Goal: Task Accomplishment & Management: Manage account settings

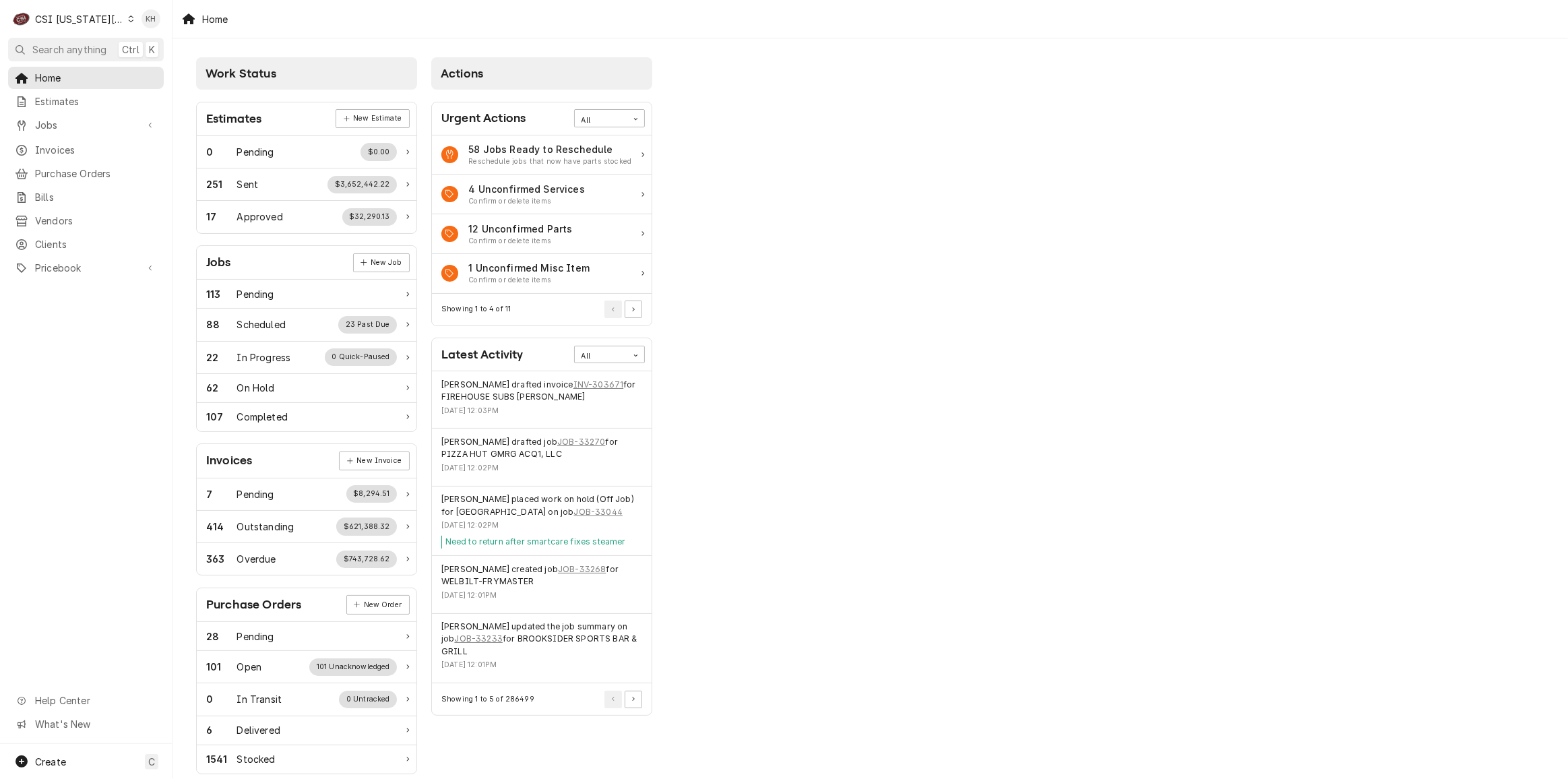
click at [89, 26] on div "C CSI Kansas City" at bounding box center [73, 19] width 130 height 27
drag, startPoint x: 153, startPoint y: 51, endPoint x: 161, endPoint y: 44, distance: 10.6
click at [153, 51] on div "CSI [US_STATE]" at bounding box center [231, 49] width 197 height 14
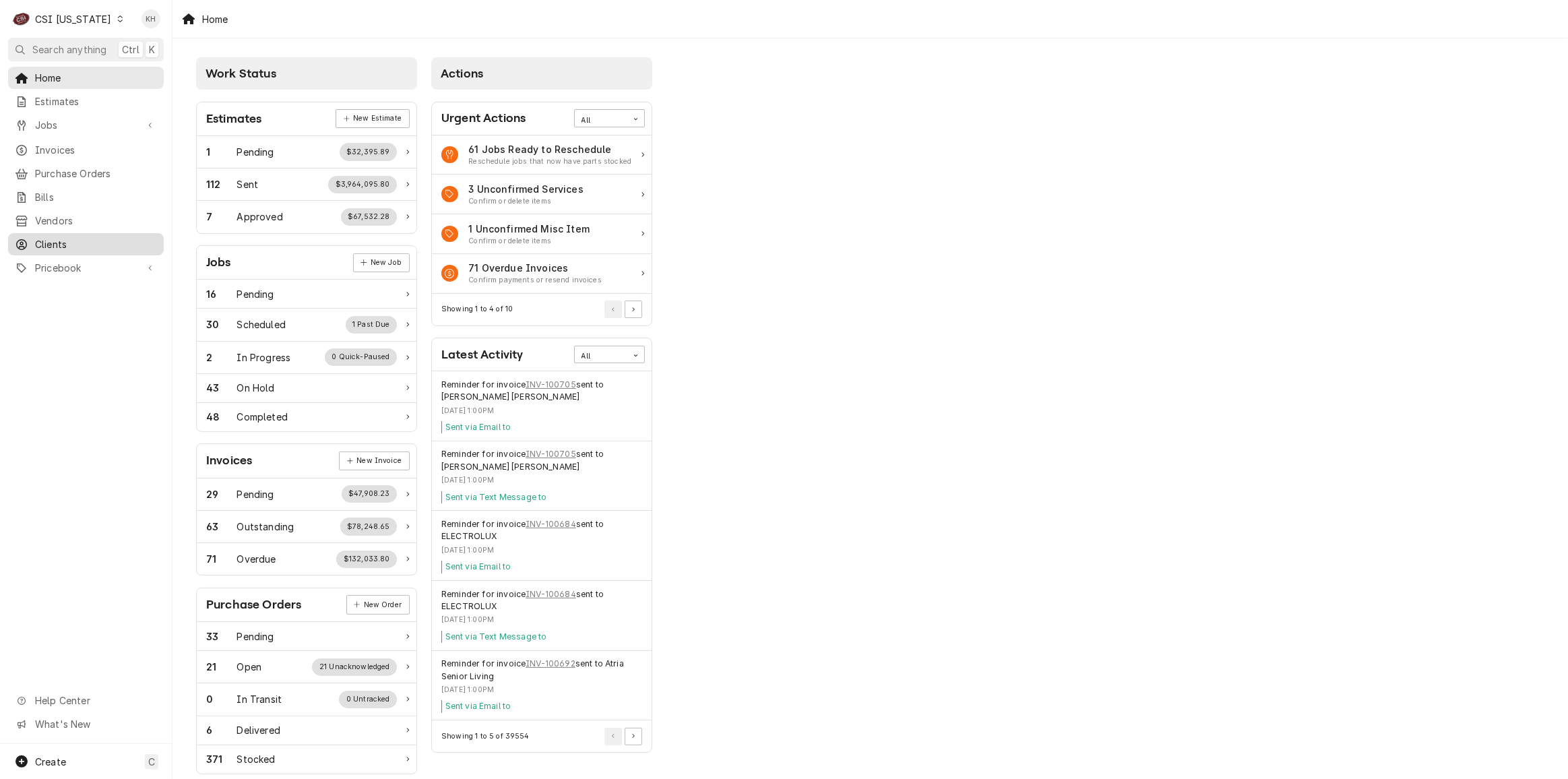
click at [73, 237] on span "Clients" at bounding box center [96, 244] width 122 height 14
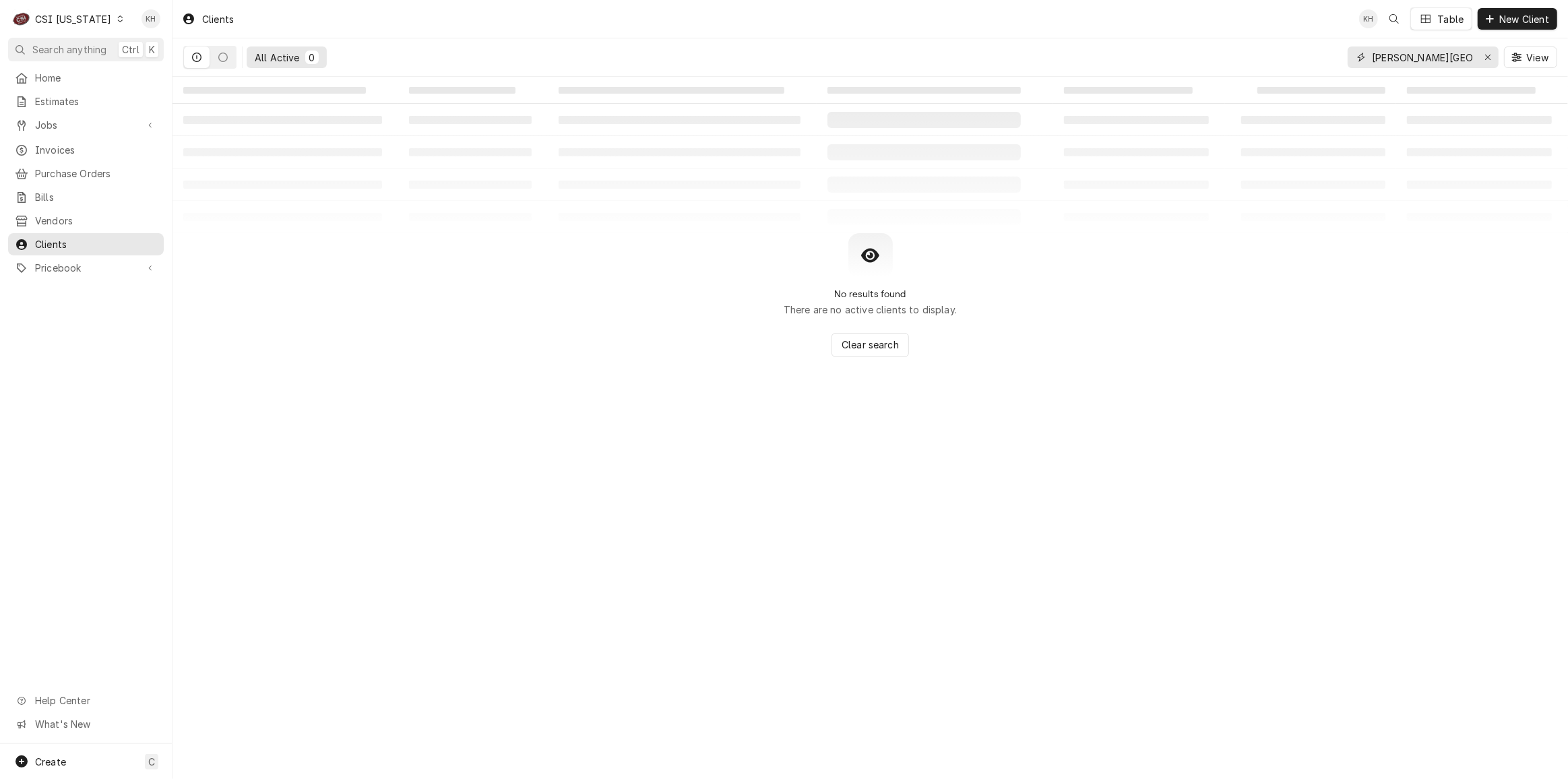
drag, startPoint x: 1449, startPoint y: 50, endPoint x: 1285, endPoint y: 60, distance: 164.3
click at [1285, 60] on div "All Active 0 brooking park View" at bounding box center [870, 58] width 1374 height 38
drag, startPoint x: 1437, startPoint y: 57, endPoint x: 1160, endPoint y: 63, distance: 277.1
click at [1160, 63] on div "All Active 0 3407 View" at bounding box center [870, 58] width 1374 height 38
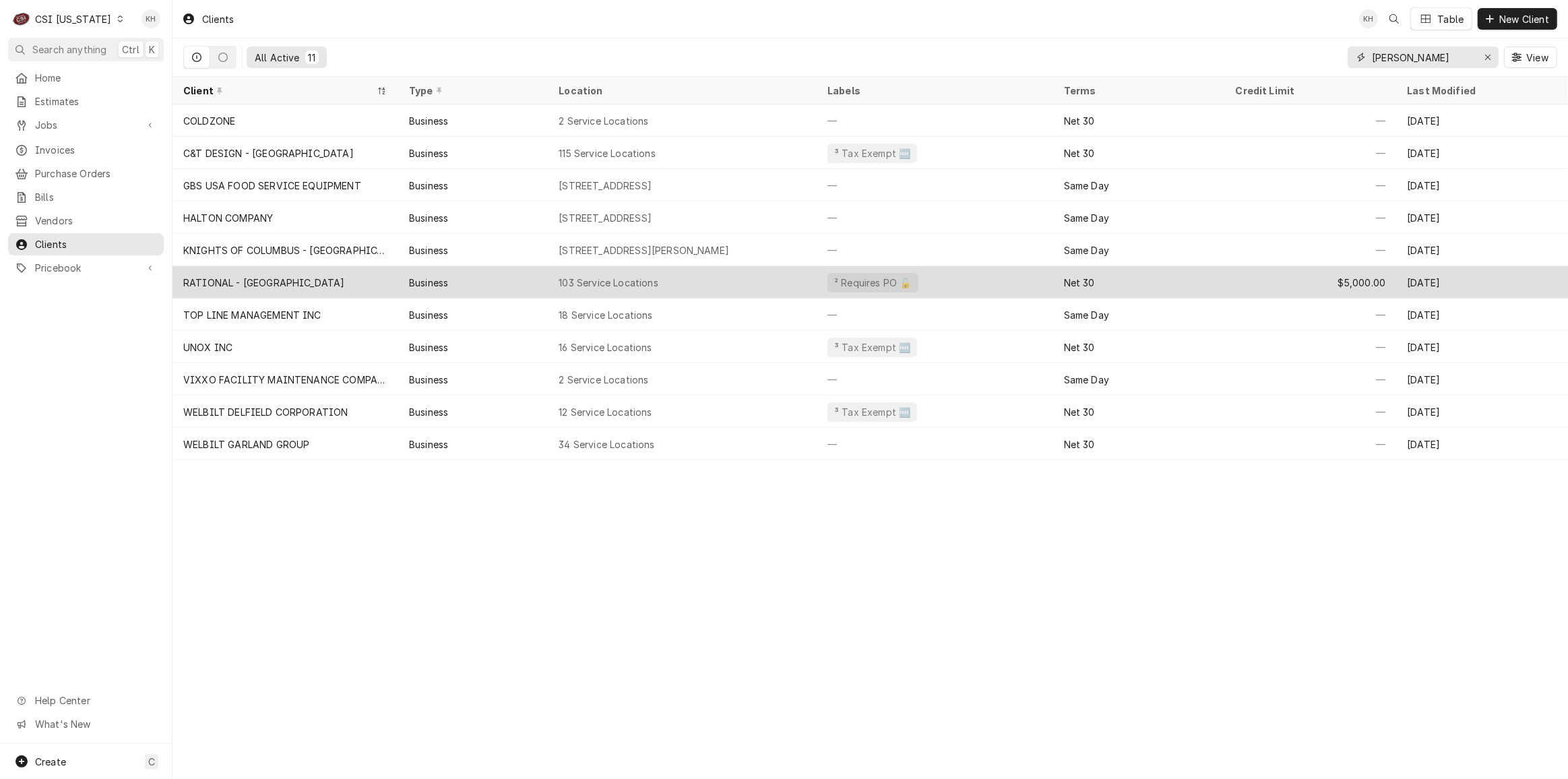
type input "scott"
click at [283, 276] on div "RATIONAL - USA" at bounding box center [285, 282] width 226 height 32
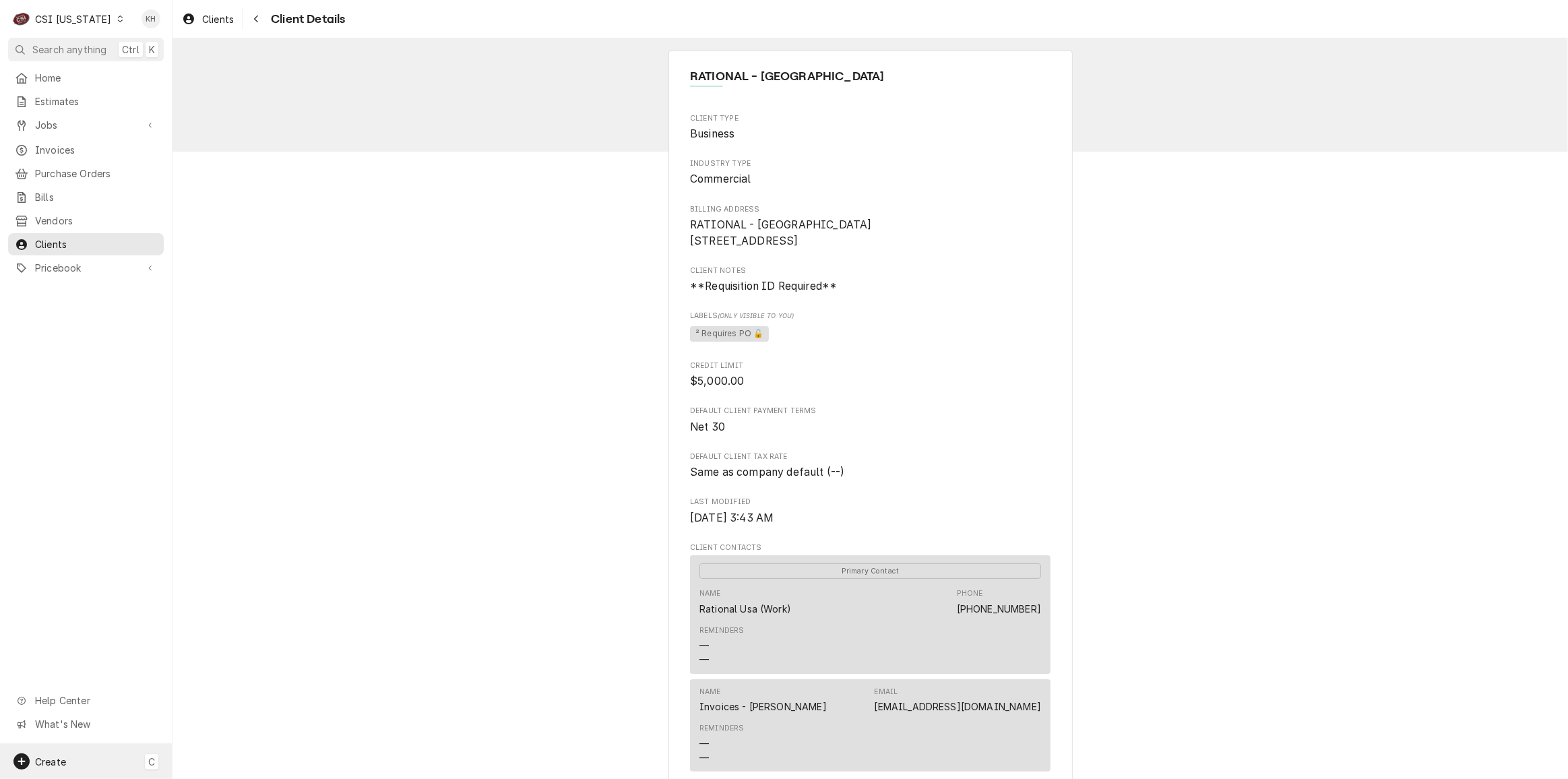
click at [61, 757] on span "Create" at bounding box center [51, 763] width 31 height 12
click at [227, 644] on div "Job" at bounding box center [253, 645] width 91 height 14
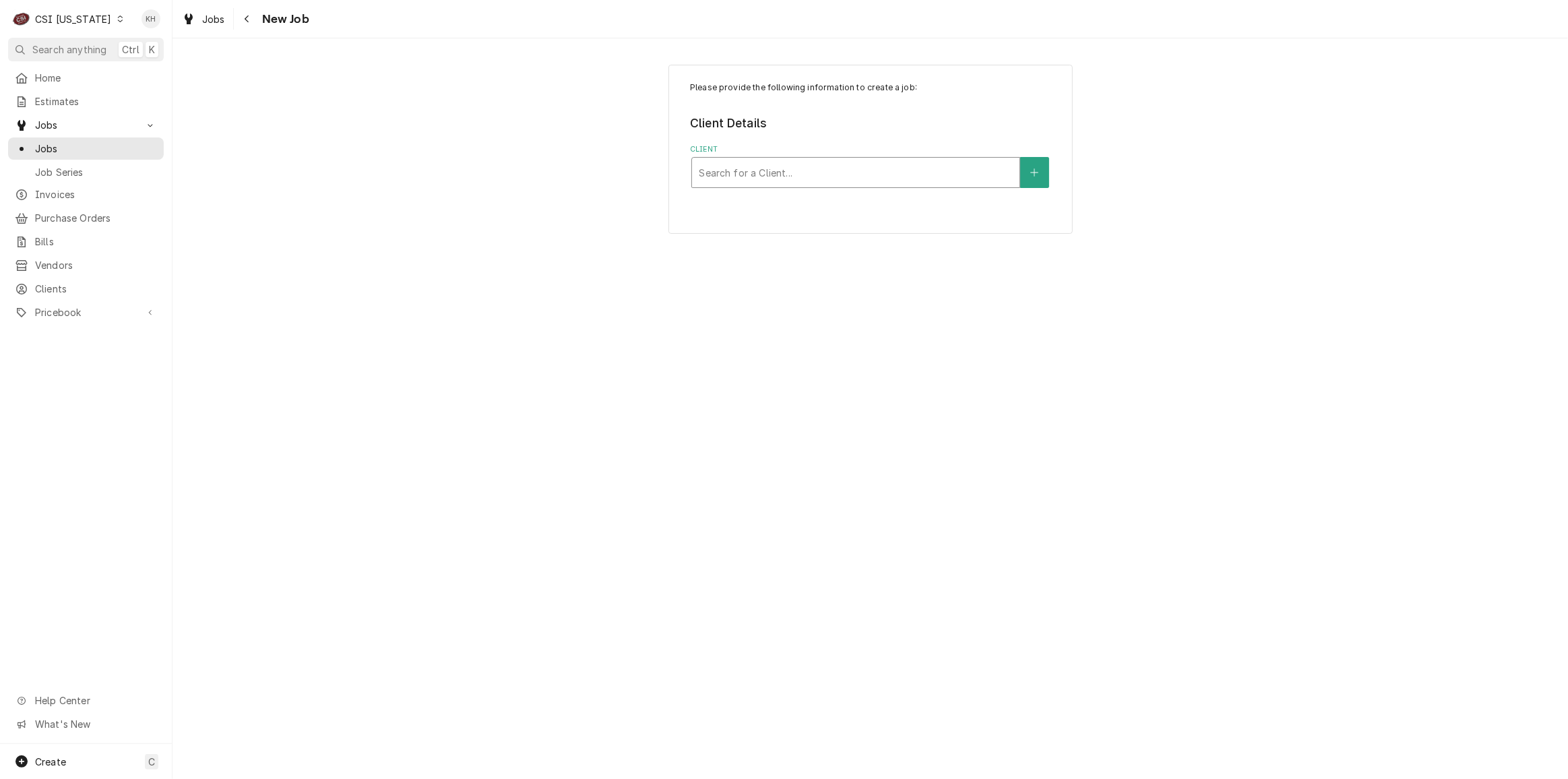
click at [828, 172] on div "Client" at bounding box center [855, 172] width 314 height 24
type input "rational"
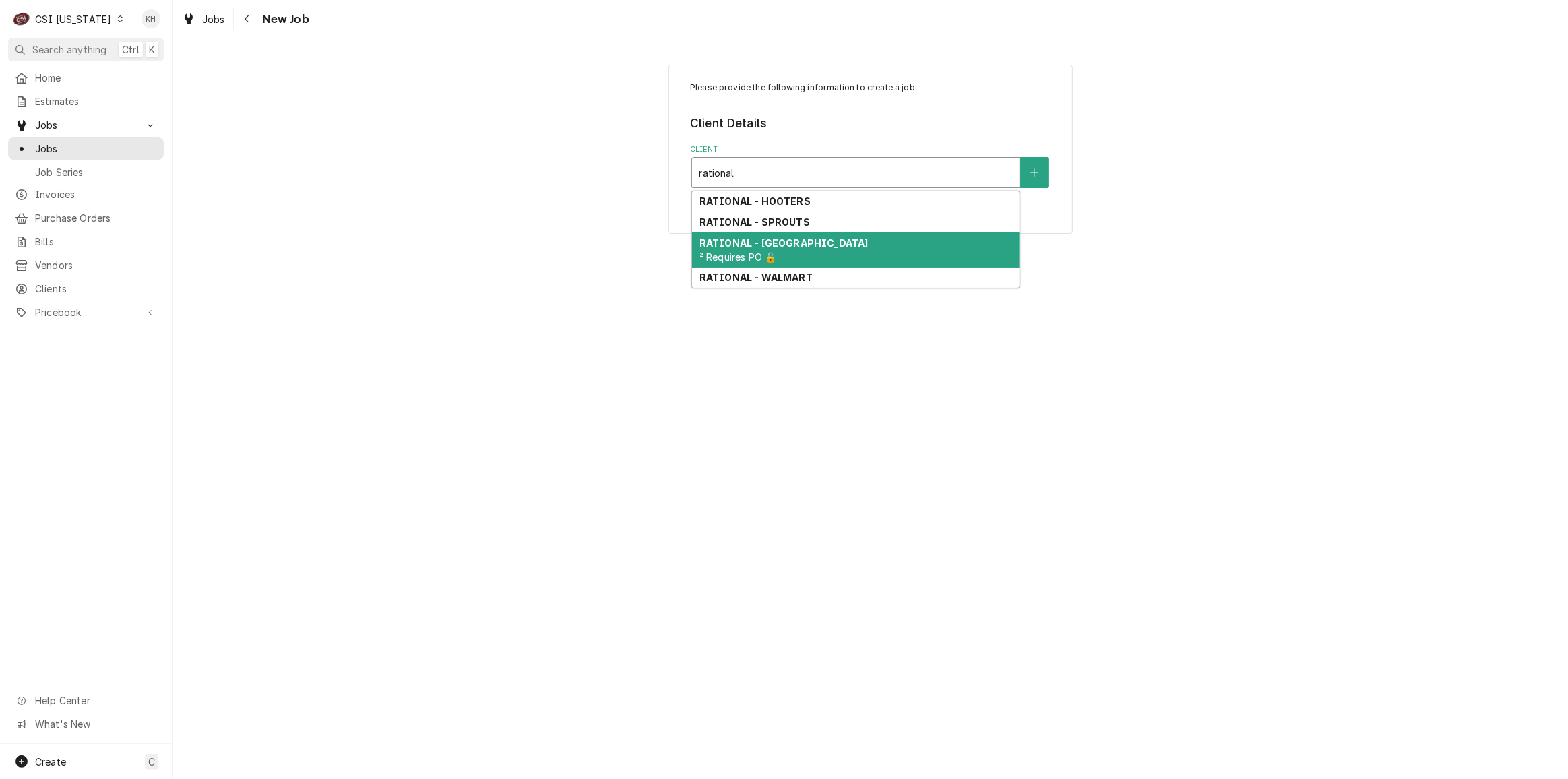
drag, startPoint x: 817, startPoint y: 241, endPoint x: 815, endPoint y: 252, distance: 11.2
click at [817, 241] on div "RATIONAL - USA ² Requires PO 🔓" at bounding box center [855, 250] width 327 height 35
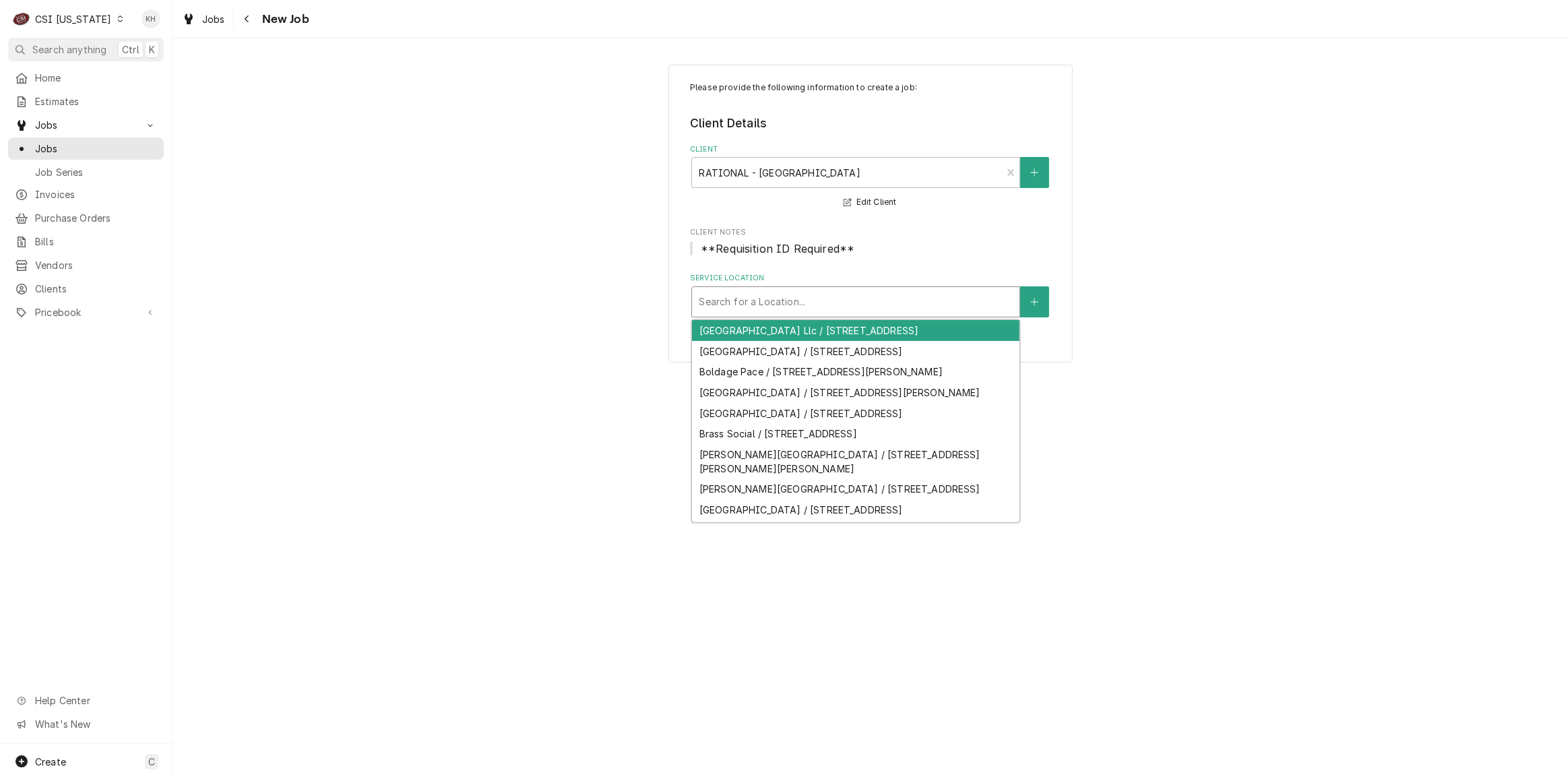
click at [801, 303] on div "Service Location" at bounding box center [855, 302] width 314 height 24
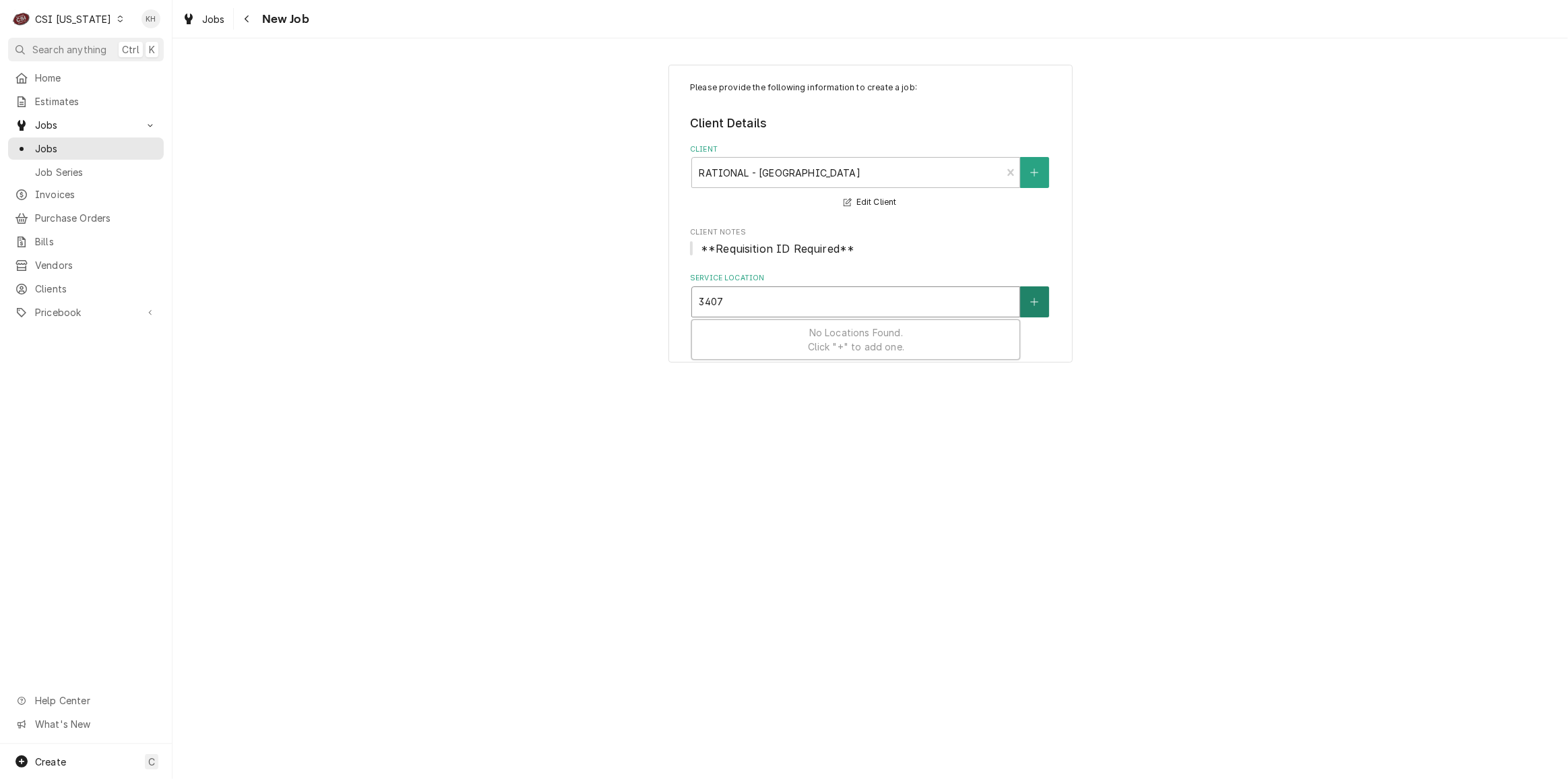
type input "3407"
click at [1038, 294] on button "Service Location" at bounding box center [1034, 303] width 28 height 31
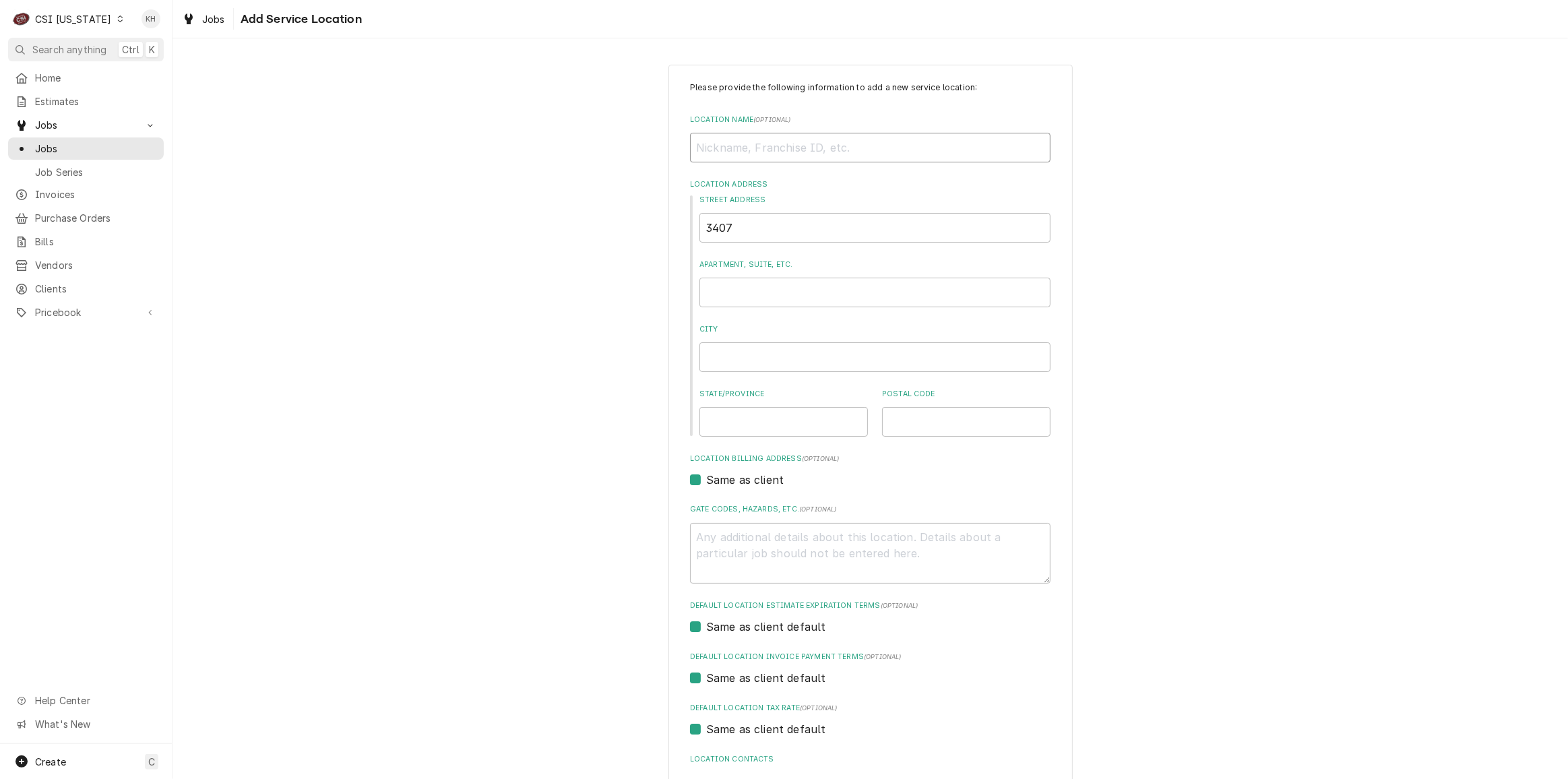
click at [824, 148] on input "Location Name ( optional )" at bounding box center [871, 148] width 361 height 30
type textarea "x"
type input "E"
type textarea "x"
type input "Ea"
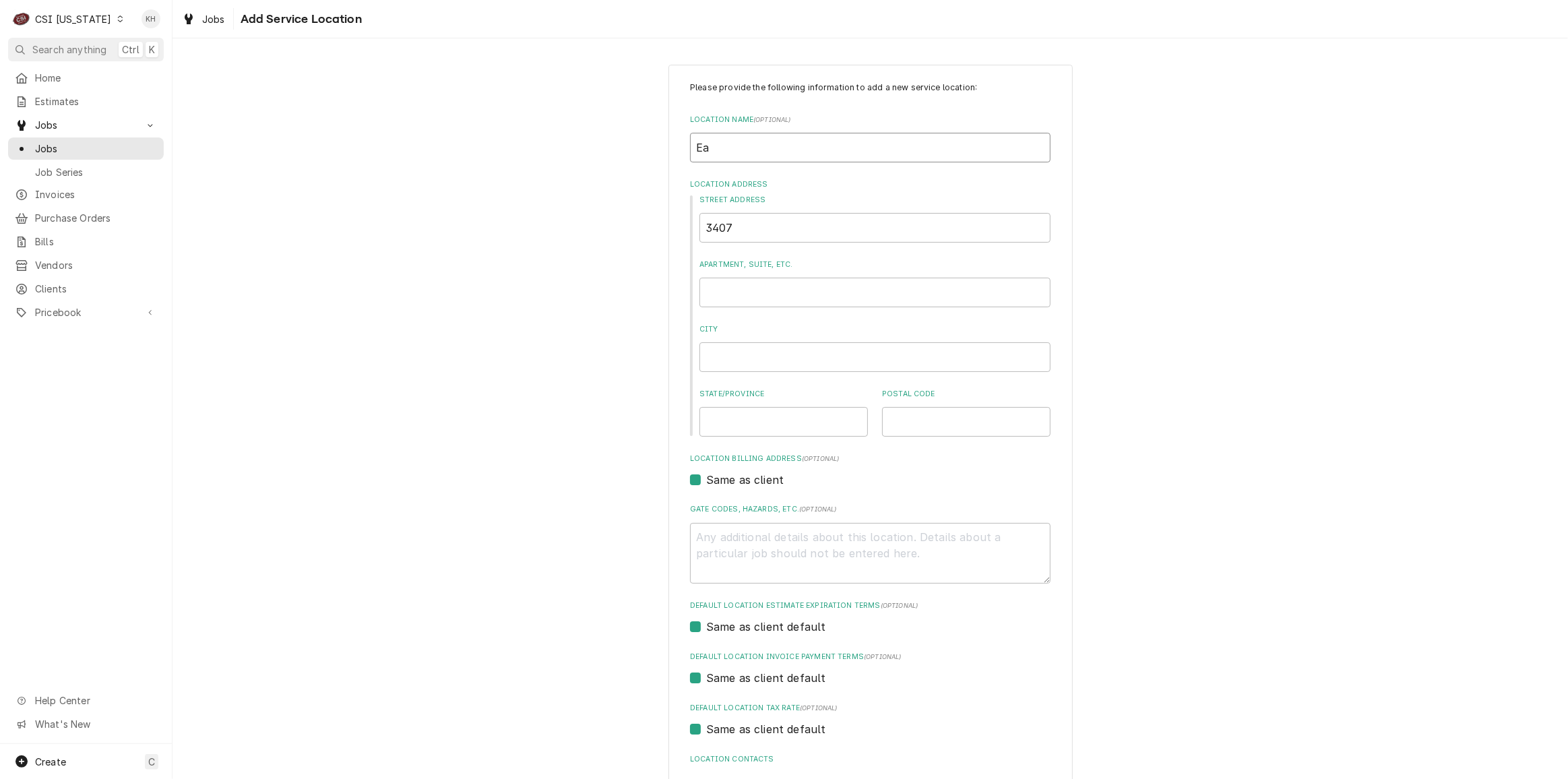
type textarea "x"
type input "Eas"
type textarea "x"
type input "East"
type textarea "x"
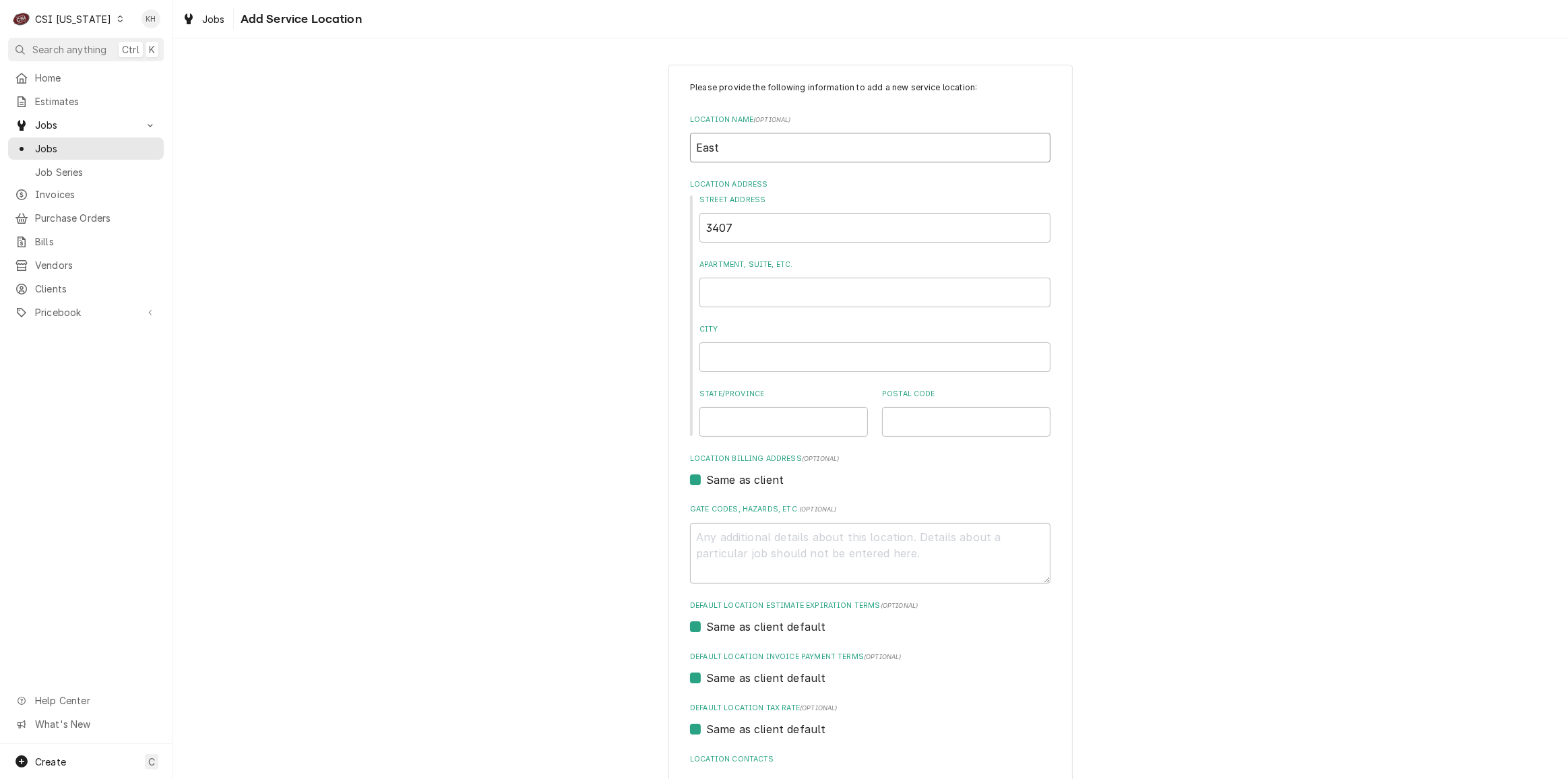
type input "Easte"
type textarea "x"
type input "Easter"
type textarea "x"
type input "Eastern"
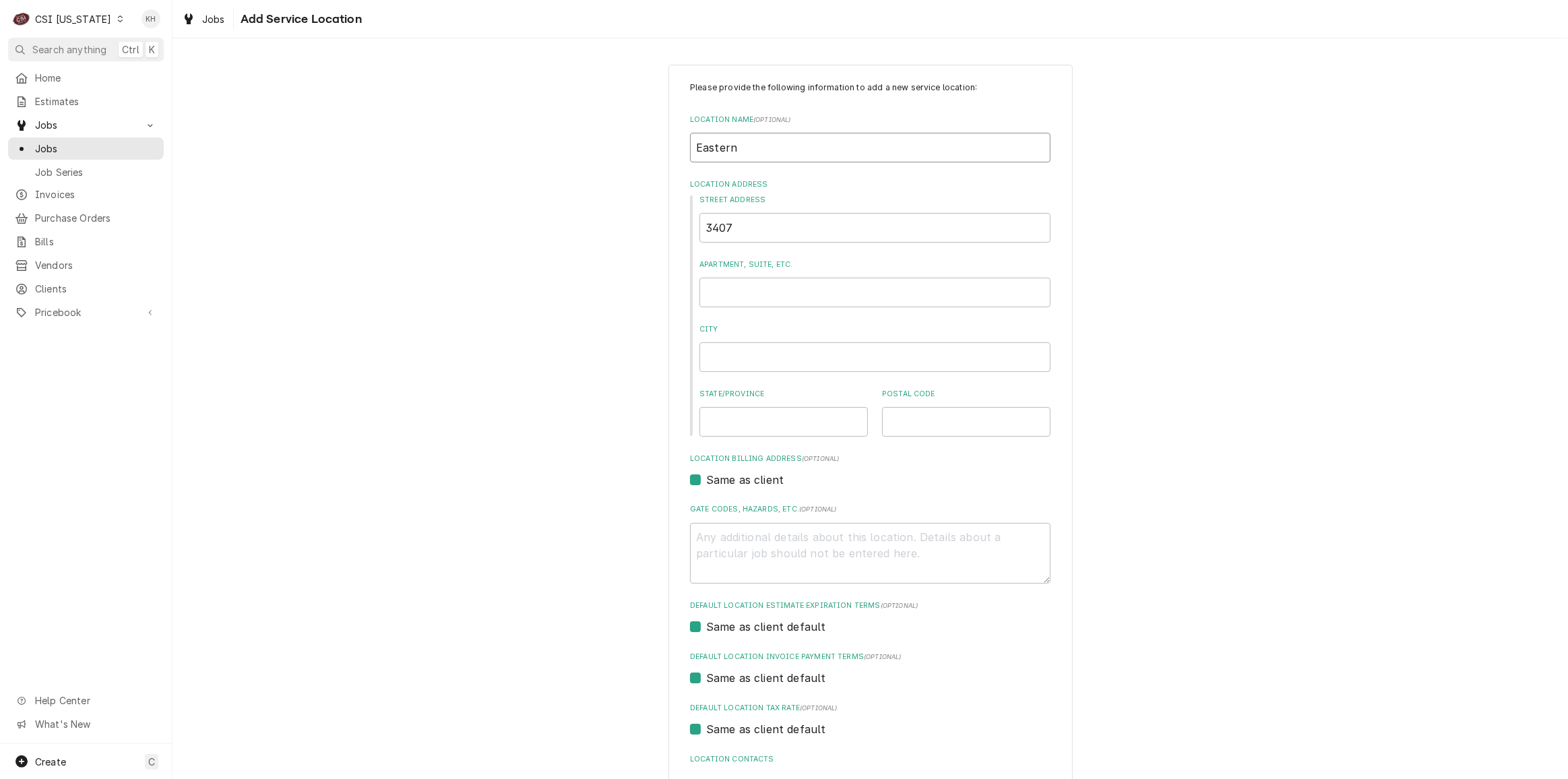
type textarea "x"
type input "Eastern"
type textarea "x"
type input "Eastern E"
type textarea "x"
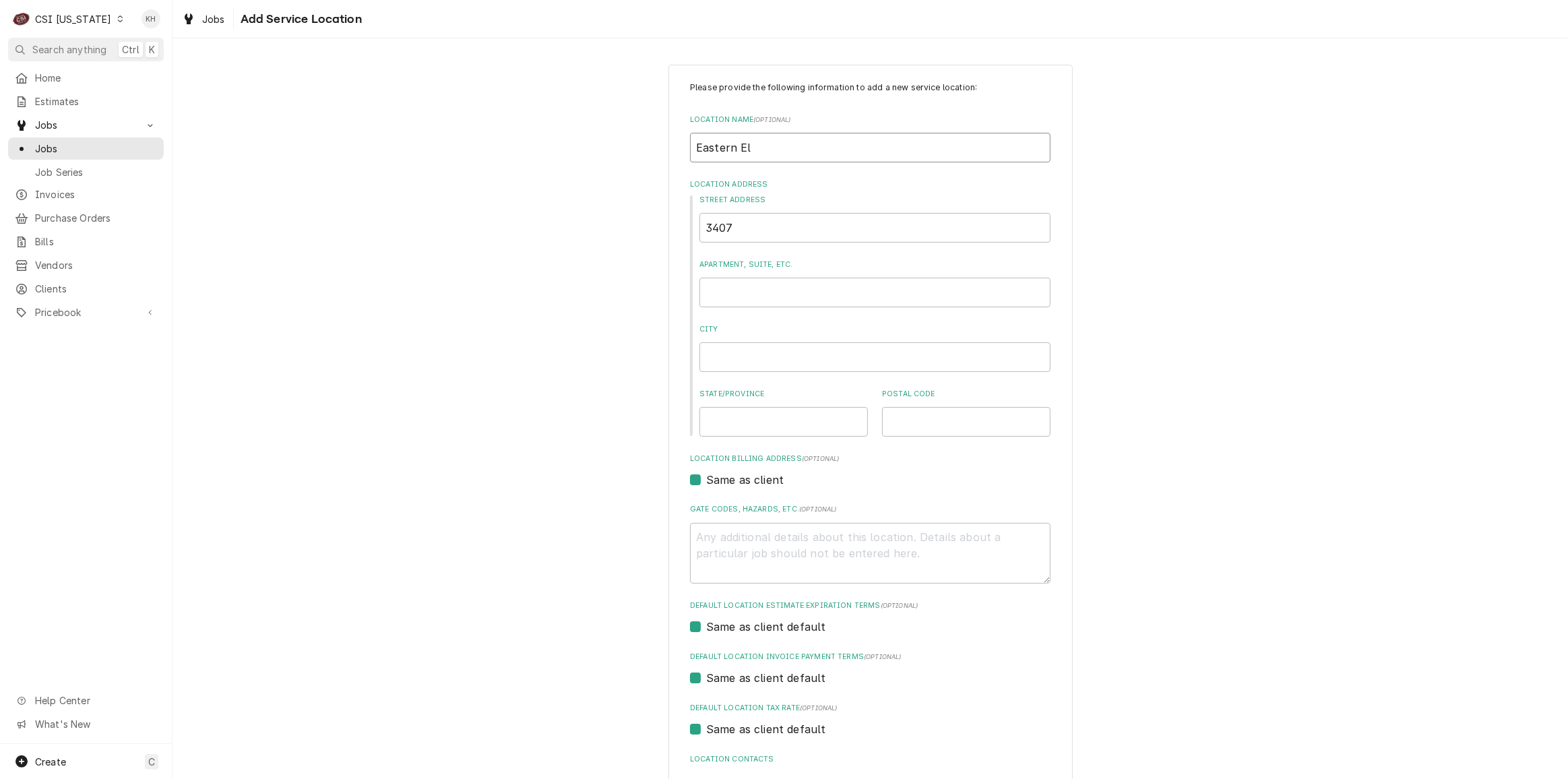
type input "Eastern Ele"
type textarea "x"
type input "Eastern Elem"
type textarea "x"
type input "Eastern Eleme"
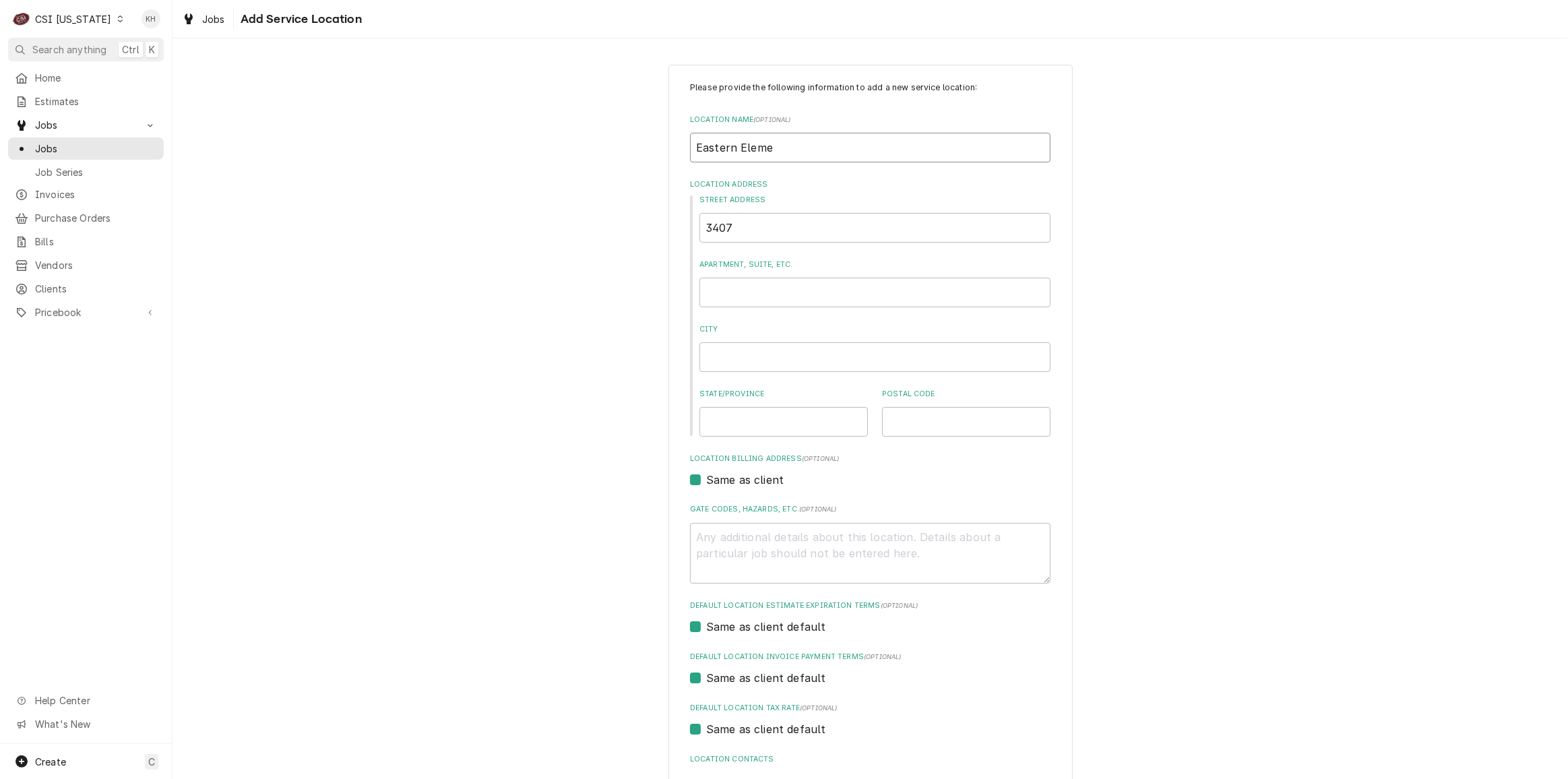
type textarea "x"
type input "Eastern Elemen"
type textarea "x"
type input "Eastern Element"
type textarea "x"
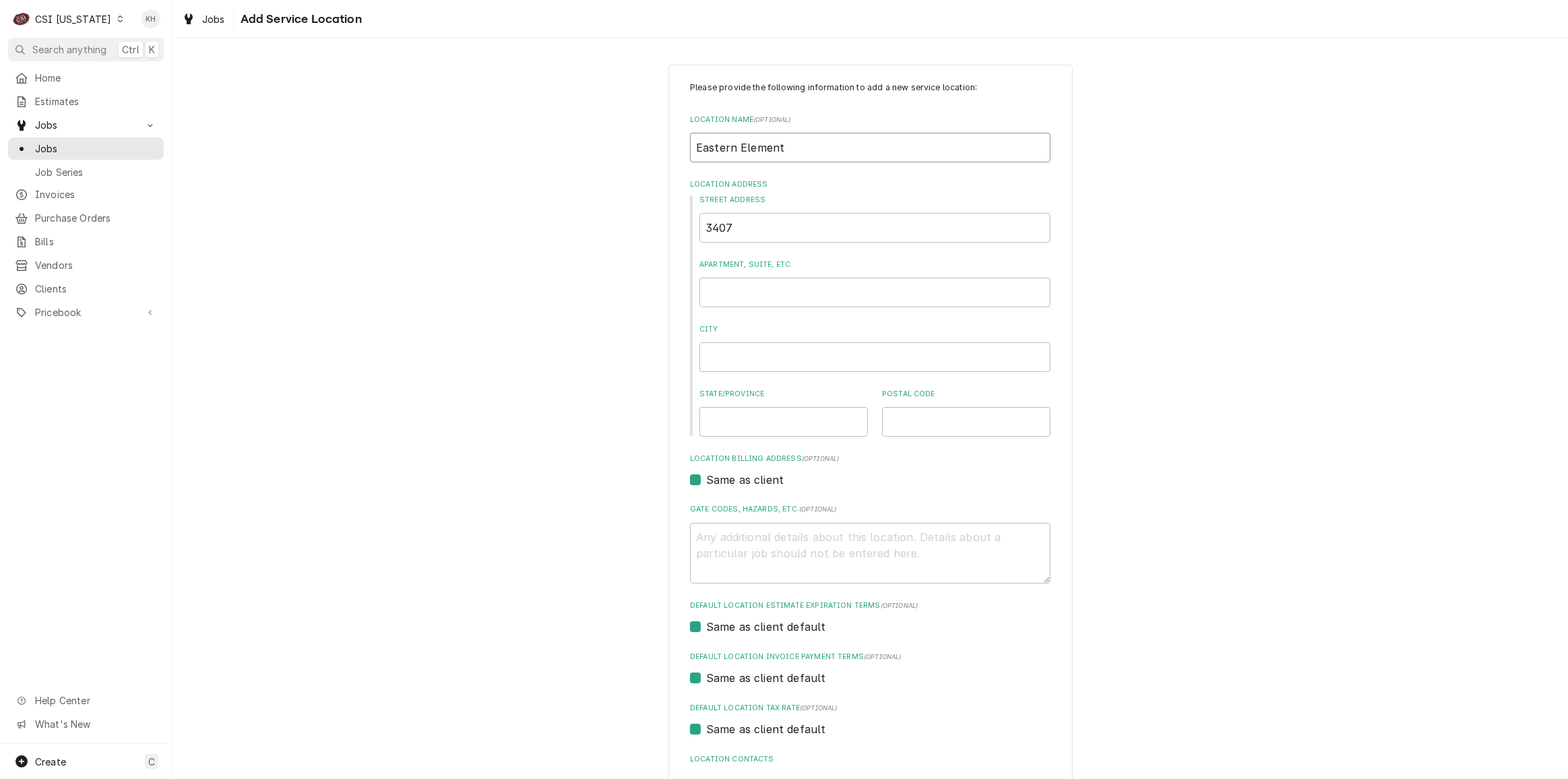
type input "Eastern Elementa"
type textarea "x"
type input "Eastern Elementar"
type textarea "x"
type input "Eastern Elementary"
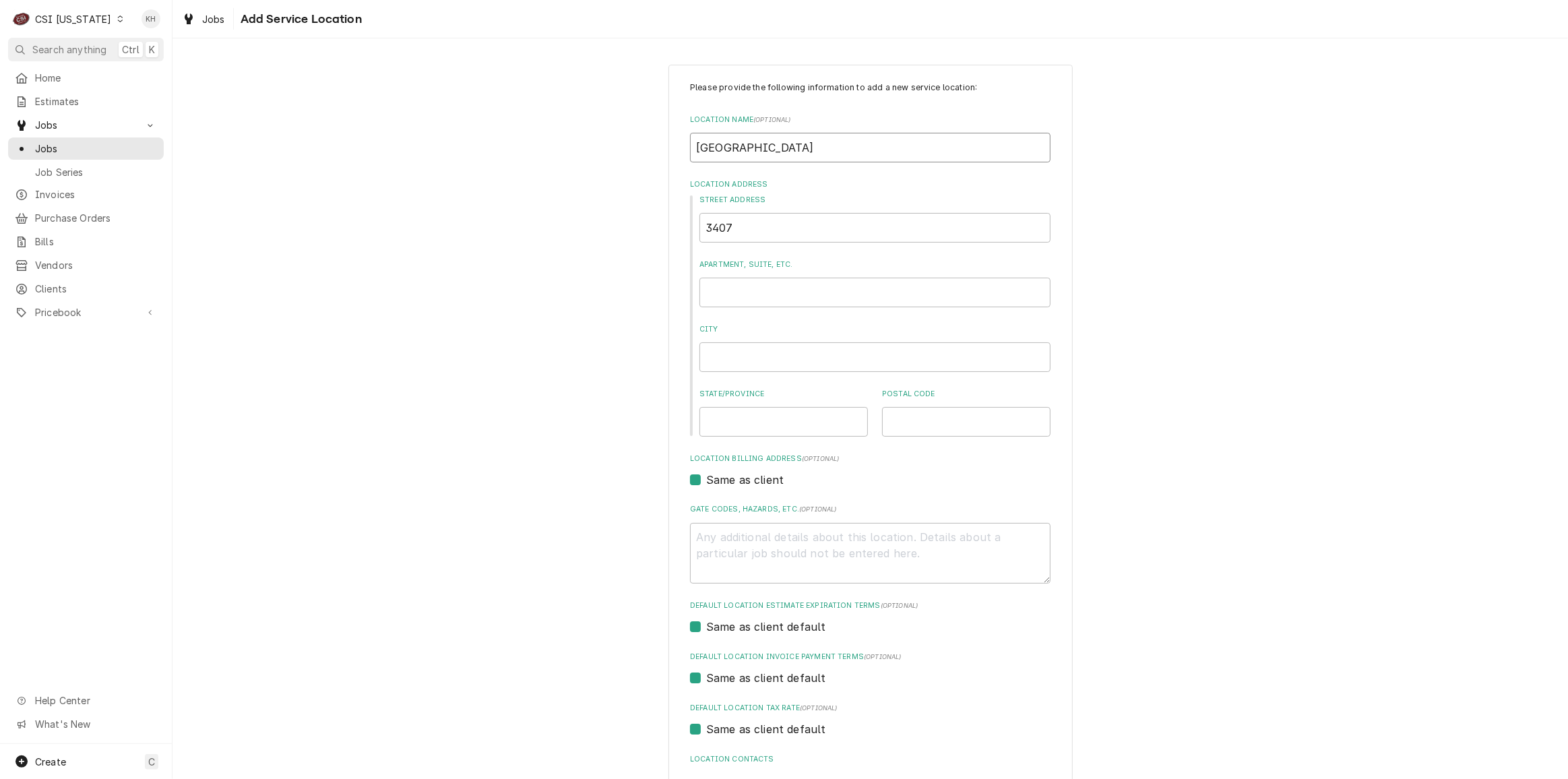
type textarea "x"
type input "Eastern Elementary"
type textarea "x"
type input "Eastern Elementary S"
type textarea "x"
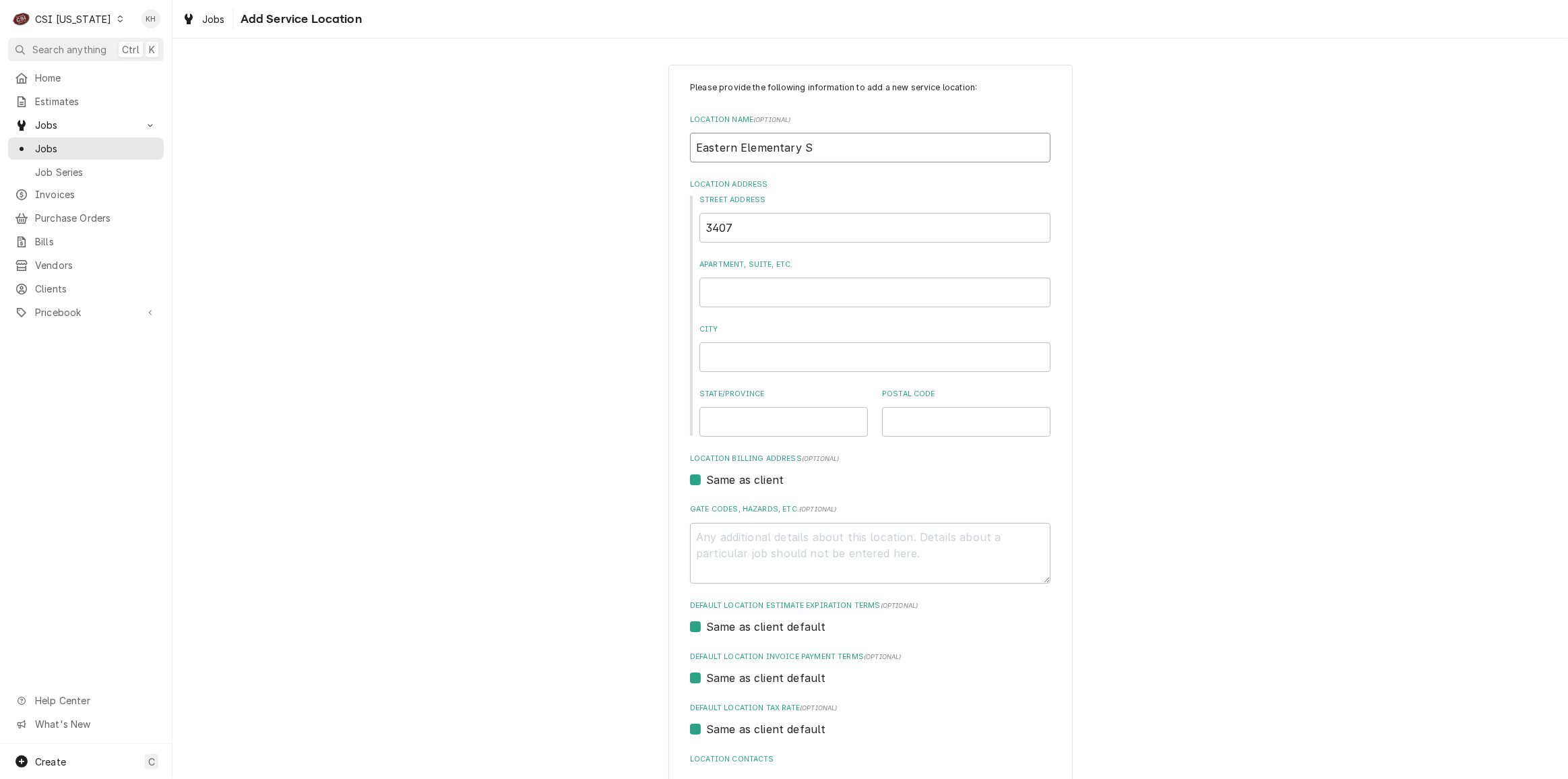
type input "Eastern Elementary Sc"
type textarea "x"
type input "Eastern Elementary Sch"
type textarea "x"
type input "Eastern Elementary Scho"
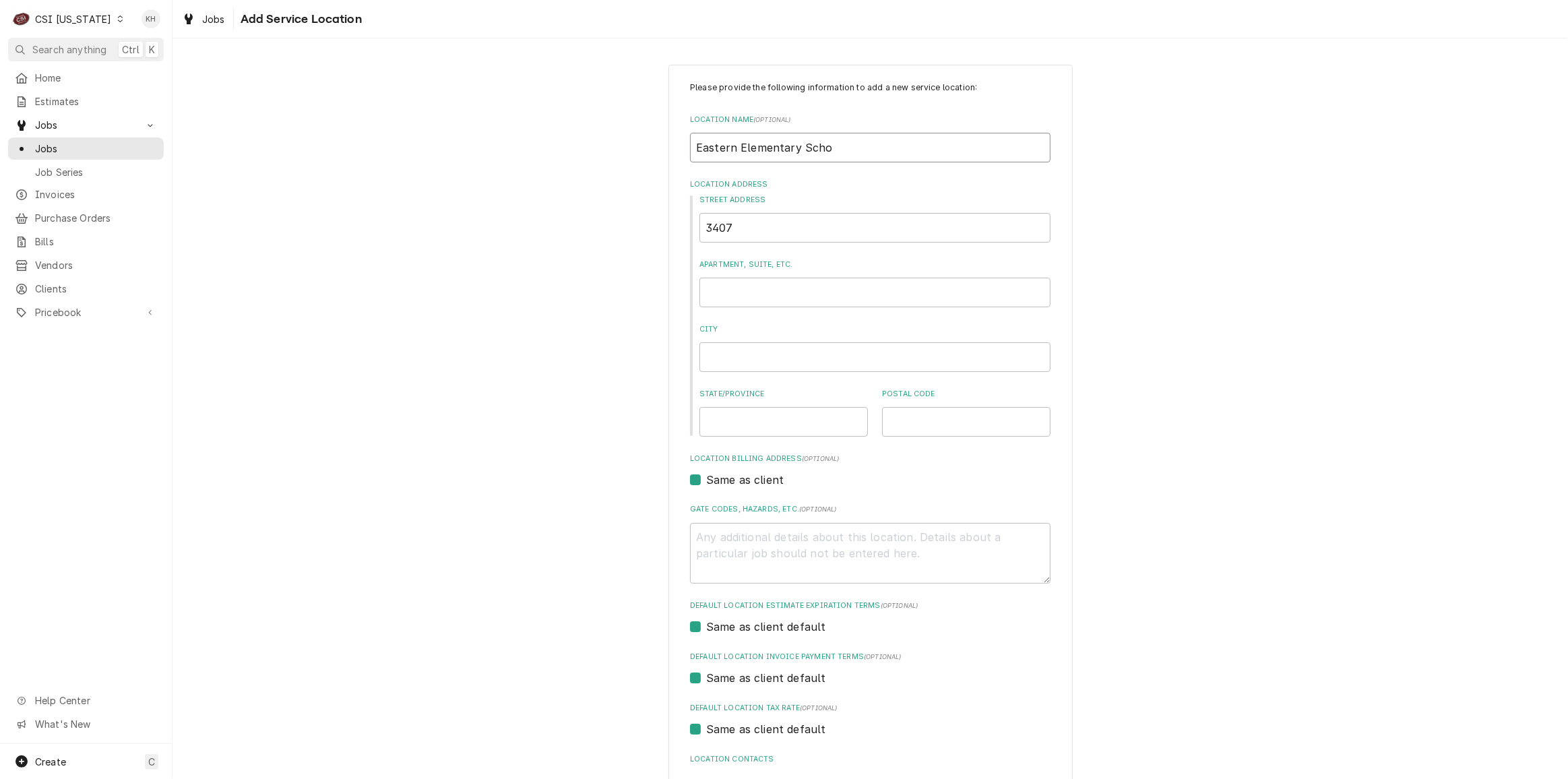
type textarea "x"
type input "Eastern Elementary Schoo"
type textarea "x"
type input "Eastern Elementary School"
type textarea "x"
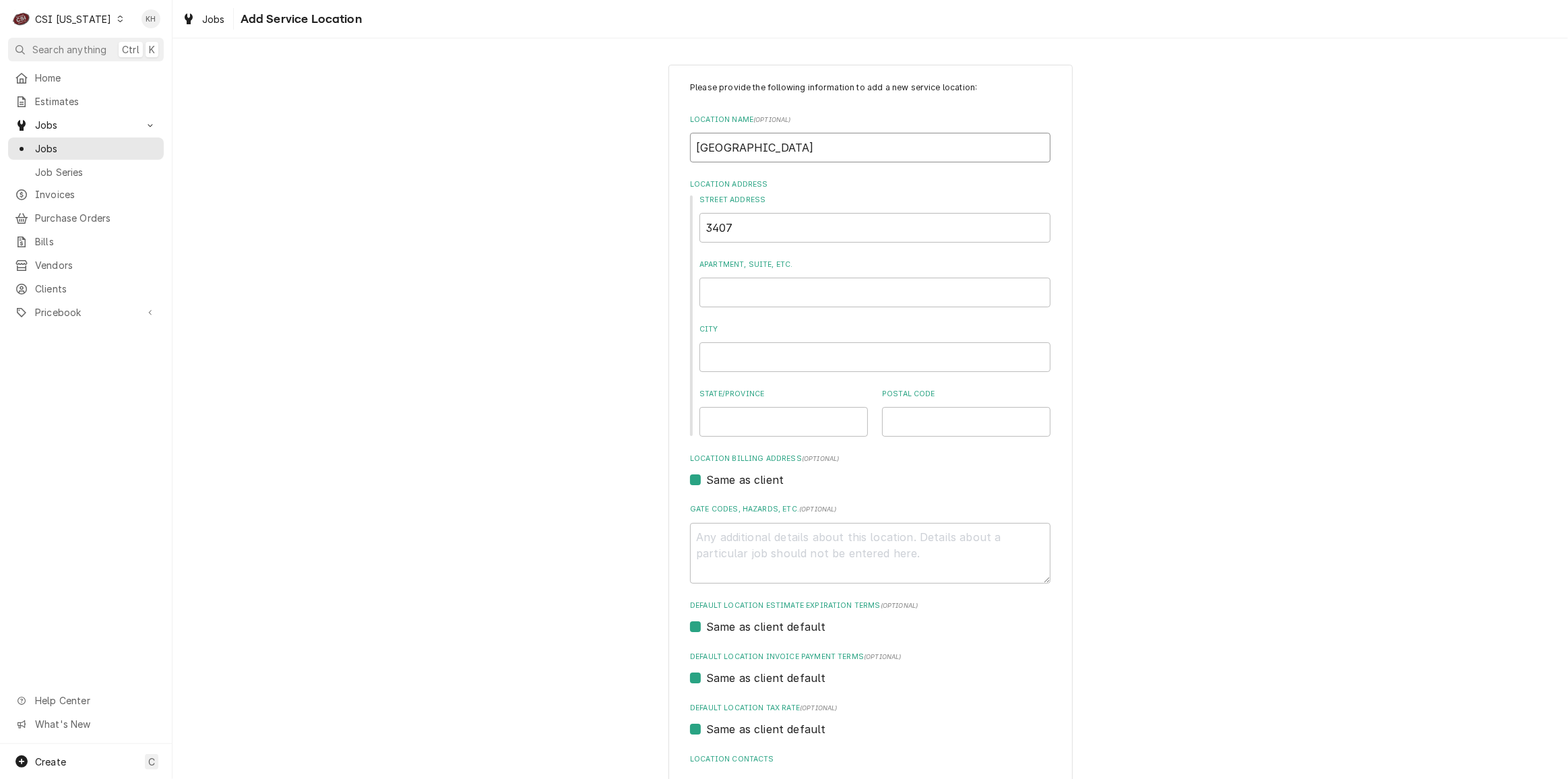
type input "Eastern Elementary School"
click at [801, 219] on input "3407" at bounding box center [875, 228] width 351 height 30
type textarea "x"
type input "3407"
type textarea "x"
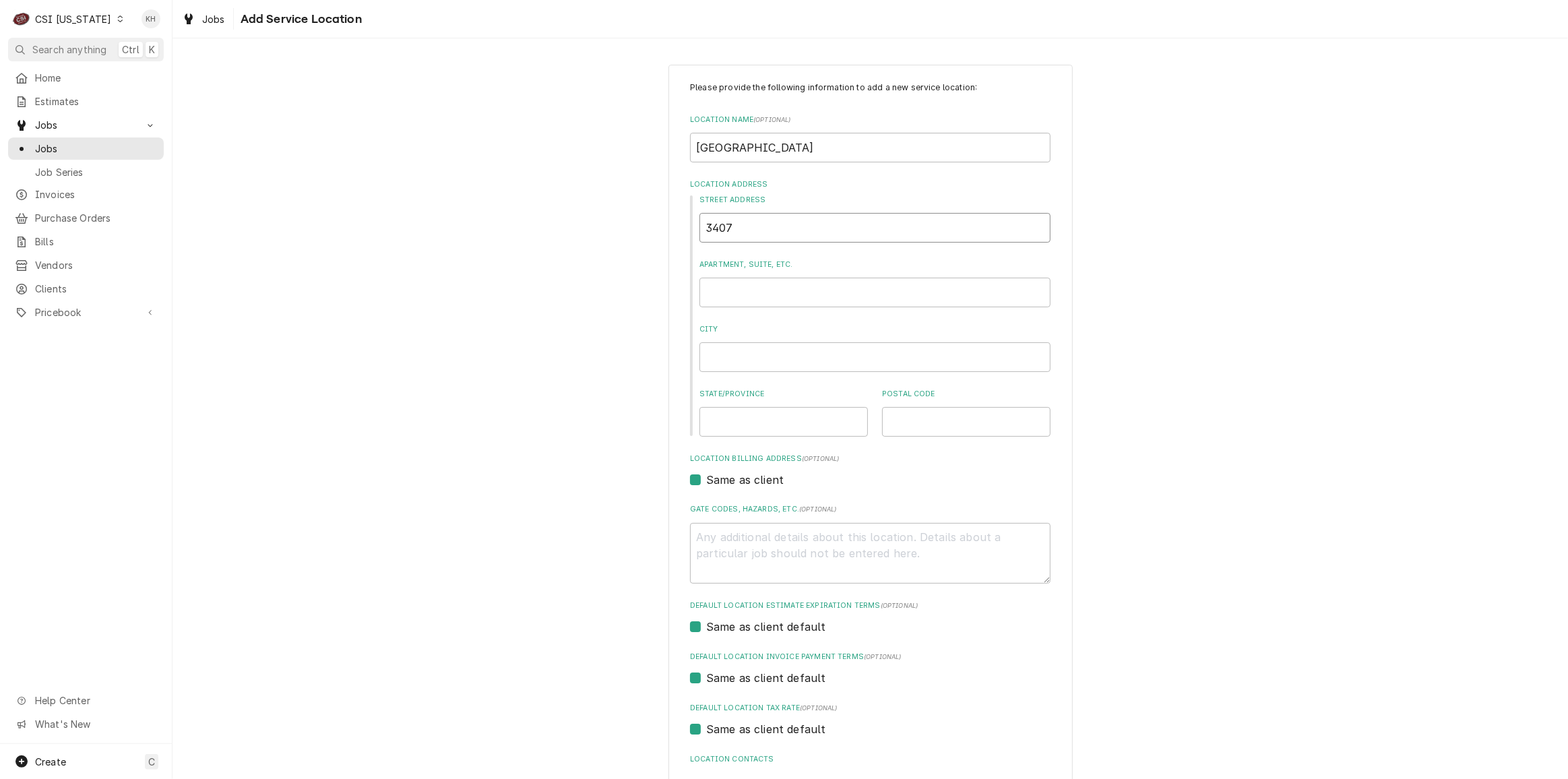
type input "3407 N"
type textarea "x"
type input "3407 Ne"
type textarea "x"
type input "3407 New"
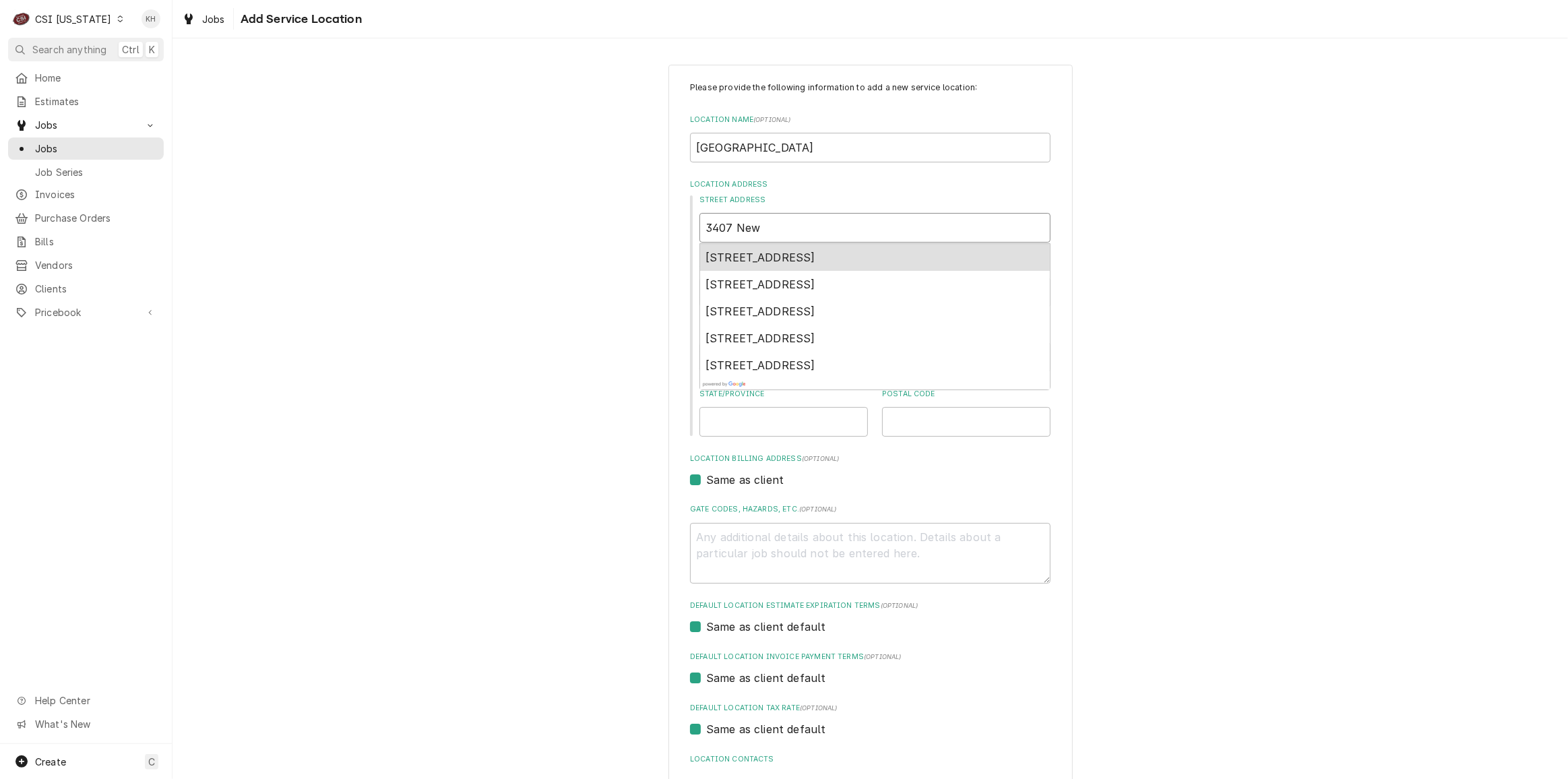
type textarea "x"
type input "3407 Newt"
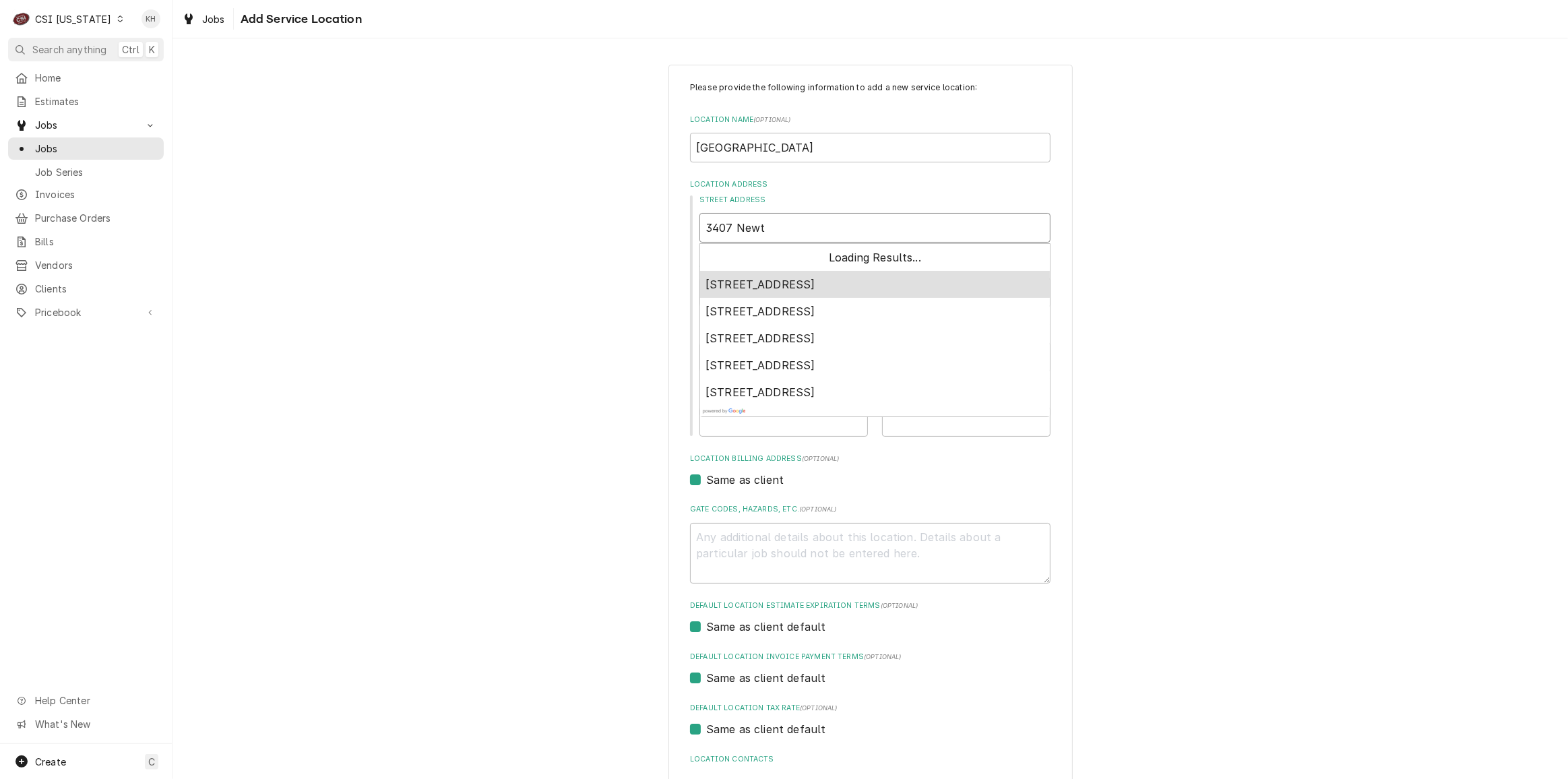
type textarea "x"
type input "3407 Newto"
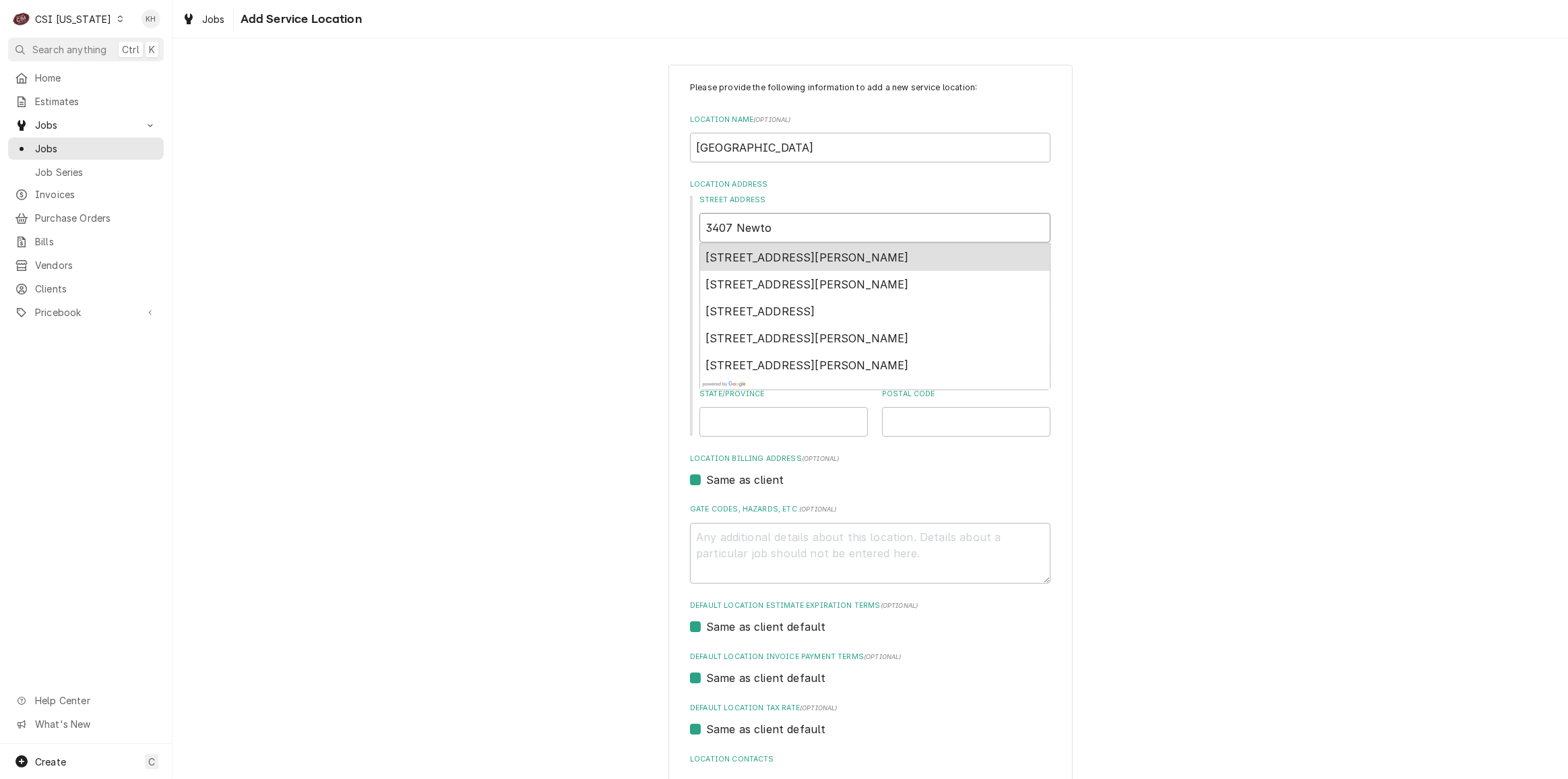
type textarea "x"
type input "3407 Newtow"
type textarea "x"
type input "3407 Newtown"
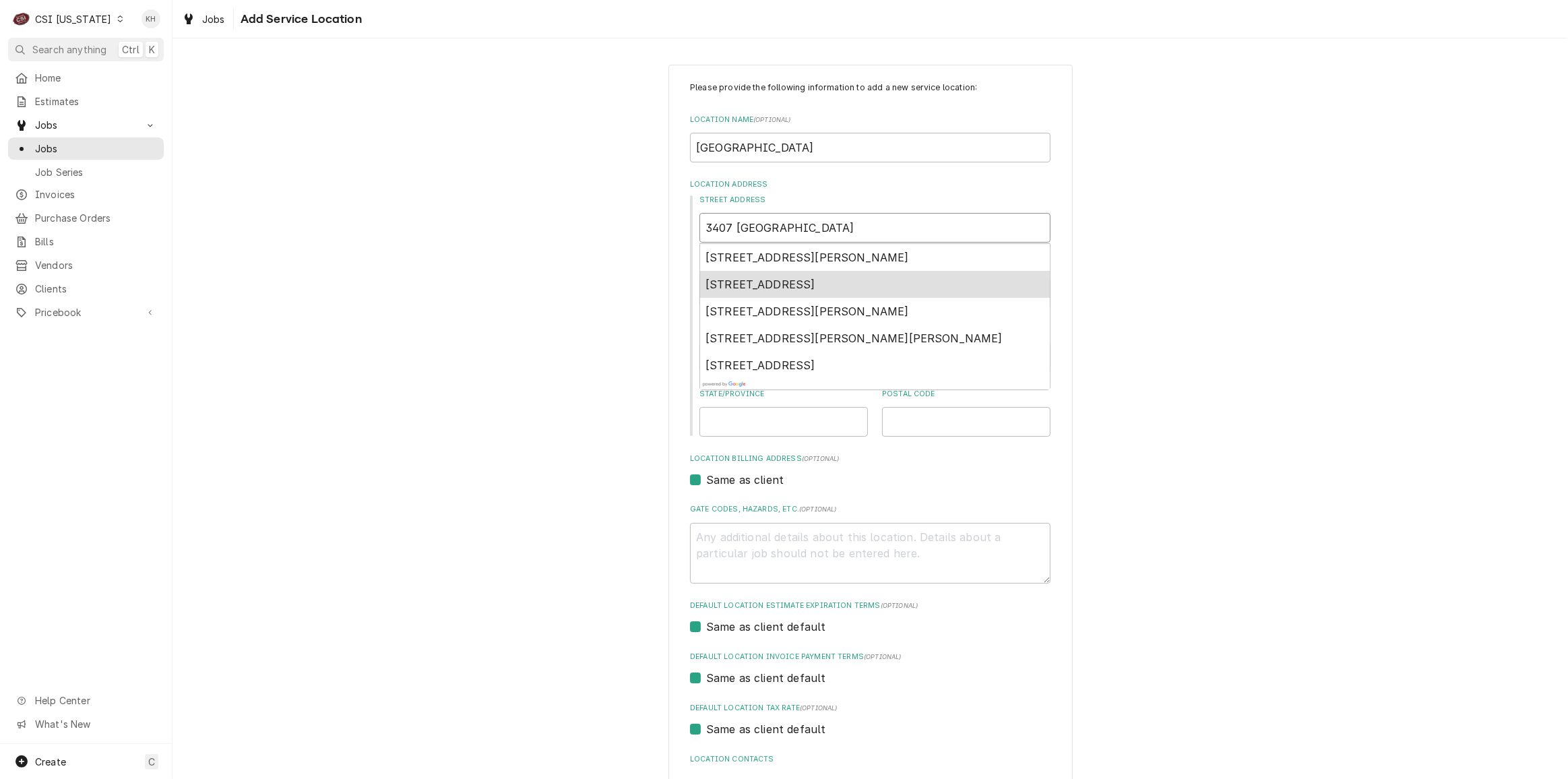
click at [816, 286] on span "3407 Newtown Pike, Georgetown, KY, USA" at bounding box center [760, 284] width 110 height 13
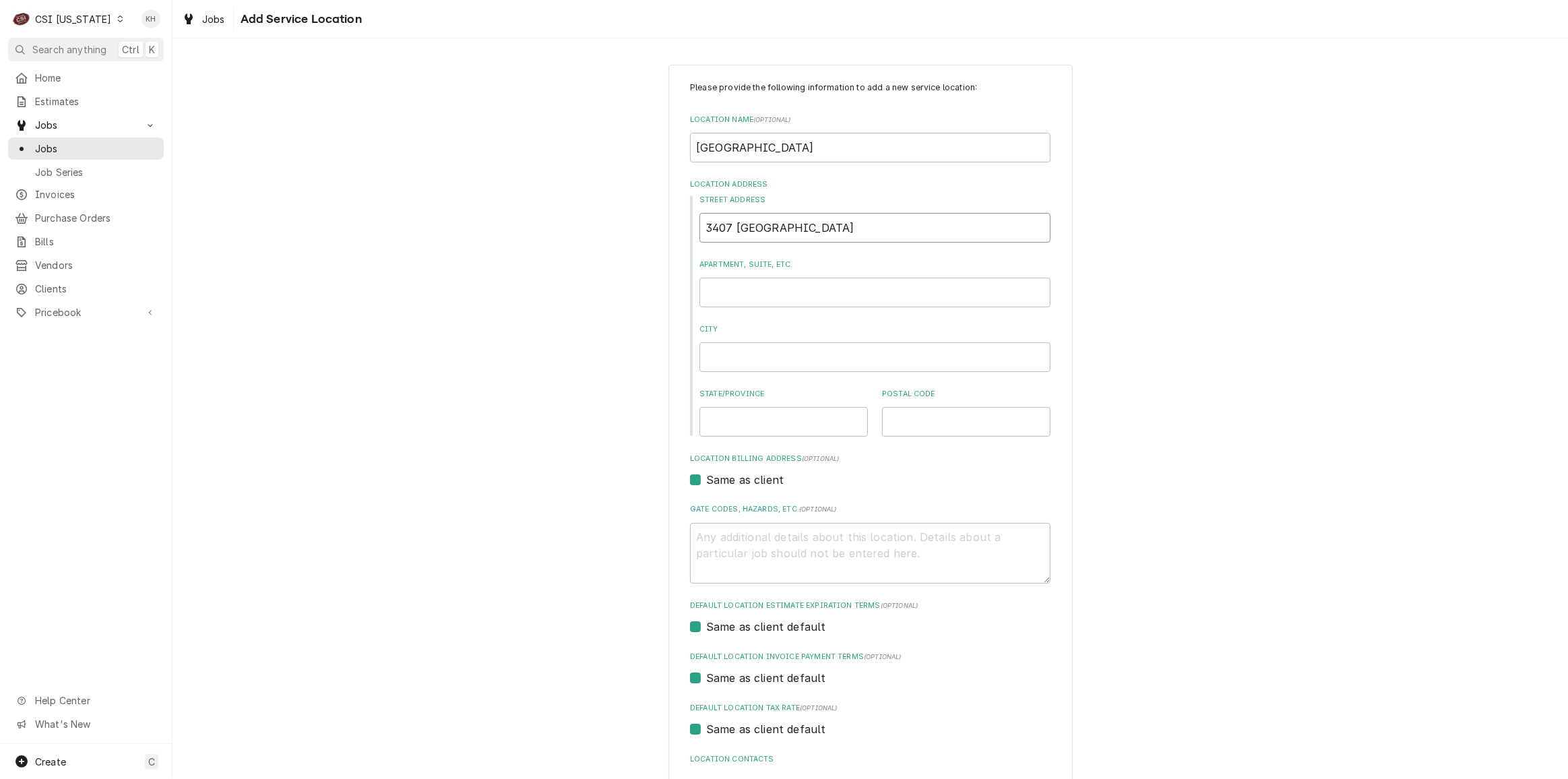
type textarea "x"
type input "3407 Newtown Pike"
type textarea "x"
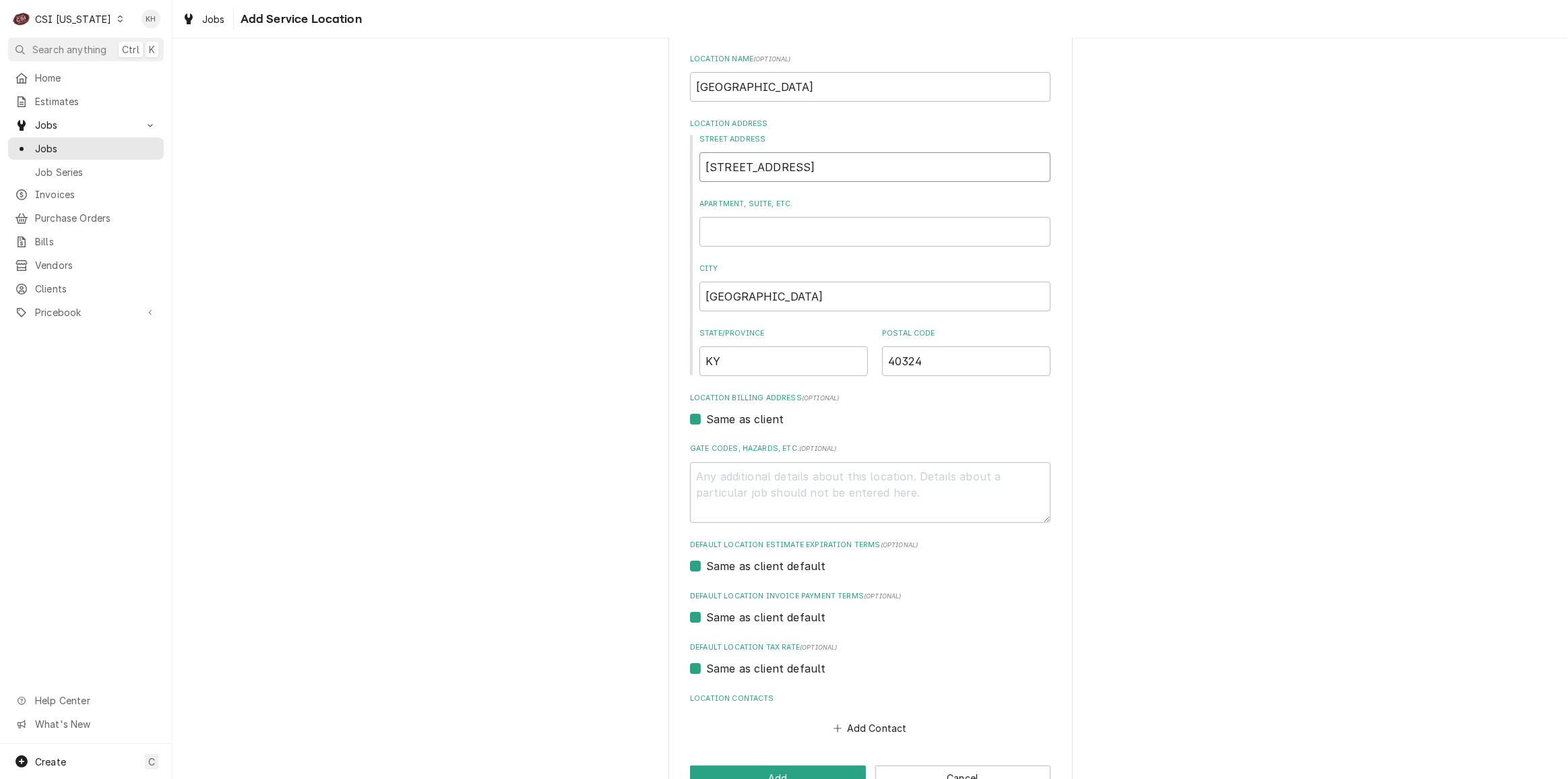
scroll to position [101, 0]
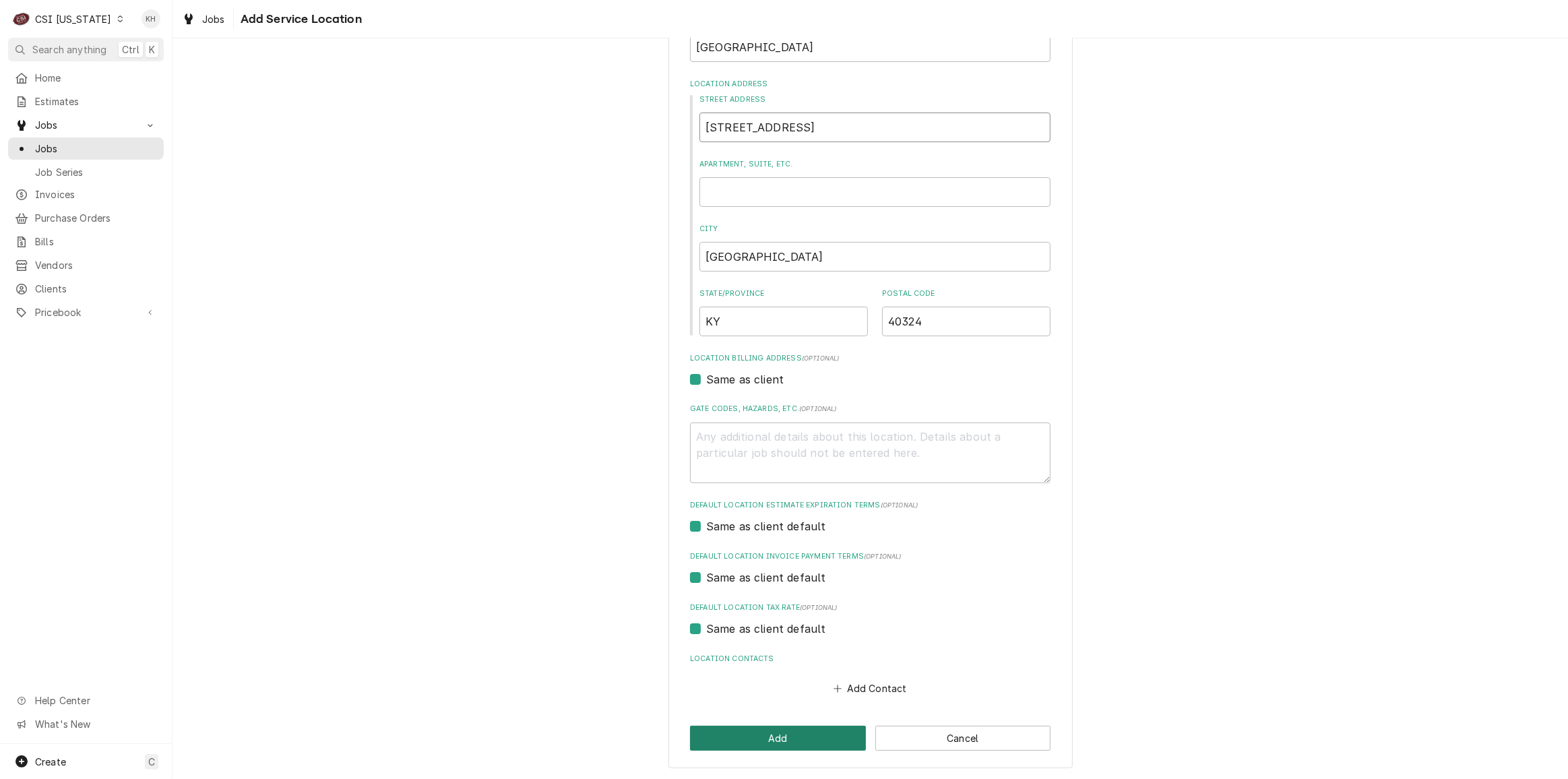
type input "3407 Newtown Pike"
click at [838, 728] on button "Add" at bounding box center [778, 739] width 176 height 25
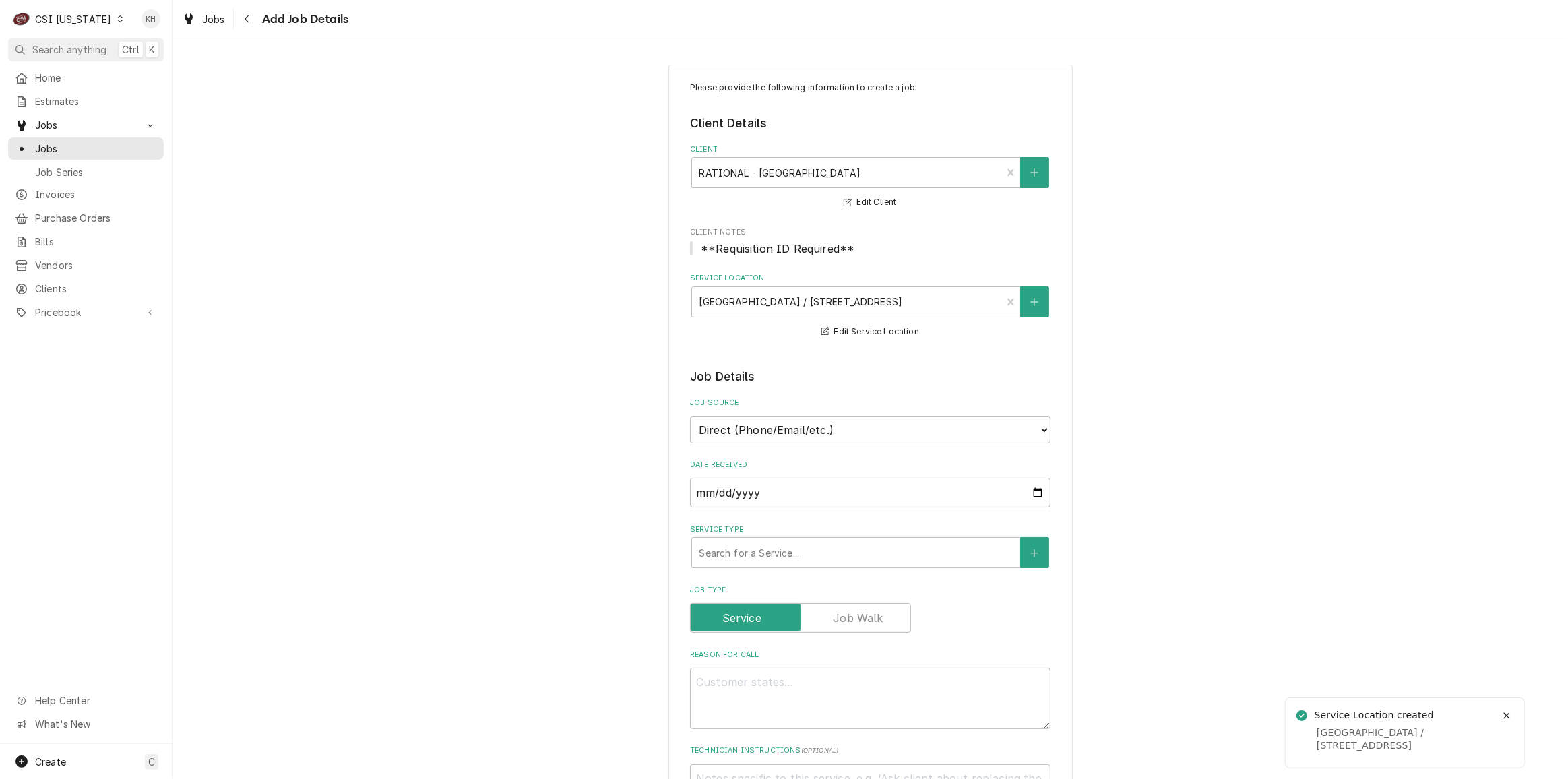
type textarea "x"
click at [798, 425] on select "Direct (Phone/Email/etc.) Service Channel Corrigo Ecotrak Other" at bounding box center [871, 429] width 361 height 27
select select "100"
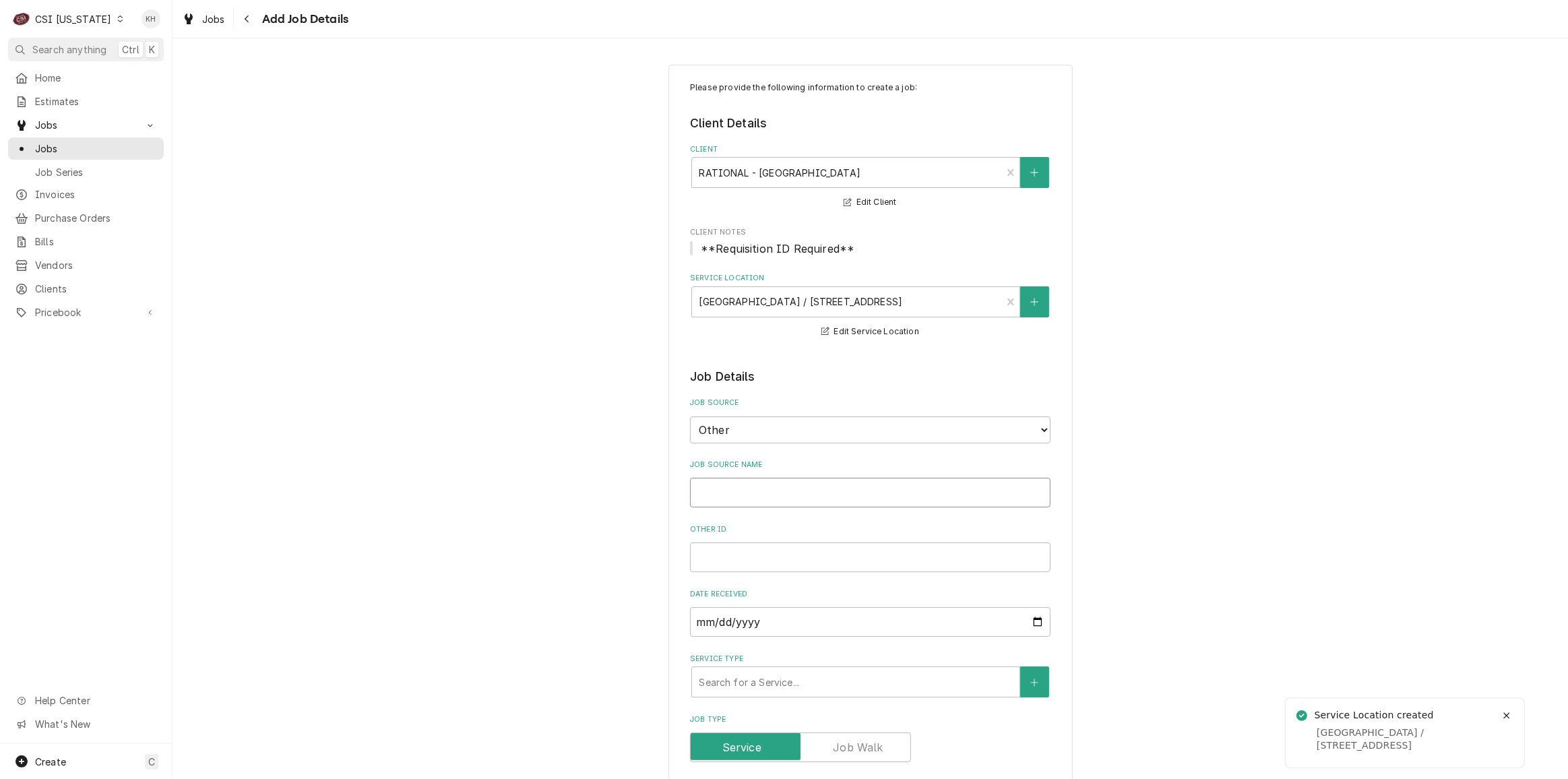
click at [777, 494] on input "Job Source Name" at bounding box center [871, 493] width 361 height 30
type textarea "x"
type input "R"
type textarea "x"
type input "Ra"
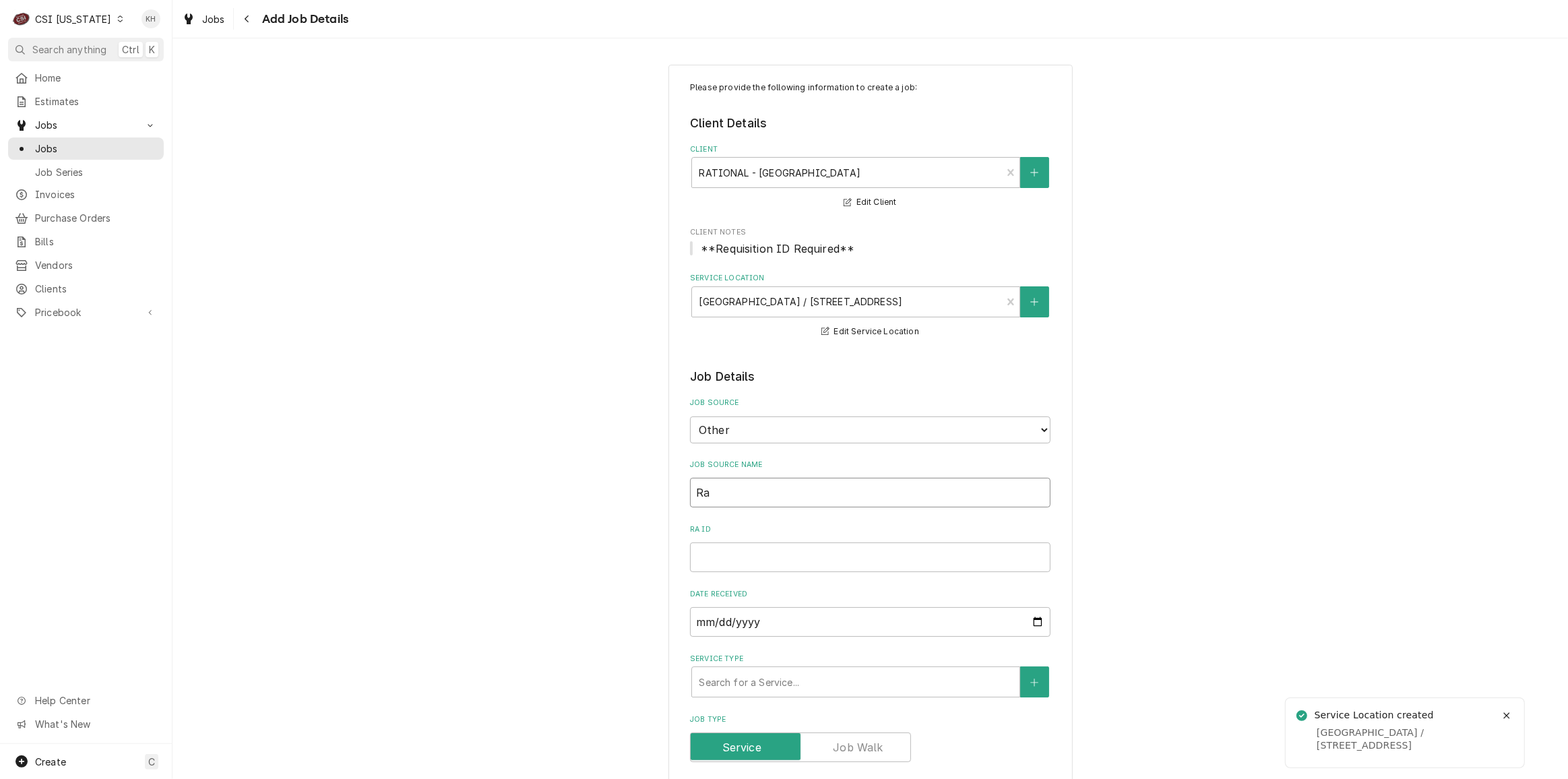
type textarea "x"
type input "Rat"
type textarea "x"
type input "Rati"
type textarea "x"
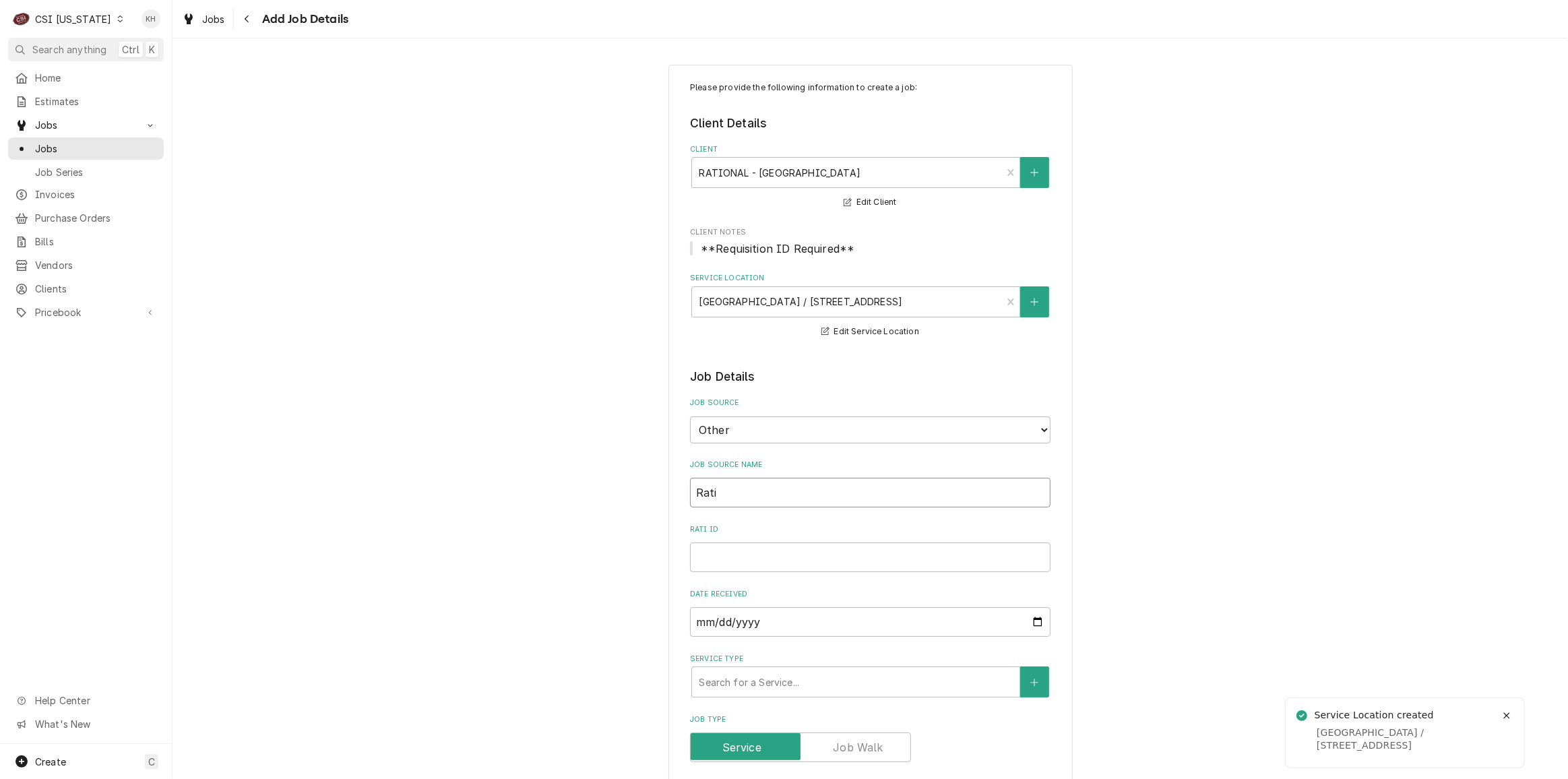
type input "Ratio"
type textarea "x"
type input "Ration"
type textarea "x"
type input "Rationa"
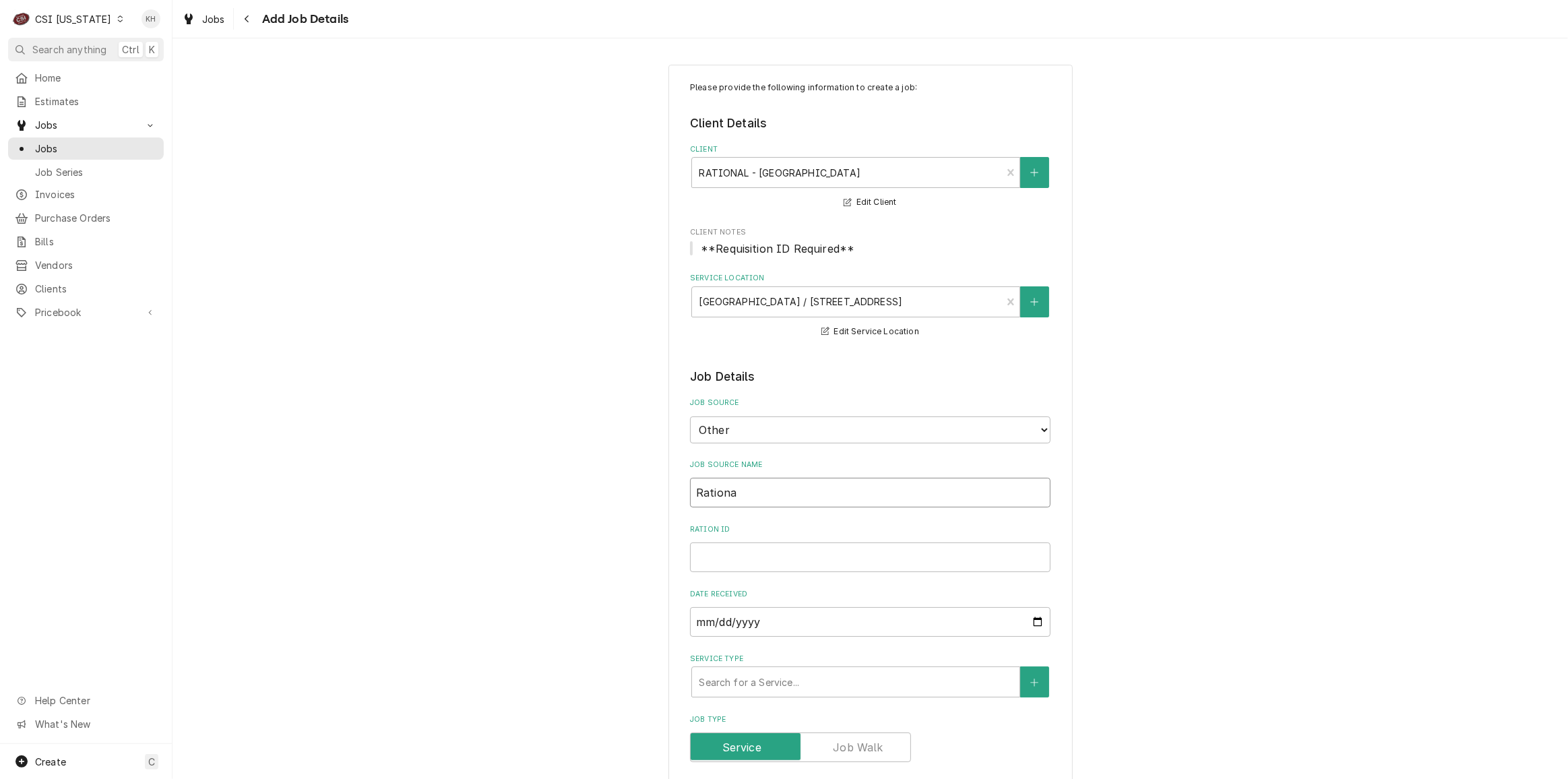
type textarea "x"
type input "Rational"
type textarea "x"
type input "0"
type textarea "x"
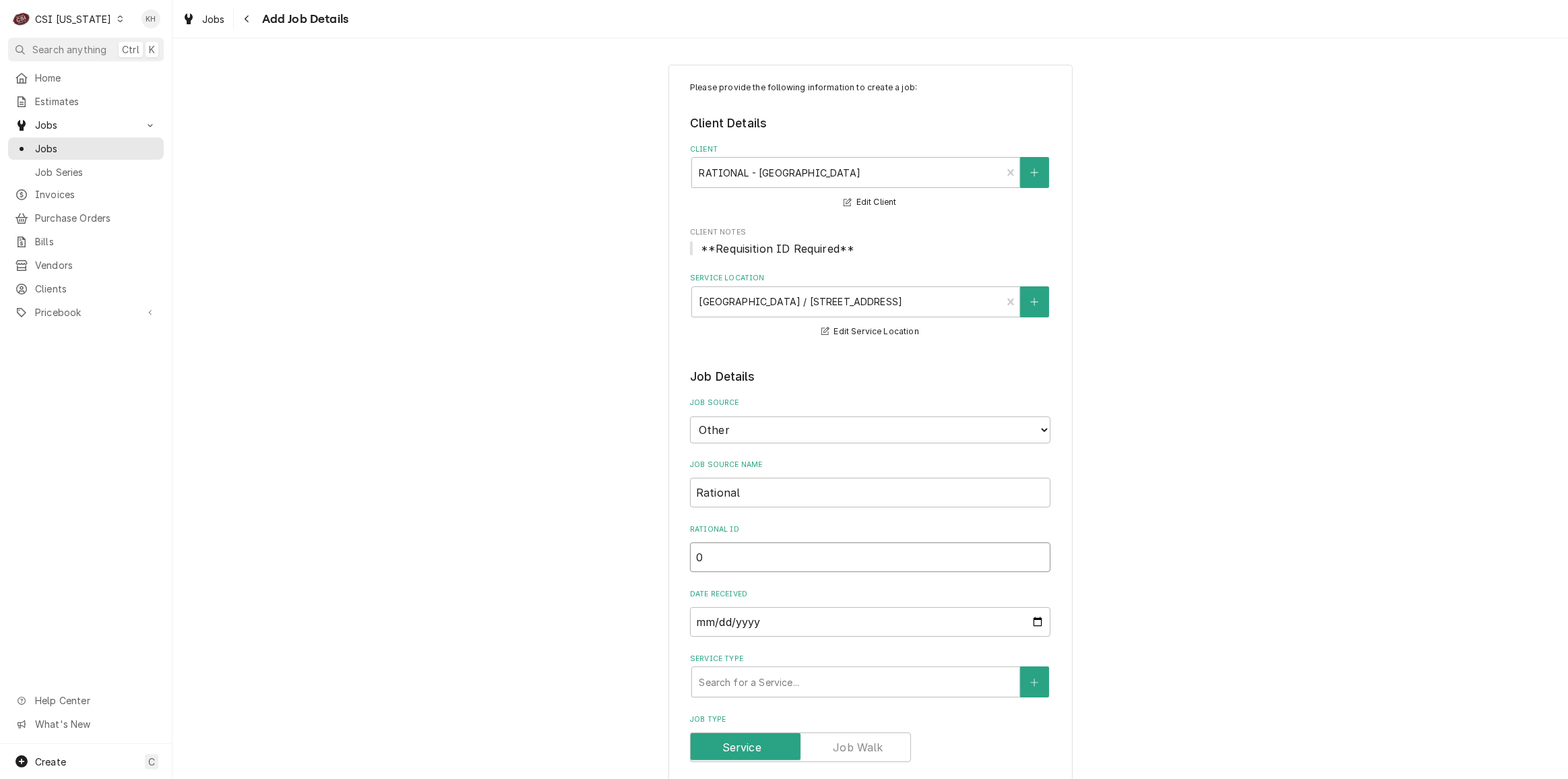
type input "00"
type textarea "x"
type input "005"
type textarea "x"
type input "0057"
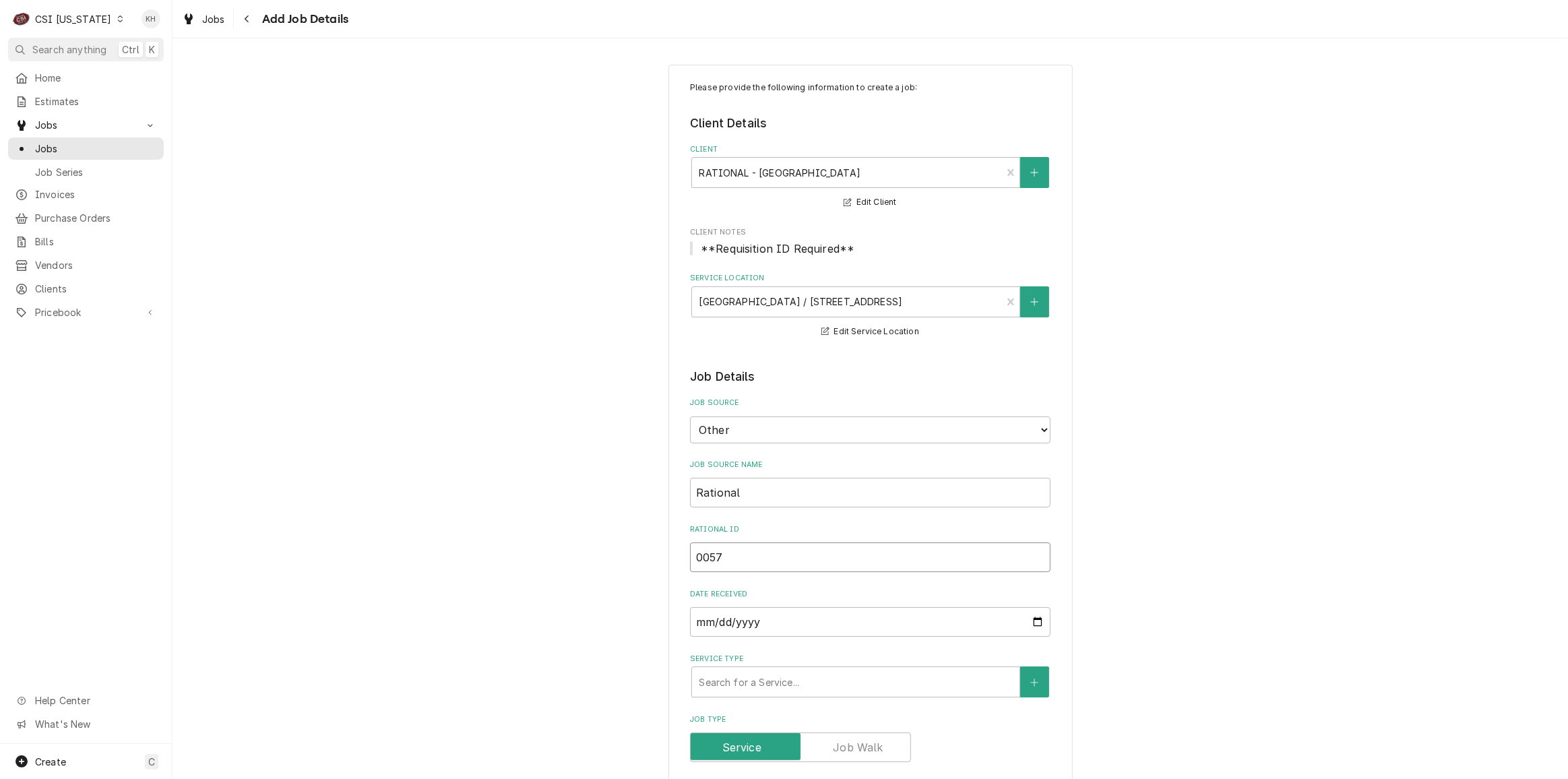
type textarea "x"
type input "00575"
type textarea "x"
type input "005757"
type textarea "x"
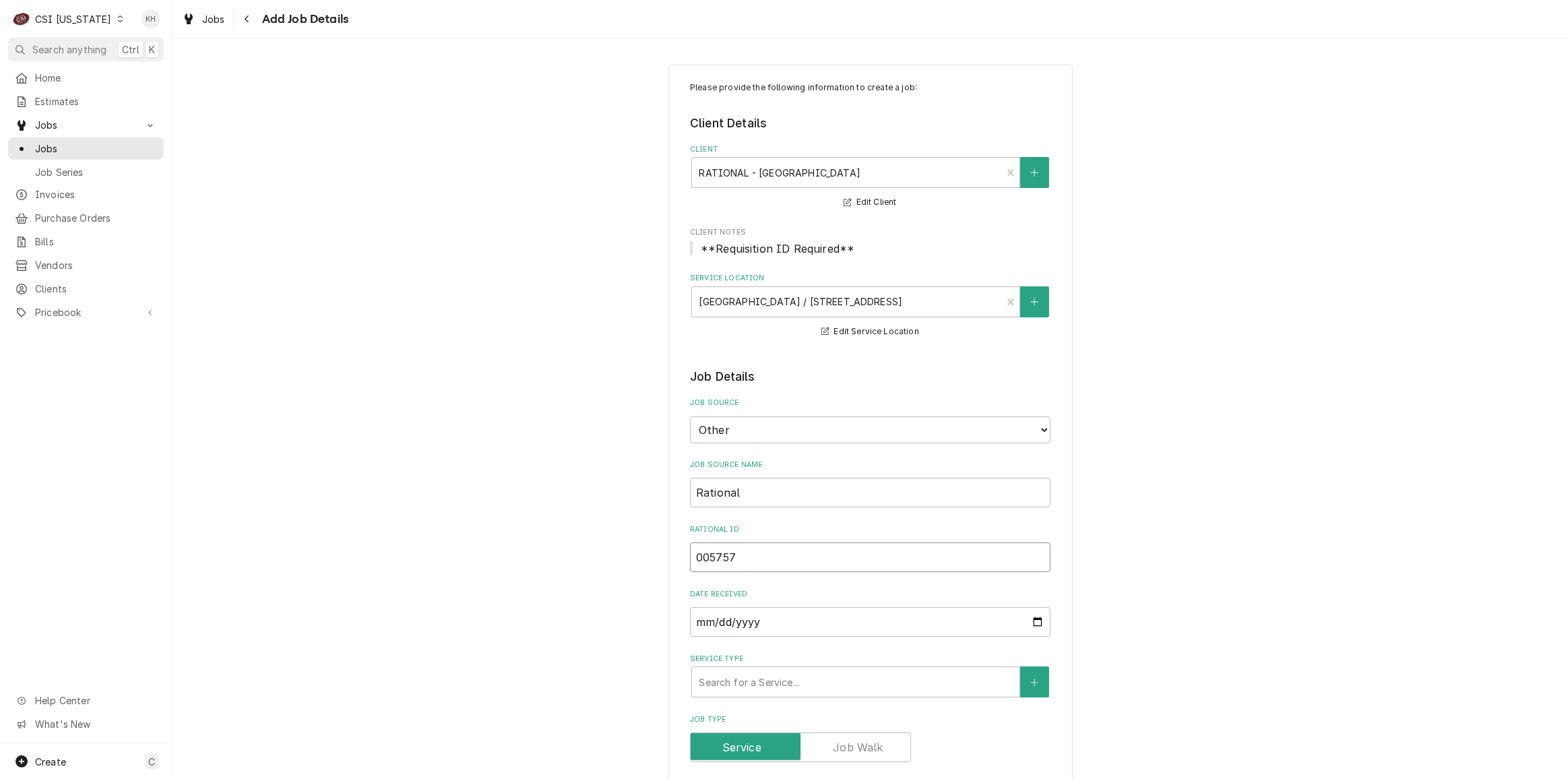
type input "0057577"
type textarea "x"
type input "00575776"
type textarea "x"
type input "00575776"
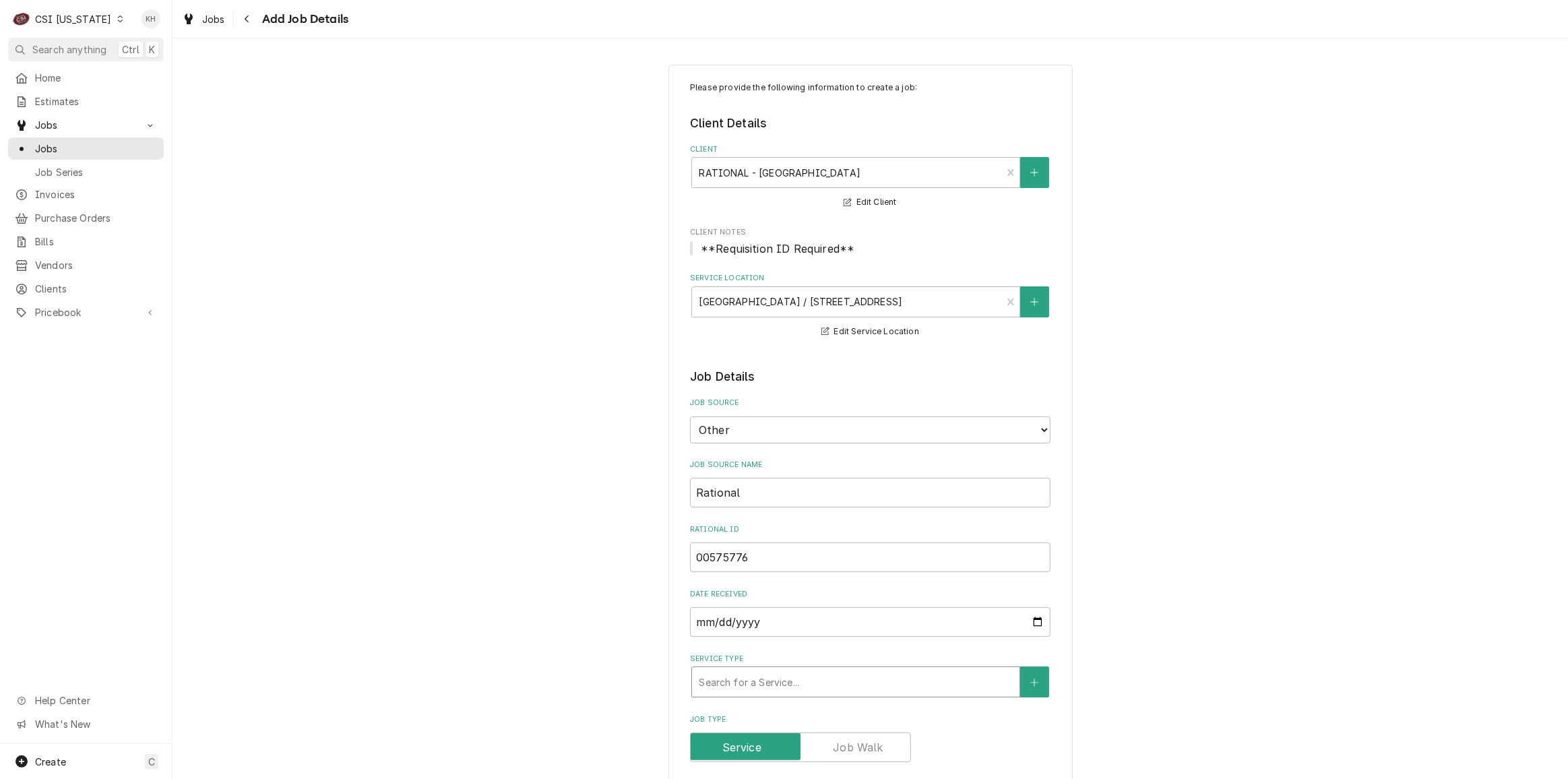
click at [808, 692] on div "Service Type" at bounding box center [855, 682] width 314 height 24
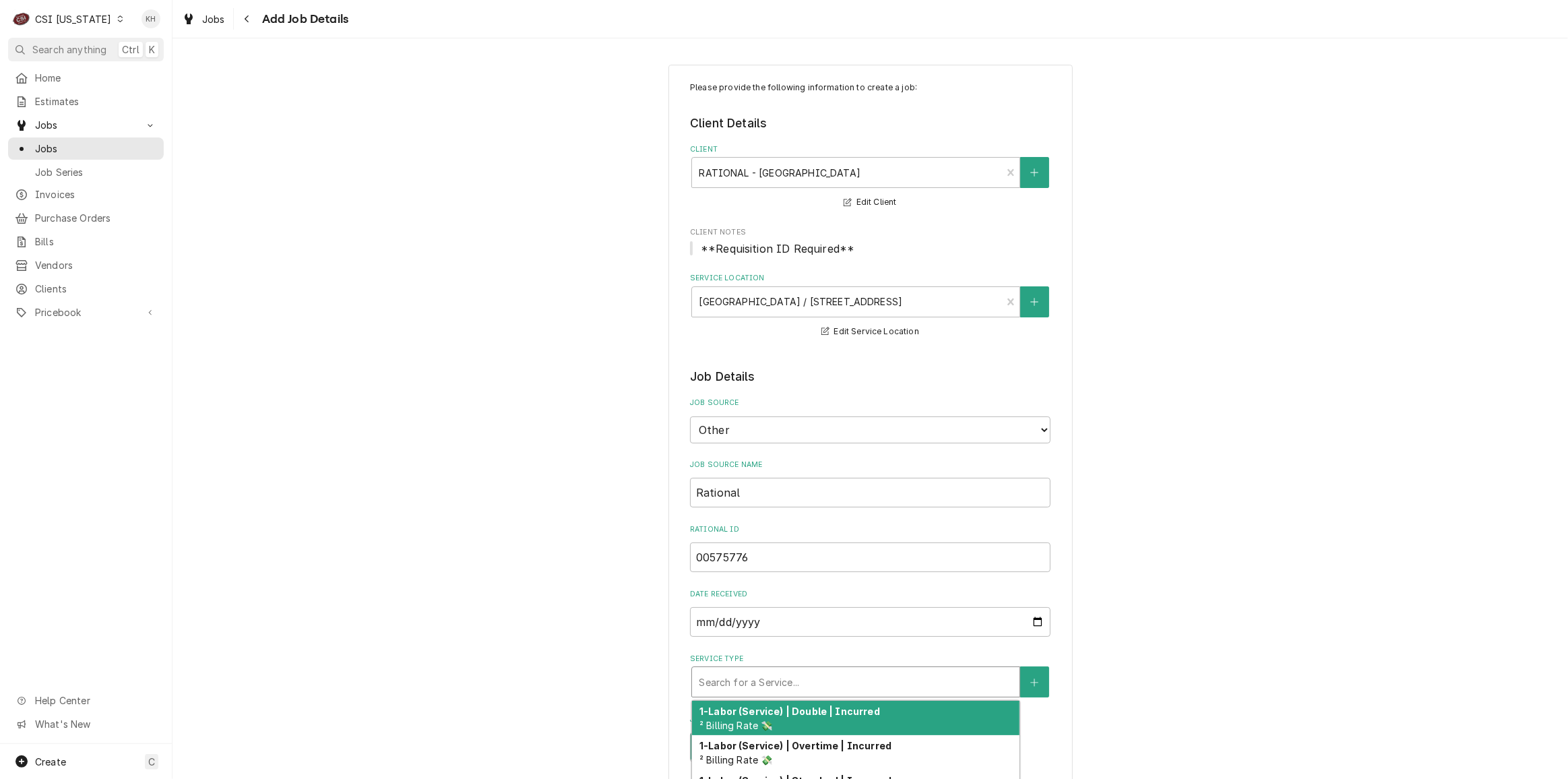
type textarea "x"
type input "s"
type textarea "x"
type input "st"
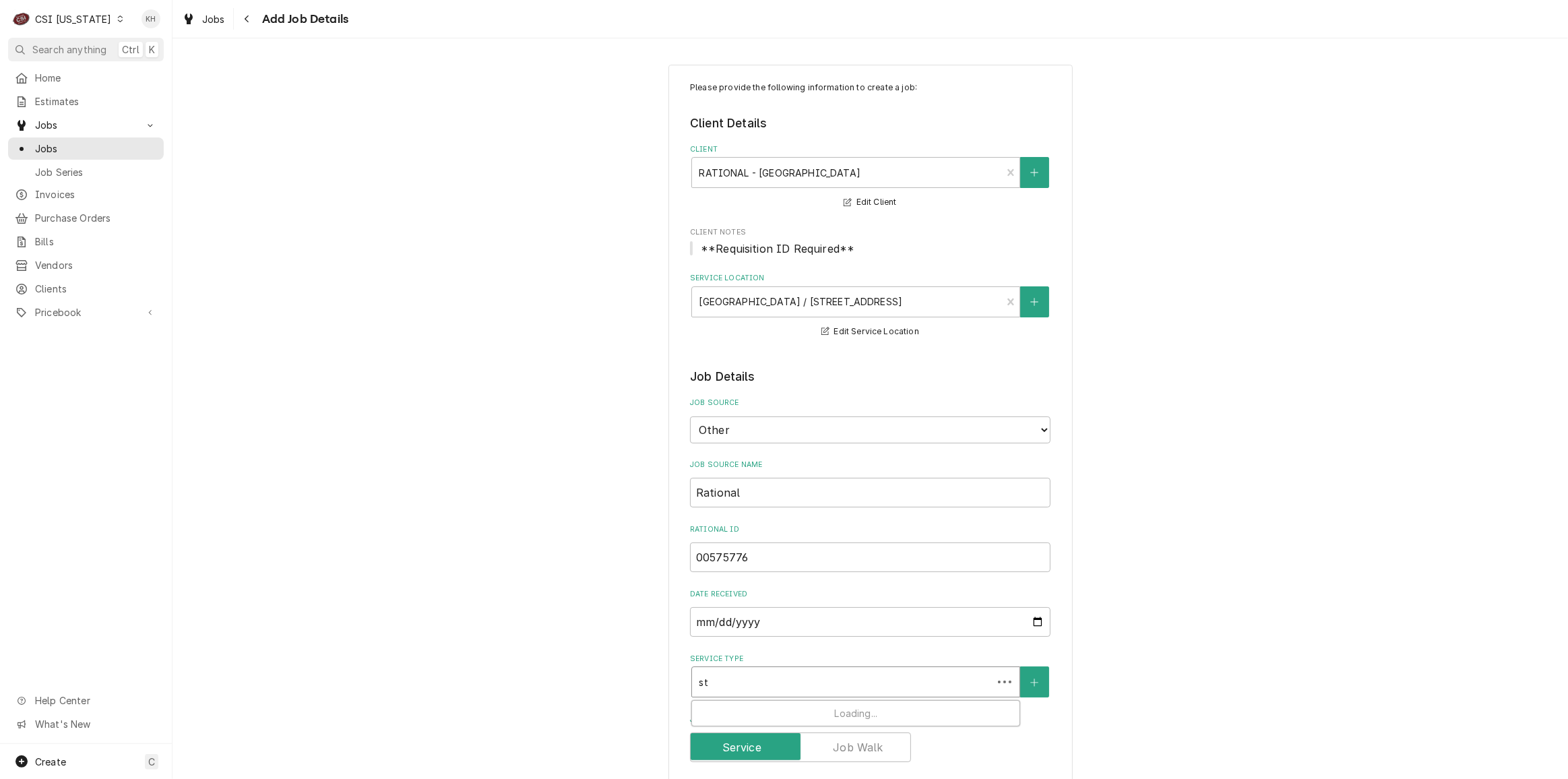
type textarea "x"
type input "sta"
type textarea "x"
type input "star"
type textarea "x"
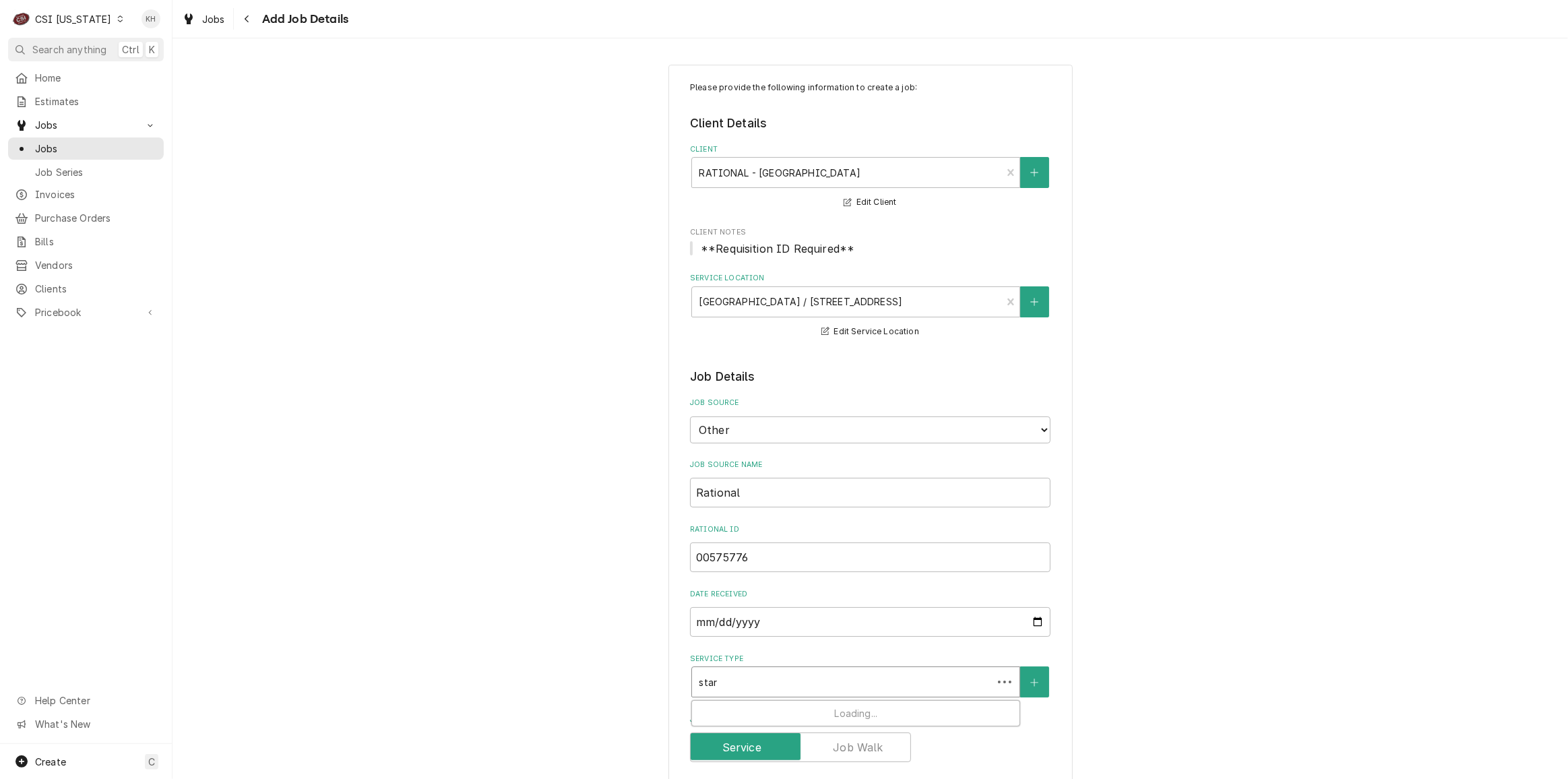
type input "start"
type textarea "x"
type input "startu"
type textarea "x"
type input "startup"
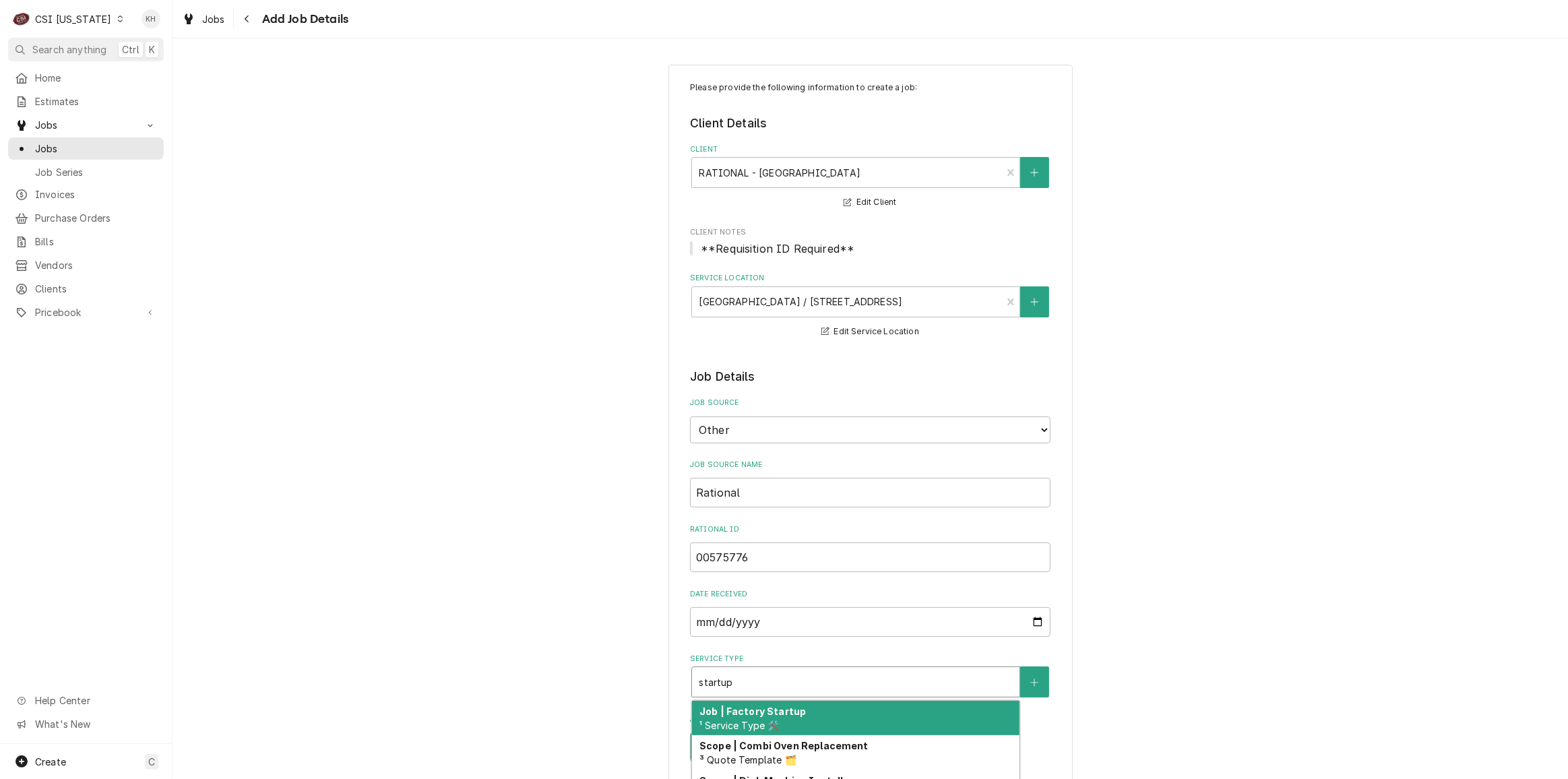
click at [805, 716] on div "Job | Factory Startup ¹ Service Type 🛠️" at bounding box center [855, 719] width 327 height 35
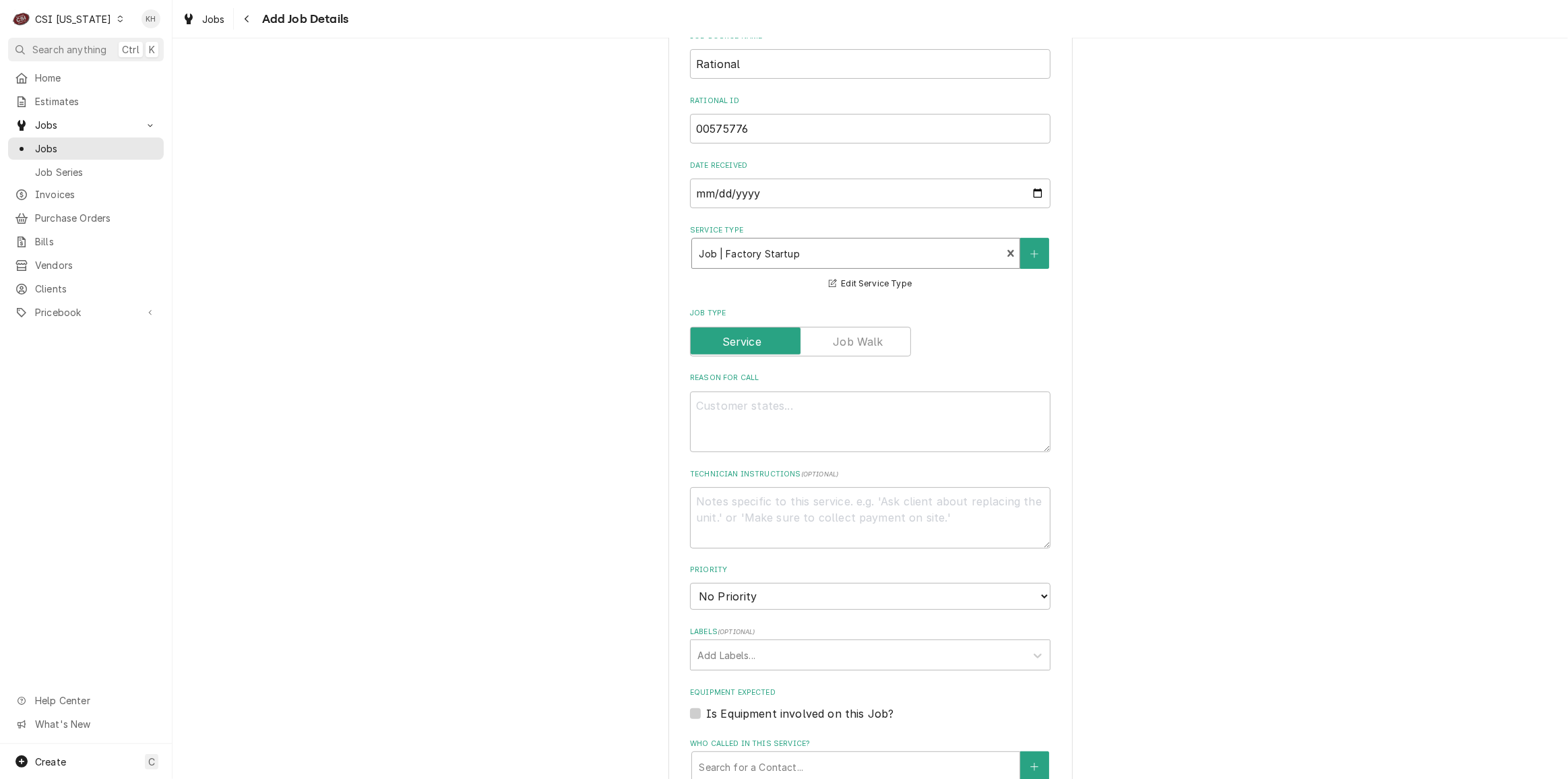
scroll to position [551, 0]
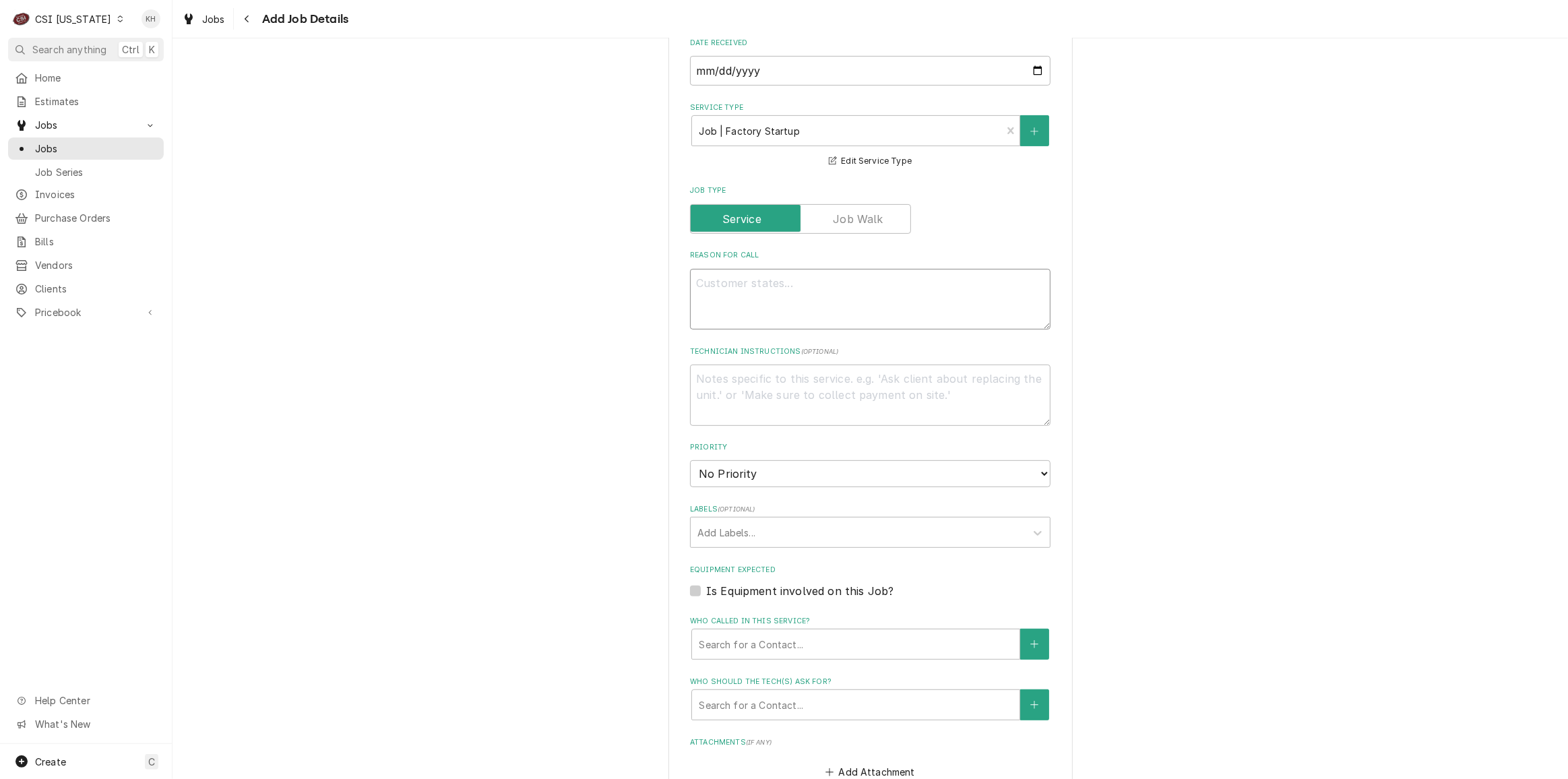
click at [851, 269] on textarea "Reason For Call" at bounding box center [871, 299] width 361 height 61
paste textarea "Commissioning Combi E"
type textarea "x"
type textarea "Commissioning Combi E"
type textarea "x"
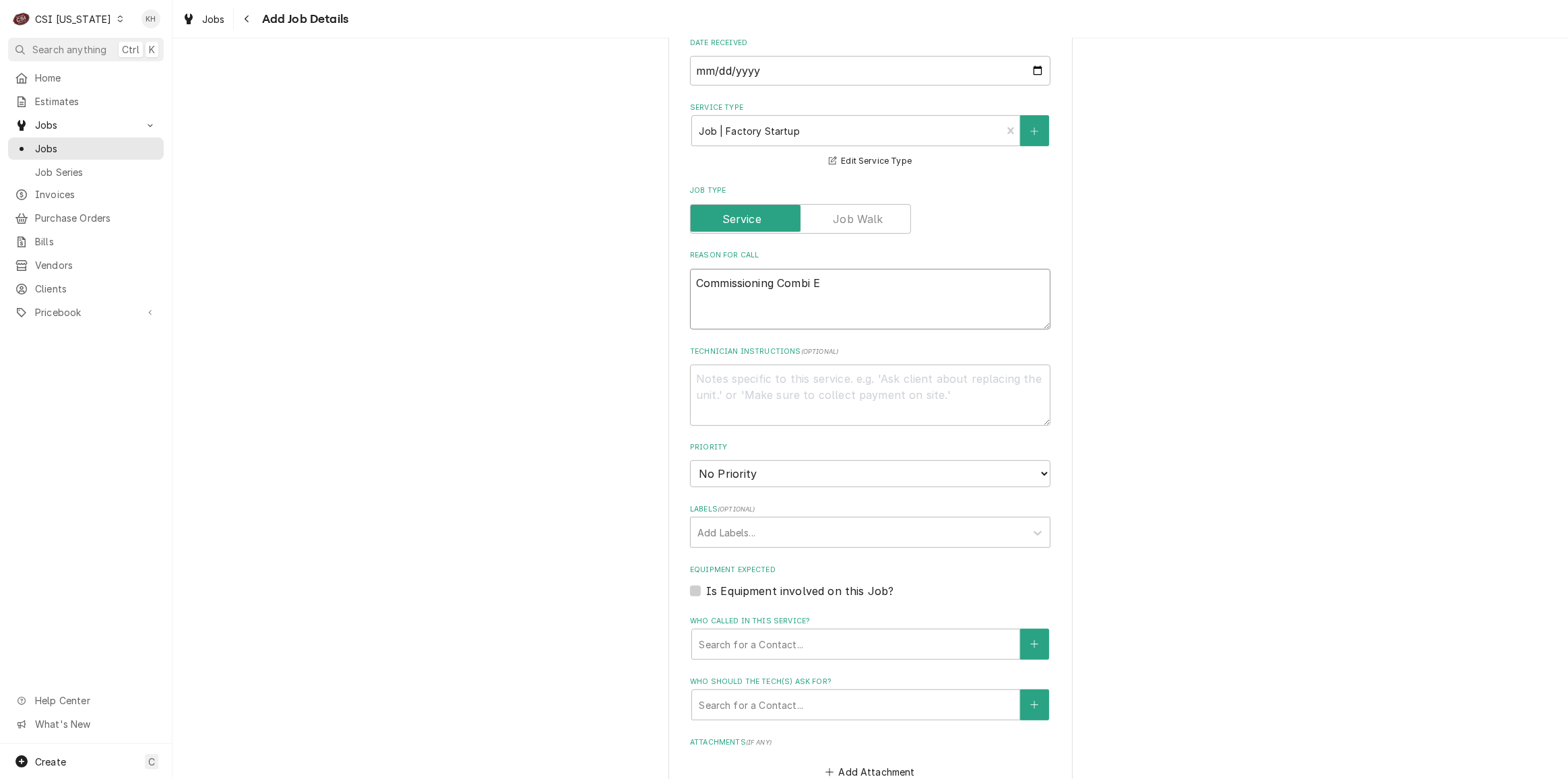
type textarea "Commissioning Combi E"
type textarea "x"
type textarea "Commissioning Combi E -"
type textarea "x"
type textarea "Commissioning Combi E - Z"
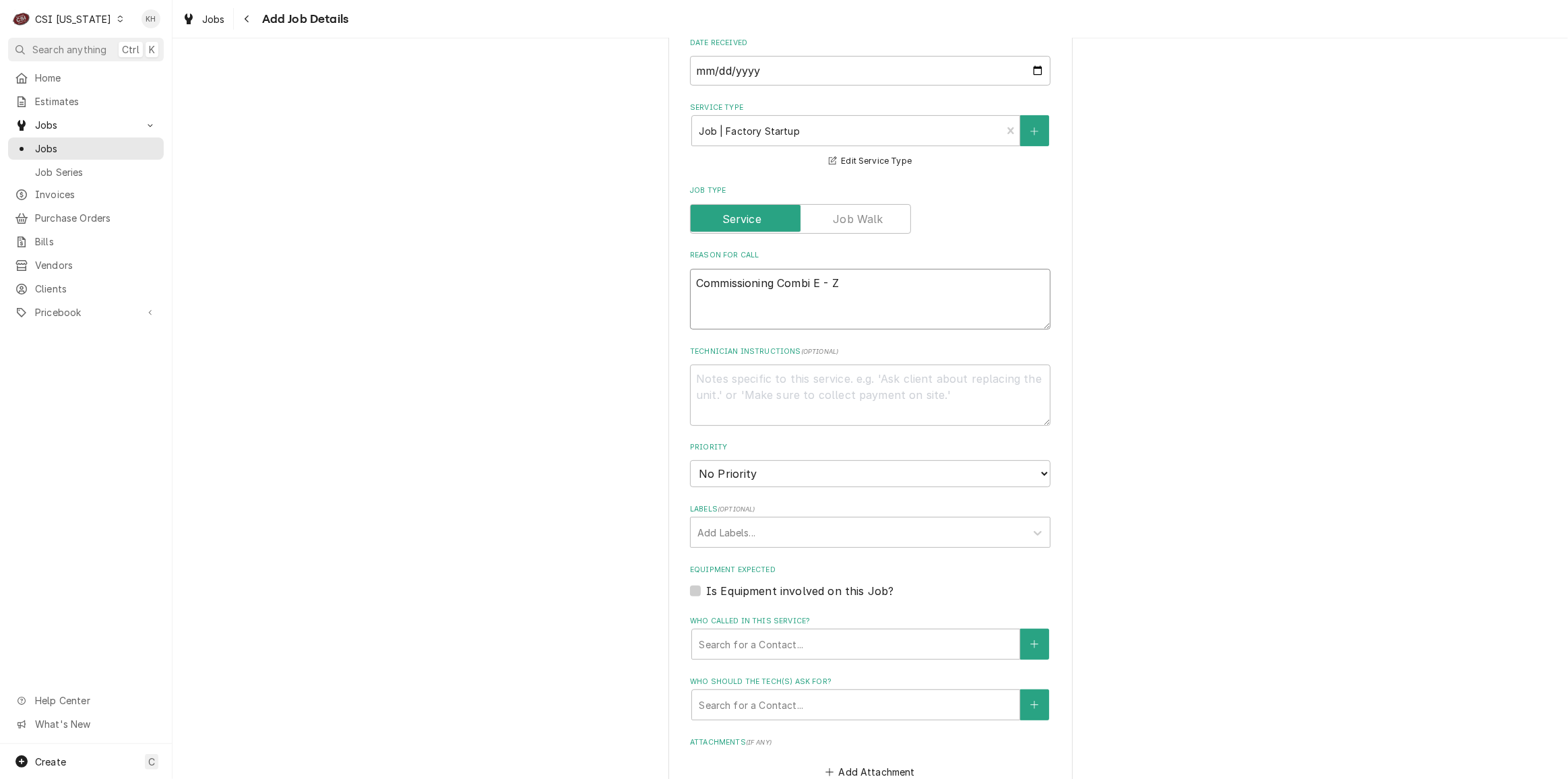
type textarea "x"
type textarea "Commissioning Combi E - Zo"
type textarea "x"
type textarea "Commissioning Combi E - Zon"
type textarea "x"
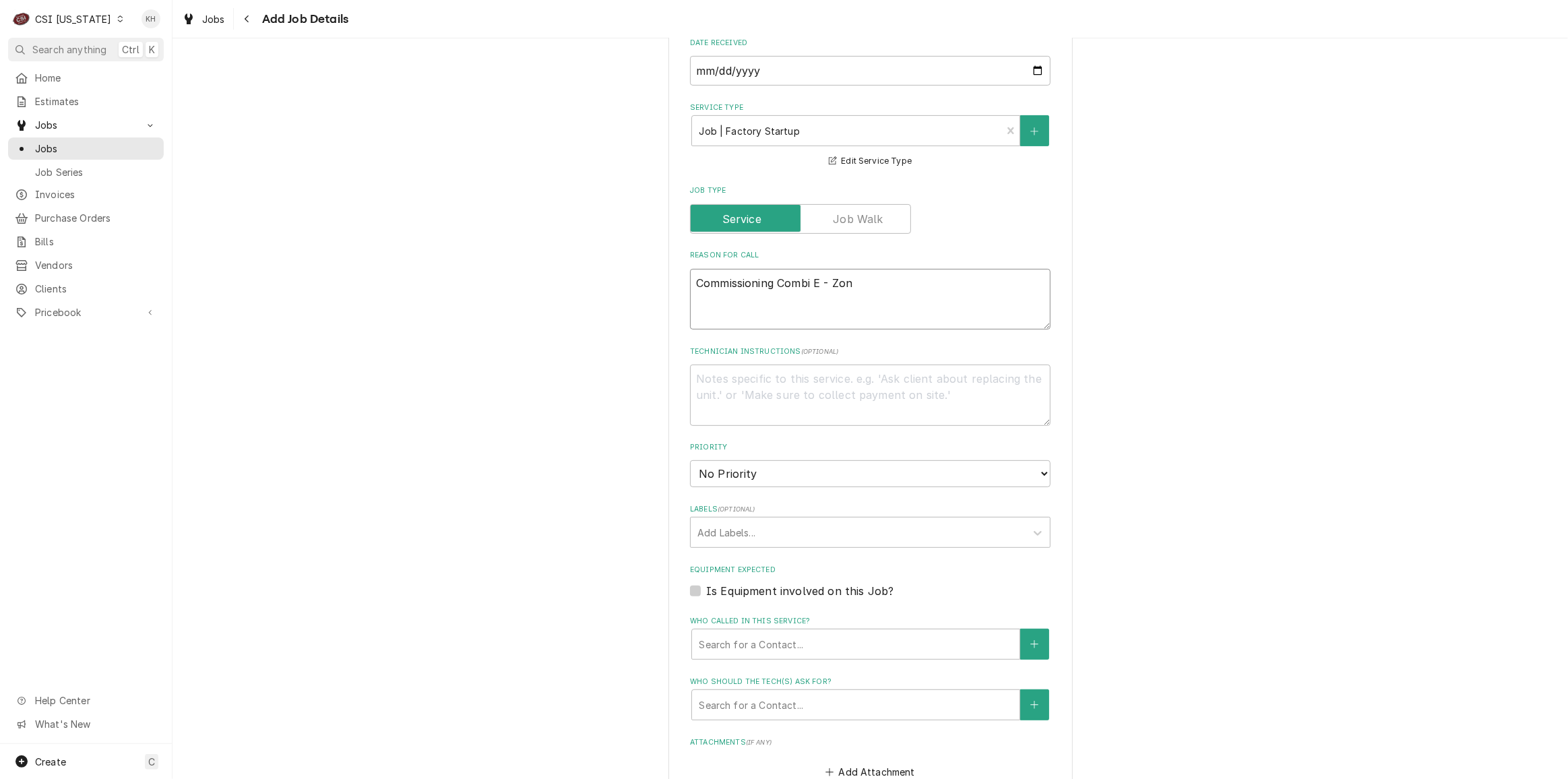
type textarea "Commissioning Combi E - Zone"
type textarea "x"
type textarea "Commissioning Combi E - Zone"
type textarea "x"
type textarea "Commissioning Combi E - Zone F"
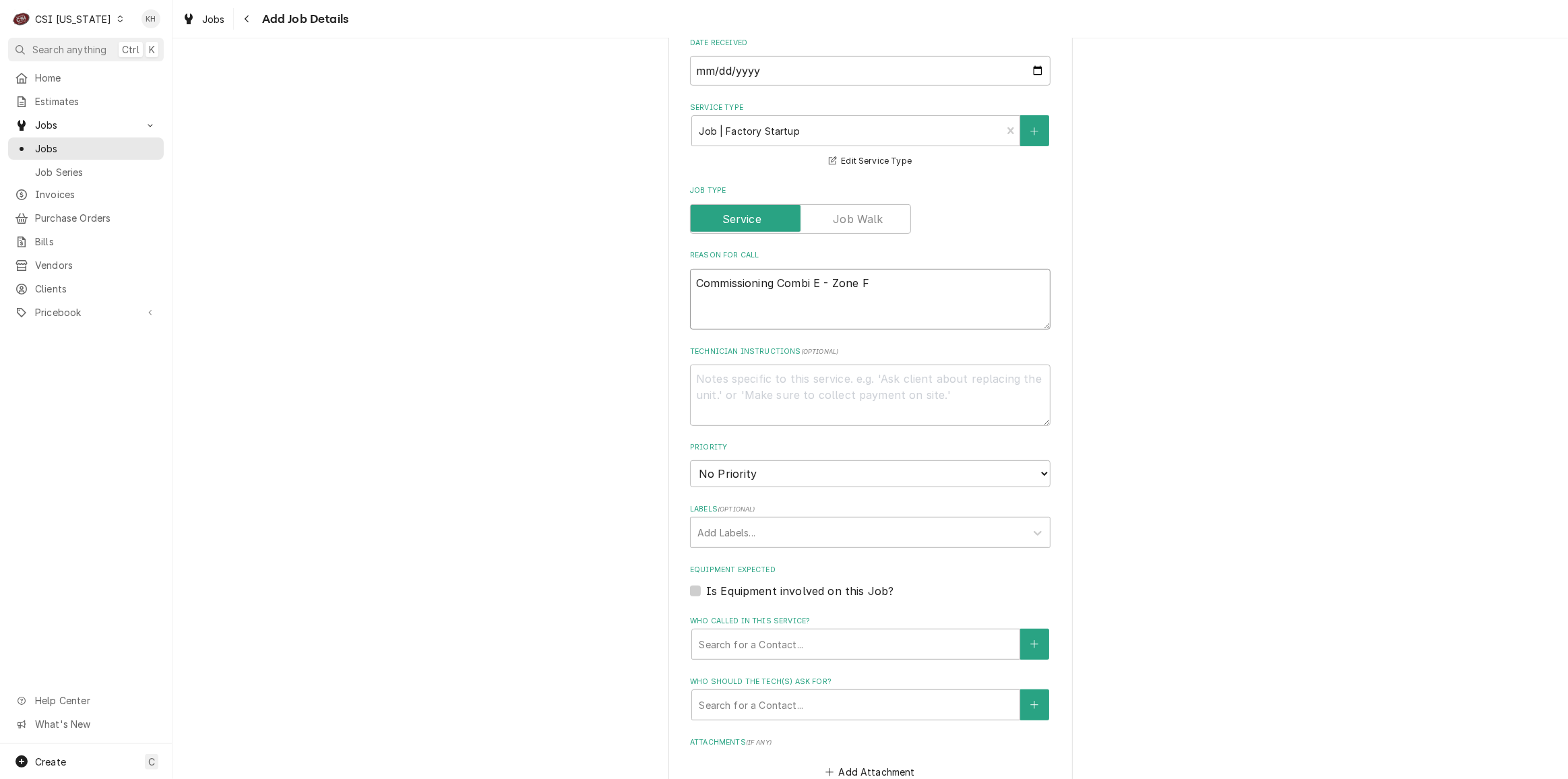
type textarea "x"
type textarea "Commissioning Combi E - Zone F"
drag, startPoint x: 976, startPoint y: 378, endPoint x: 949, endPoint y: 391, distance: 30.0
click at [975, 379] on textarea "Technician Instructions ( optional )" at bounding box center [871, 395] width 361 height 61
paste textarea "Work Instruction from RATIONAL - See Document links 1/2 below for checklist and…"
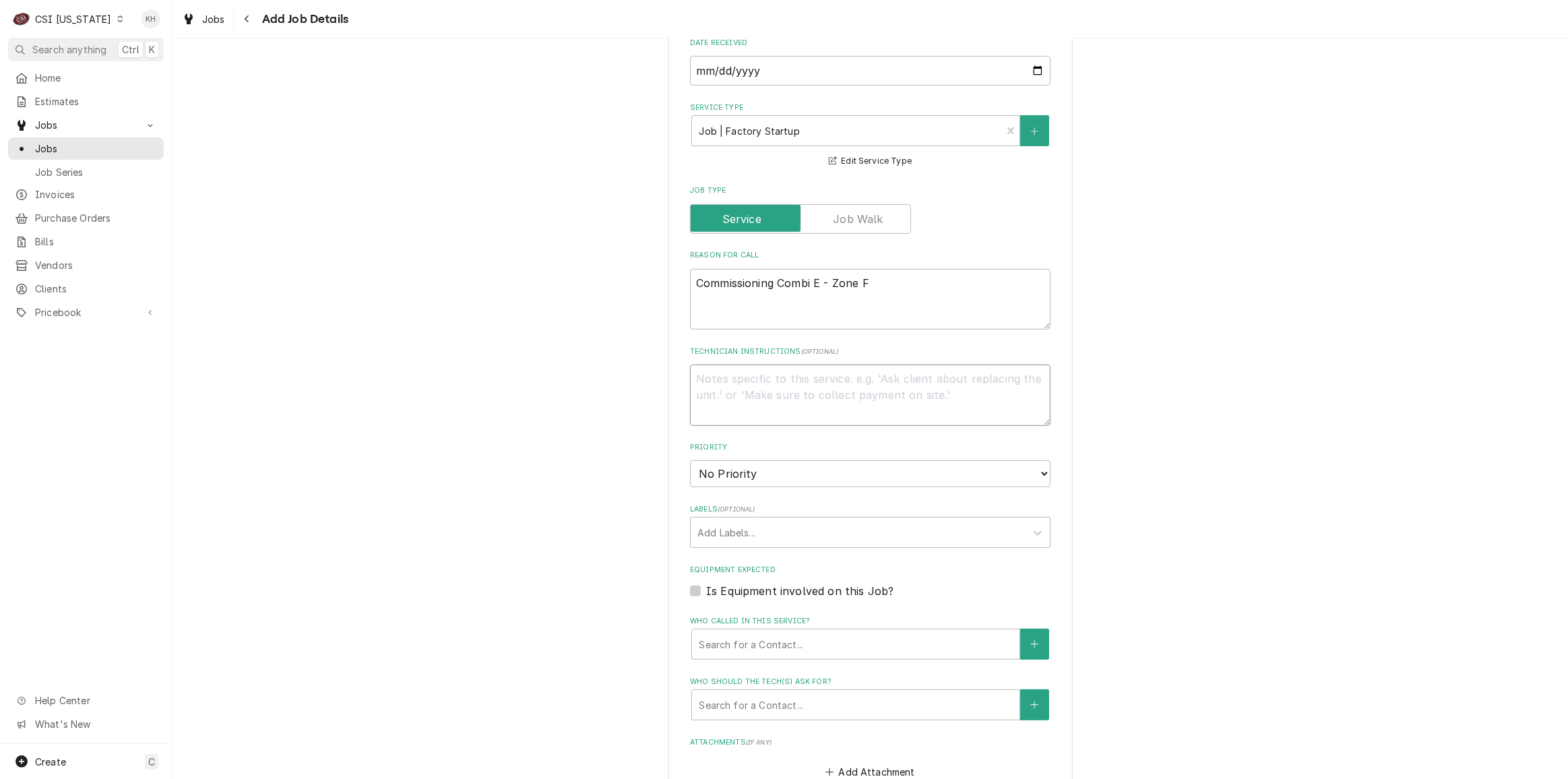
type textarea "x"
type textarea "Work Instruction from RATIONAL - See Document links 1/2 below for checklist and…"
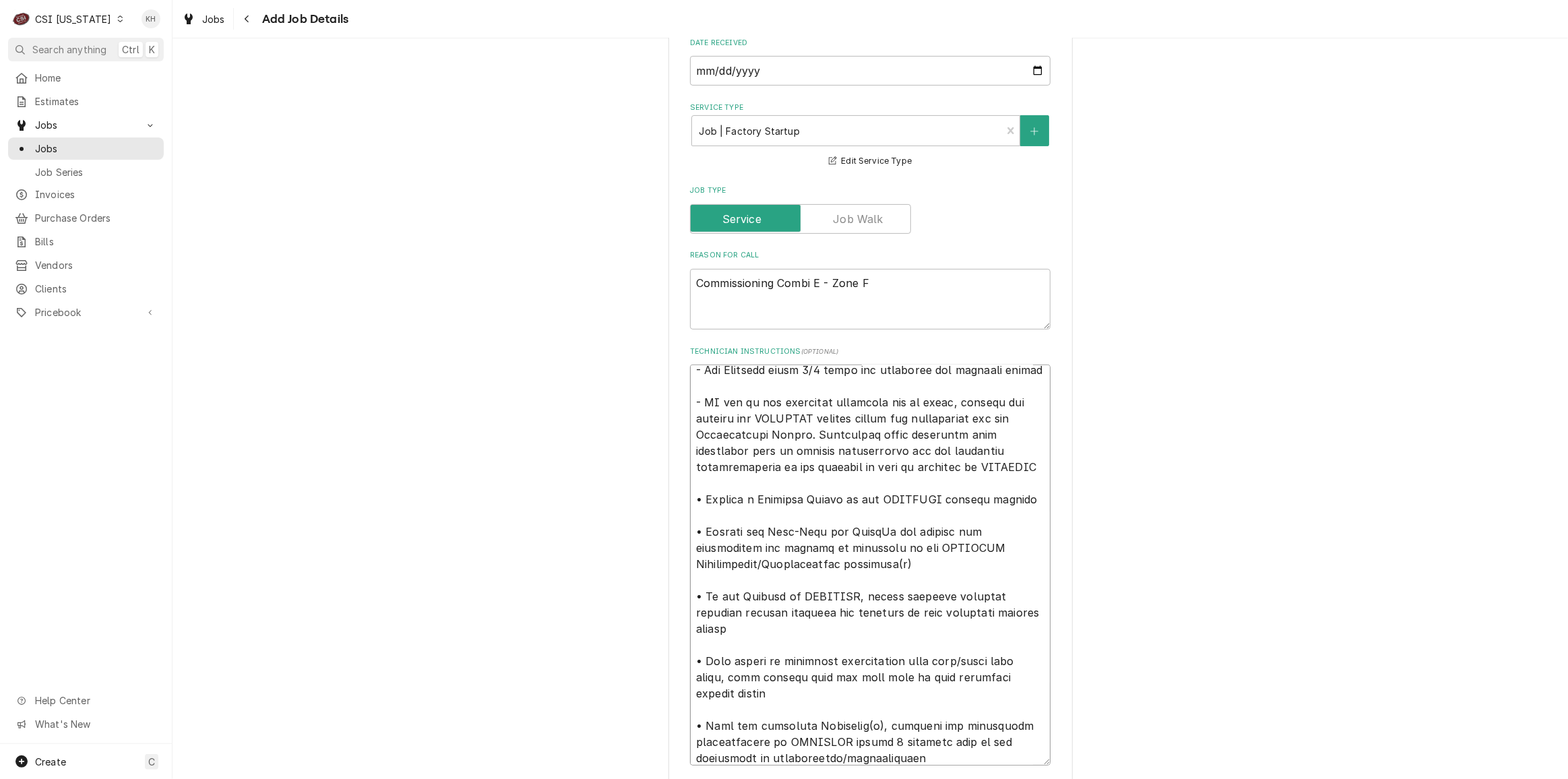
click at [808, 384] on textarea "Technician Instructions ( optional )" at bounding box center [871, 565] width 361 height 401
type textarea "x"
type textarea "Work Instruction from RATIONAL - See Document links 1/2 below for checklist and…"
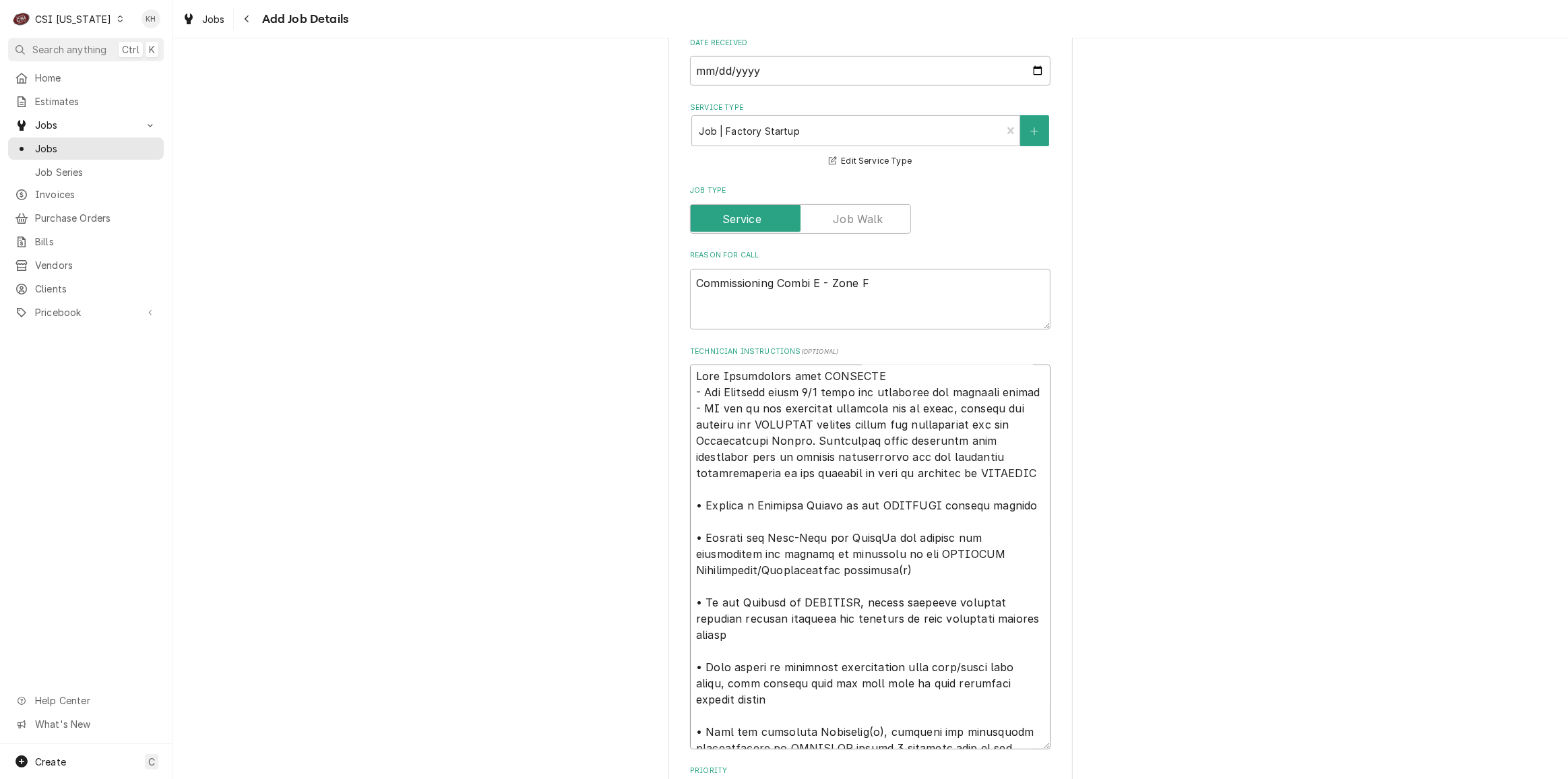
scroll to position [0, 0]
type textarea "x"
type textarea "Work Instruction from RATIONAL - See Document links 1/2 below for checklist and…"
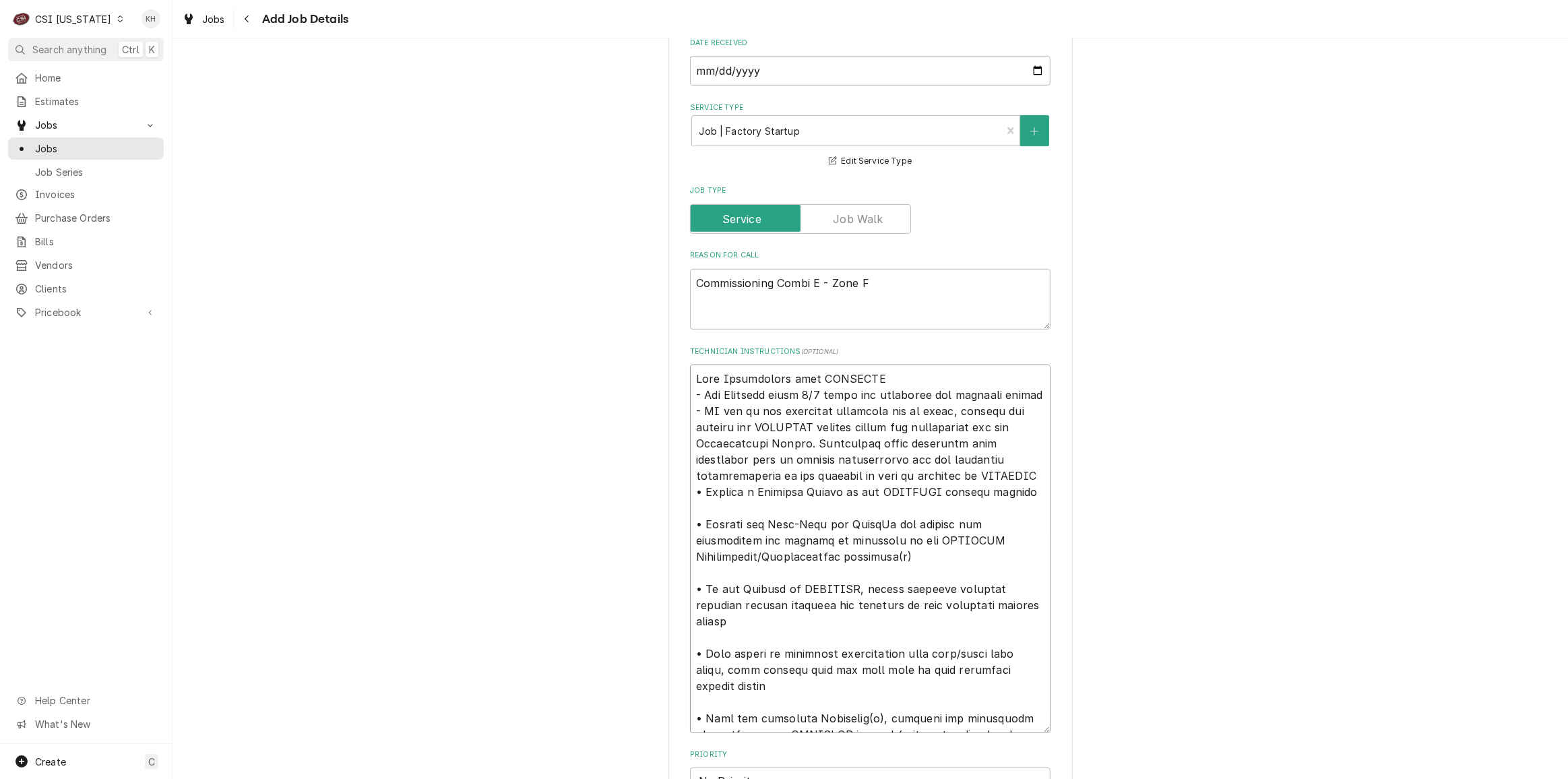
type textarea "x"
type textarea "Work Instruction from RATIONAL - See Document links 1/2 below for checklist and…"
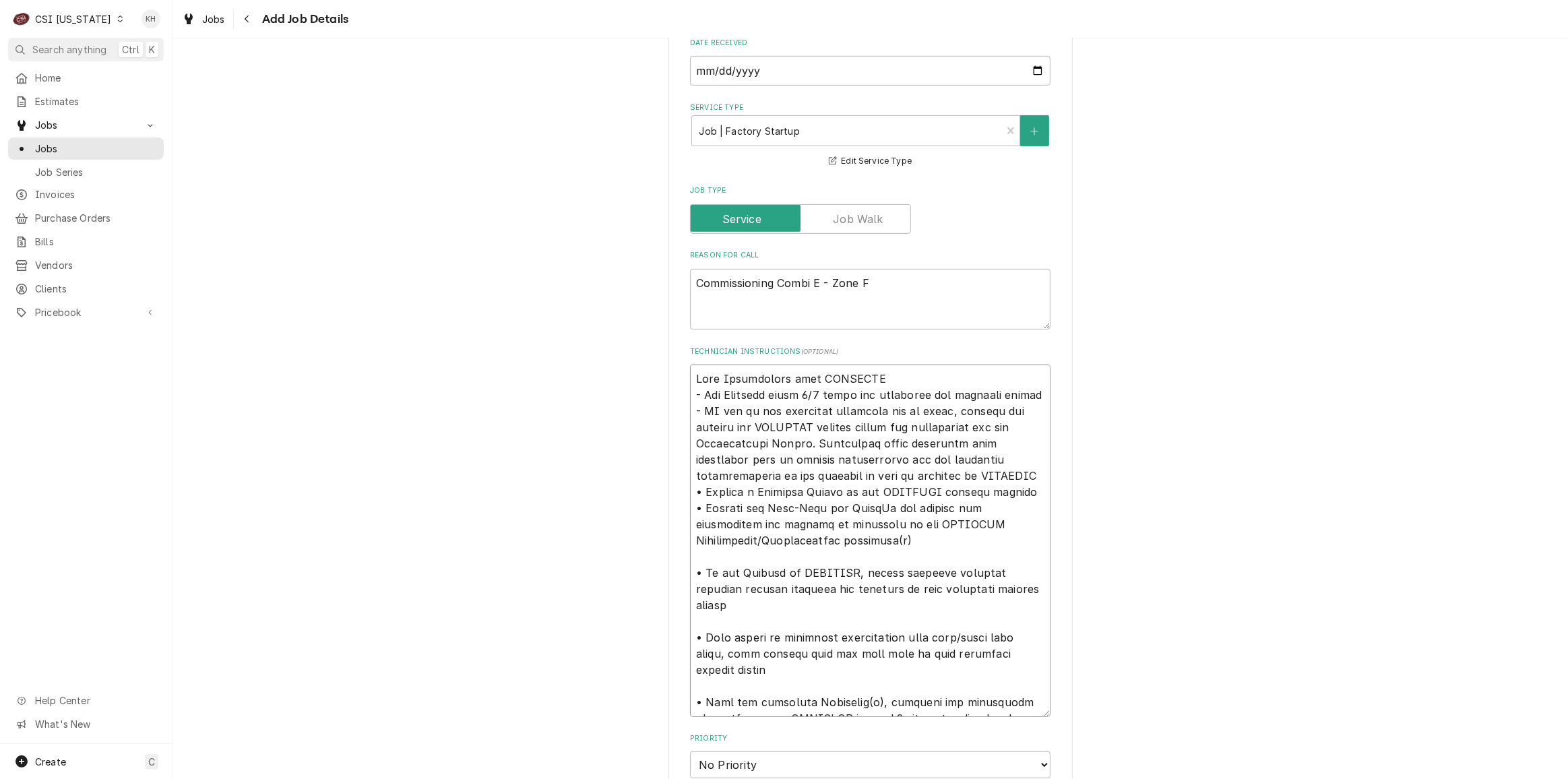
type textarea "x"
type textarea "Work Instruction from RATIONAL - See Document links 1/2 below for checklist and…"
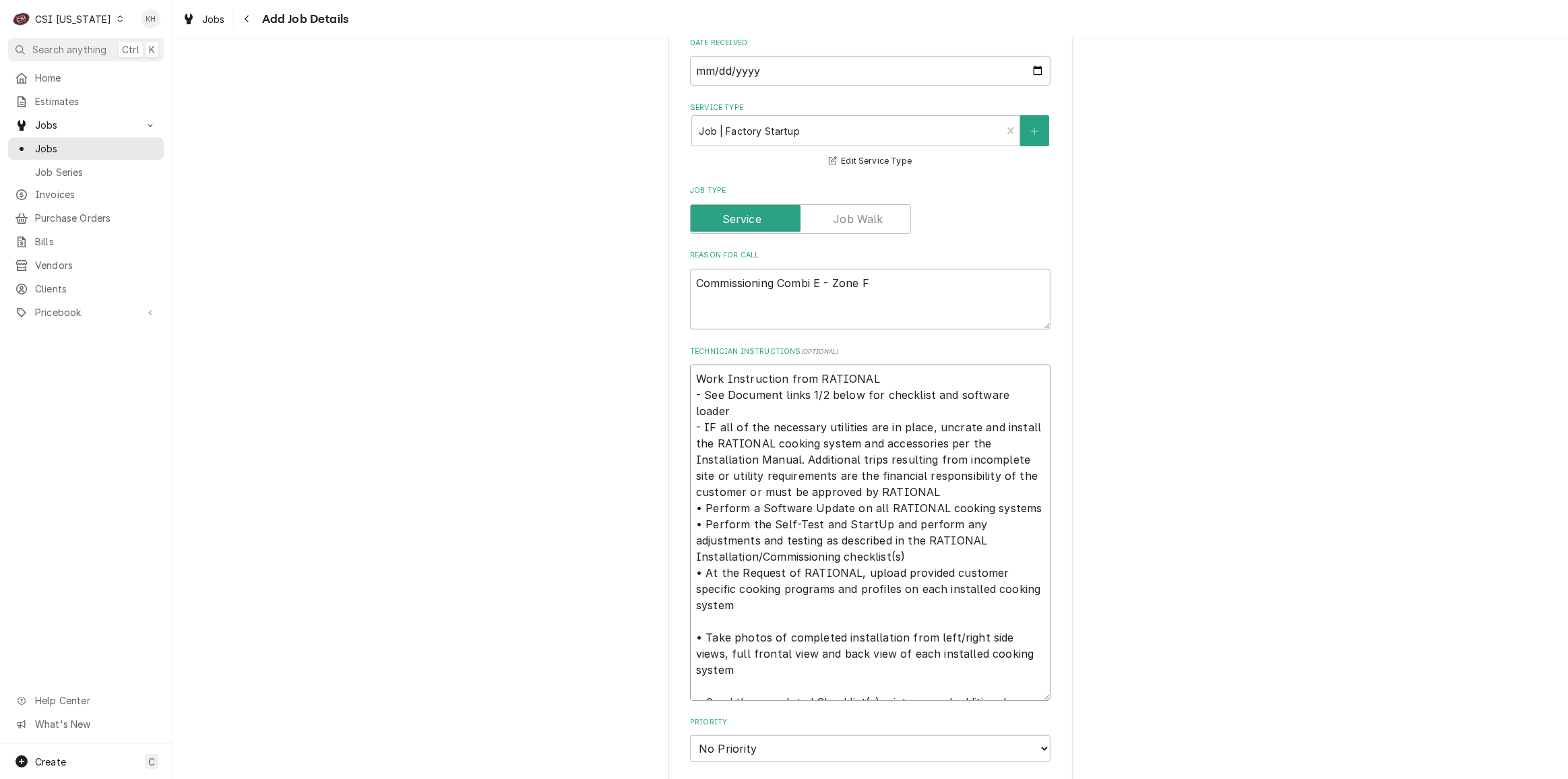
type textarea "x"
type textarea "Work Instruction from RATIONAL - See Document links 1/2 below for checklist and…"
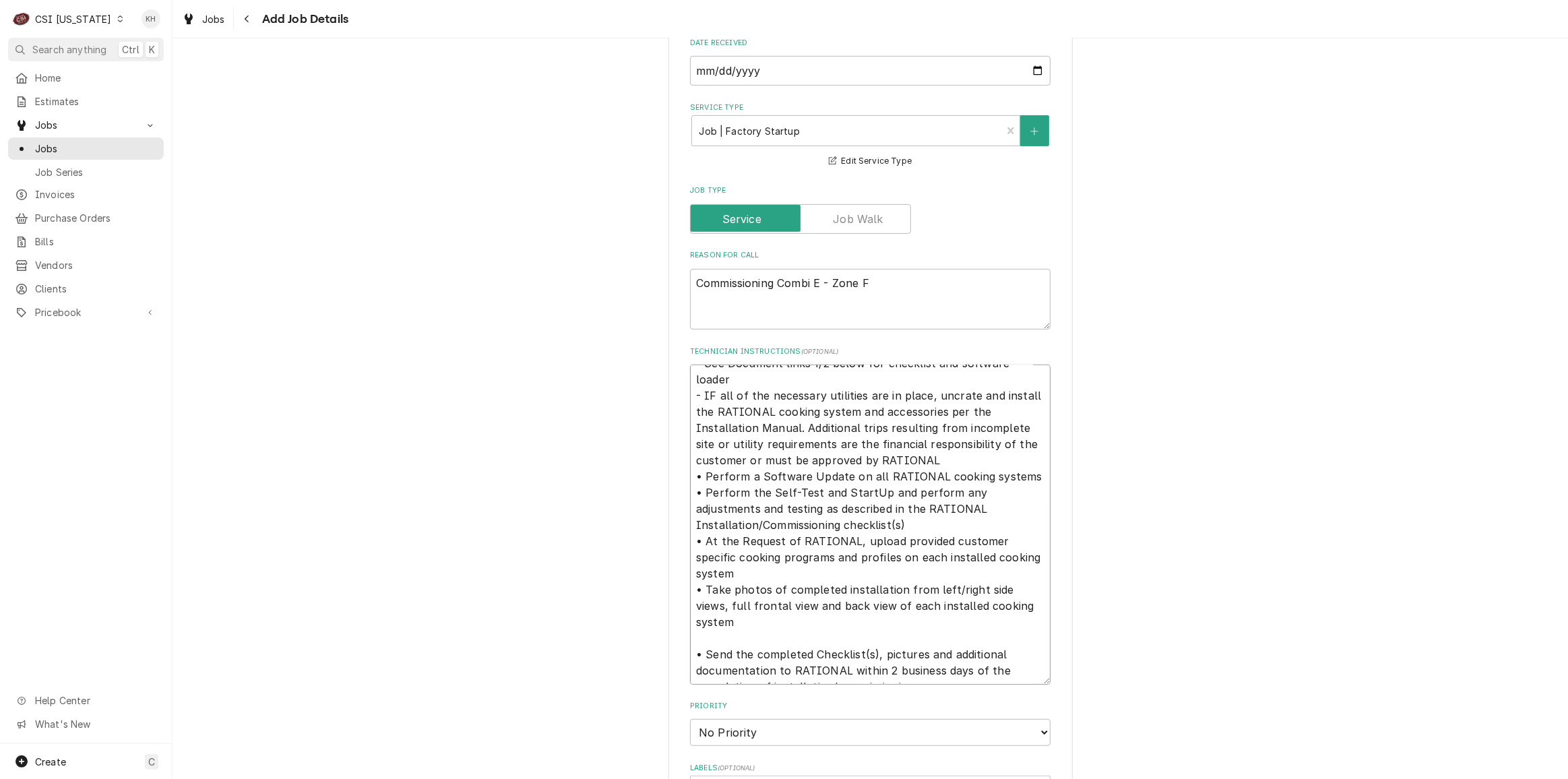
click at [712, 622] on textarea "Work Instruction from RATIONAL - See Document links 1/2 below for checklist and…" at bounding box center [871, 524] width 361 height 320
type textarea "x"
type textarea "Work Instruction from RATIONAL - See Document links 1/2 below for checklist and…"
drag, startPoint x: 953, startPoint y: 660, endPoint x: 956, endPoint y: 645, distance: 15.3
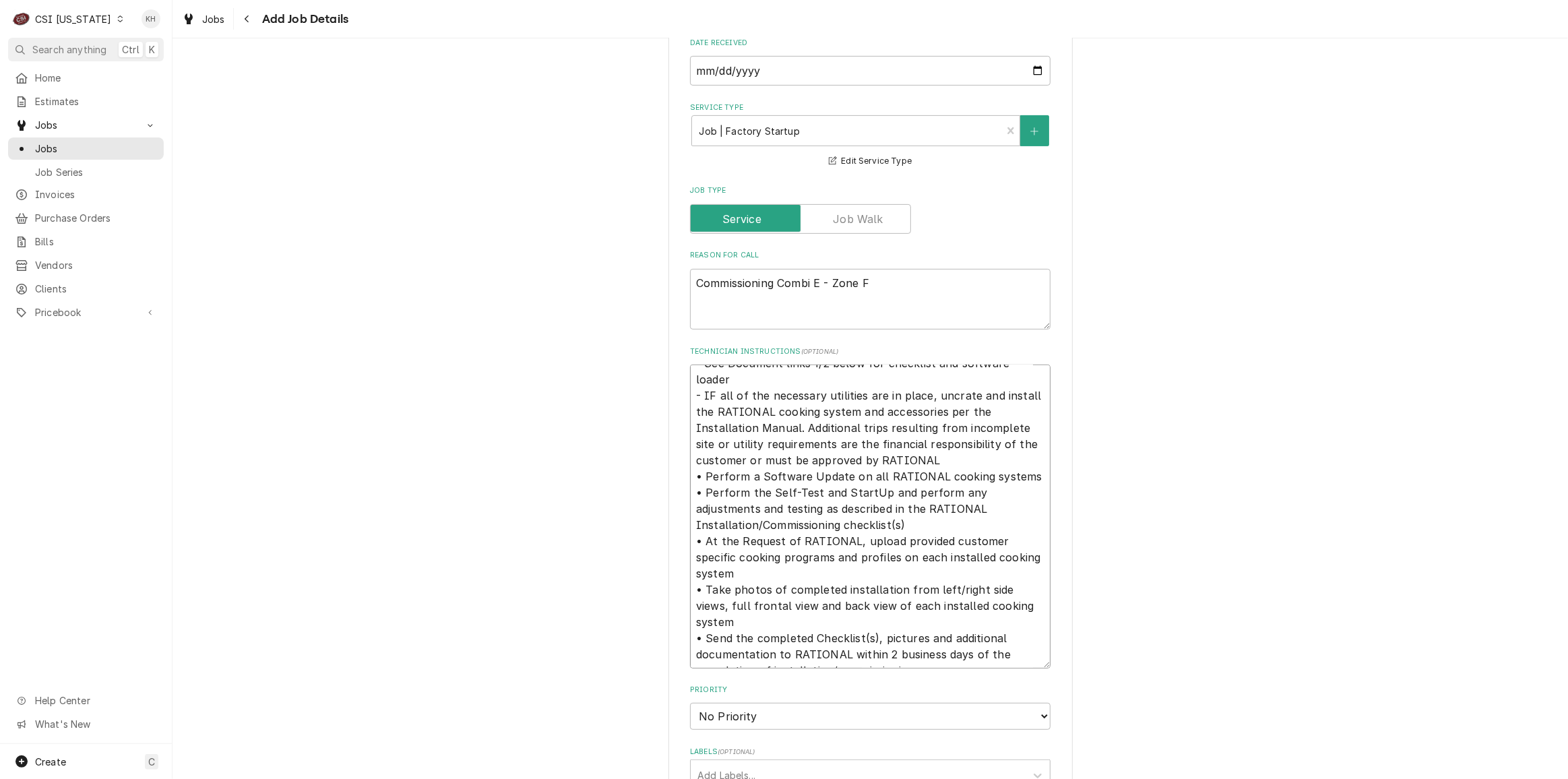
click at [954, 645] on textarea "Work Instruction from RATIONAL - See Document links 1/2 below for checklist and…" at bounding box center [871, 516] width 361 height 303
type textarea "x"
type textarea "Work Instruction from RATIONAL - See Document links 1/2 below for checklist and…"
type textarea "x"
type textarea "Work Instruction from RATIONAL - See Document links 1/2 below for checklist and…"
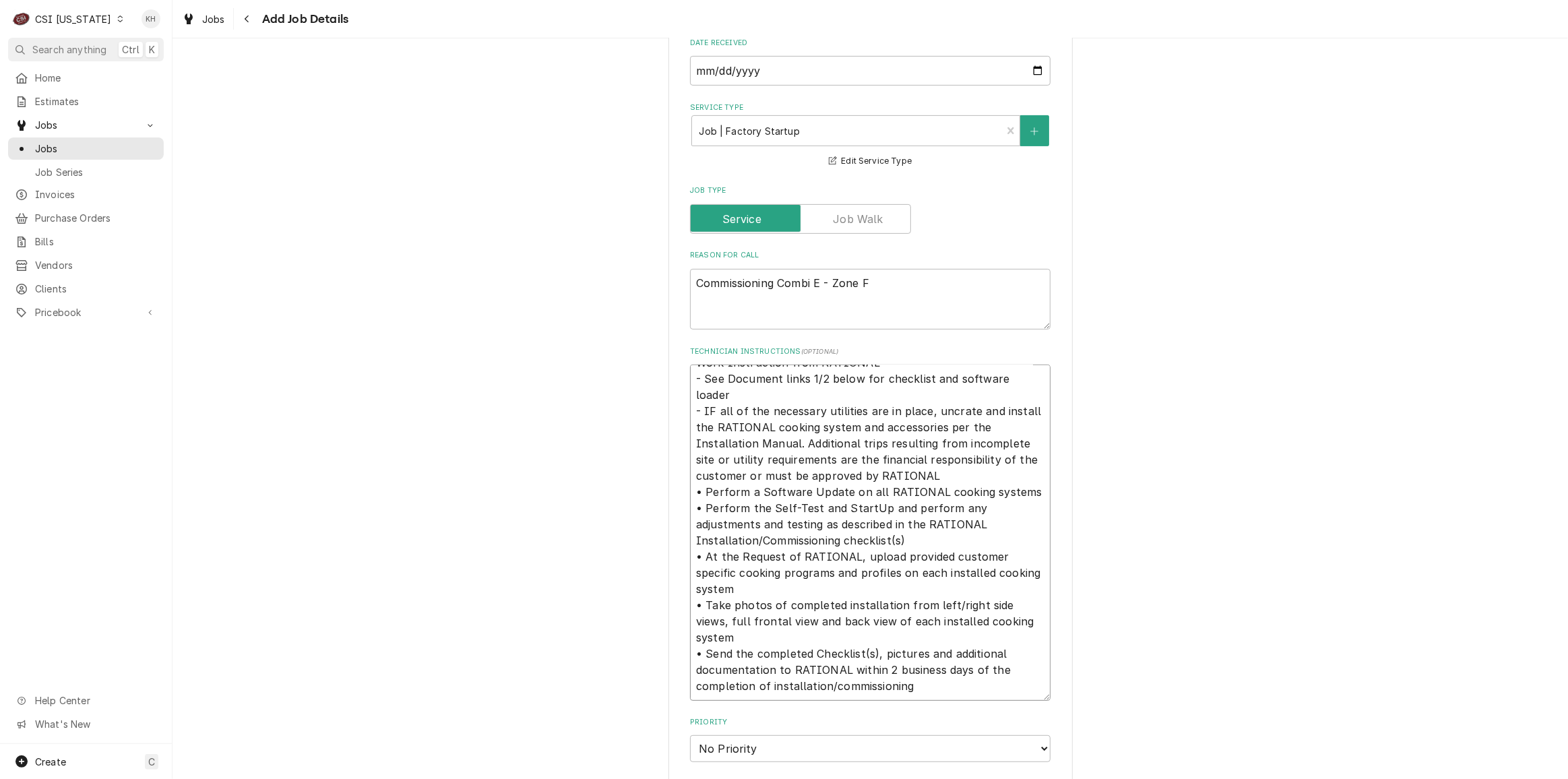
type textarea "x"
type textarea "Work Instruction from RATIONAL - See Document links 1/2 below for checklist and…"
drag, startPoint x: 760, startPoint y: 697, endPoint x: 746, endPoint y: 706, distance: 16.6
click at [759, 697] on textarea "Technician Instructions ( optional )" at bounding box center [871, 532] width 361 height 336
paste textarea "Site Contact: Bertha Brown - 502-570-3034 - bertha.brown@scott.kyschools.us //D…"
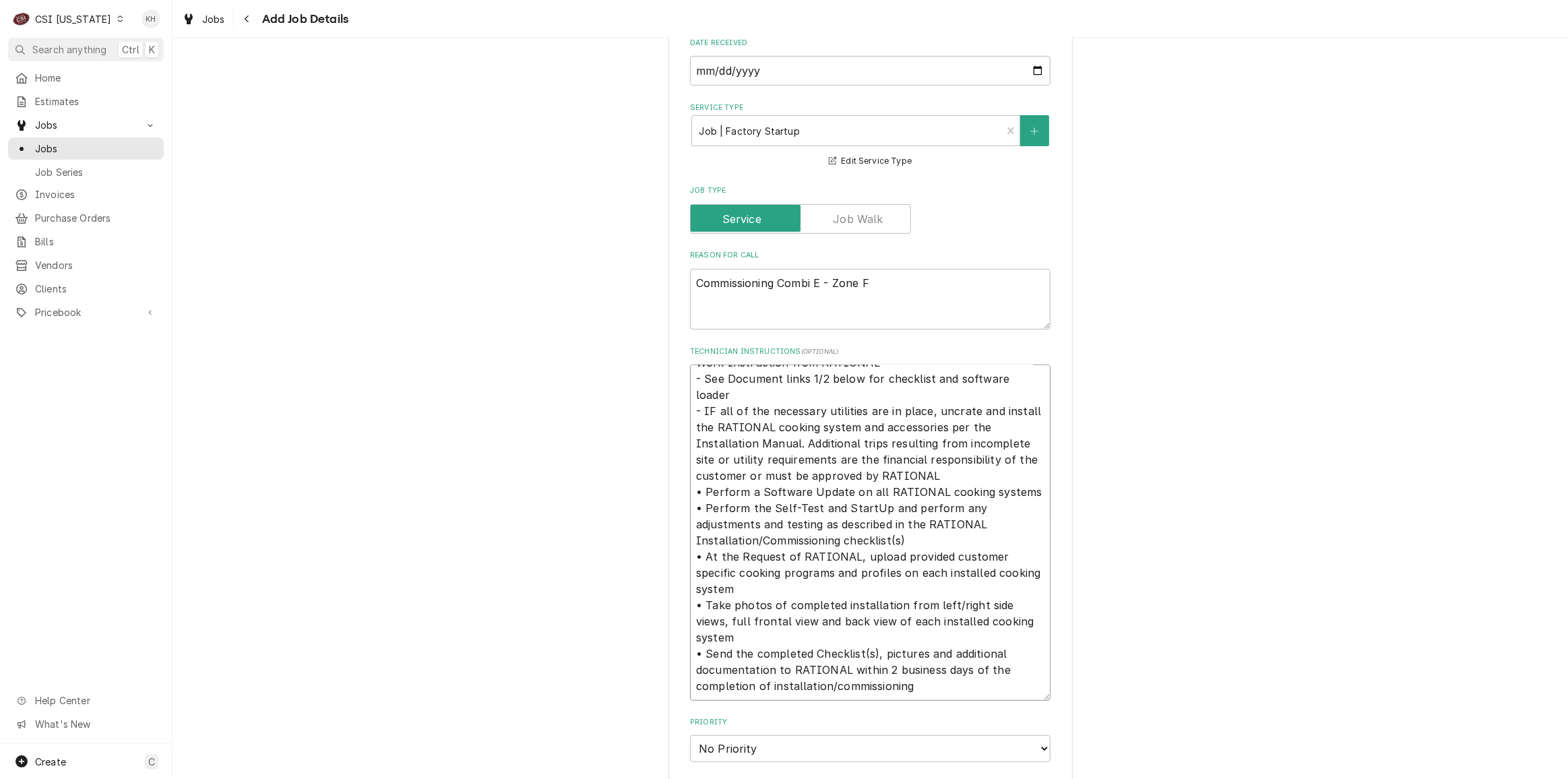
type textarea "x"
type textarea "Work Instruction from RATIONAL - See Document links 1/2 below for checklist and…"
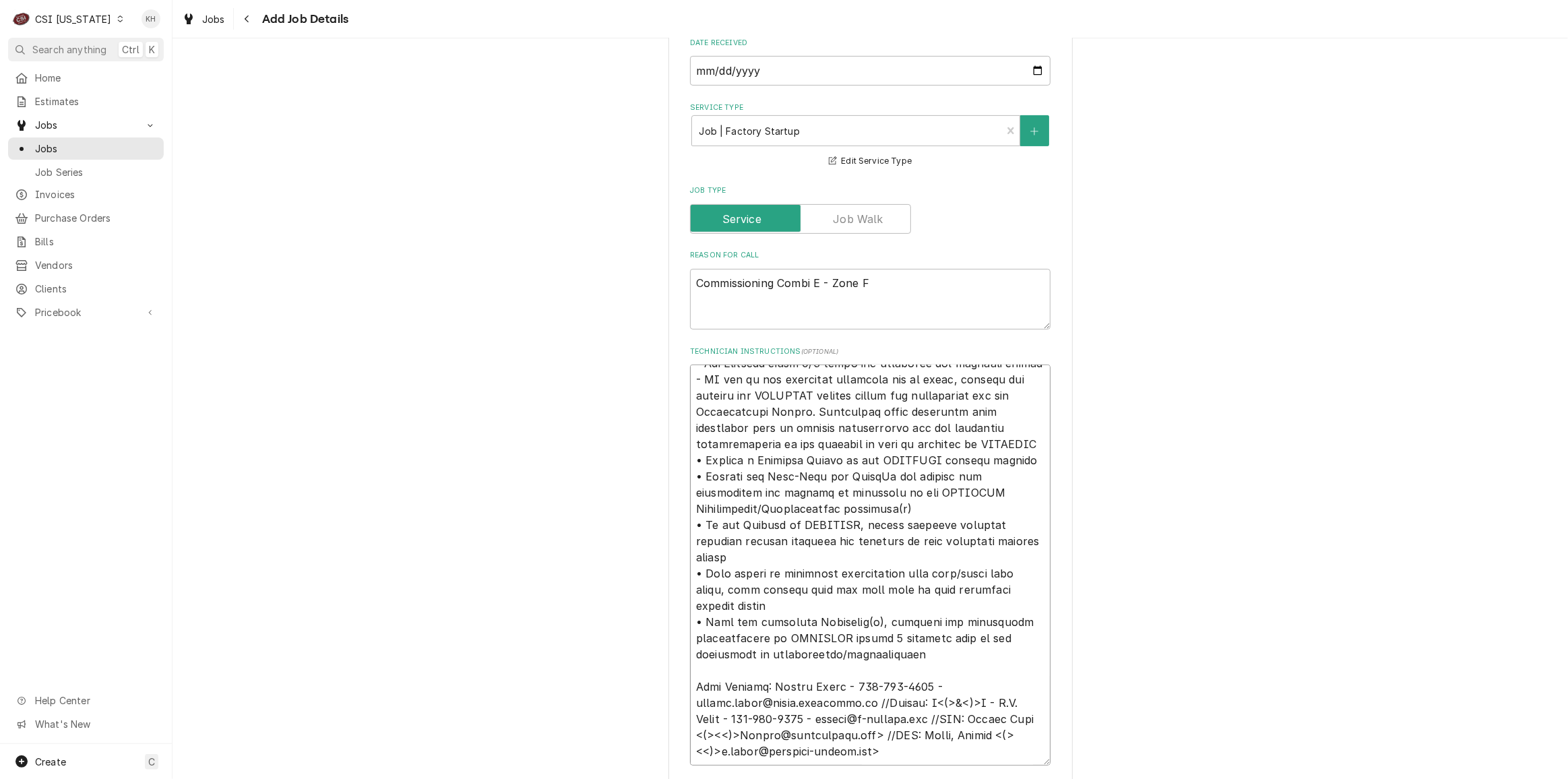
type textarea "x"
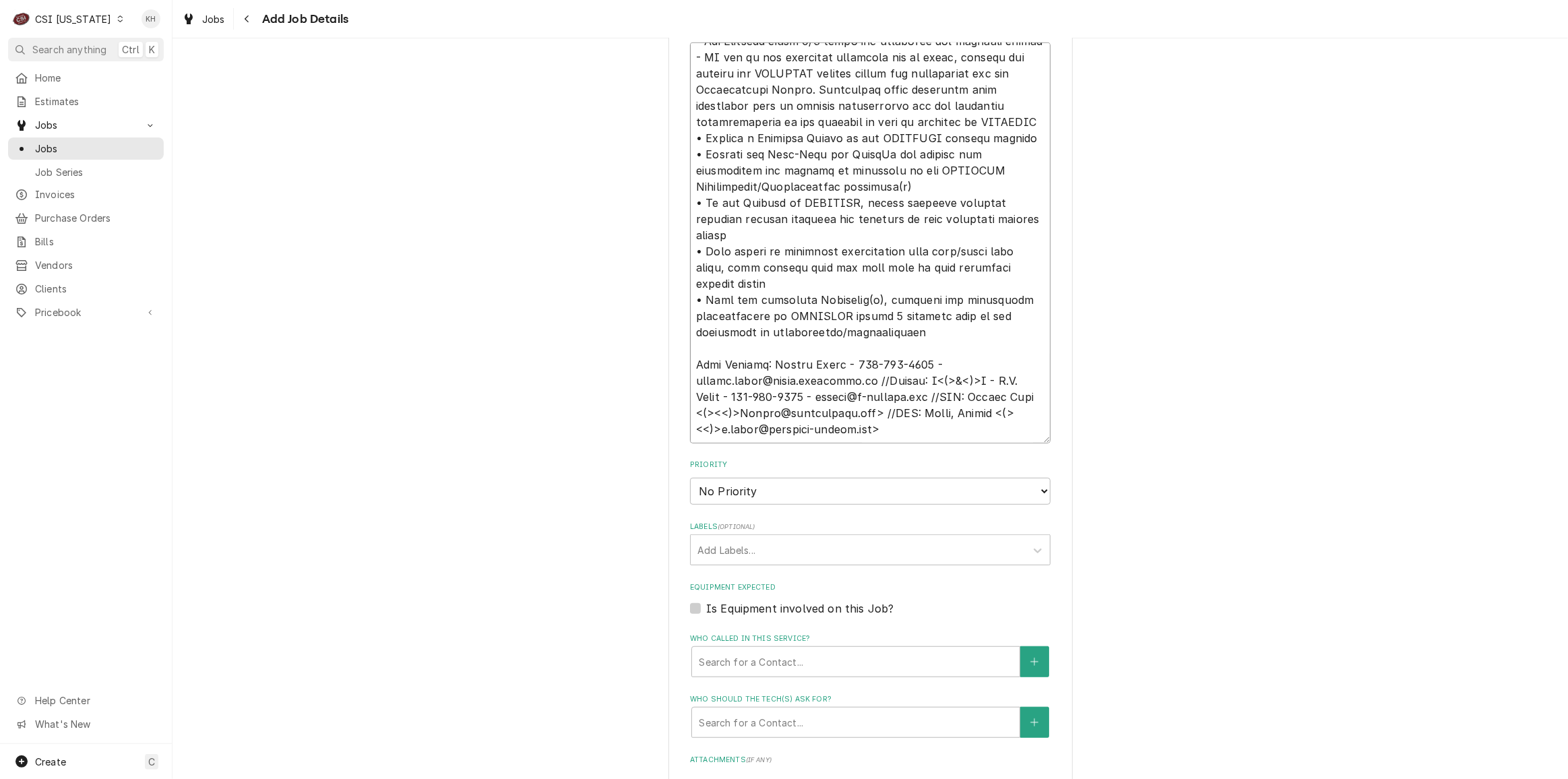
scroll to position [919, 0]
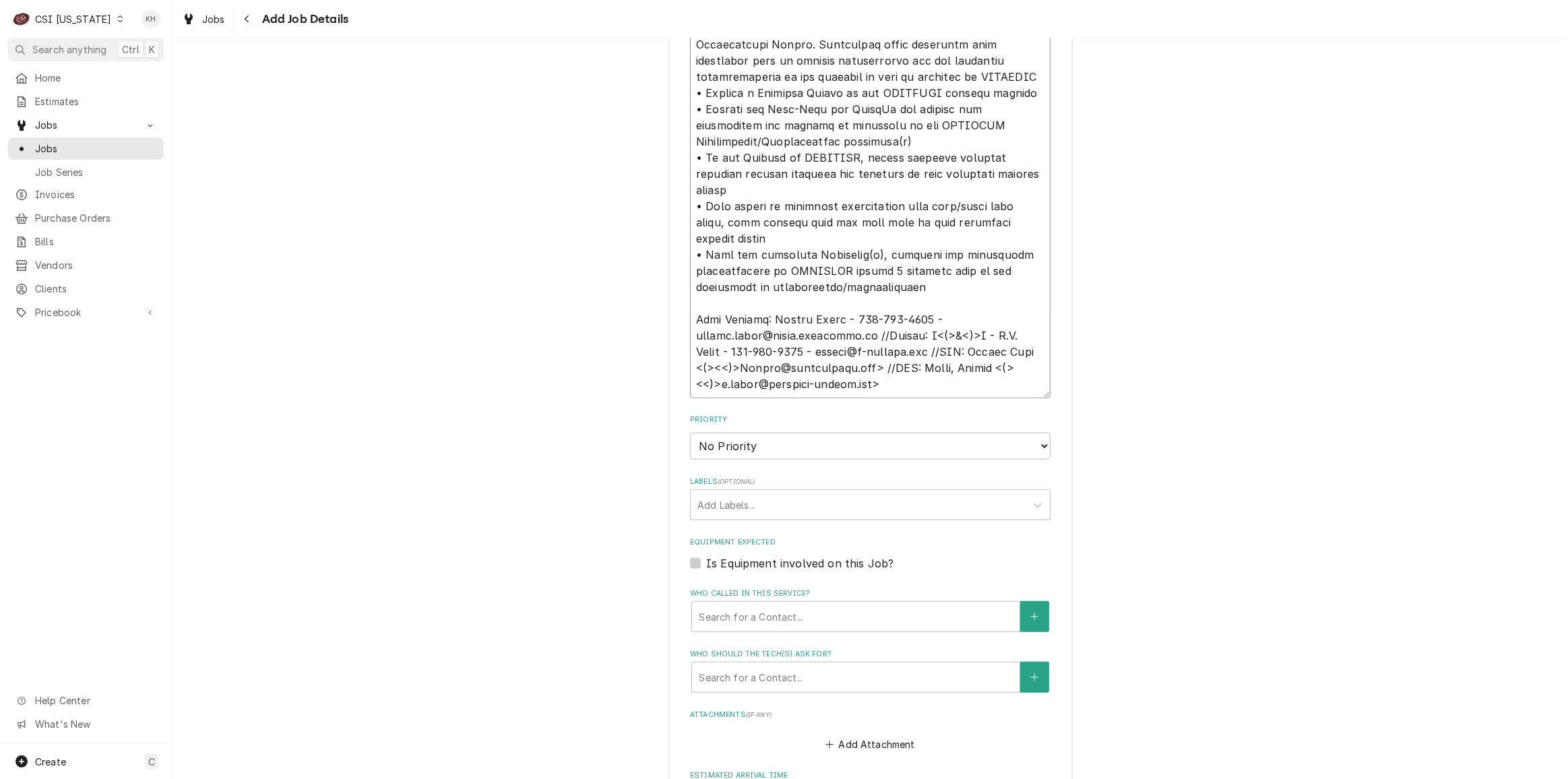
type textarea "Work Instruction from RATIONAL - See Document links 1/2 below for checklist and…"
click at [734, 448] on select "No Priority Urgent High Medium Low" at bounding box center [871, 446] width 361 height 27
select select "4"
click at [690, 433] on select "No Priority Urgent High Medium Low" at bounding box center [871, 446] width 361 height 27
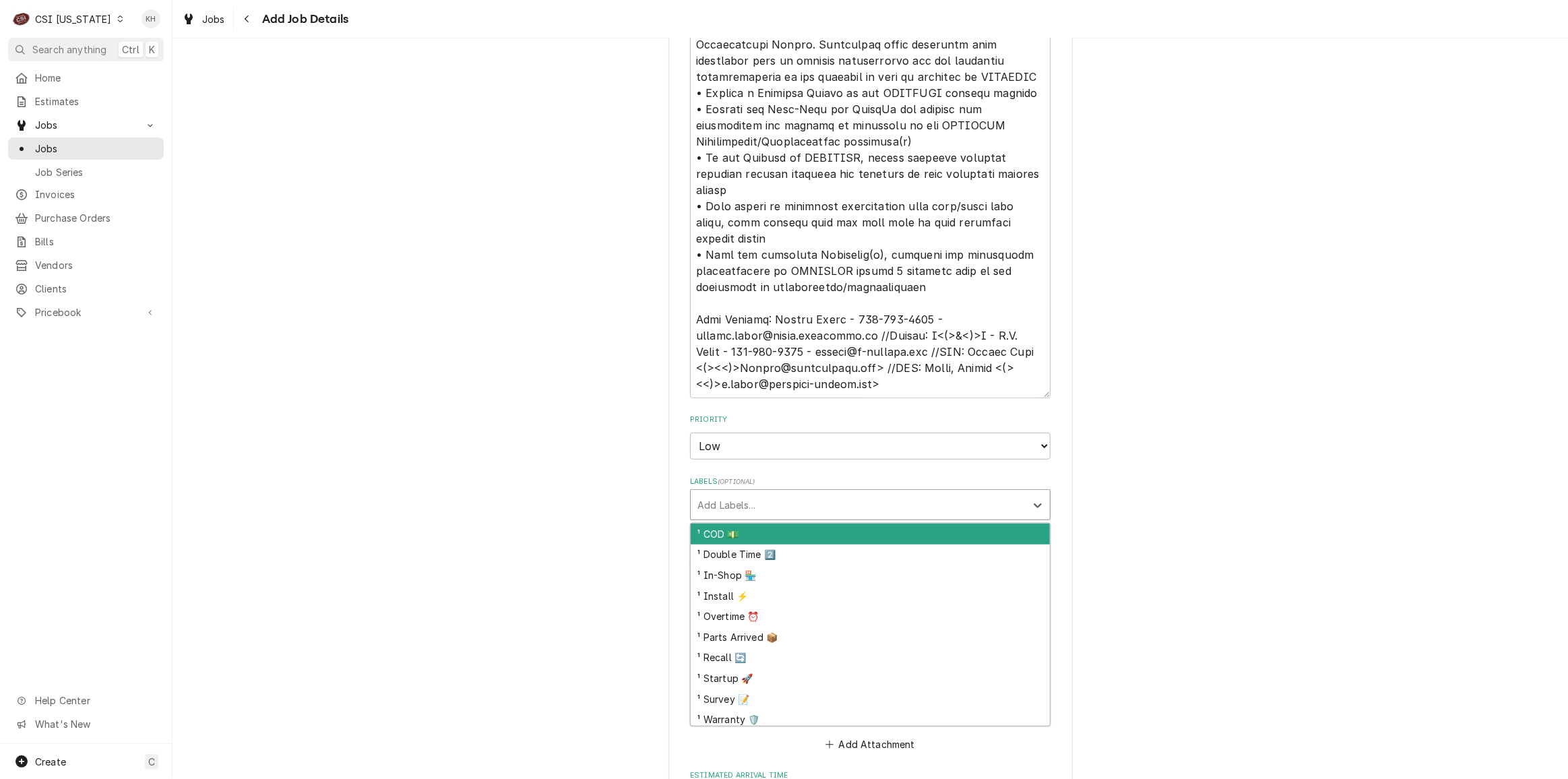
click at [738, 496] on div "Labels" at bounding box center [859, 504] width 321 height 24
type textarea "x"
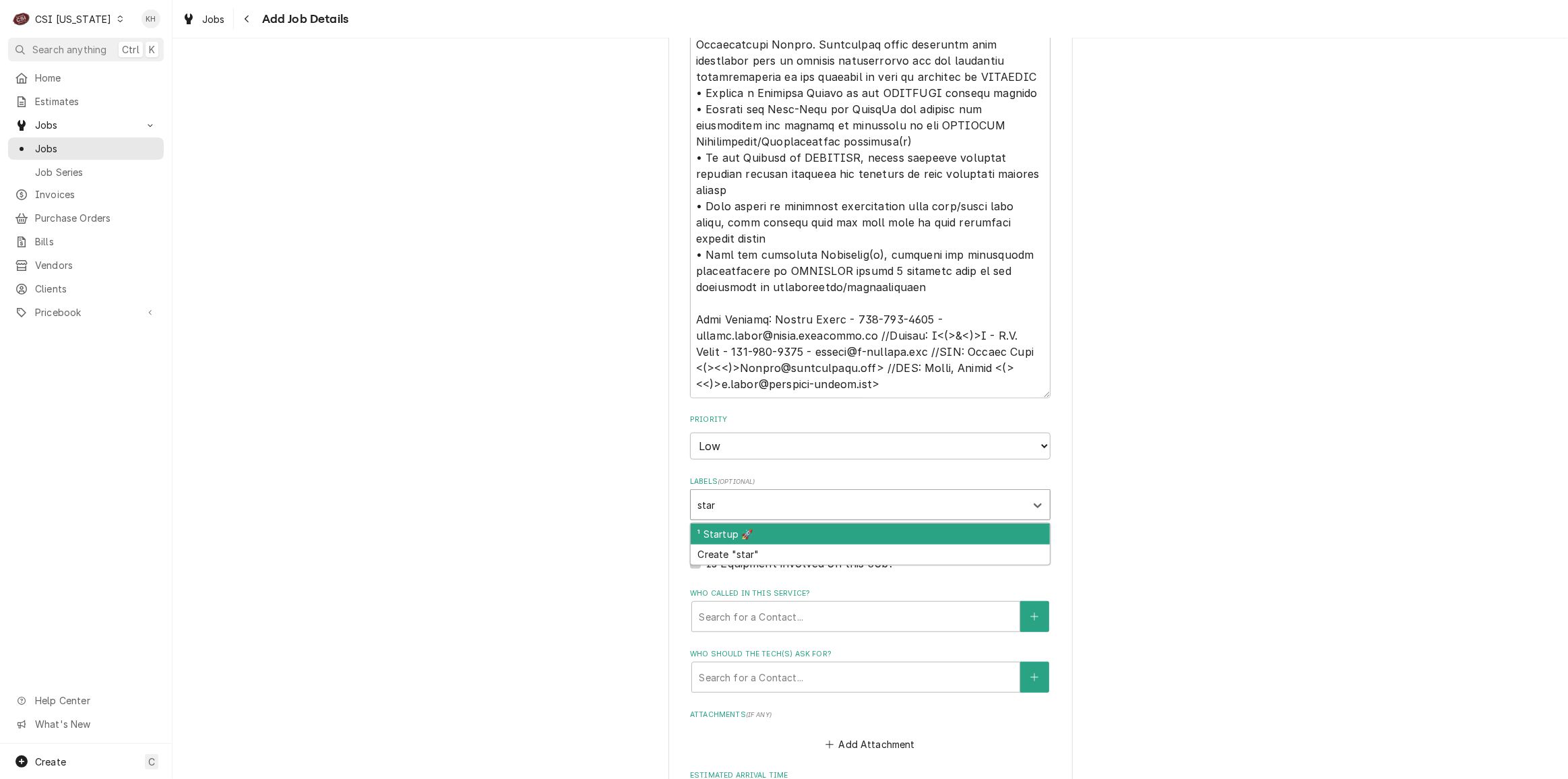
type input "start"
type textarea "x"
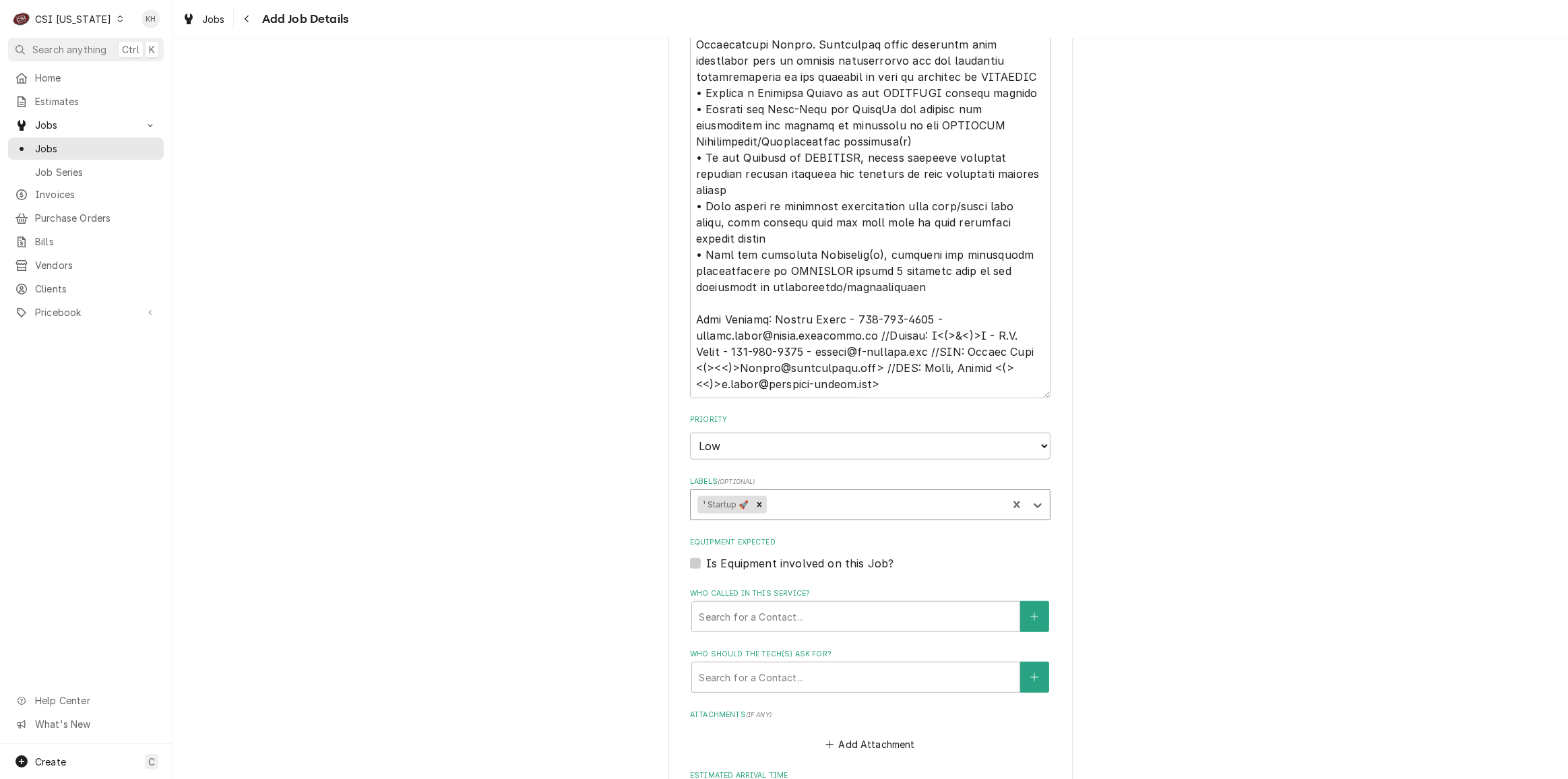
type textarea "x"
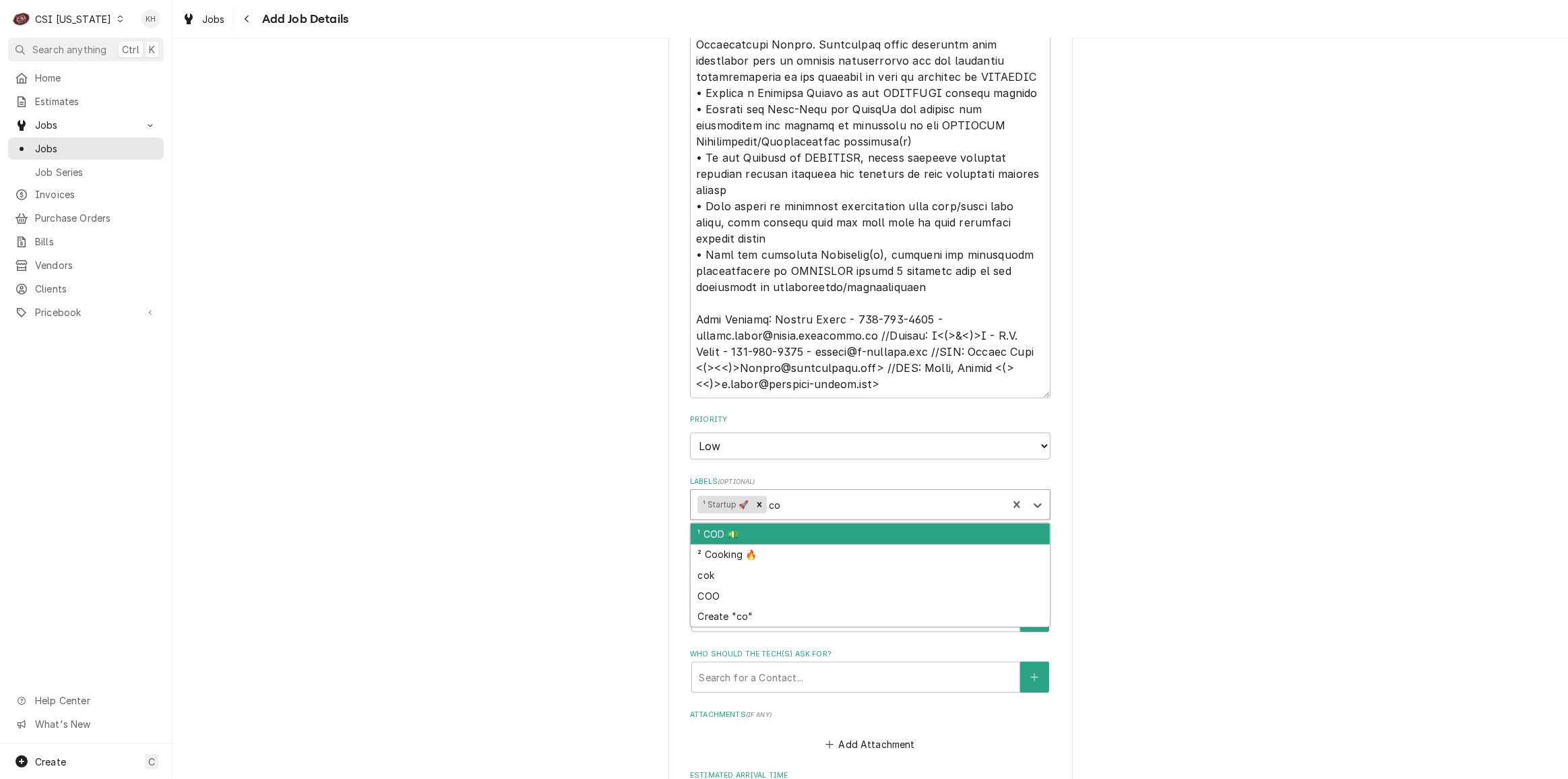
type input "c"
type input "cook"
type textarea "x"
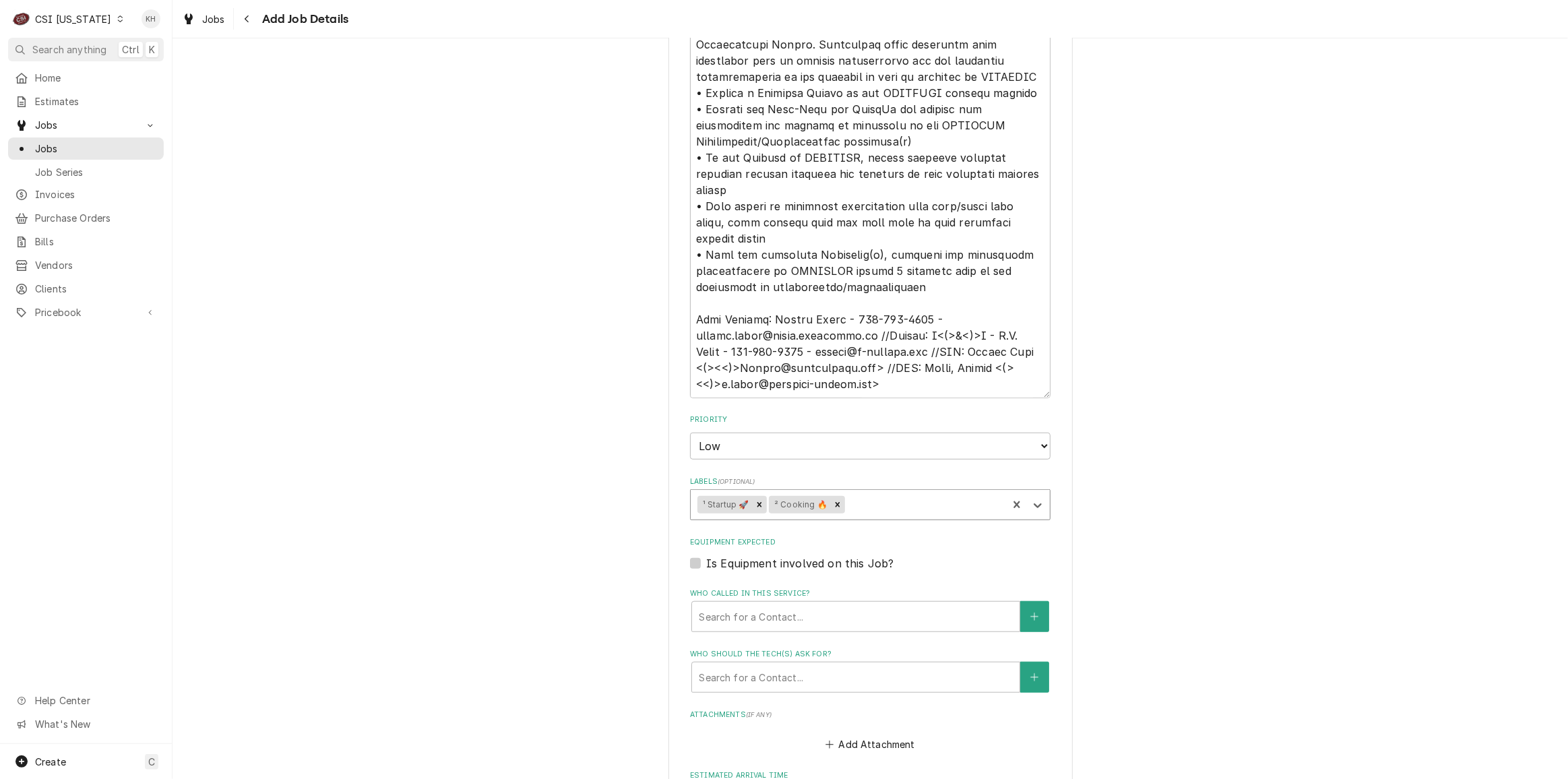
type textarea "x"
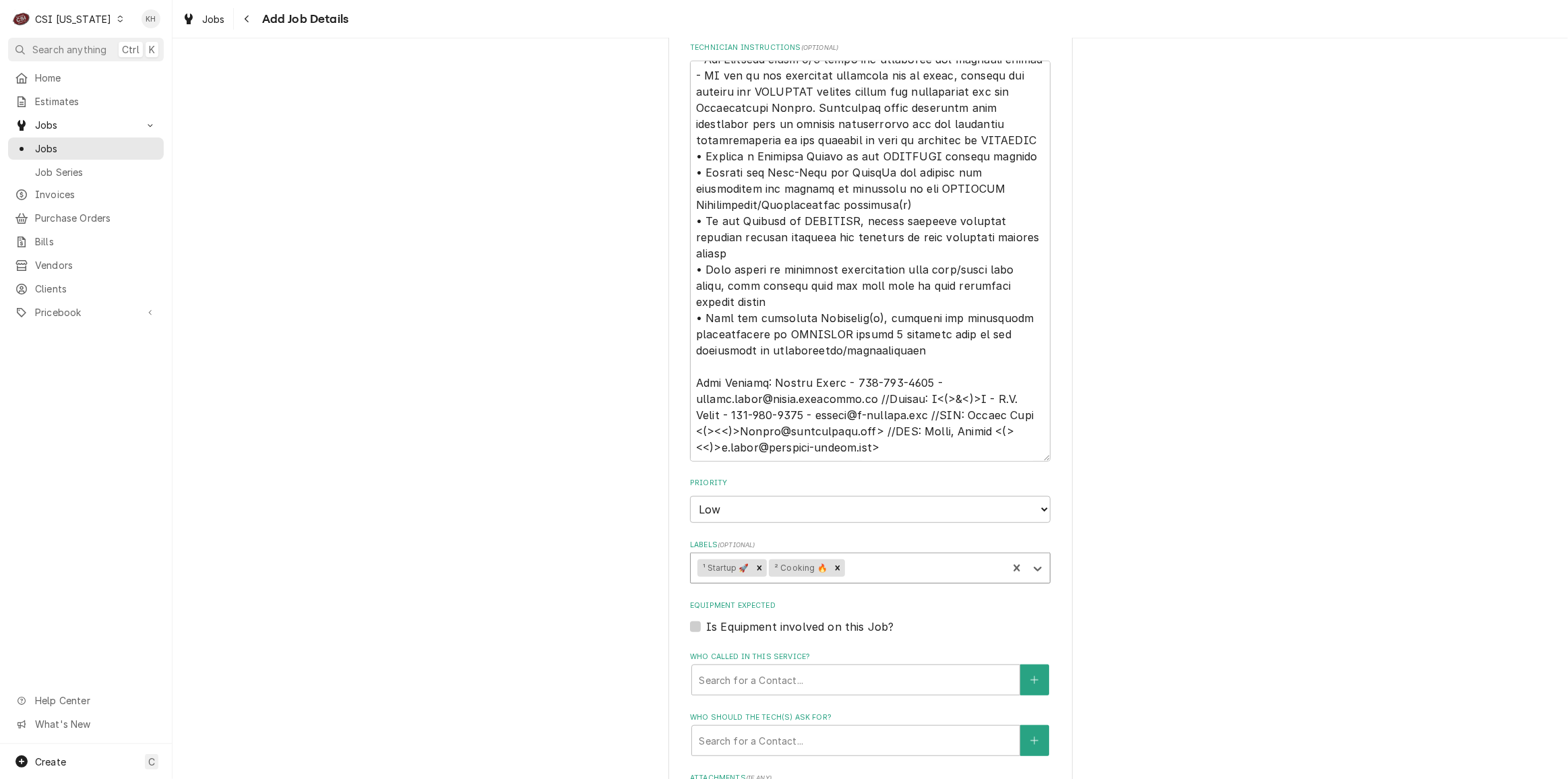
scroll to position [1042, 0]
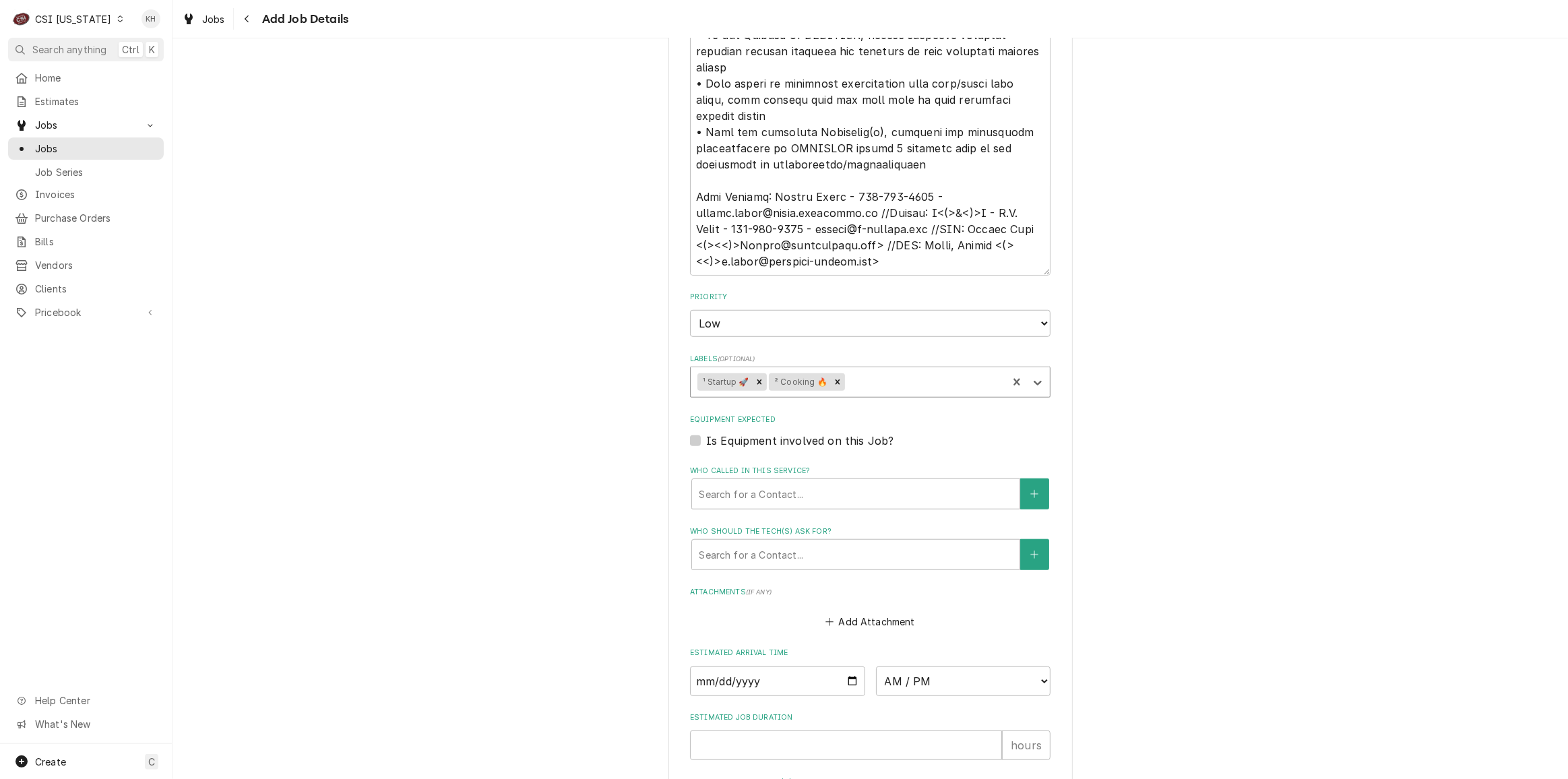
click at [706, 443] on label "Is Equipment involved on this Job?" at bounding box center [799, 441] width 187 height 16
click at [706, 443] on input "Equipment Expected" at bounding box center [887, 448] width 361 height 30
checkbox input "true"
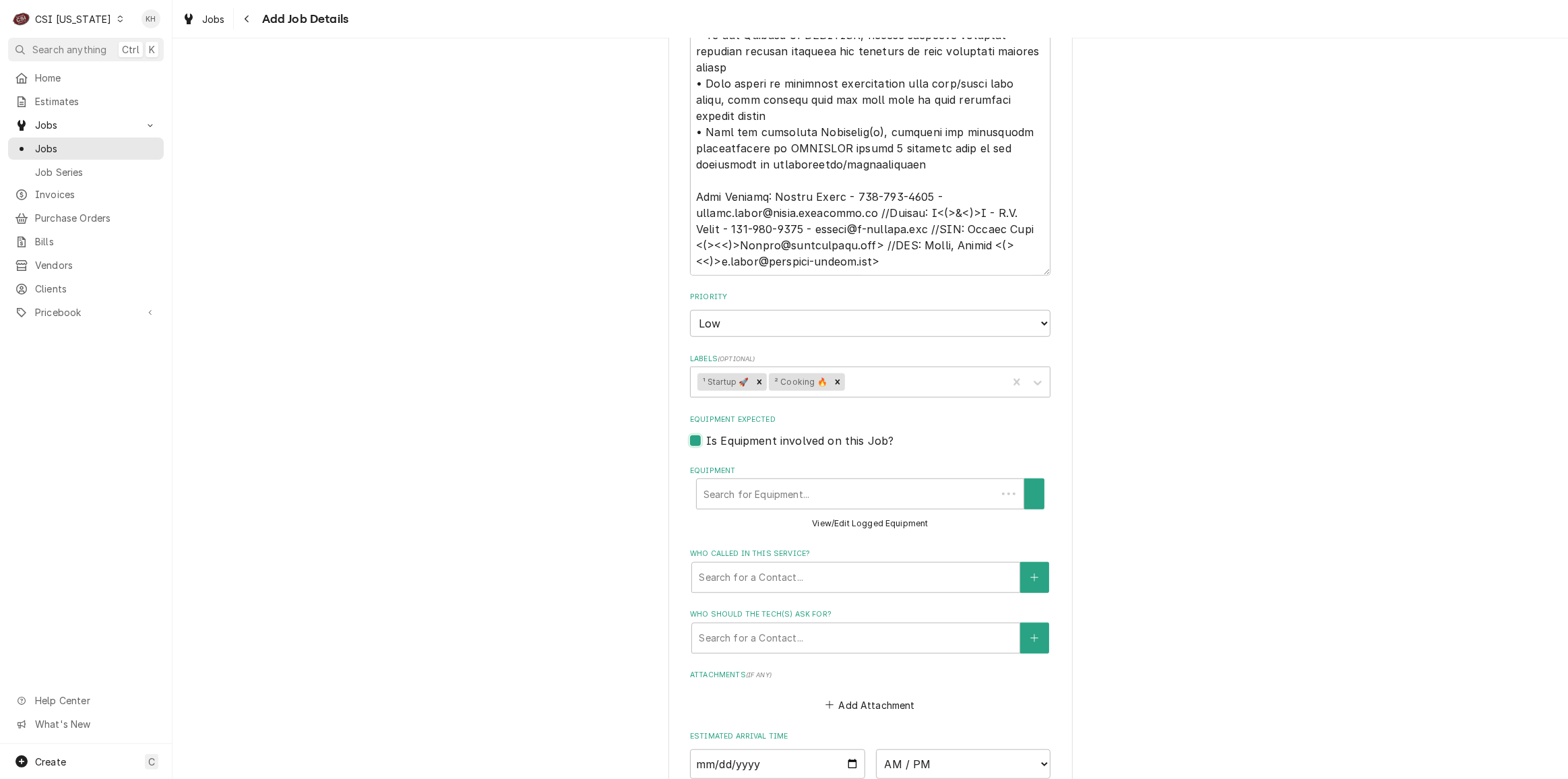
scroll to position [0, 0]
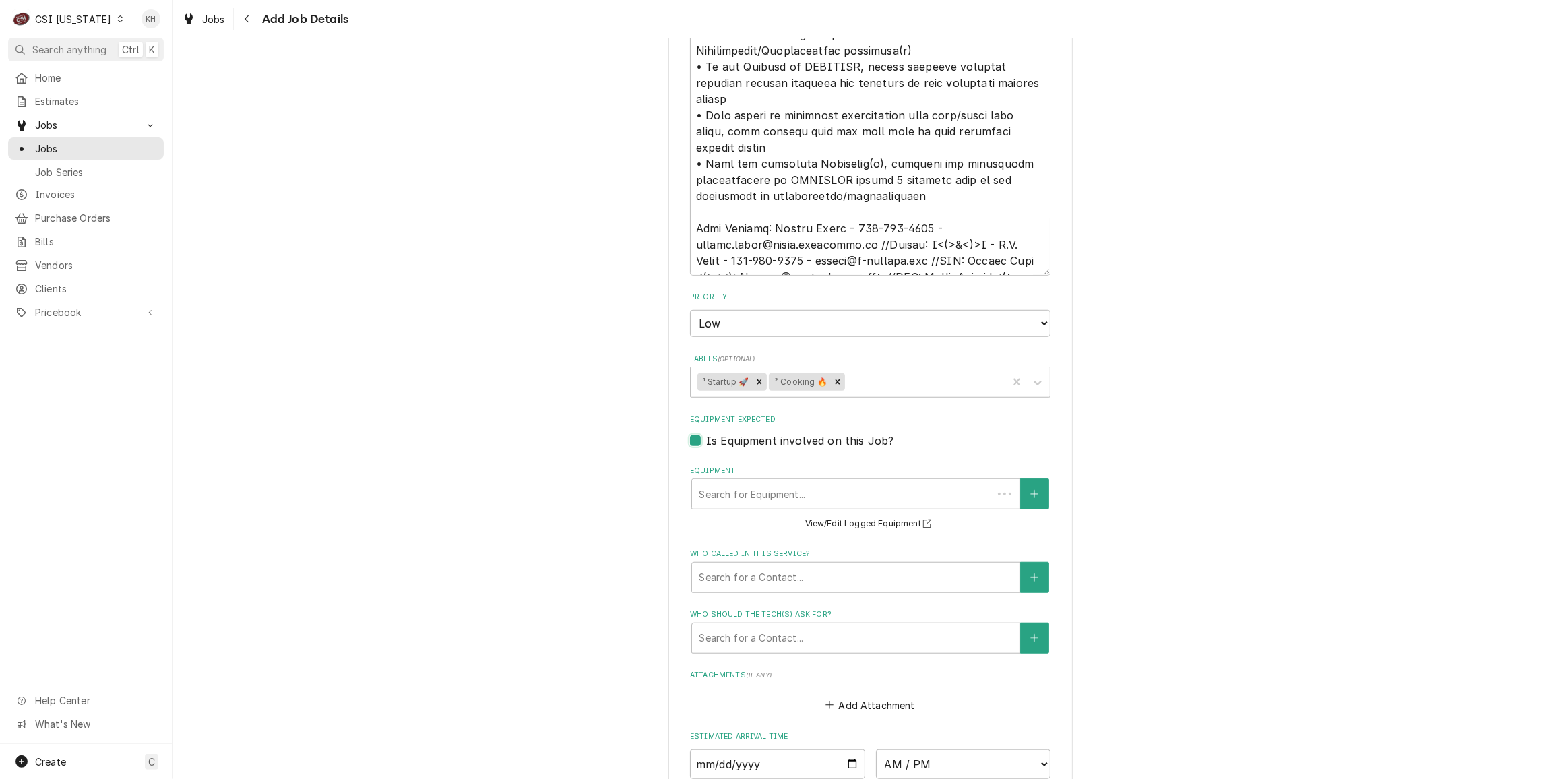
type textarea "x"
click at [1032, 495] on icon "Create New Equipment" at bounding box center [1035, 494] width 8 height 9
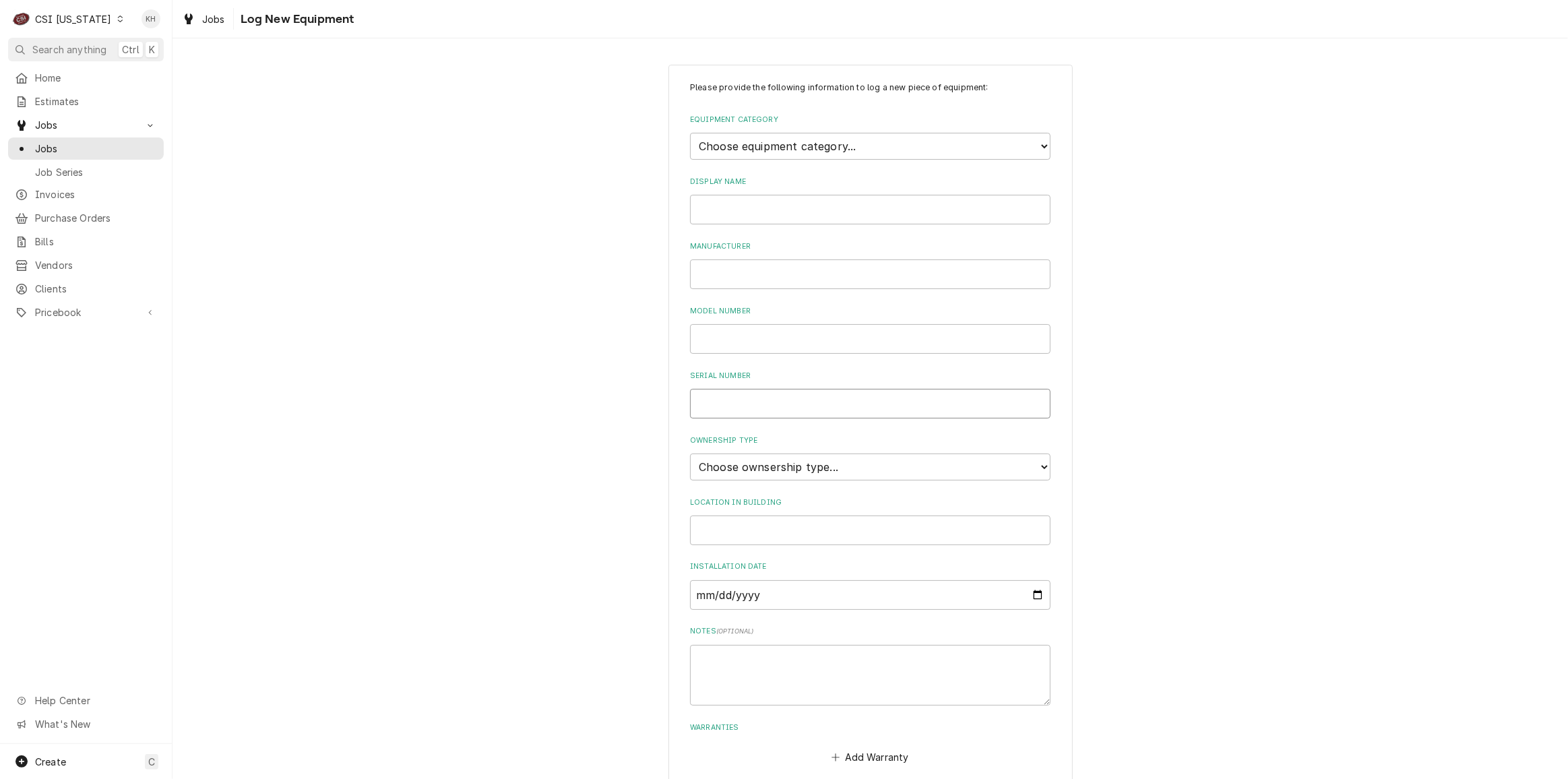
drag, startPoint x: 761, startPoint y: 401, endPoint x: 779, endPoint y: 246, distance: 156.0
click at [764, 393] on input "Serial Number" at bounding box center [871, 404] width 361 height 30
paste input "E62SJ25053224886"
type input "E62SJ25053224886"
click at [790, 160] on div "Please provide the following information to log a new piece of equipment: Equip…" at bounding box center [871, 425] width 361 height 686
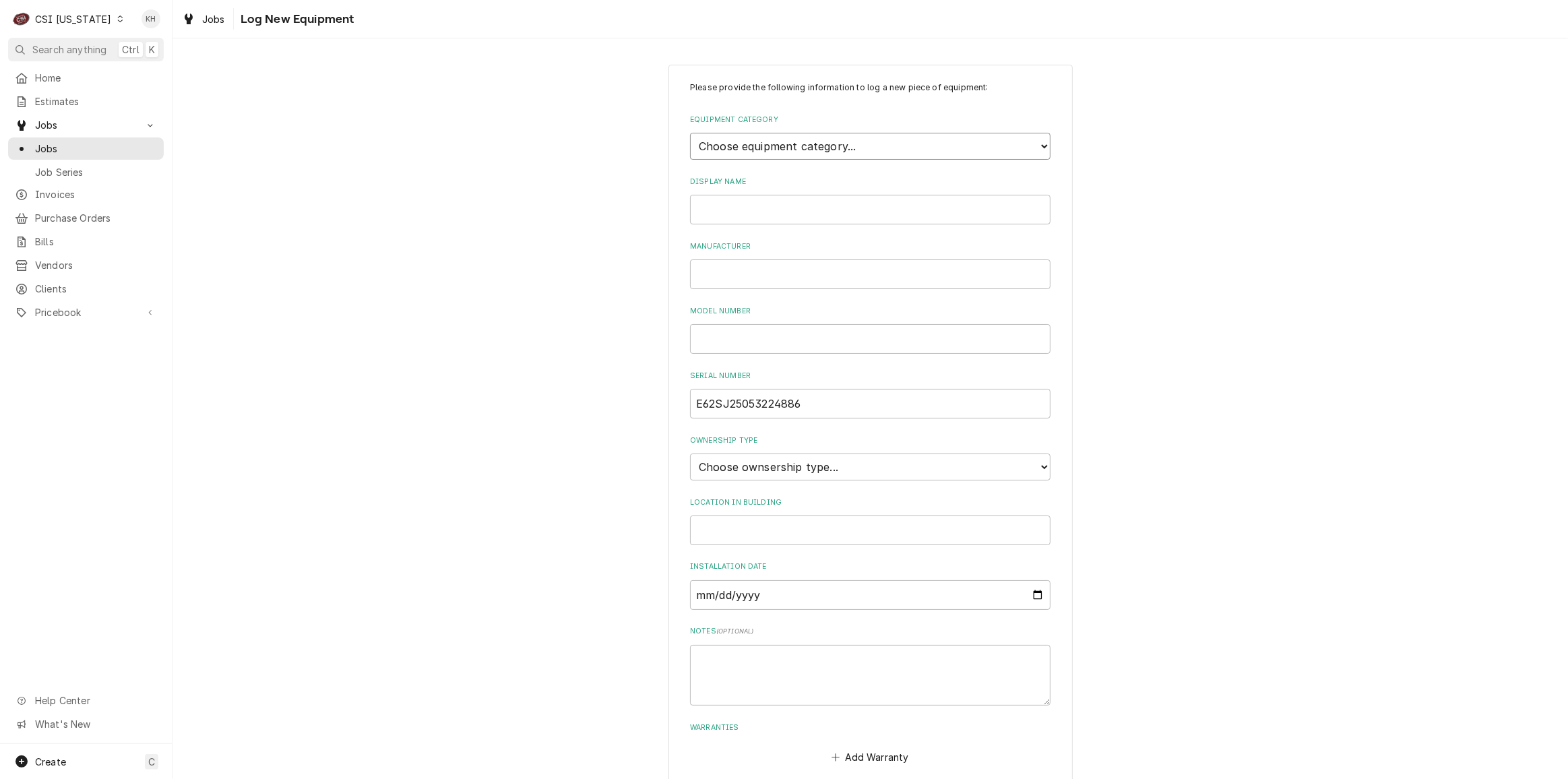
click at [793, 145] on select "Choose equipment category... Cooking Equipment Fryers Ice Machines Ovens and Ra…" at bounding box center [871, 146] width 361 height 27
click at [690, 133] on select "Choose equipment category... Cooking Equipment Fryers Ice Machines Ovens and Ra…" at bounding box center [871, 146] width 361 height 27
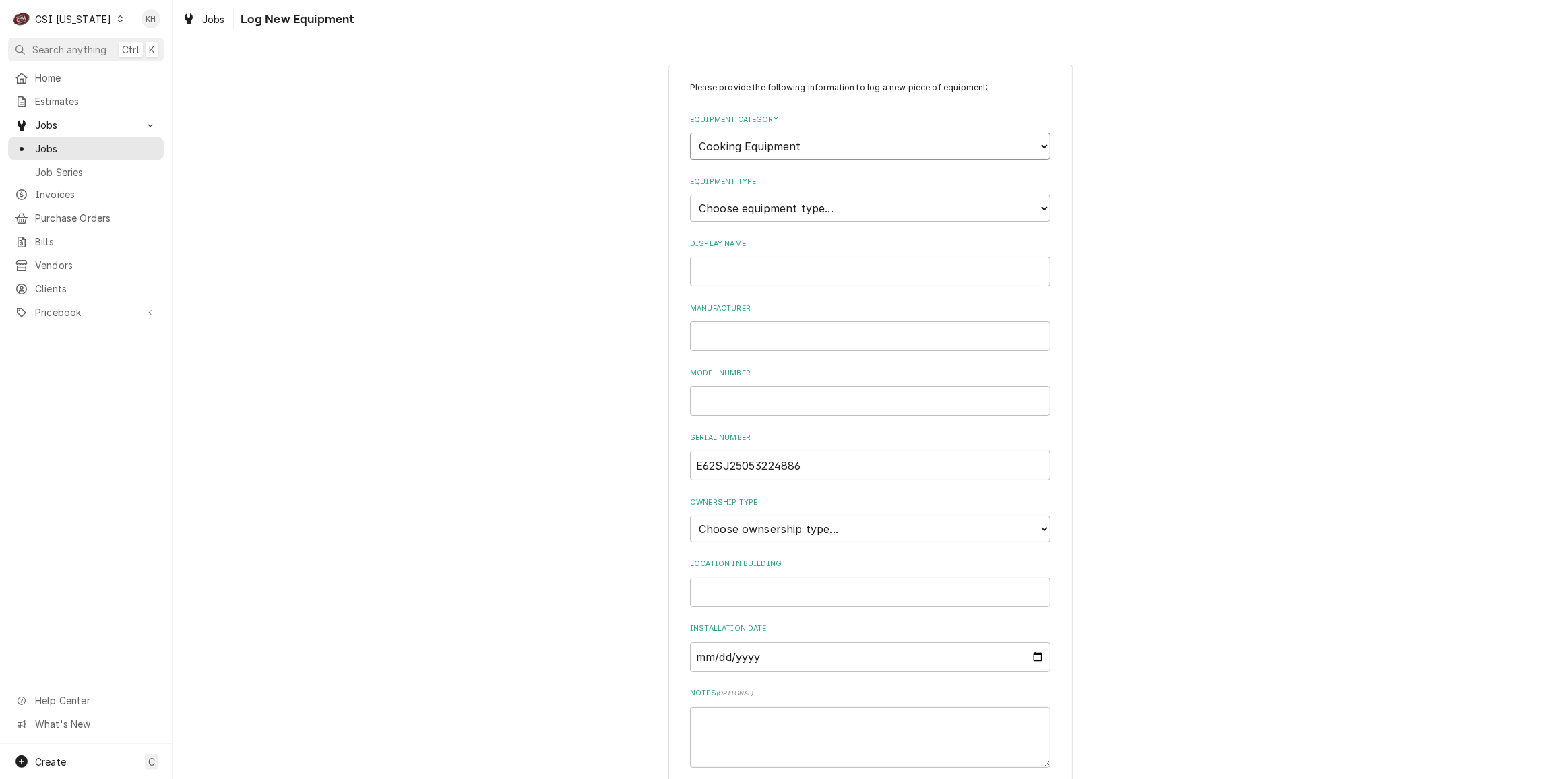
drag, startPoint x: 790, startPoint y: 146, endPoint x: 787, endPoint y: 157, distance: 11.4
click at [789, 150] on select "Choose equipment category... Cooking Equipment Fryers Ice Machines Ovens and Ra…" at bounding box center [871, 146] width 361 height 27
select select "4"
click at [690, 133] on select "Choose equipment category... Cooking Equipment Fryers Ice Machines Ovens and Ra…" at bounding box center [871, 146] width 361 height 27
click at [770, 207] on select "Choose equipment type... Combi Oven Convection Oven Countertop Electric Range C…" at bounding box center [871, 208] width 361 height 27
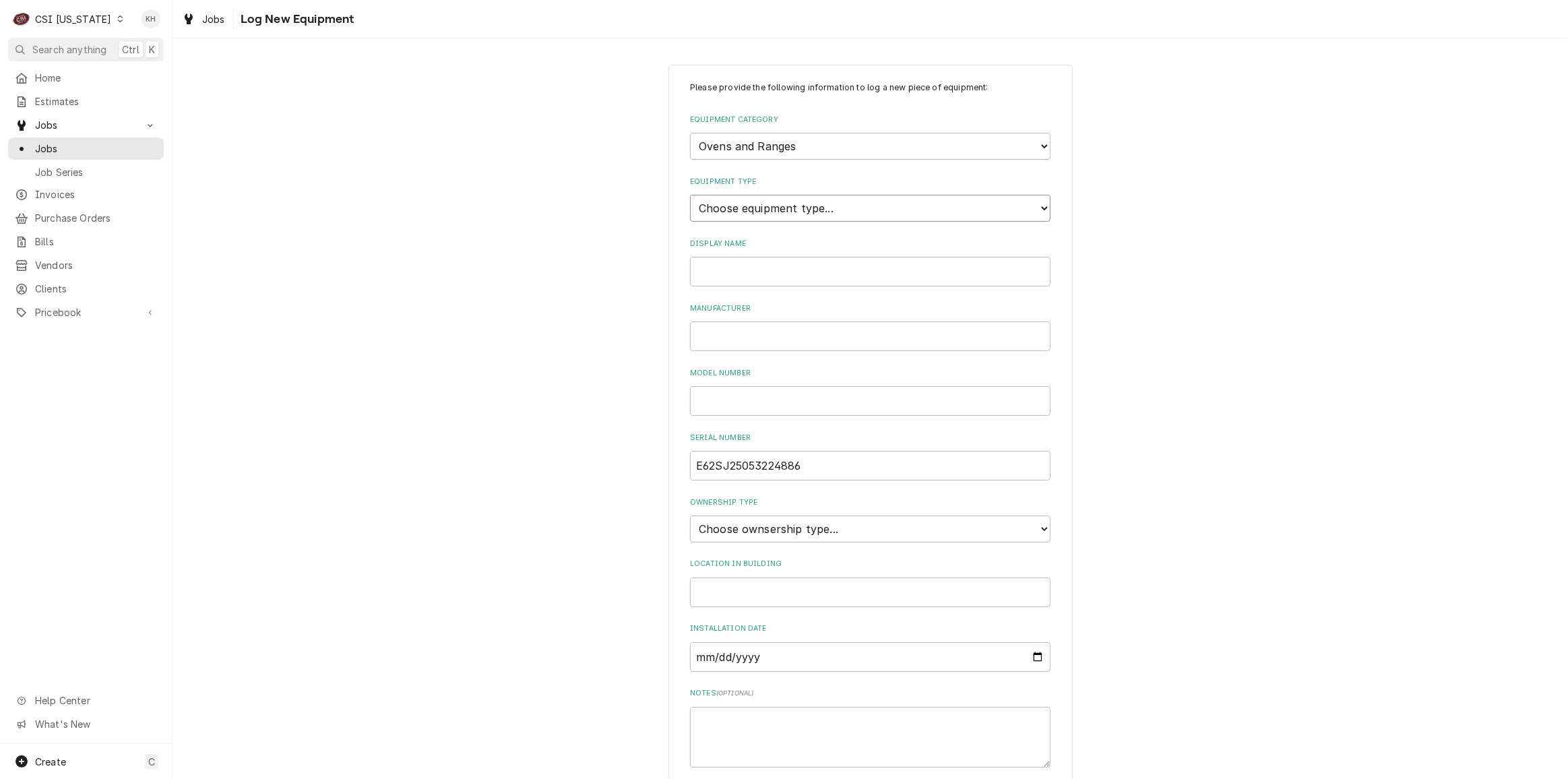
select select "20"
click at [690, 195] on select "Choose equipment type... Combi Oven Convection Oven Countertop Electric Range C…" at bounding box center [871, 208] width 361 height 27
click at [754, 266] on input "Display Name" at bounding box center [871, 272] width 361 height 30
type input "Combi"
click at [765, 345] on input "Manufacturer" at bounding box center [871, 336] width 361 height 30
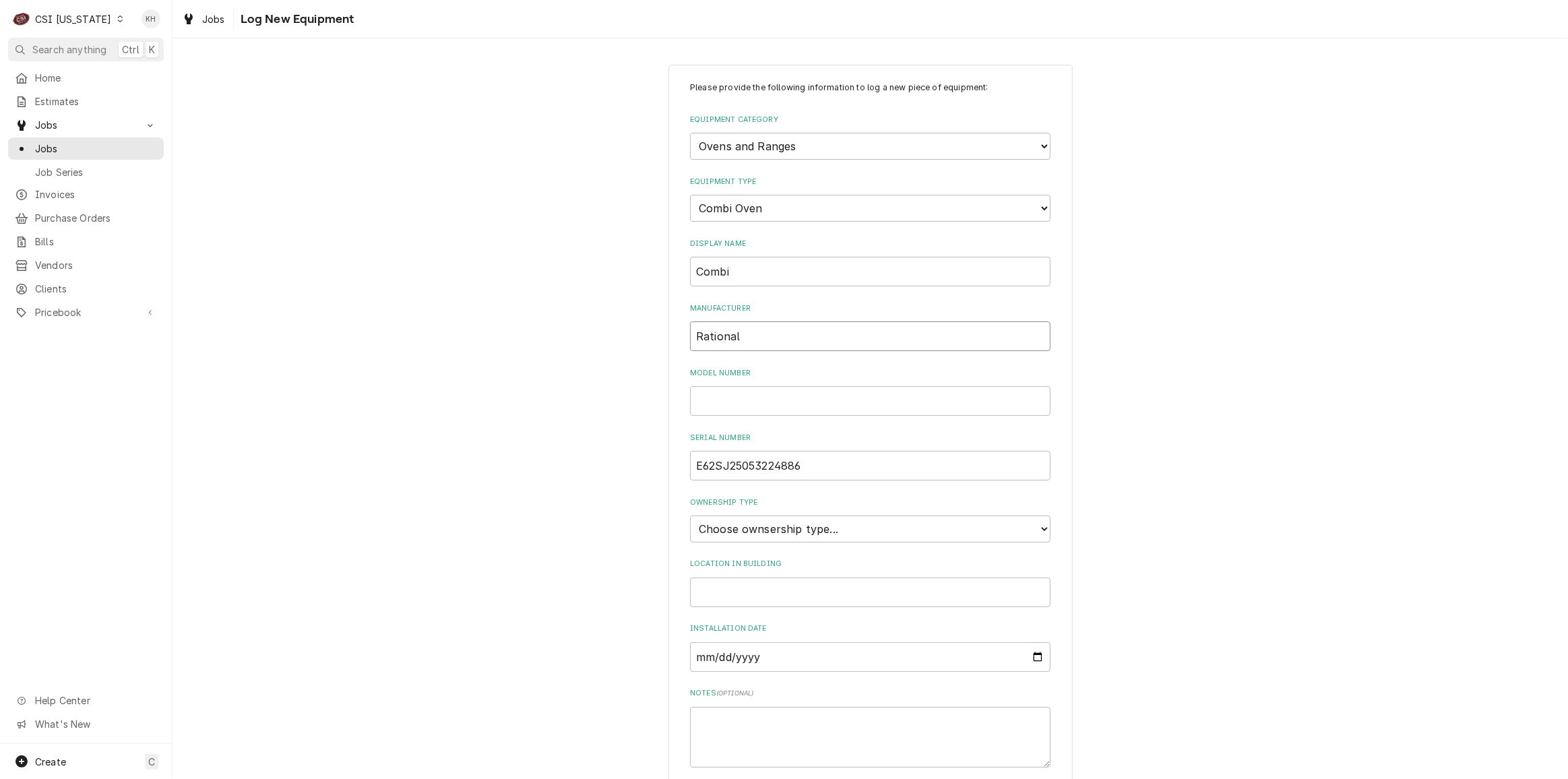
type input "Rational"
drag, startPoint x: 786, startPoint y: 523, endPoint x: 784, endPoint y: 539, distance: 16.1
click at [784, 539] on select "Choose ownsership type... Unknown Owned Leased Rented" at bounding box center [871, 529] width 361 height 27
select select "1"
click at [690, 516] on select "Choose ownsership type... Unknown Owned Leased Rented" at bounding box center [871, 529] width 361 height 27
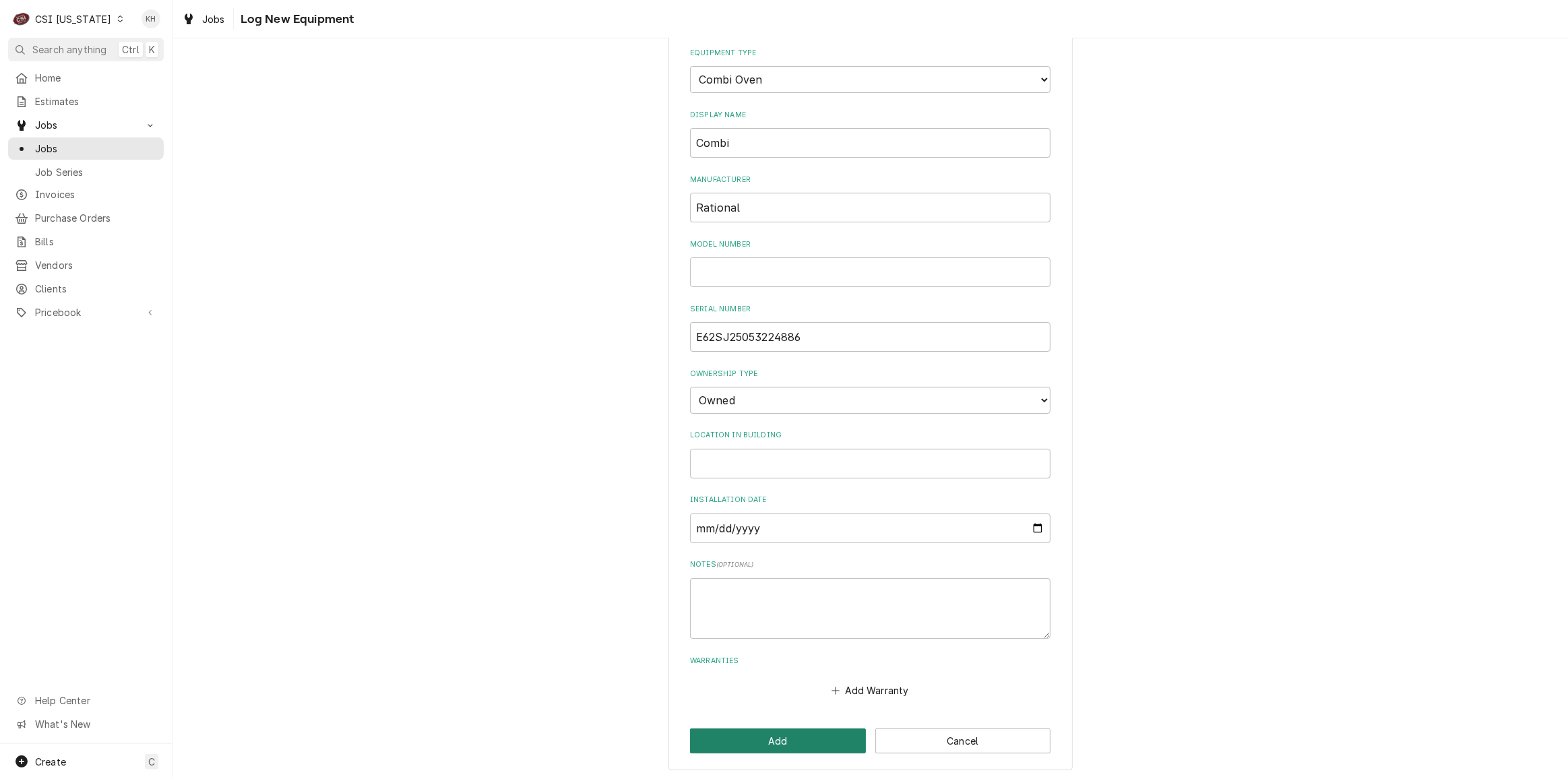
click at [742, 743] on button "Add" at bounding box center [778, 741] width 176 height 25
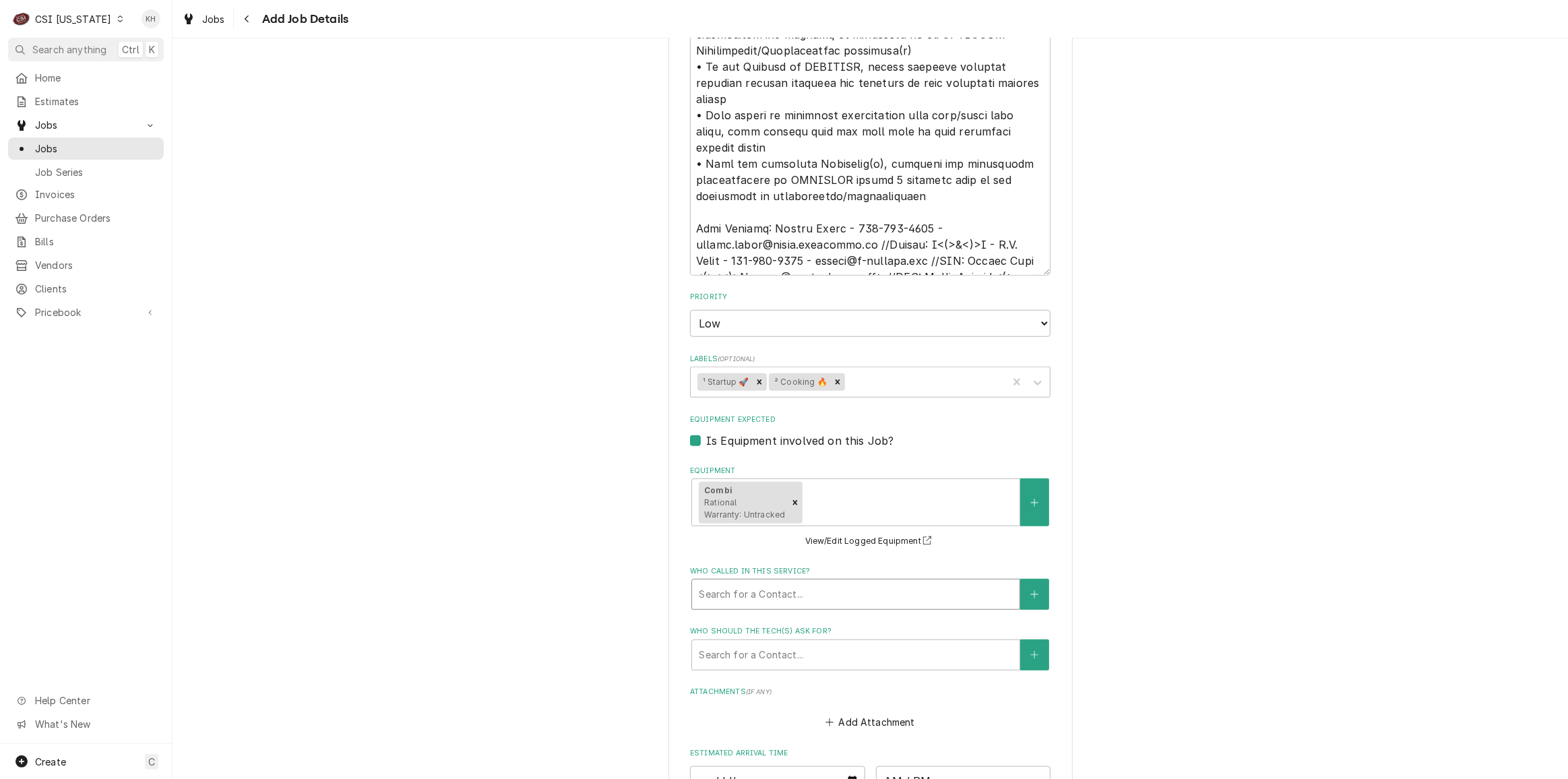
click at [803, 585] on div "Who called in this service?" at bounding box center [855, 594] width 314 height 24
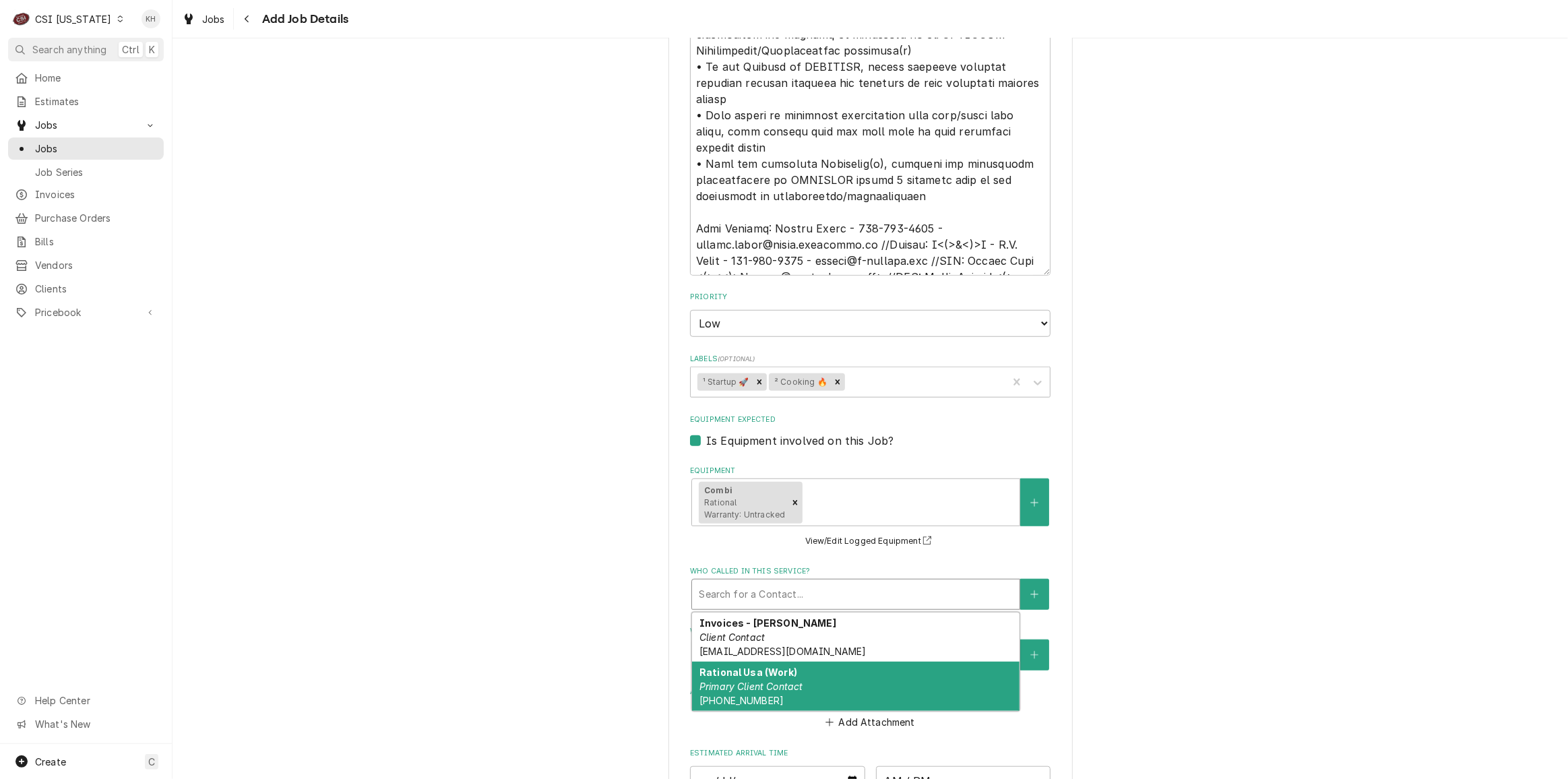
click at [780, 674] on strong "Rational Usa (Work)" at bounding box center [748, 673] width 98 height 12
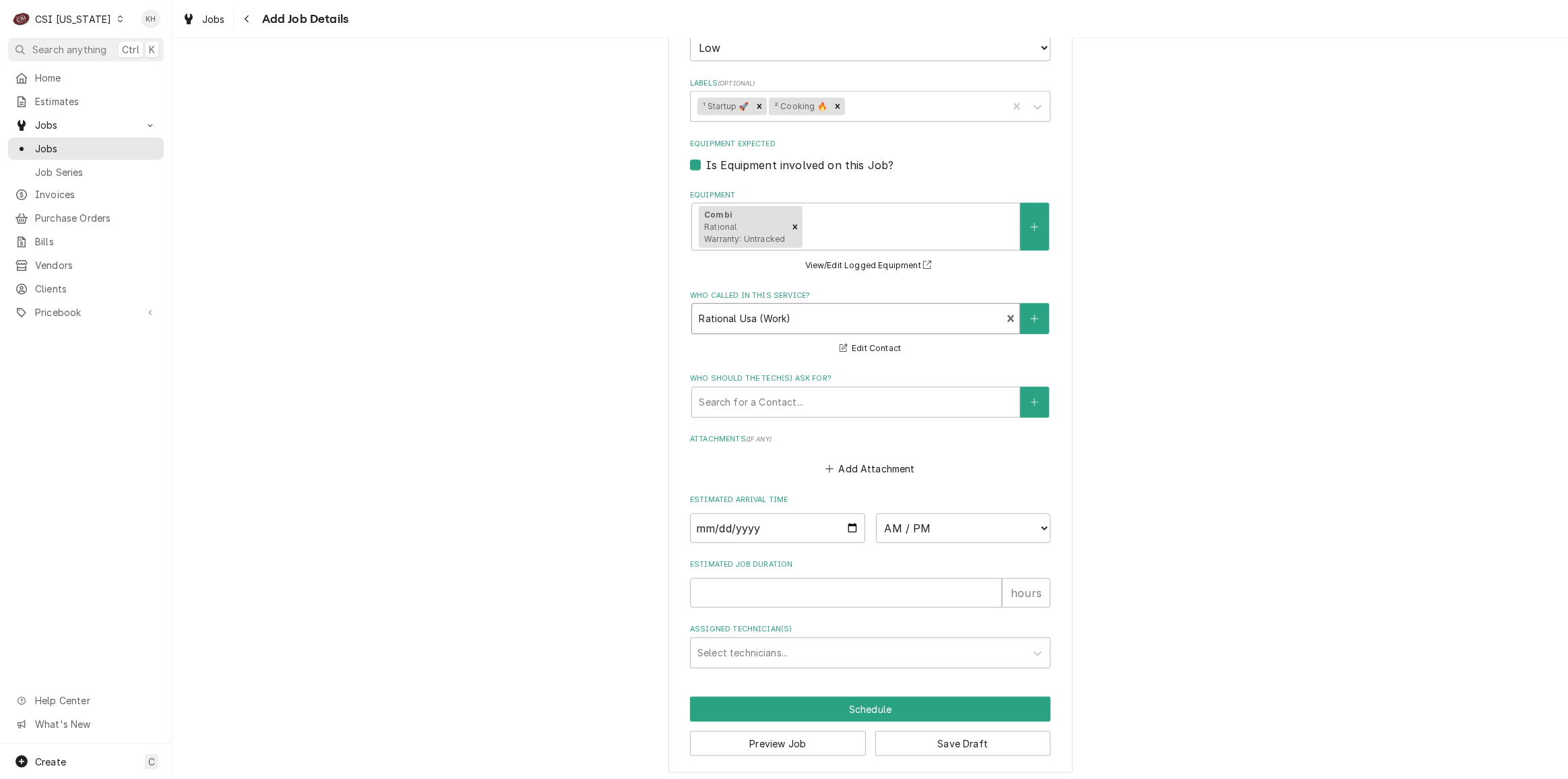
scroll to position [1324, 0]
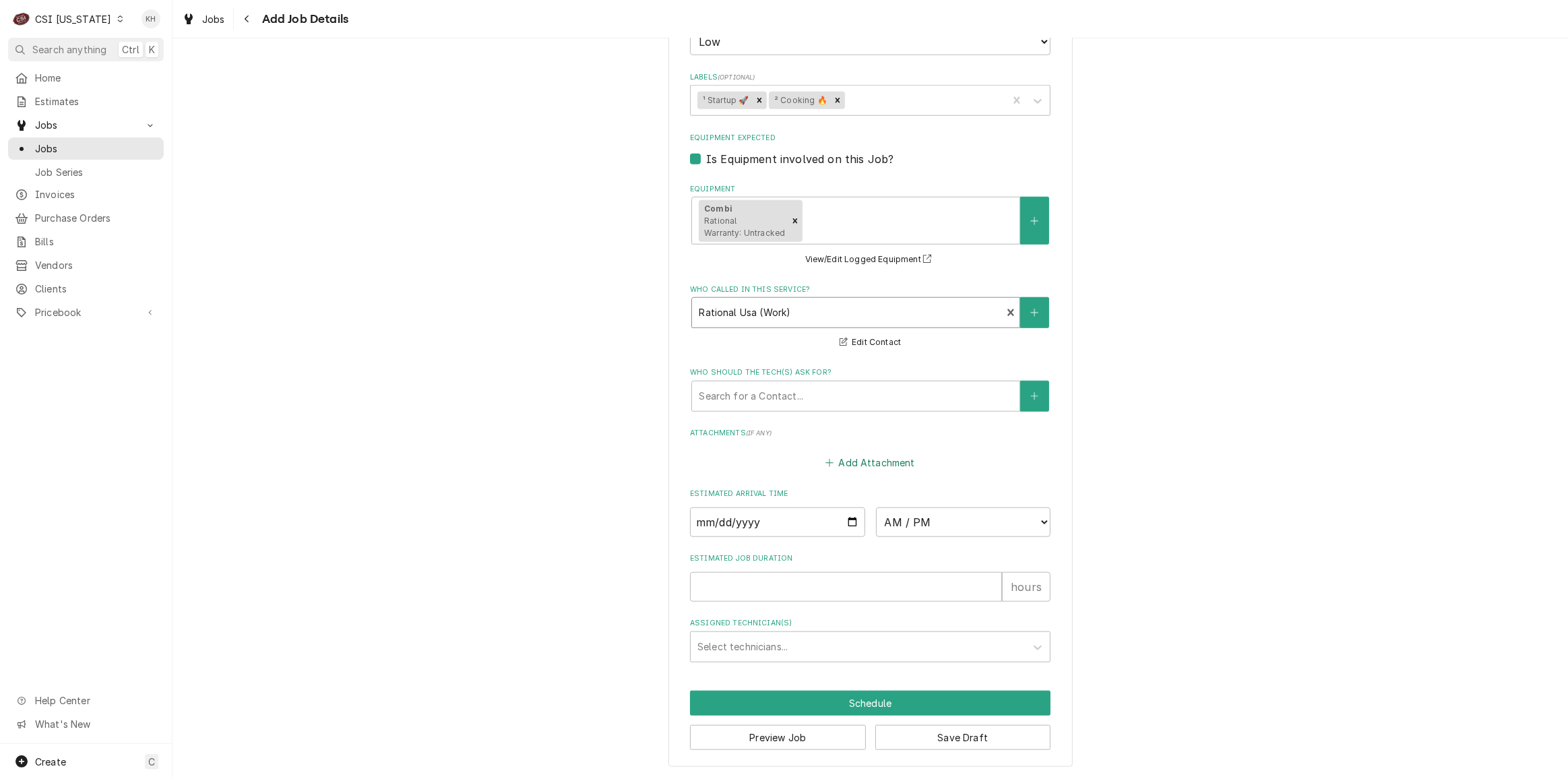
click at [906, 460] on button "Add Attachment" at bounding box center [870, 462] width 95 height 19
type textarea "x"
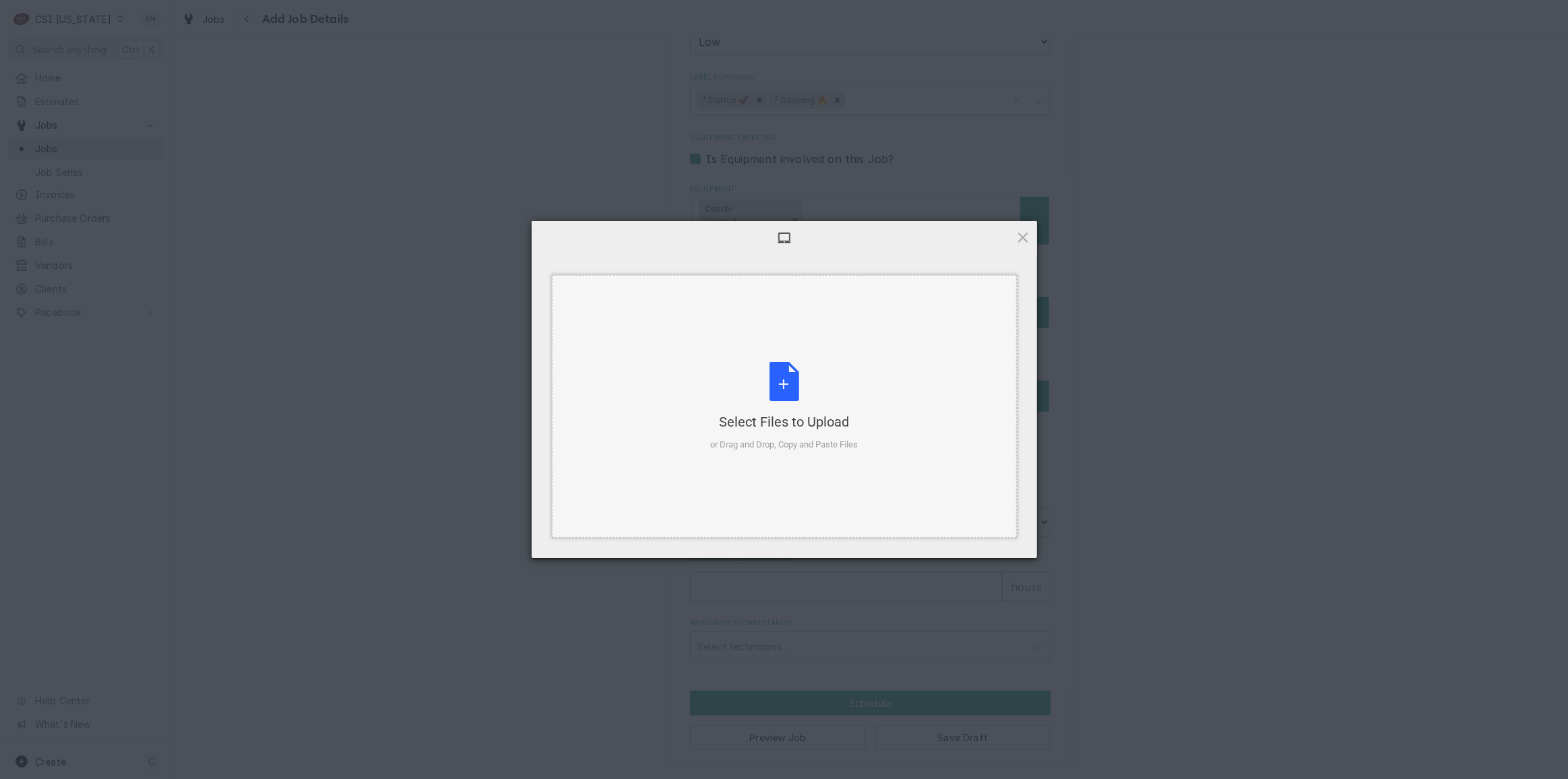
drag, startPoint x: 787, startPoint y: 391, endPoint x: 779, endPoint y: 394, distance: 8.5
click at [784, 391] on div "Select Files to Upload or Drag and Drop, Copy and Paste Files" at bounding box center [784, 406] width 147 height 90
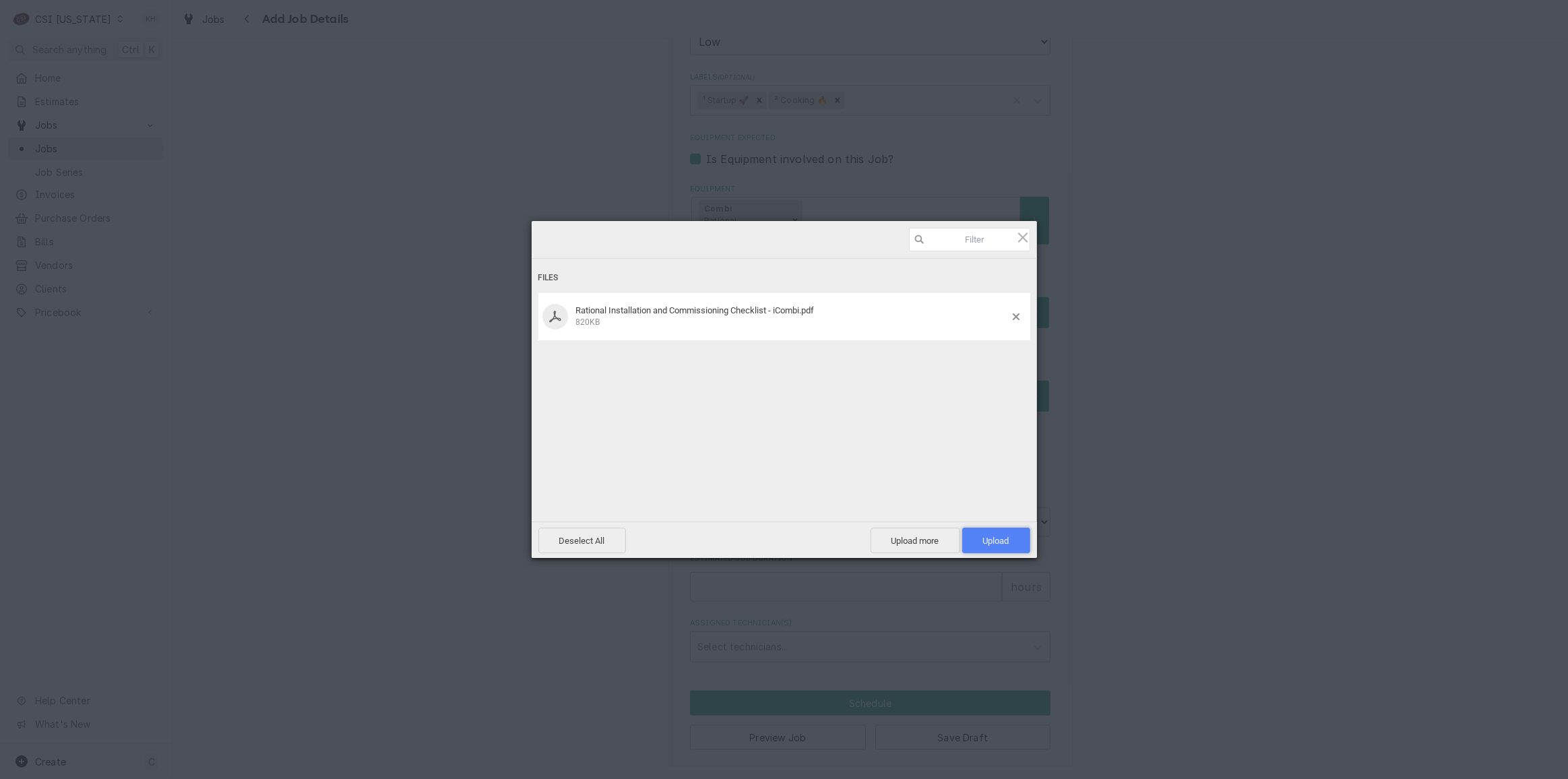
click at [990, 547] on span "Upload 1" at bounding box center [996, 540] width 68 height 26
type textarea "x"
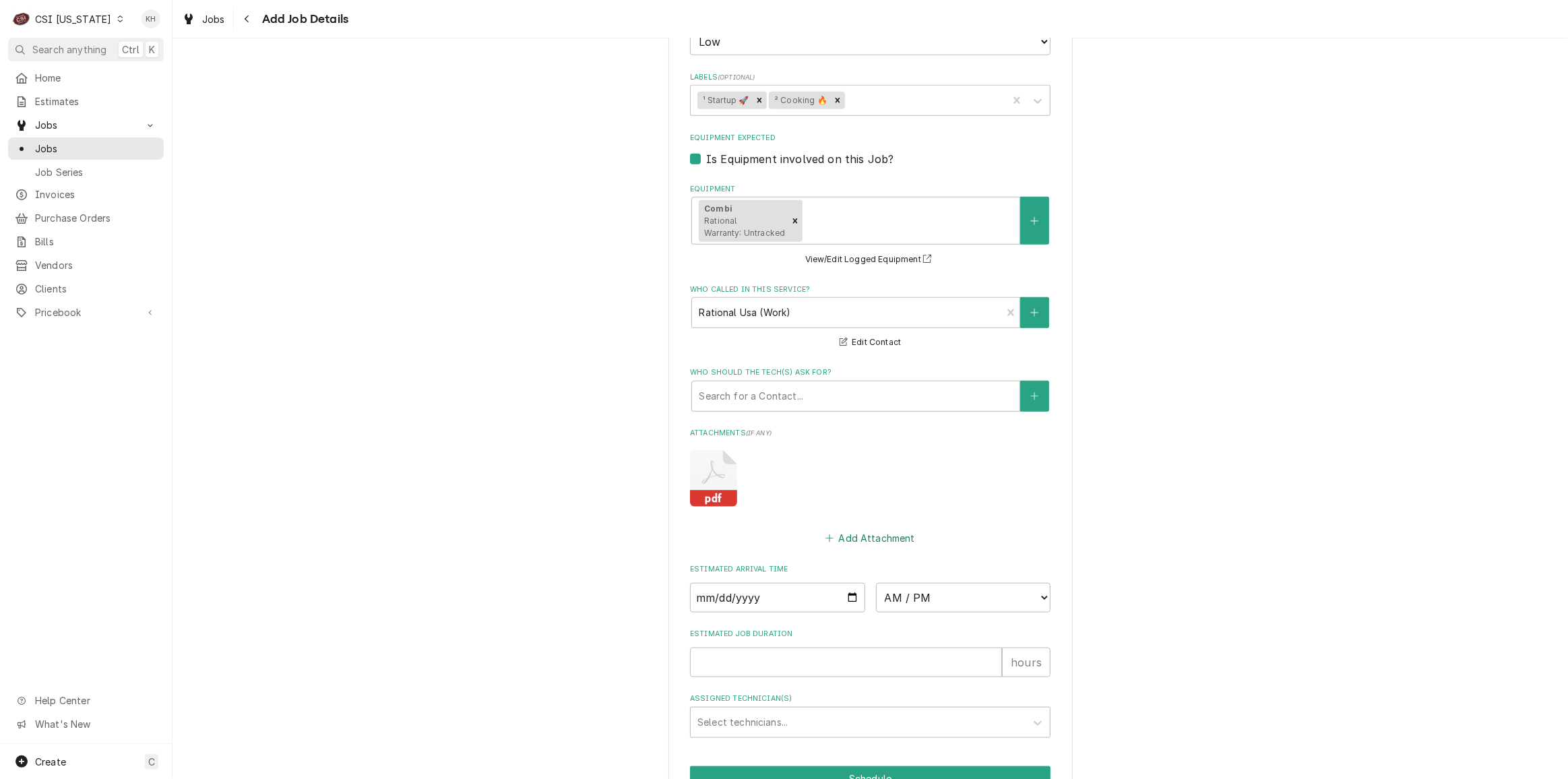
click at [887, 533] on button "Add Attachment" at bounding box center [870, 538] width 95 height 19
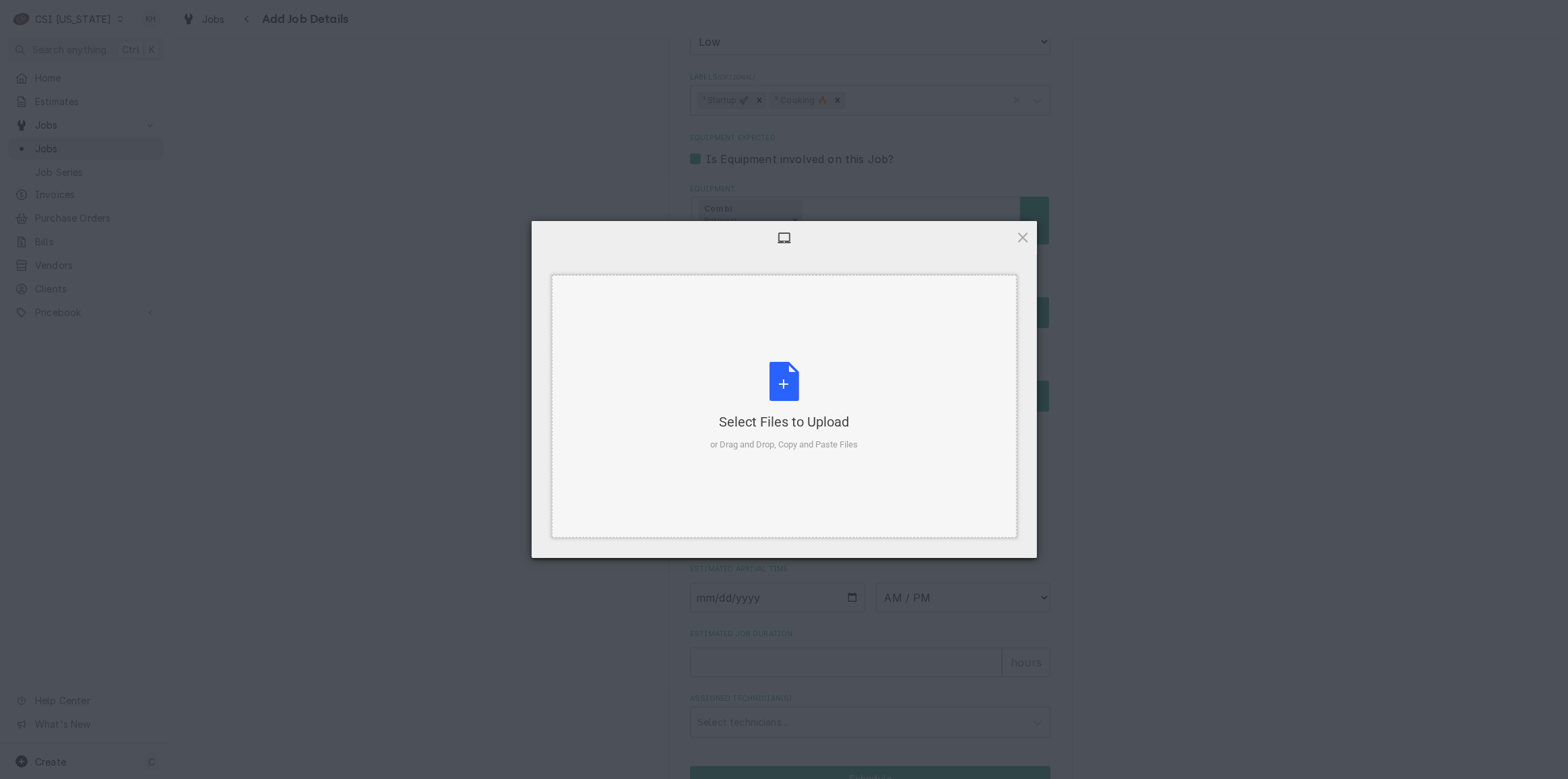
click at [802, 419] on div "Select Files to Upload" at bounding box center [784, 422] width 147 height 19
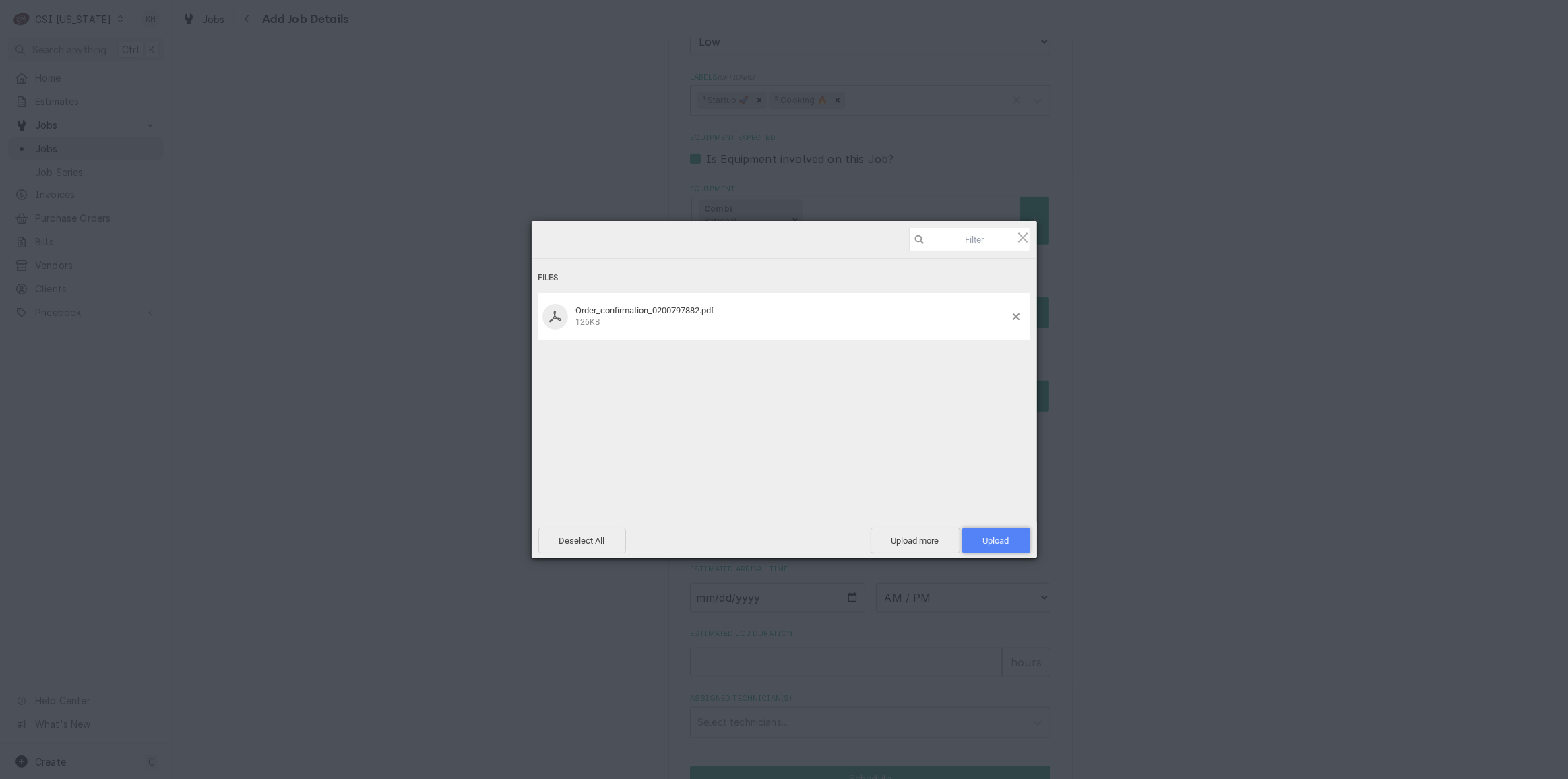
drag, startPoint x: 976, startPoint y: 539, endPoint x: 959, endPoint y: 551, distance: 20.8
click at [970, 542] on span "Upload 1" at bounding box center [996, 540] width 68 height 26
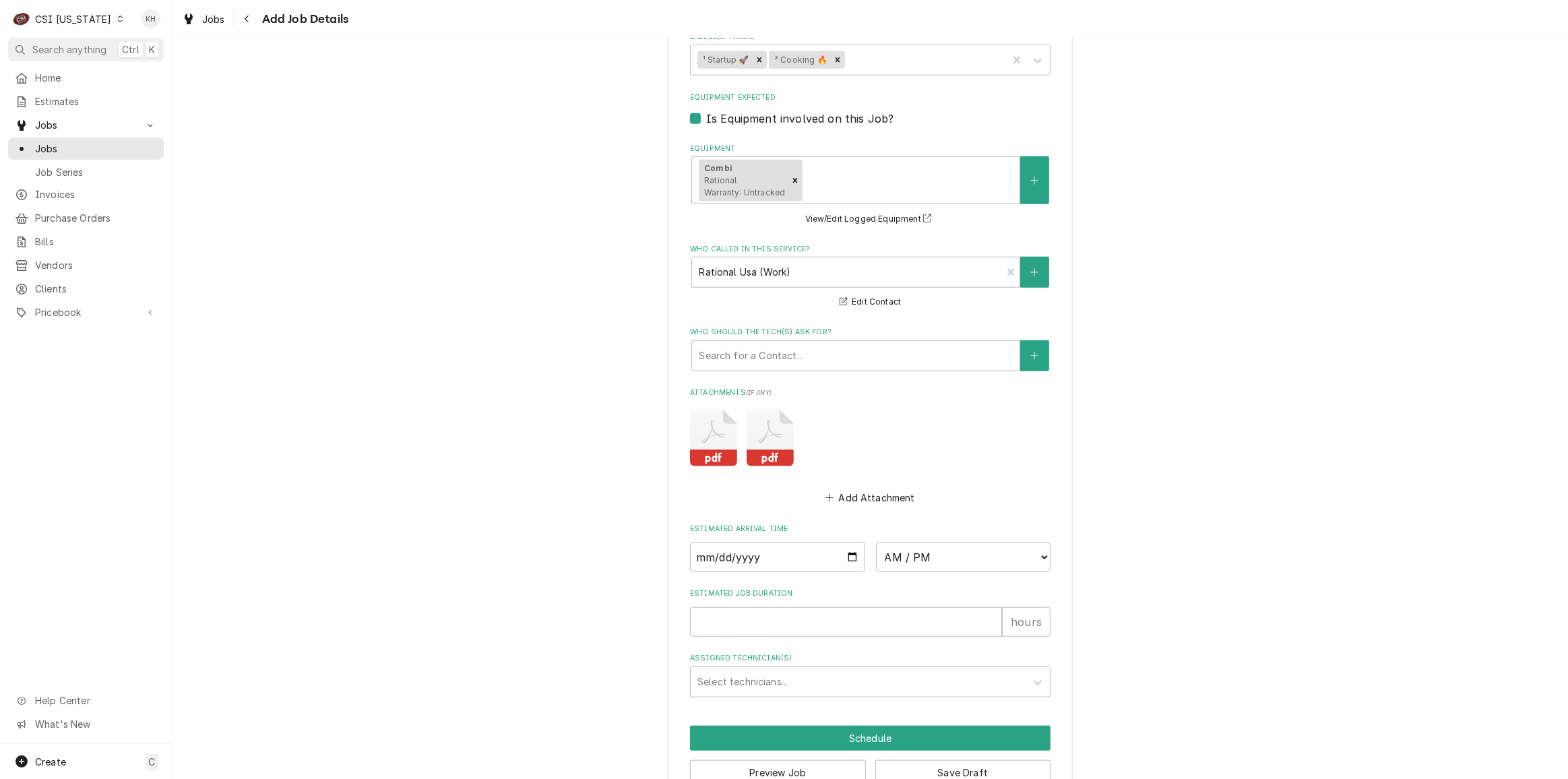
scroll to position [1399, 0]
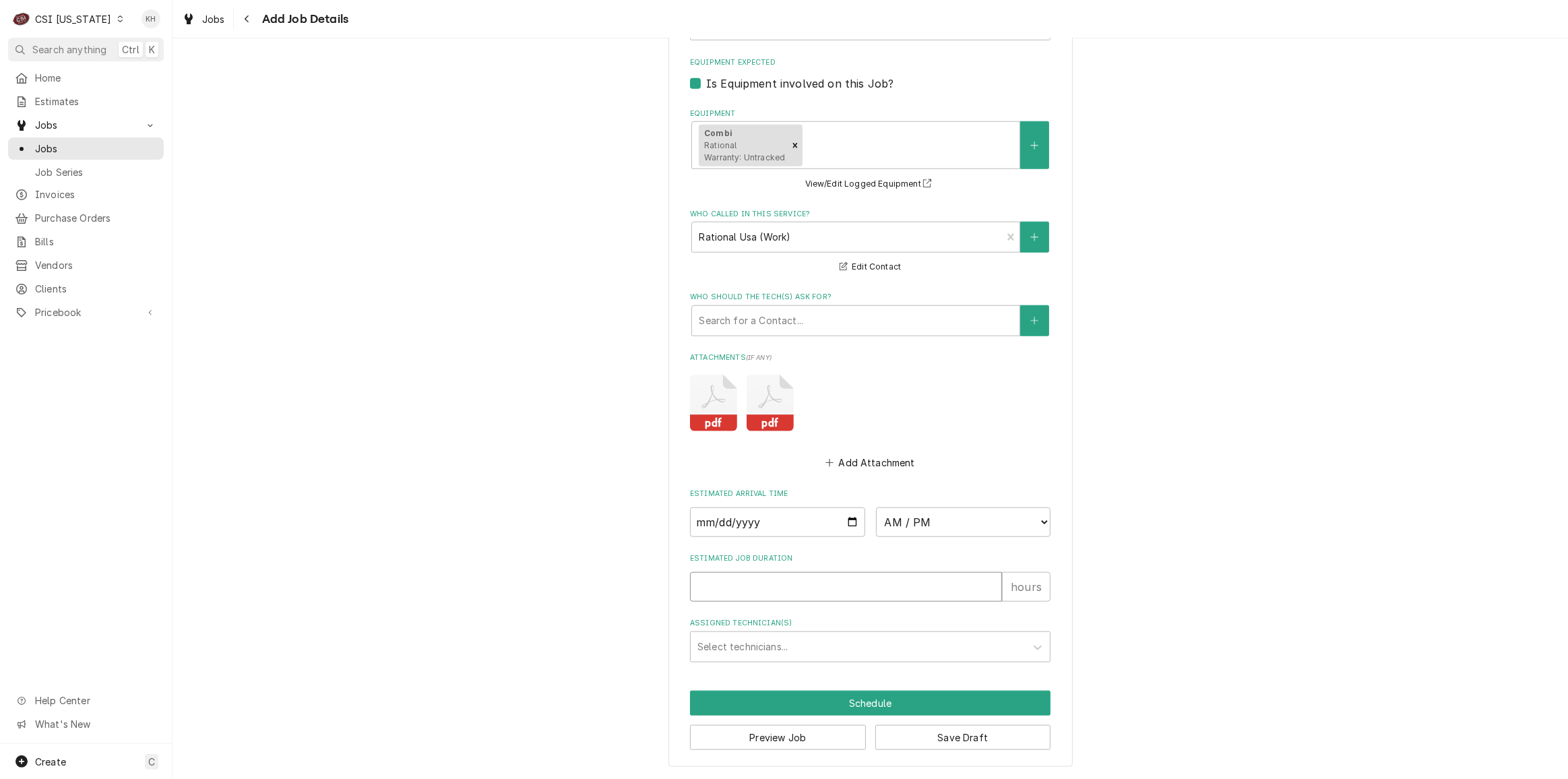
click at [779, 583] on input "Estimated Job Duration" at bounding box center [846, 587] width 312 height 30
type textarea "x"
type input "2"
type textarea "x"
type input "2"
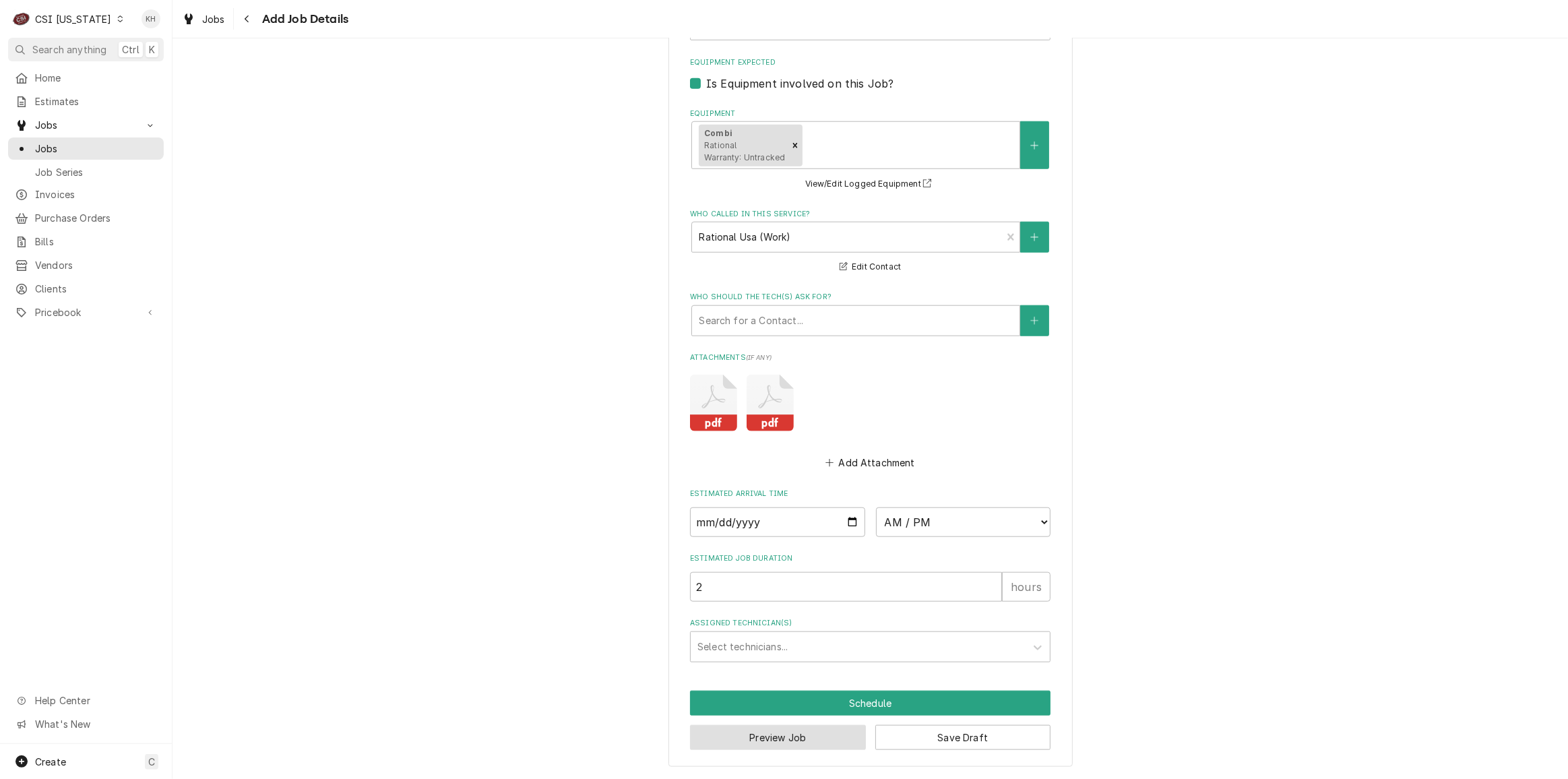
click at [796, 738] on button "Preview Job" at bounding box center [778, 738] width 176 height 25
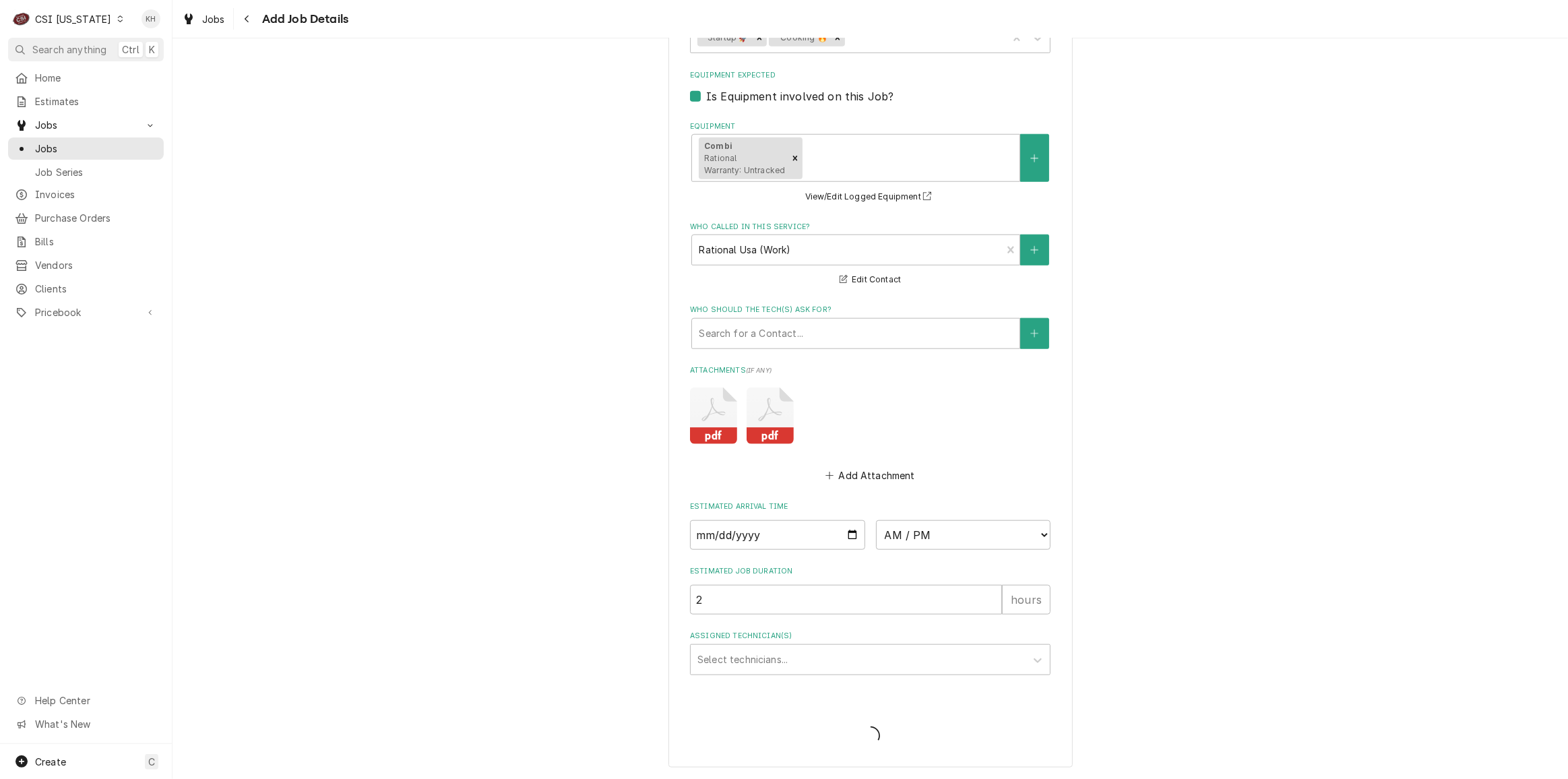
type textarea "x"
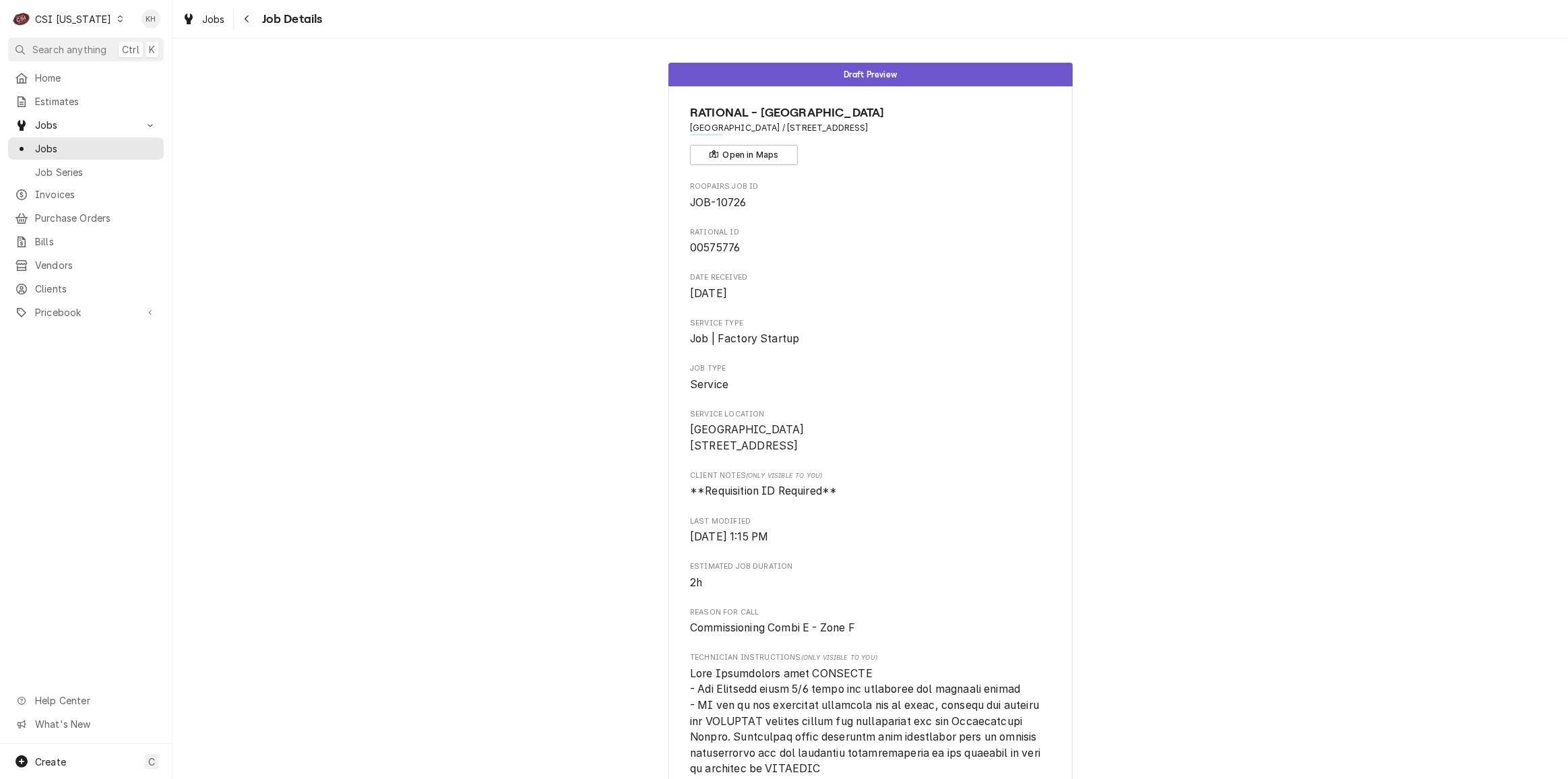
click at [66, 23] on div "CSI [US_STATE]" at bounding box center [73, 19] width 76 height 14
click at [165, 67] on div "CSI St. [PERSON_NAME]" at bounding box center [210, 73] width 178 height 14
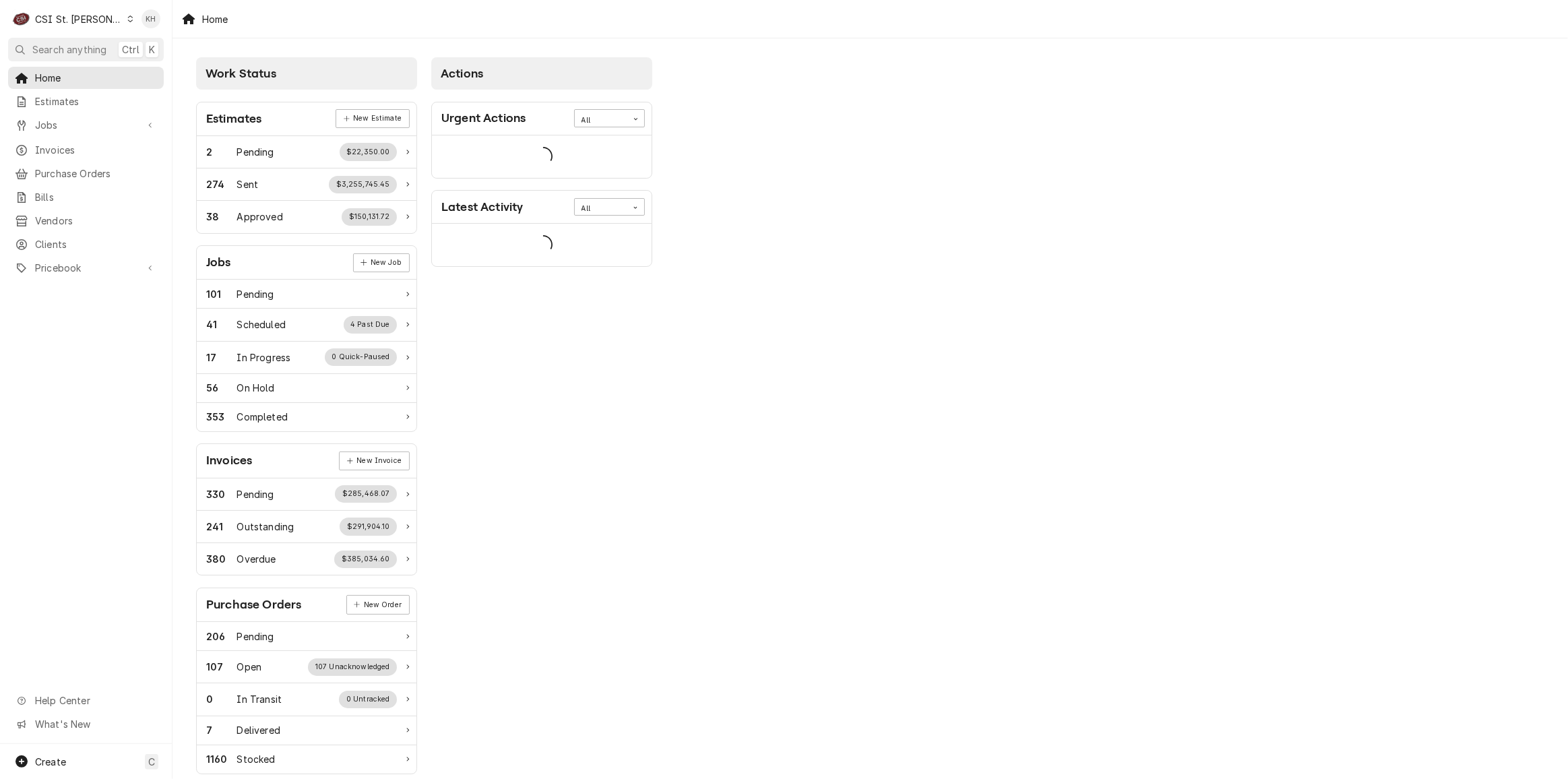
click at [129, 120] on span "Jobs" at bounding box center [87, 124] width 102 height 14
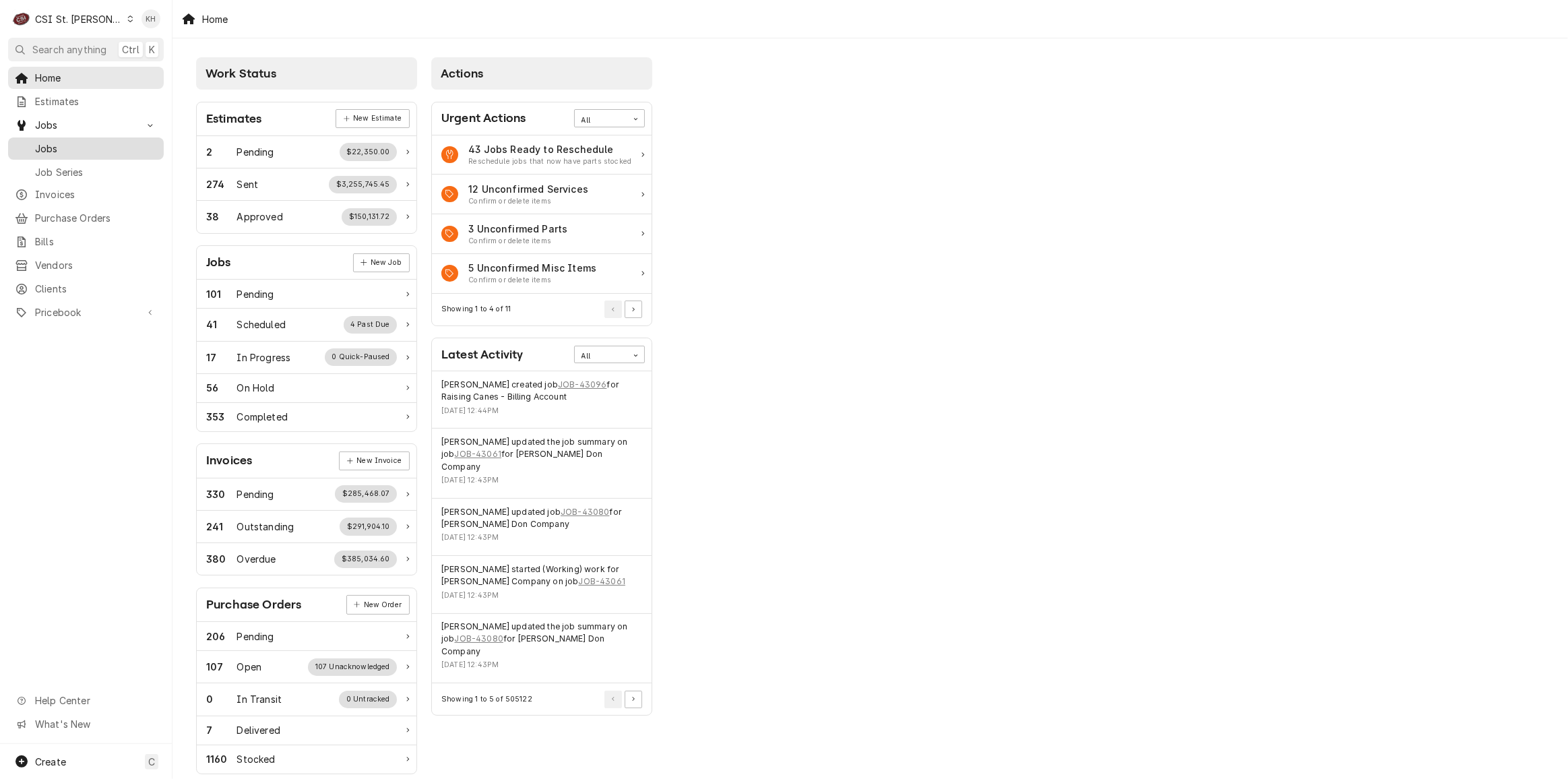
click at [111, 142] on span "Jobs" at bounding box center [96, 148] width 122 height 14
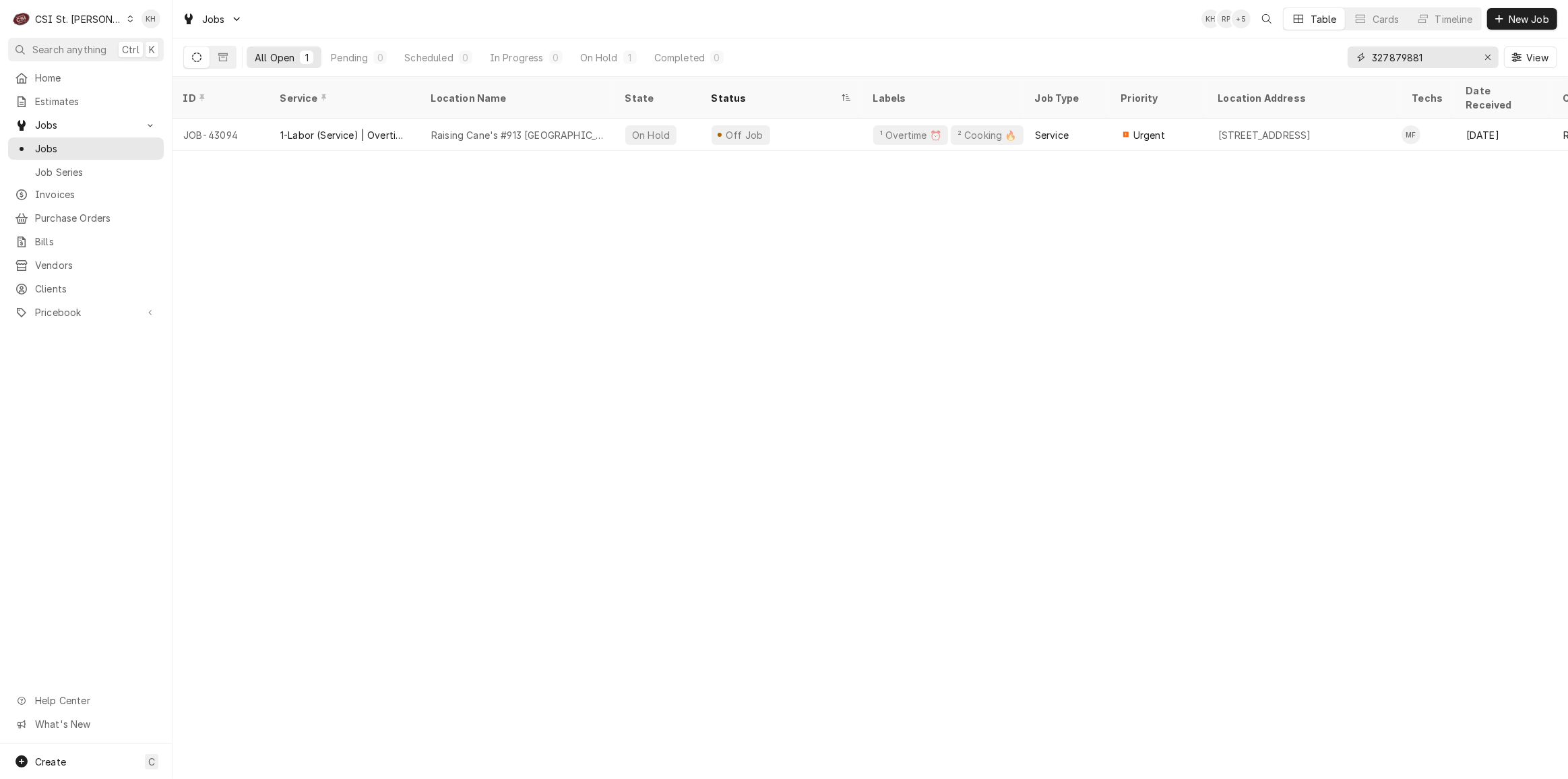
drag, startPoint x: 1490, startPoint y: 54, endPoint x: 1433, endPoint y: 59, distance: 57.2
click at [1489, 54] on icon "Erase input" at bounding box center [1488, 57] width 7 height 9
click at [1434, 59] on input "Dynamic Content Wrapper" at bounding box center [1435, 57] width 127 height 21
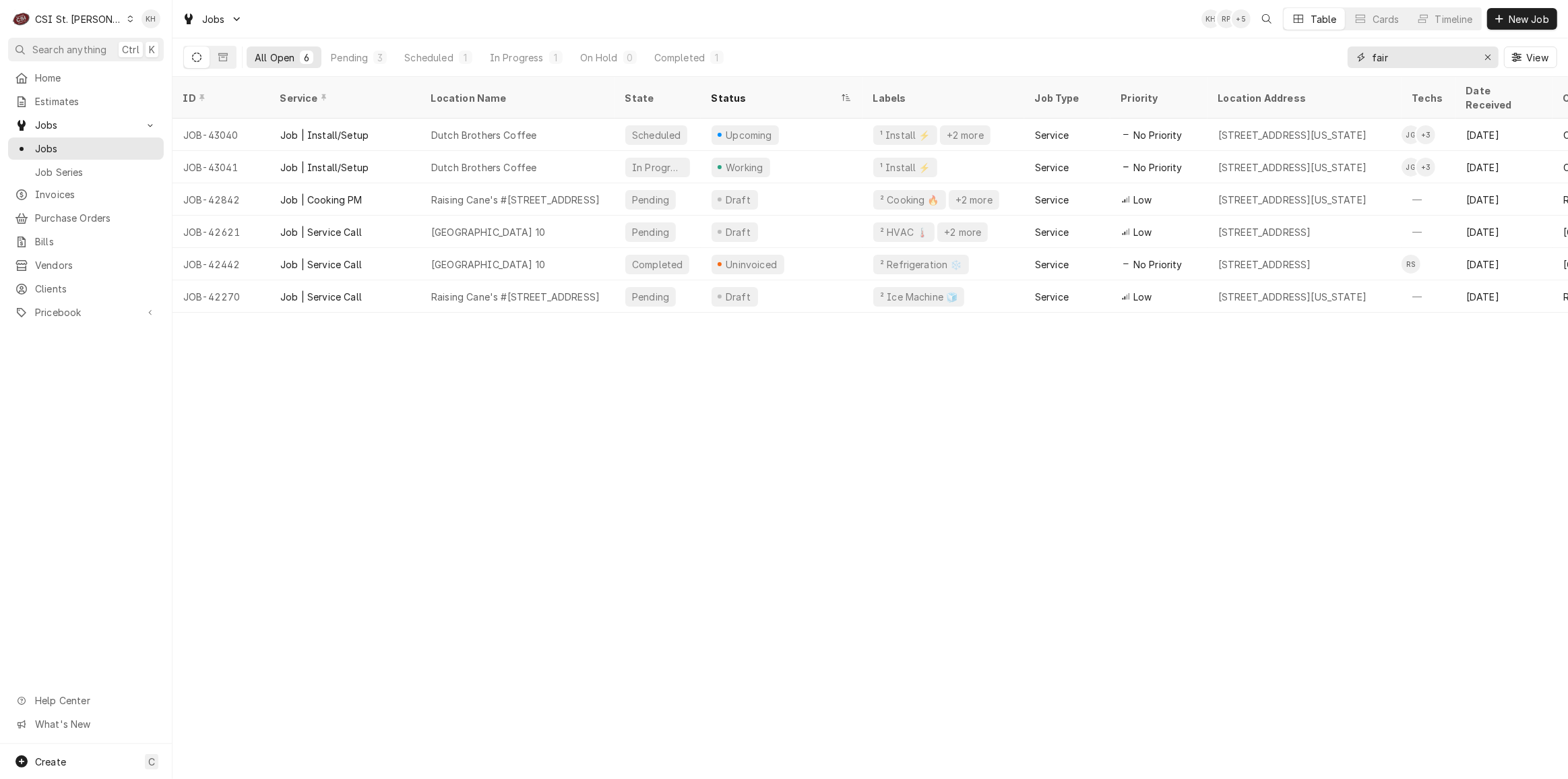
type input "fair"
click at [73, 13] on div "CSI St. Louis" at bounding box center [79, 19] width 87 height 14
drag, startPoint x: 143, startPoint y: 35, endPoint x: 150, endPoint y: 43, distance: 10.6
click at [147, 35] on div "CSI [US_STATE][GEOGRAPHIC_DATA]" at bounding box center [207, 26] width 191 height 22
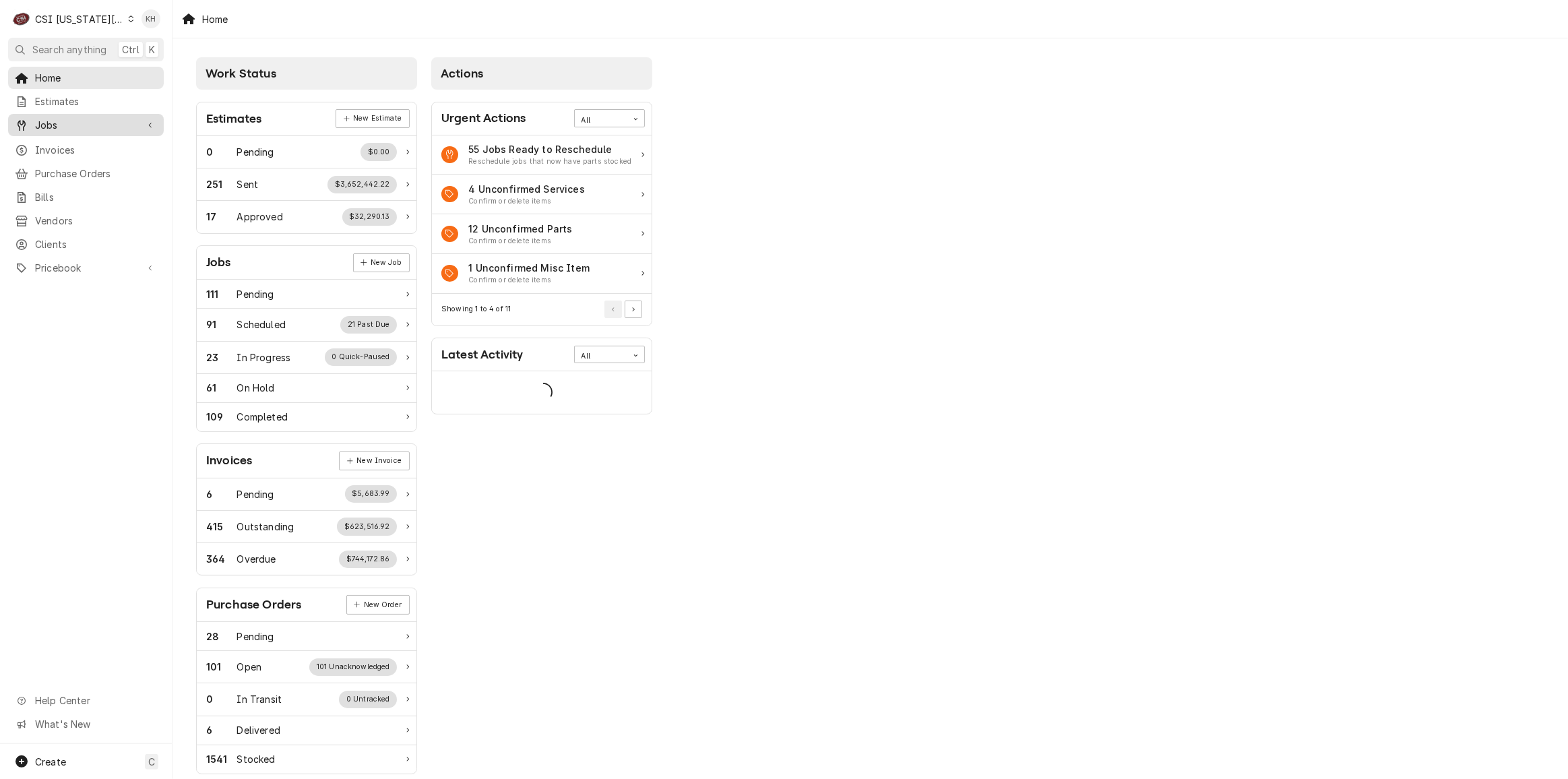
click at [89, 118] on span "Jobs" at bounding box center [87, 124] width 102 height 14
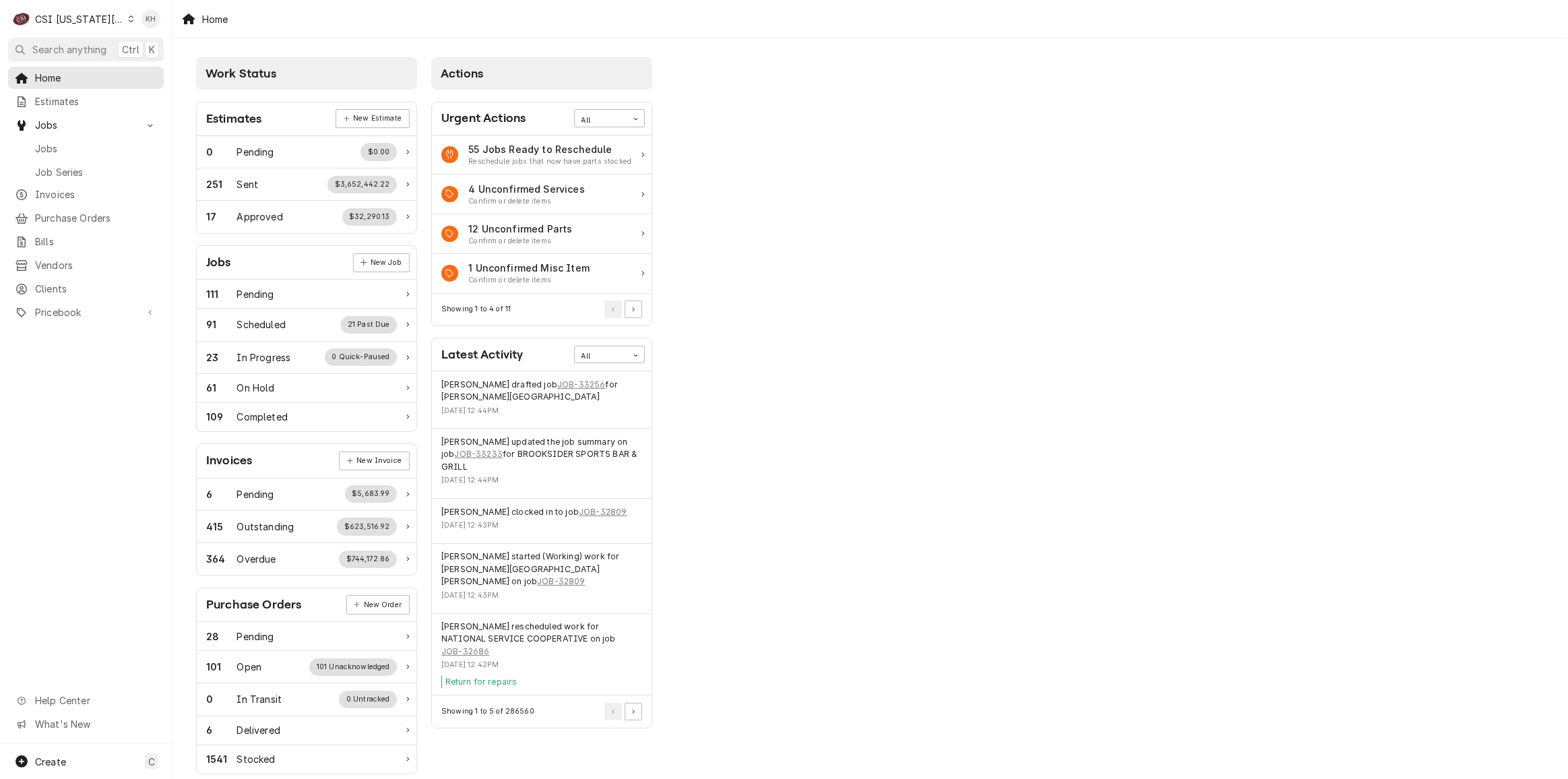
click at [85, 133] on div "Jobs Jobs Job Series" at bounding box center [86, 148] width 156 height 68
drag, startPoint x: 87, startPoint y: 141, endPoint x: 87, endPoint y: 156, distance: 15.0
click at [87, 142] on span "Jobs" at bounding box center [96, 148] width 122 height 14
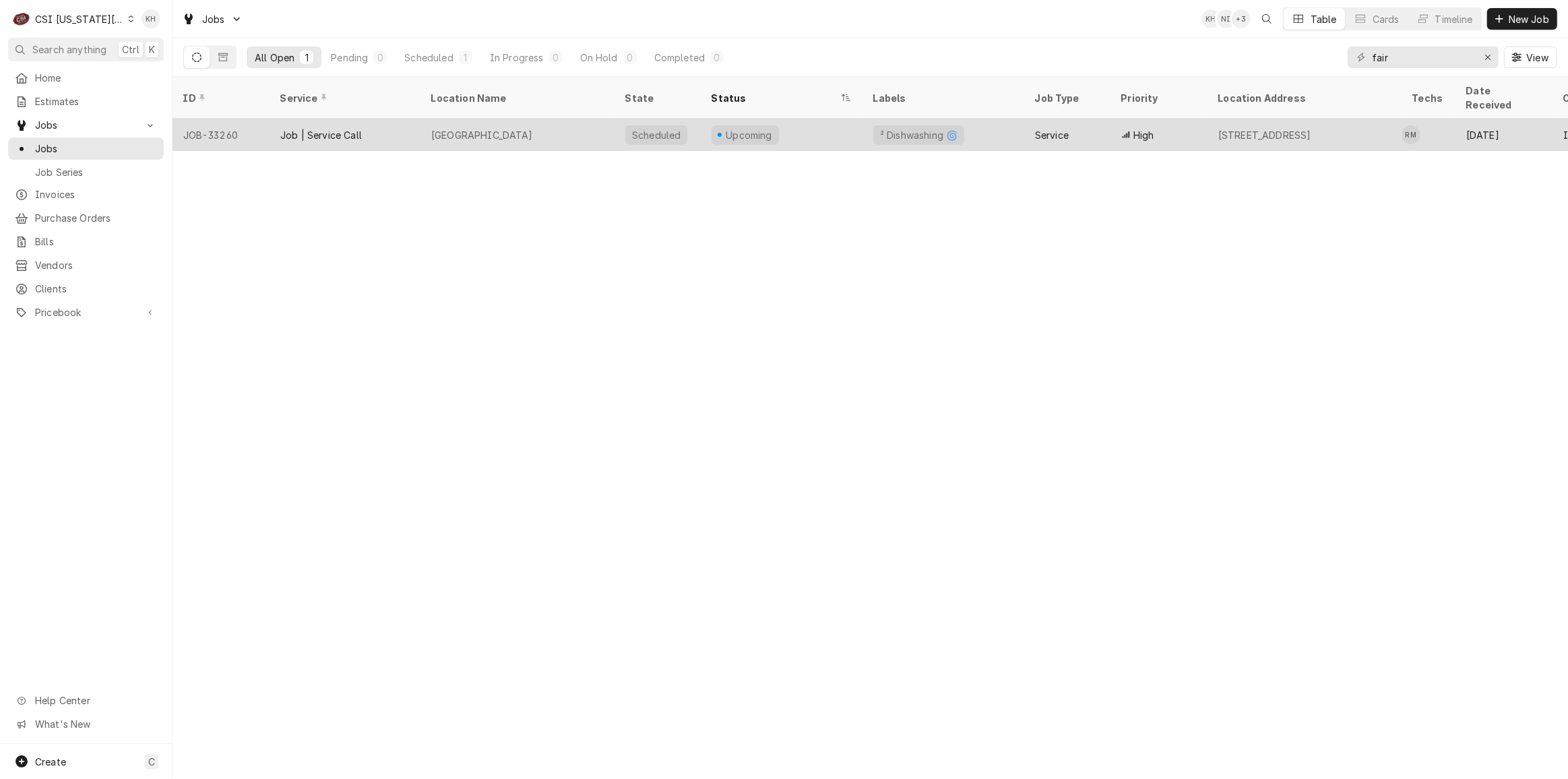
click at [564, 119] on div "Fairmount Elementary School" at bounding box center [517, 134] width 194 height 32
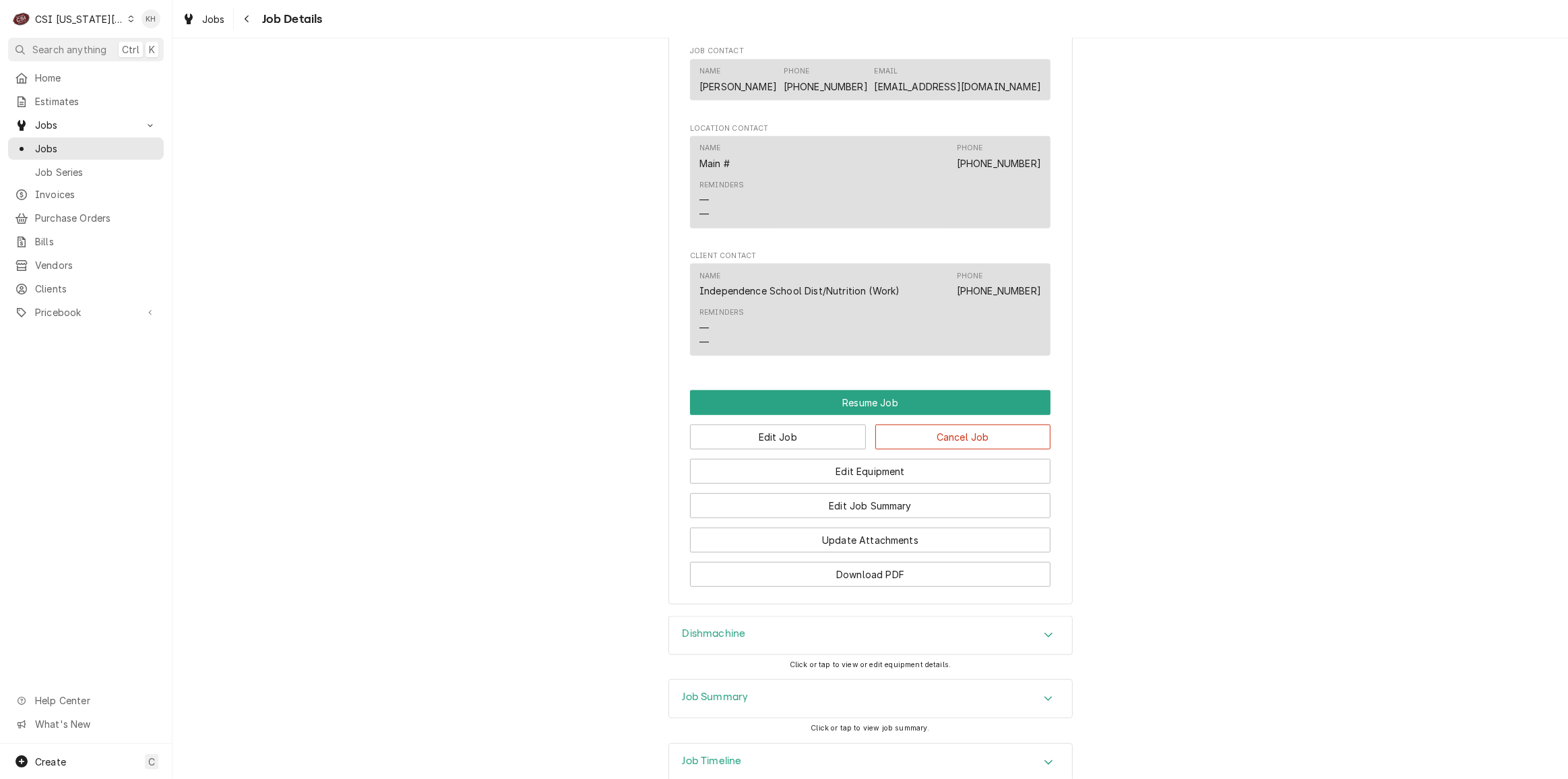
scroll to position [1226, 0]
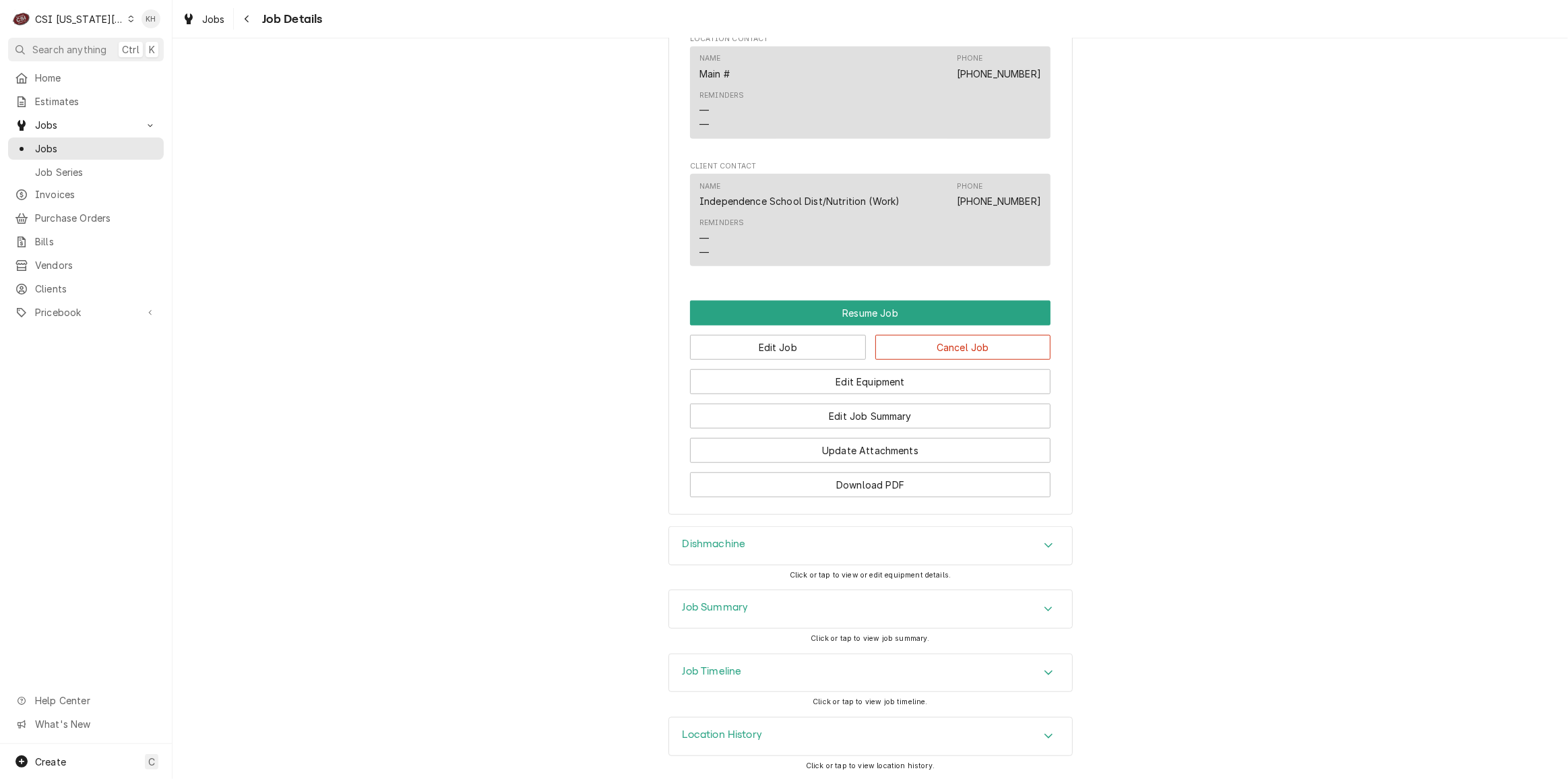
click at [839, 610] on div "Job Summary" at bounding box center [870, 609] width 403 height 38
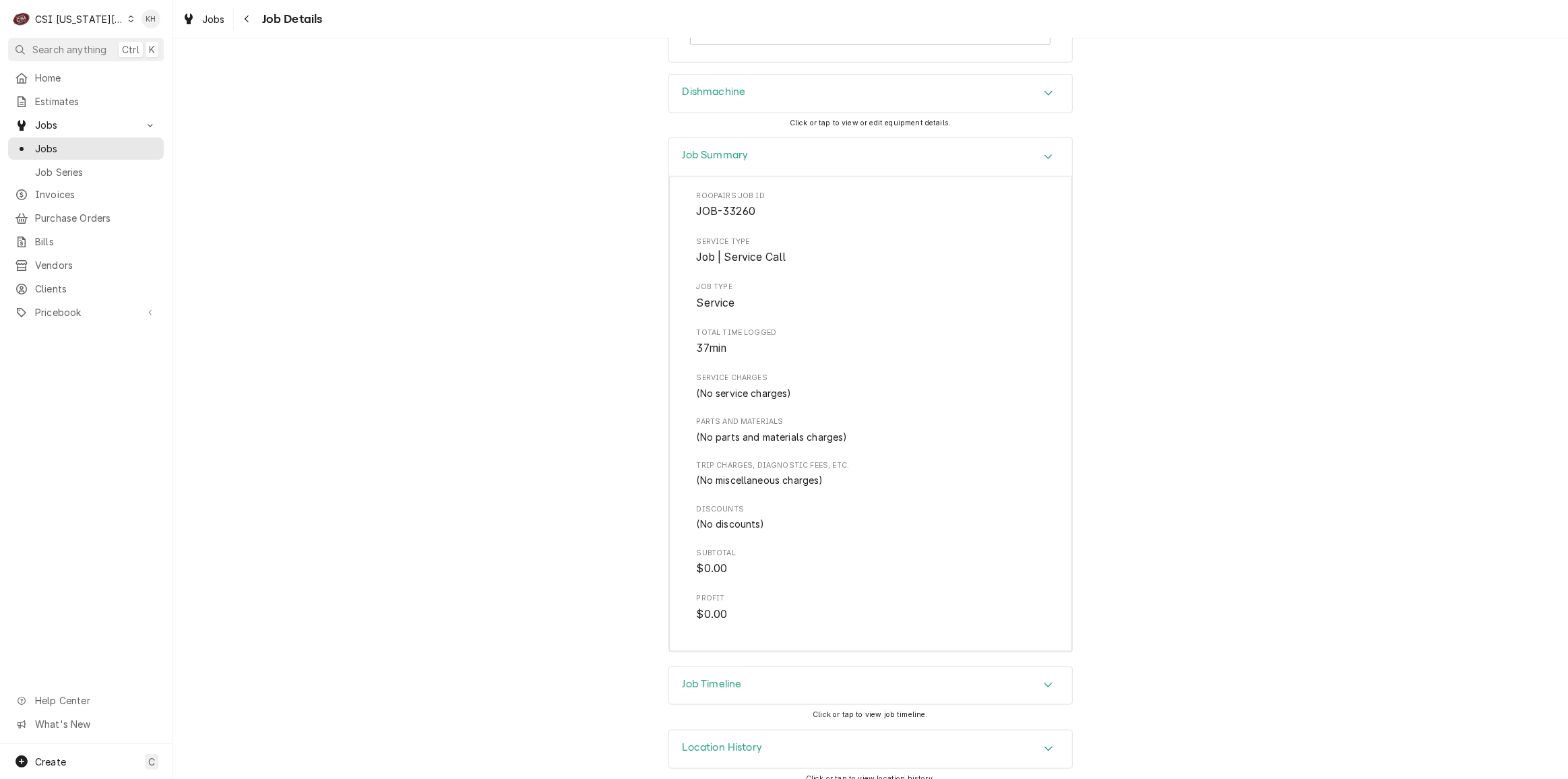
scroll to position [1690, 0]
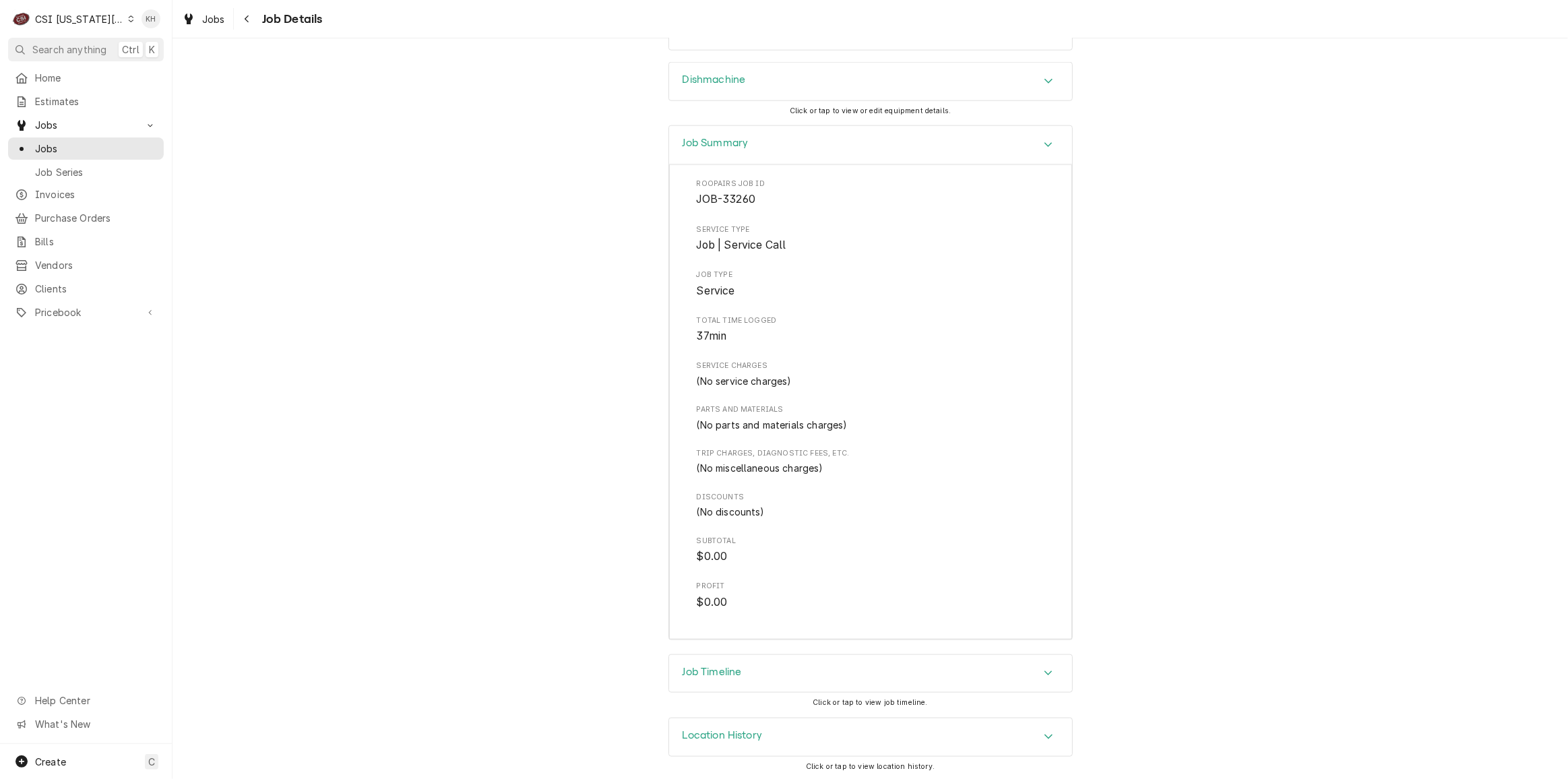
click at [786, 678] on div "Job Timeline" at bounding box center [870, 674] width 403 height 38
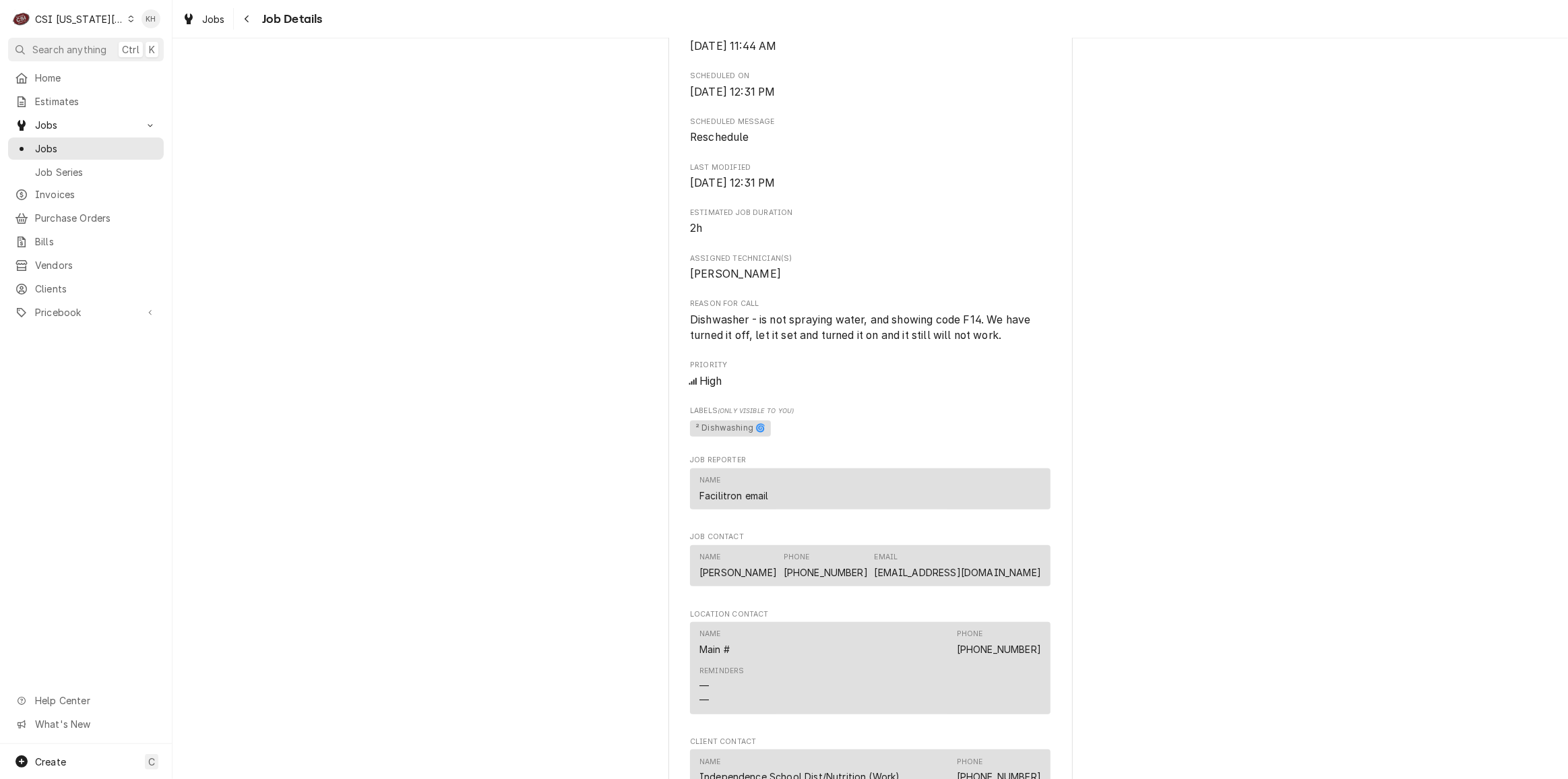
scroll to position [1140, 0]
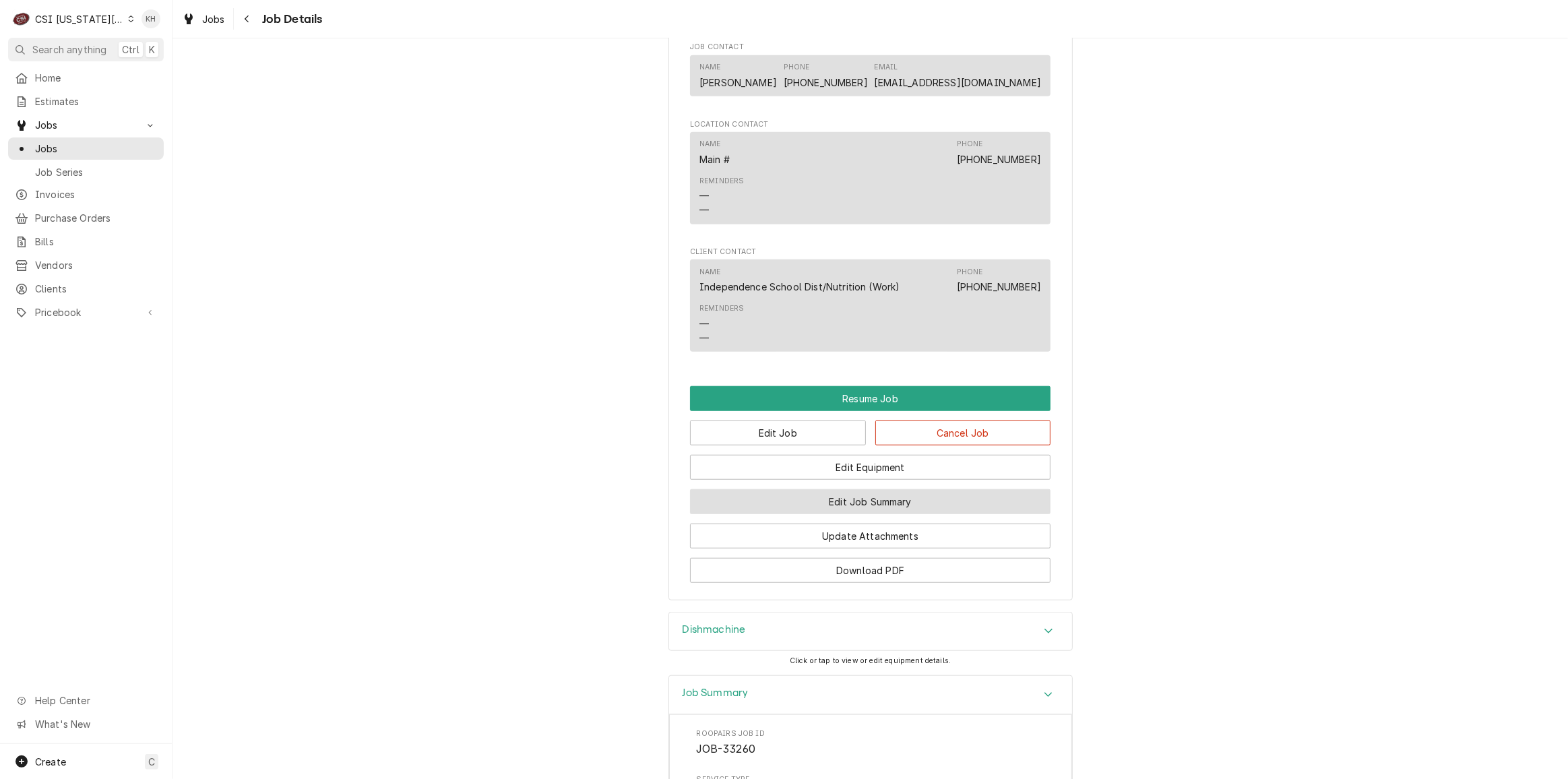
drag, startPoint x: 938, startPoint y: 498, endPoint x: 931, endPoint y: 506, distance: 10.6
click at [938, 498] on button "Edit Job Summary" at bounding box center [871, 502] width 361 height 25
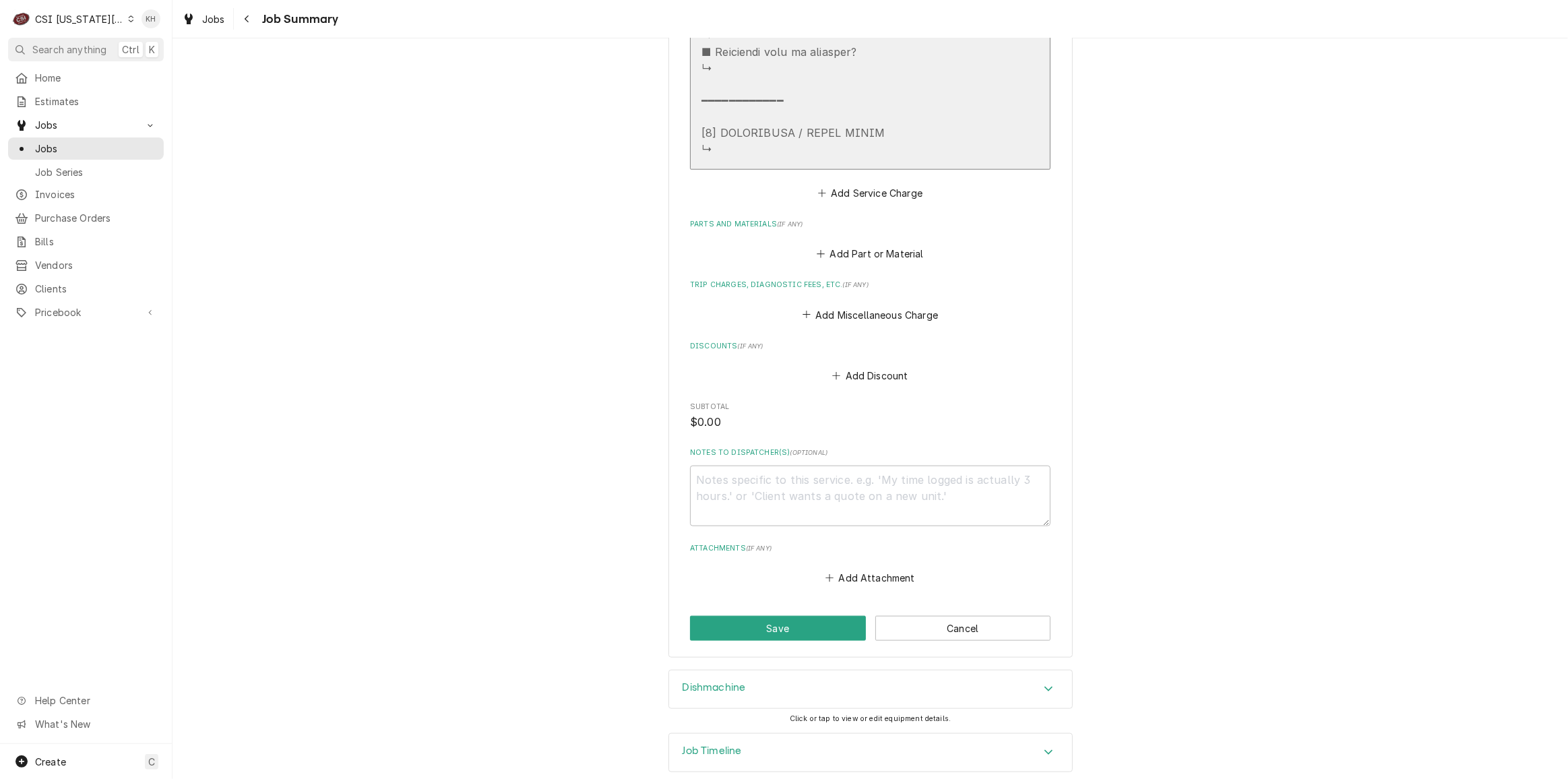
scroll to position [1573, 0]
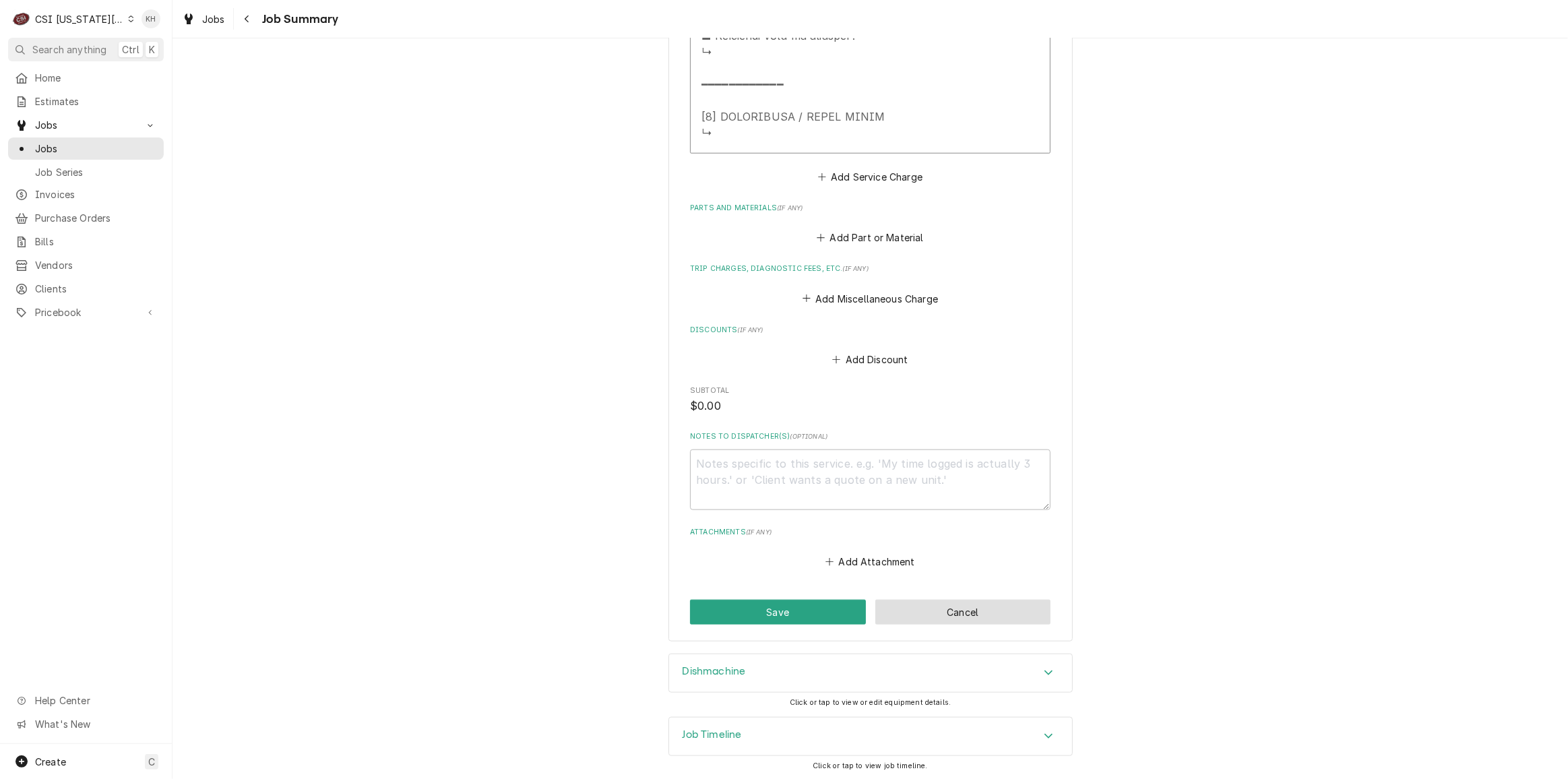
click at [920, 620] on button "Cancel" at bounding box center [962, 612] width 176 height 25
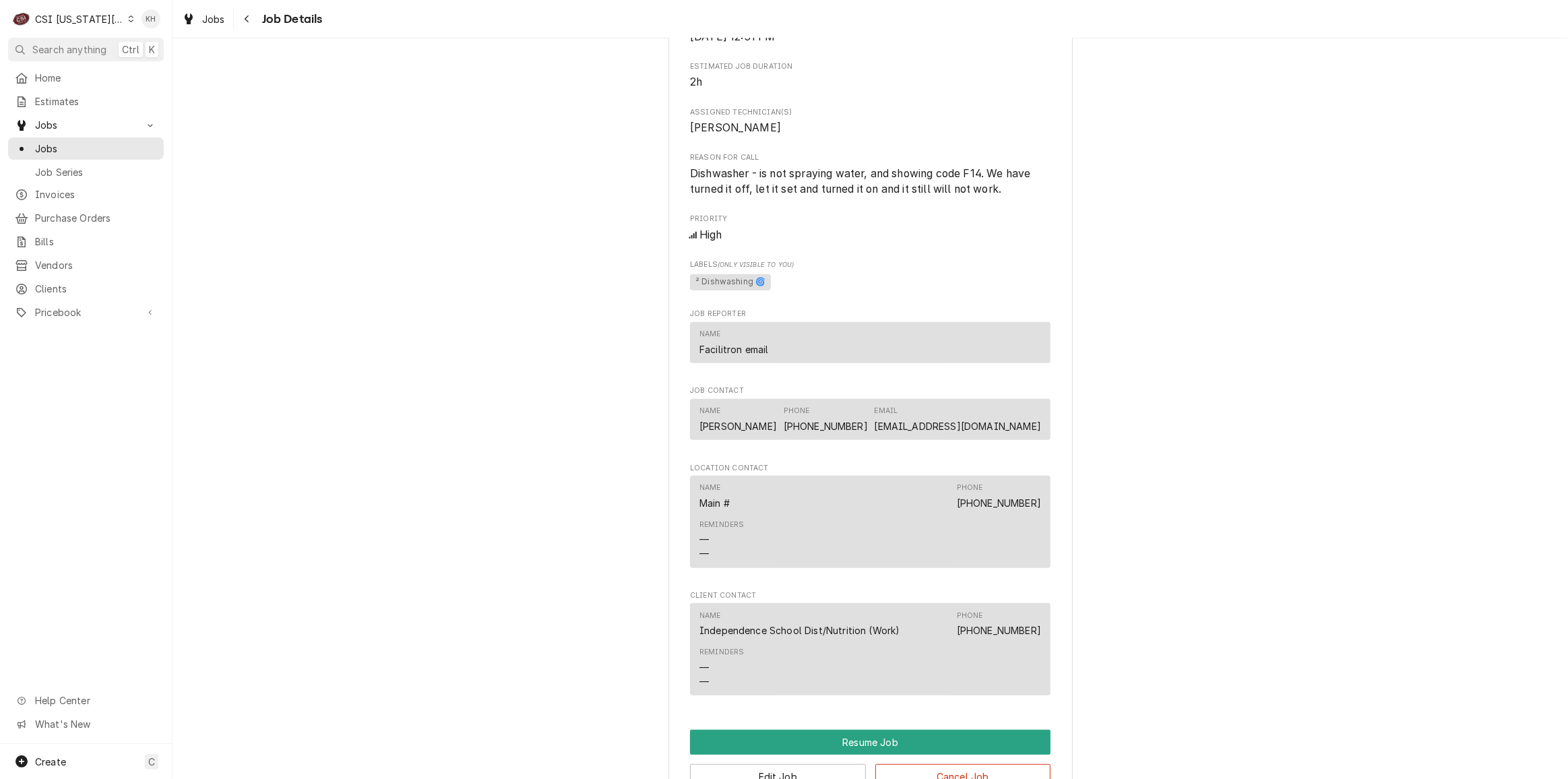
scroll to position [1226, 0]
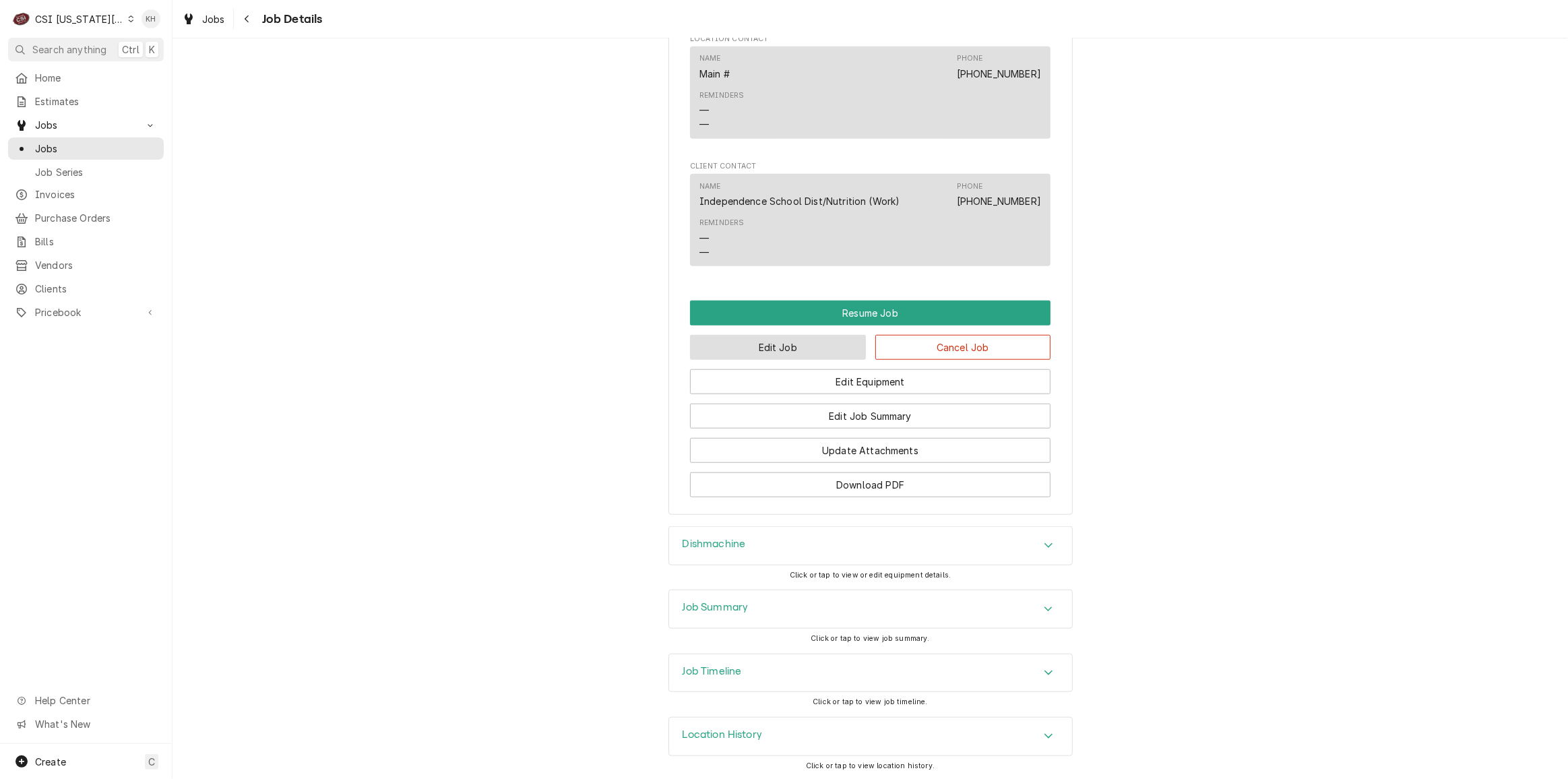
click at [842, 354] on button "Edit Job" at bounding box center [778, 347] width 176 height 25
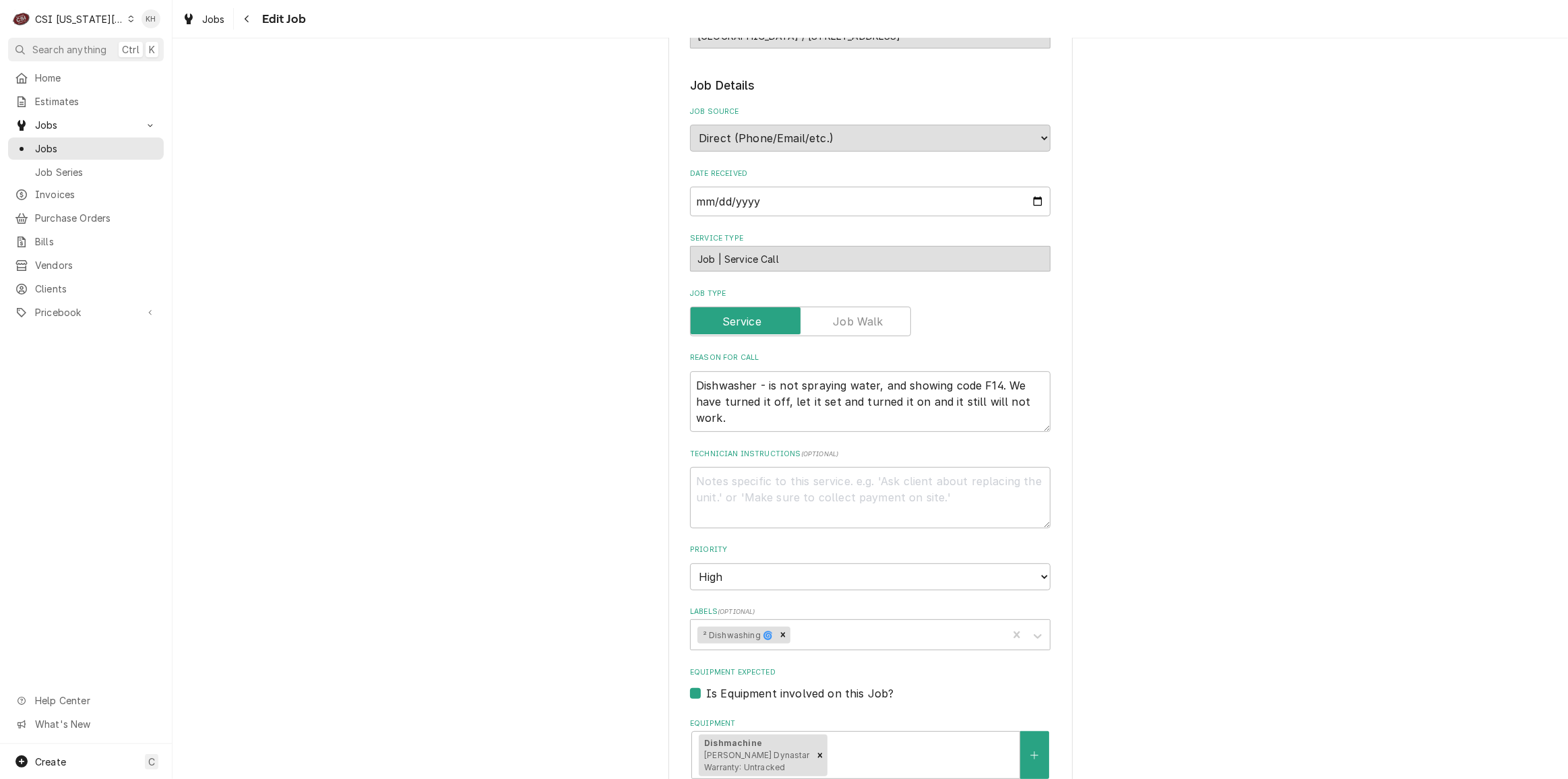
scroll to position [429, 0]
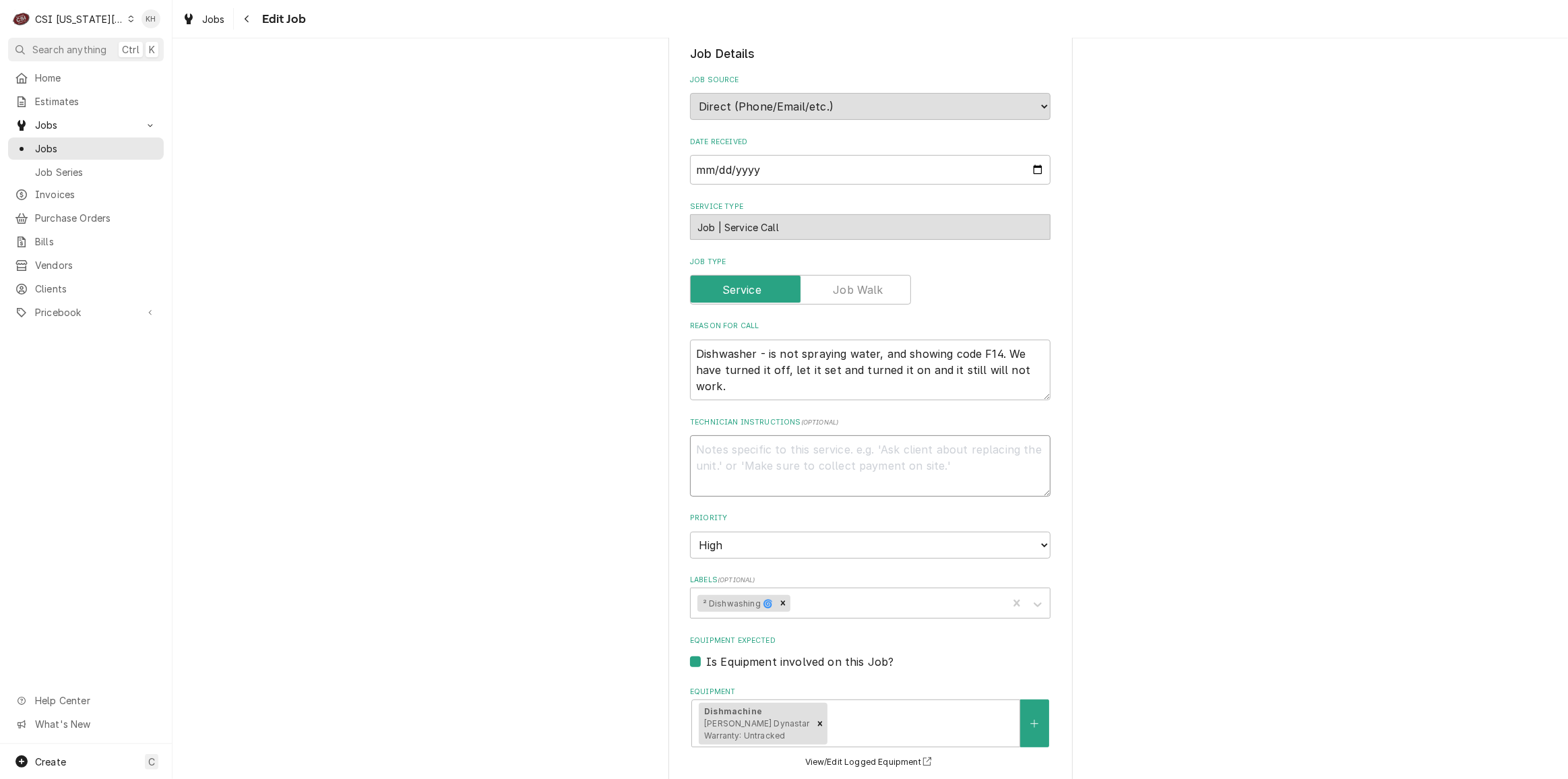
click at [806, 441] on textarea "Technician Instructions ( optional )" at bounding box center [871, 466] width 361 height 61
type textarea "x"
type textarea "P"
type textarea "x"
type textarea "Pl"
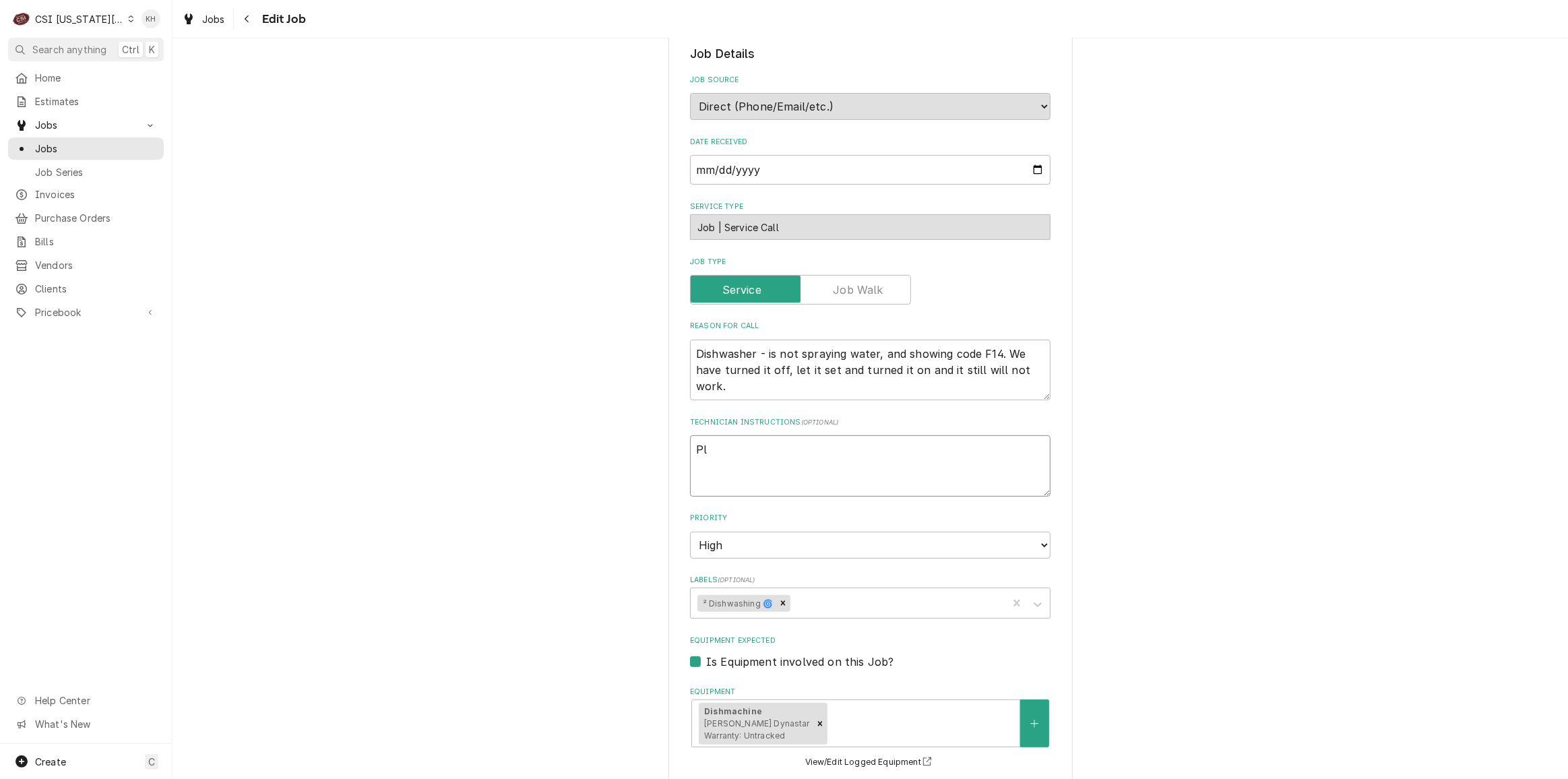
type textarea "x"
type textarea "Ple"
type textarea "x"
type textarea "Pleas"
type textarea "x"
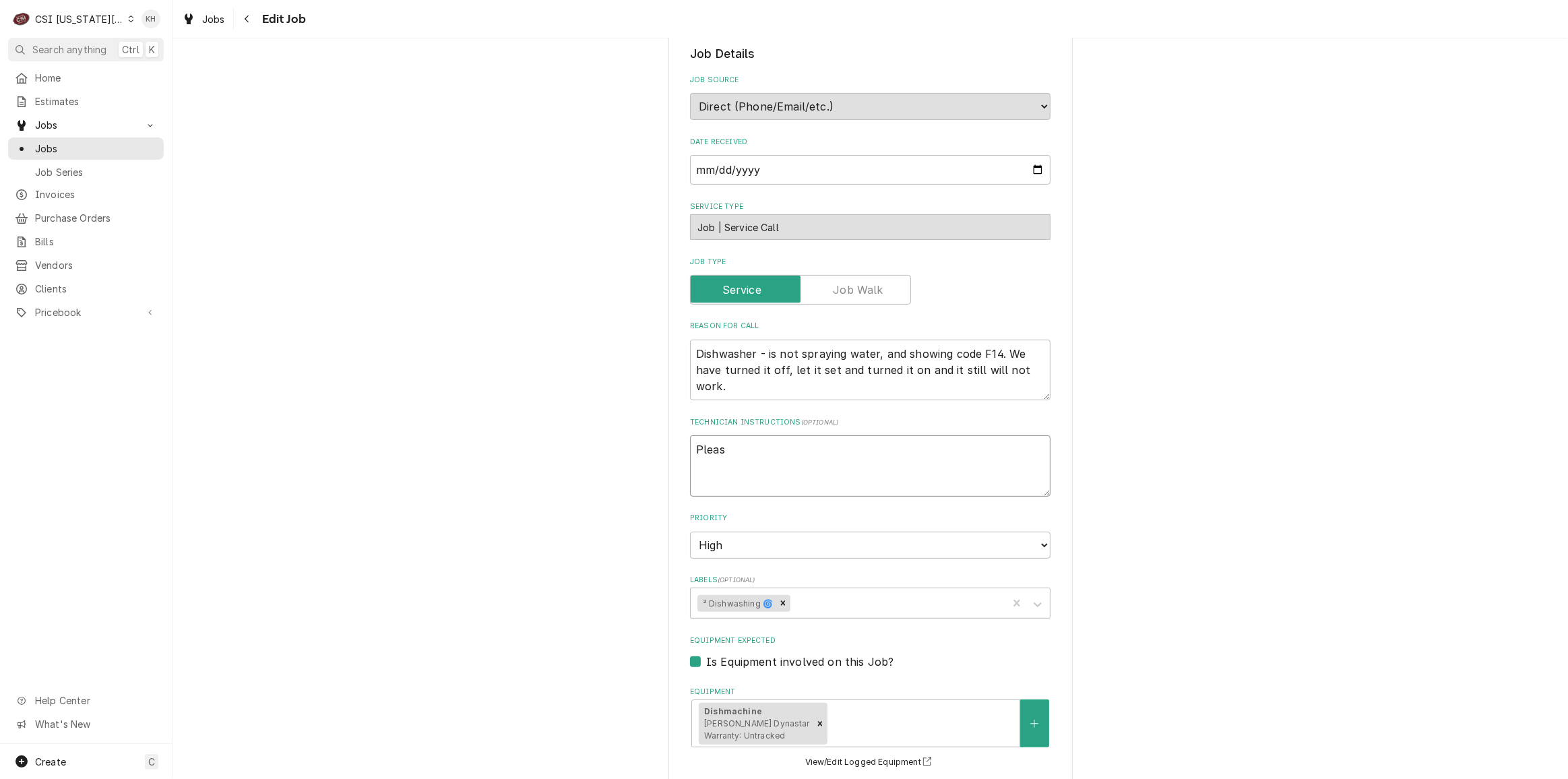
type textarea "Please"
type textarea "x"
type textarea "Please"
type textarea "x"
type textarea "Please ca"
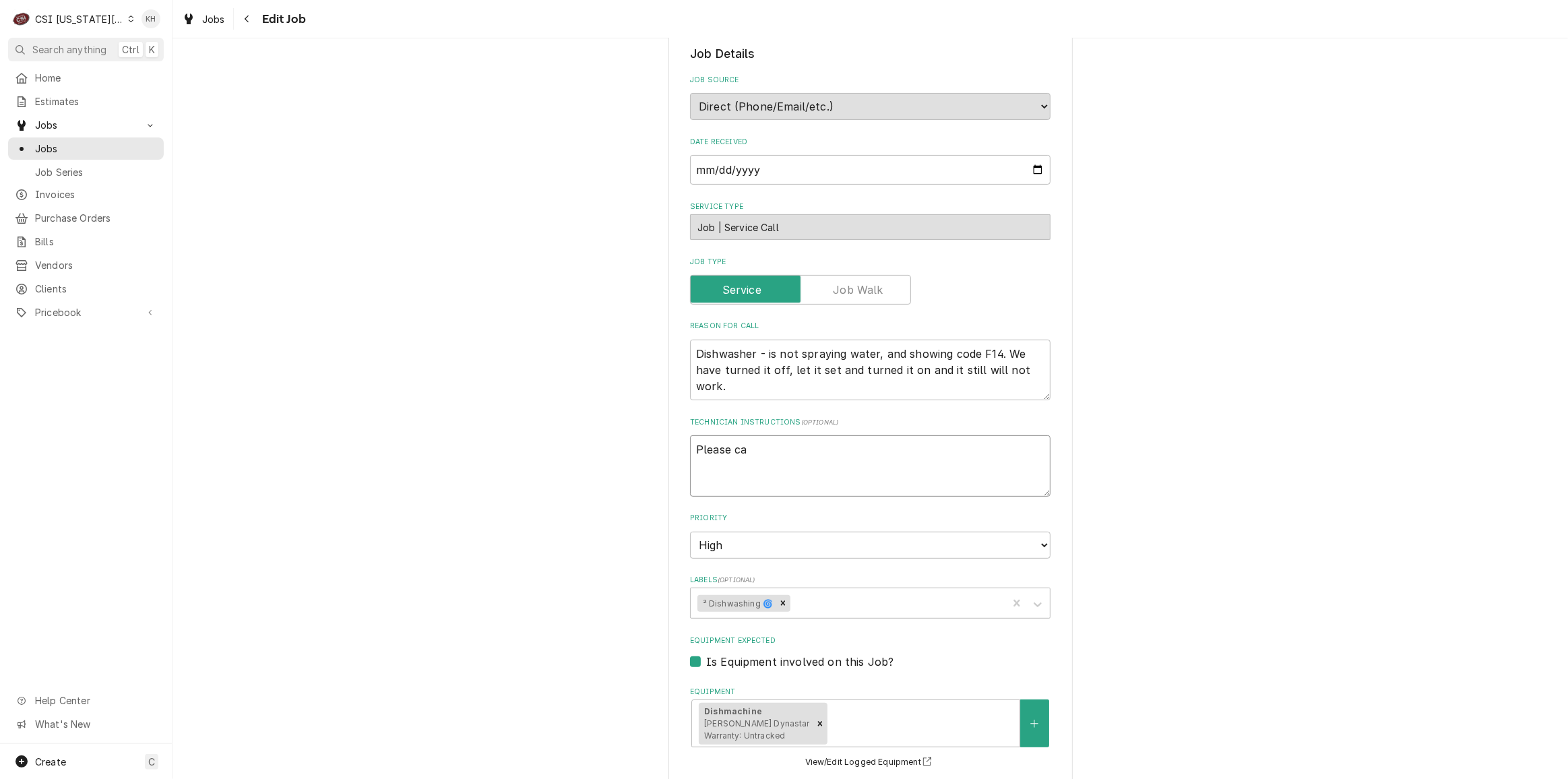
type textarea "x"
type textarea "Please cal"
type textarea "x"
type textarea "Please call"
type textarea "x"
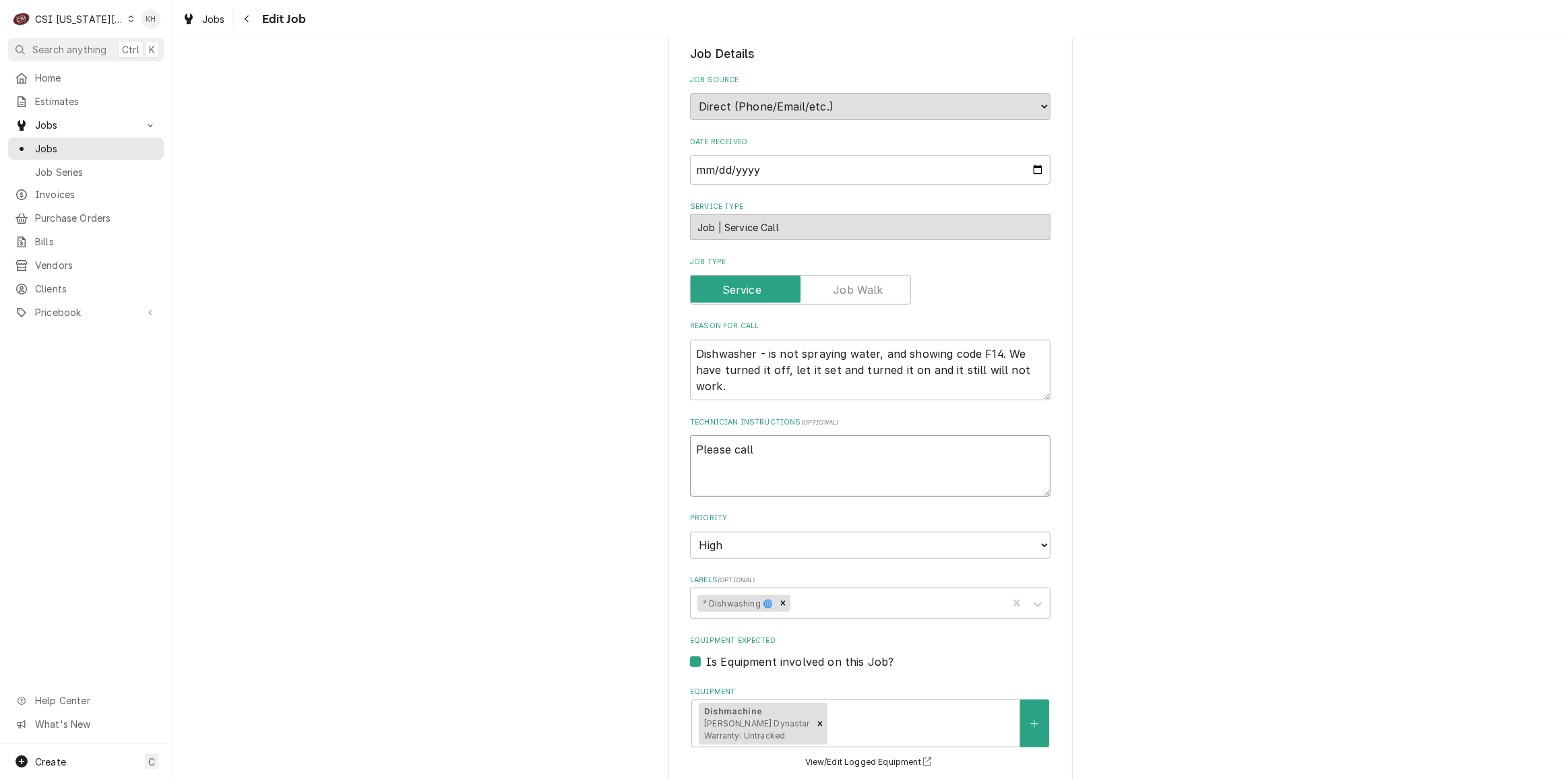
type textarea "Please call"
type textarea "x"
type textarea "Please call J"
type textarea "x"
type textarea "Please call Ji"
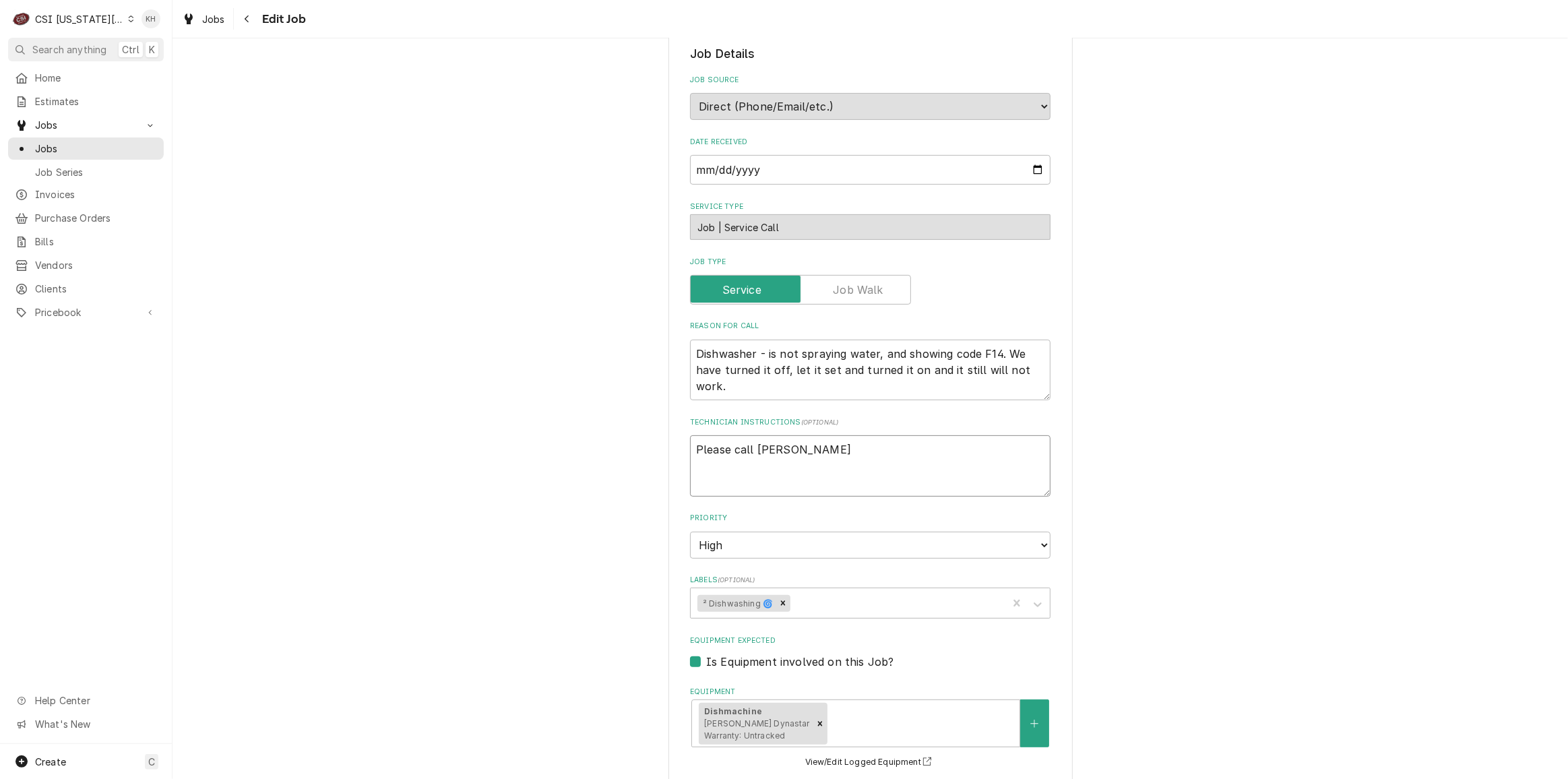
type textarea "x"
type textarea "Please call Jil"
type textarea "x"
type textarea "Please call Jill"
type textarea "x"
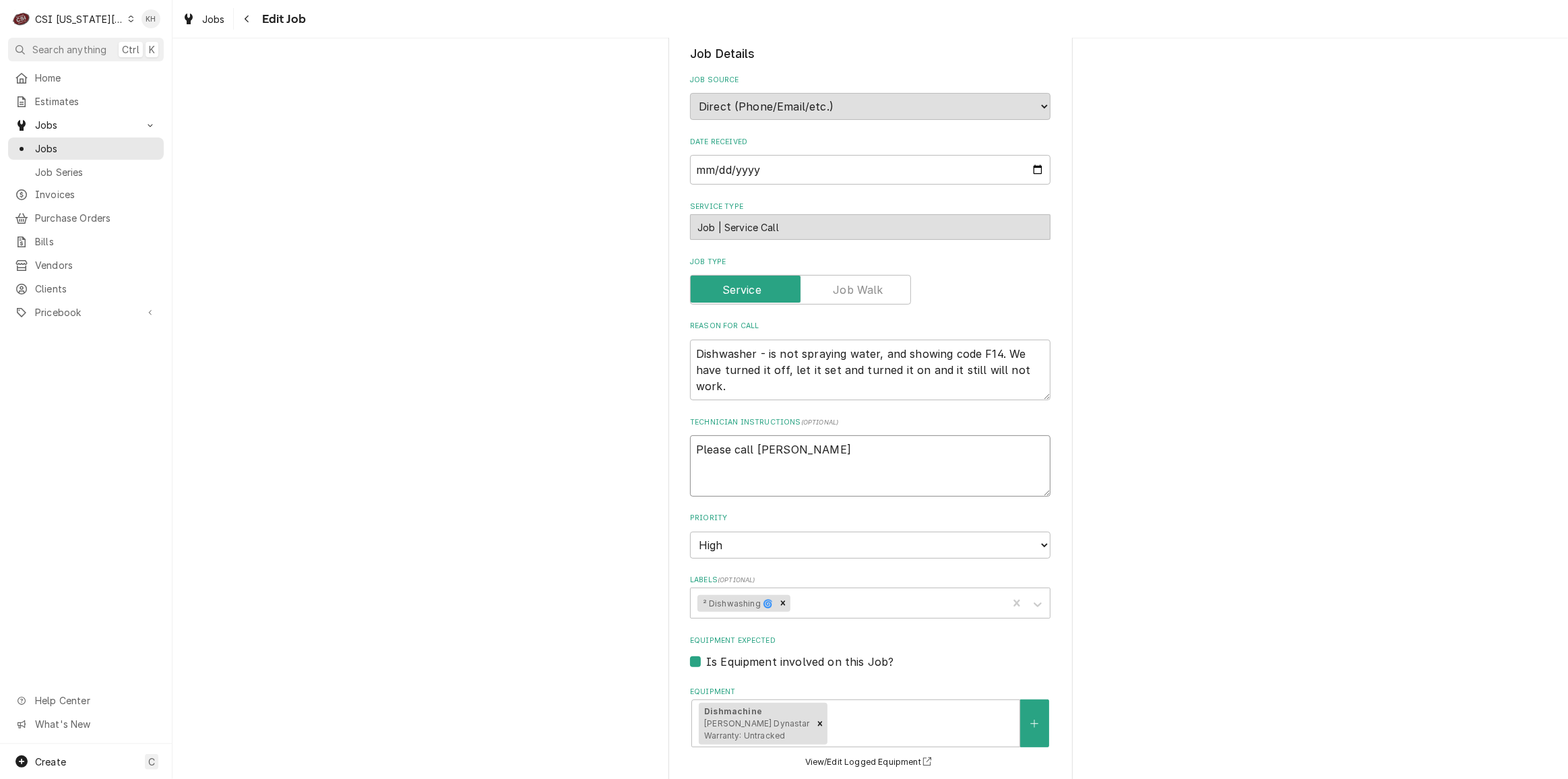
type textarea "Please call Jill"
type textarea "x"
type textarea "Please call Jill w"
type textarea "x"
type textarea "Please call Jill wh"
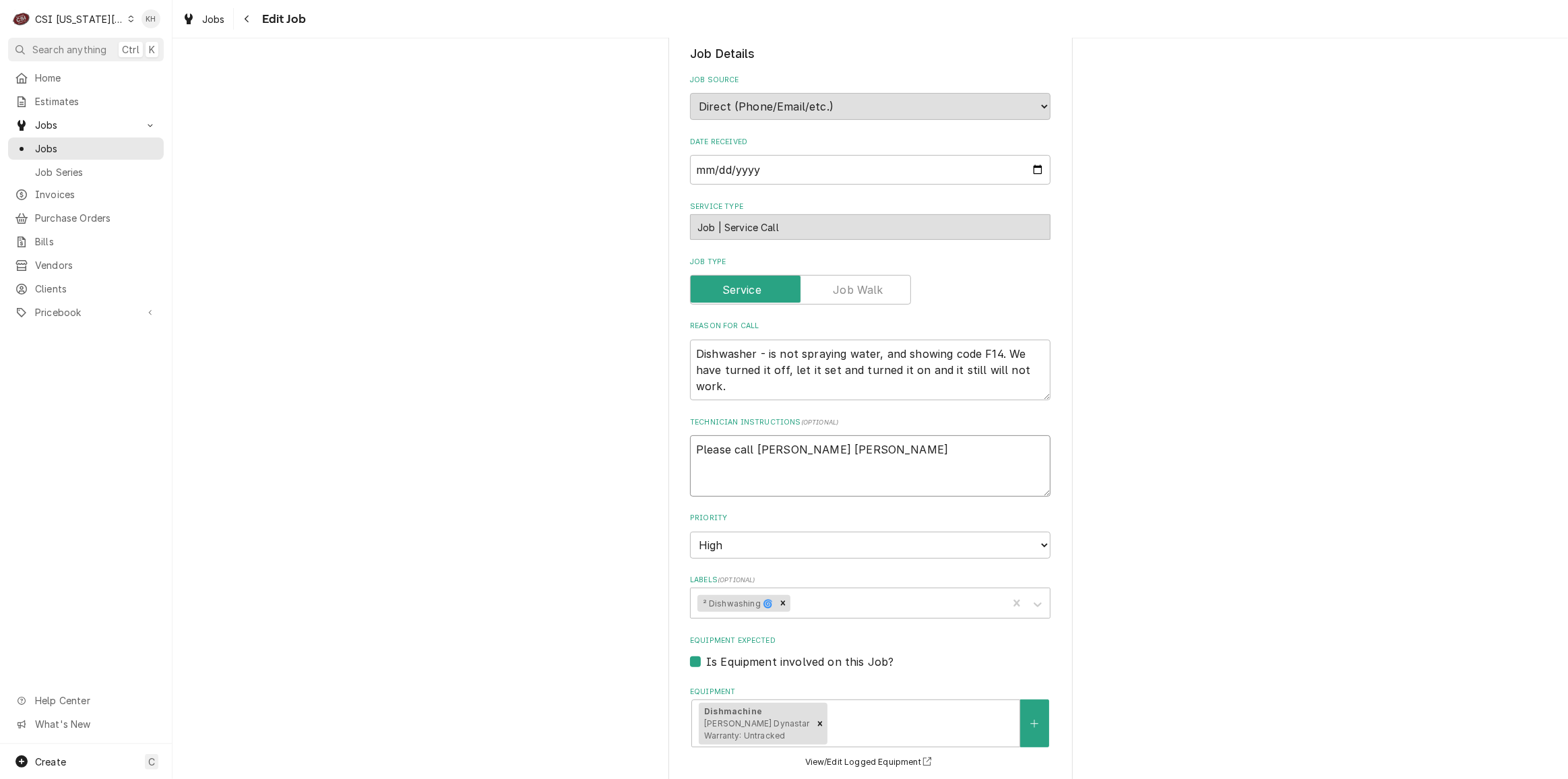
type textarea "x"
type textarea "Please call Jill whe"
type textarea "x"
type textarea "Please call Jill when"
type textarea "x"
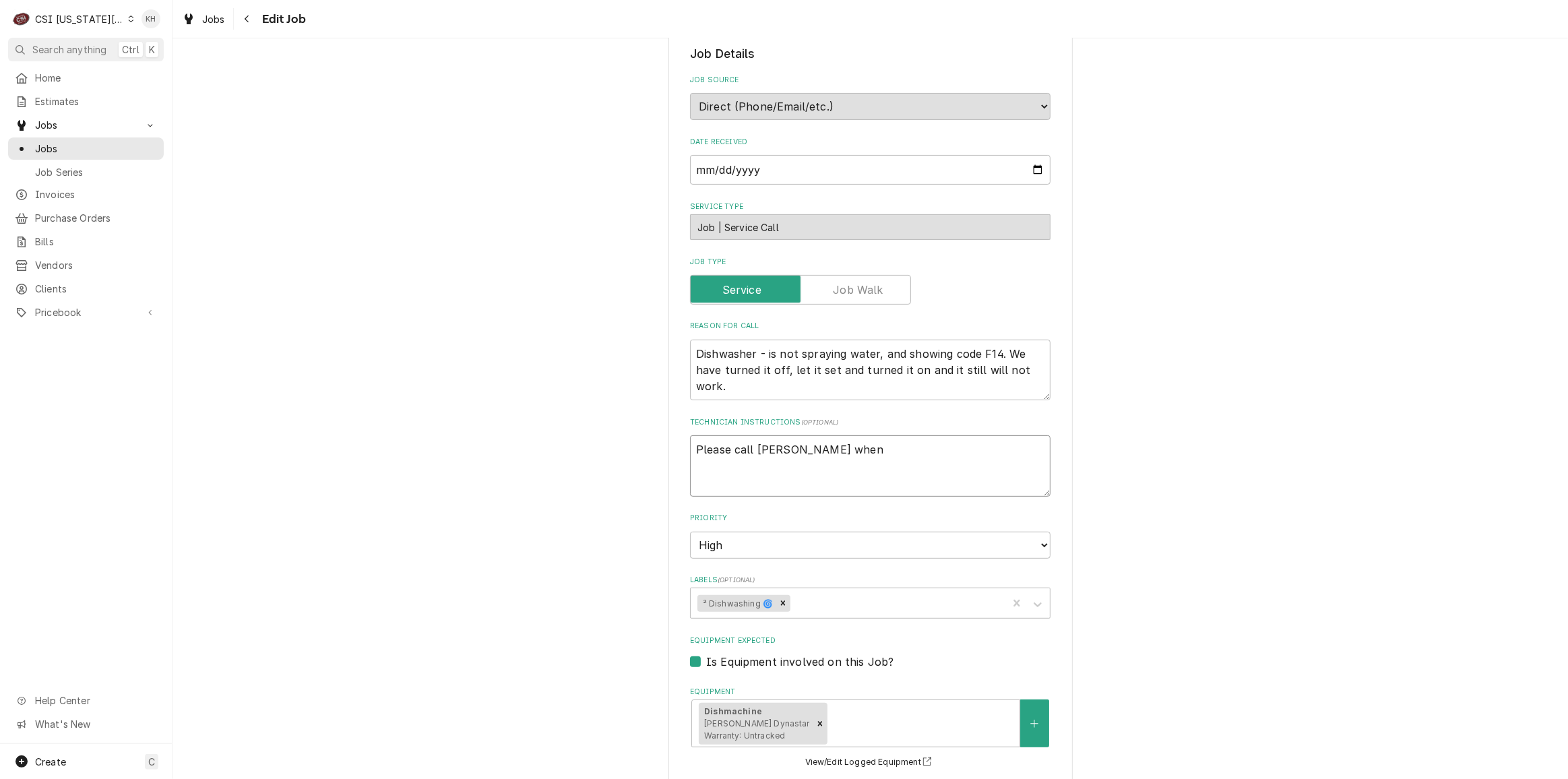
type textarea "Please call Jill when"
type textarea "x"
type textarea "Please call Jill when"
type textarea "x"
type textarea "Please call Jill whe"
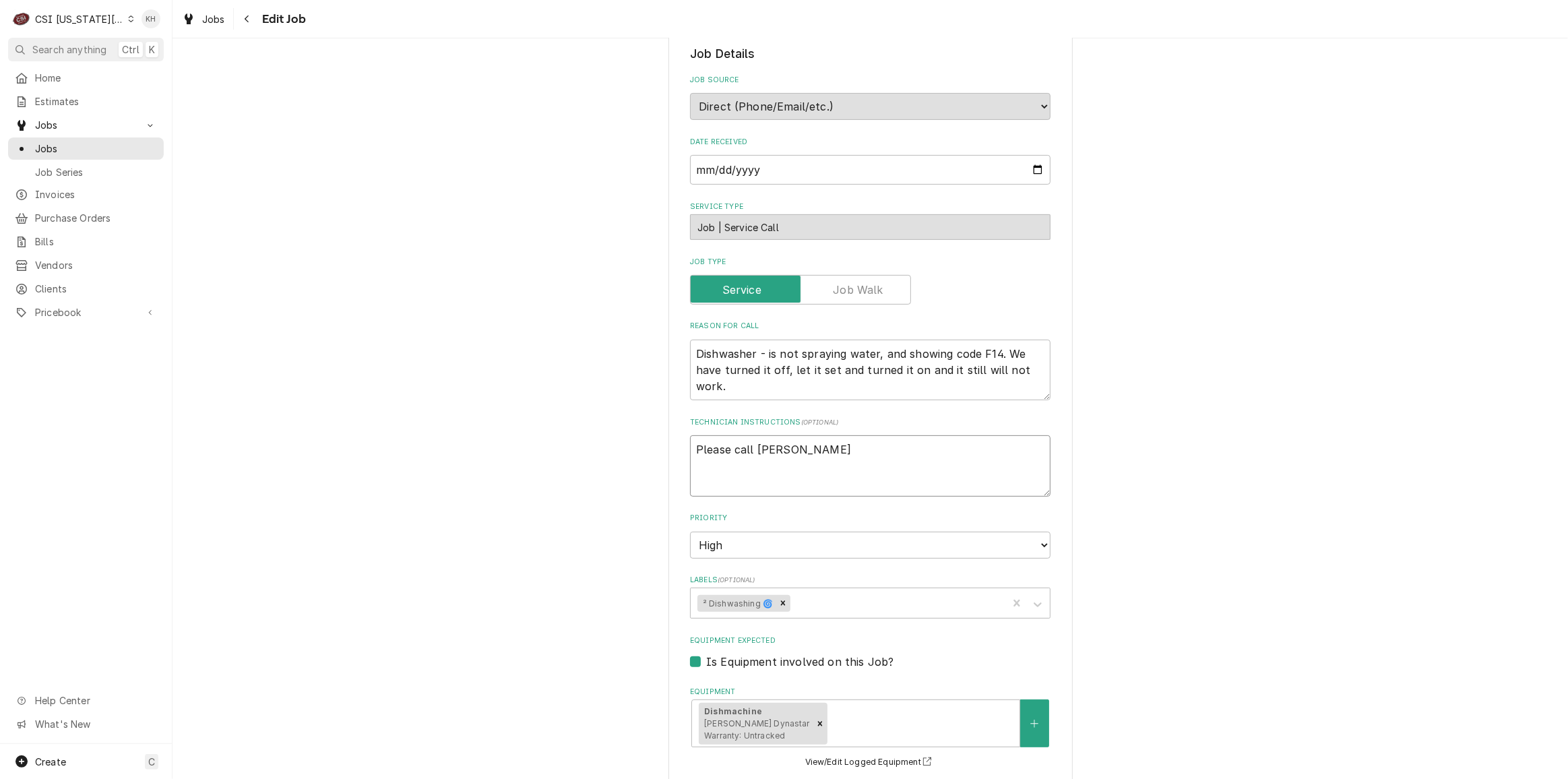
type textarea "x"
type textarea "Please call Jill wh"
type textarea "x"
type textarea "Please call Jill whi"
type textarea "x"
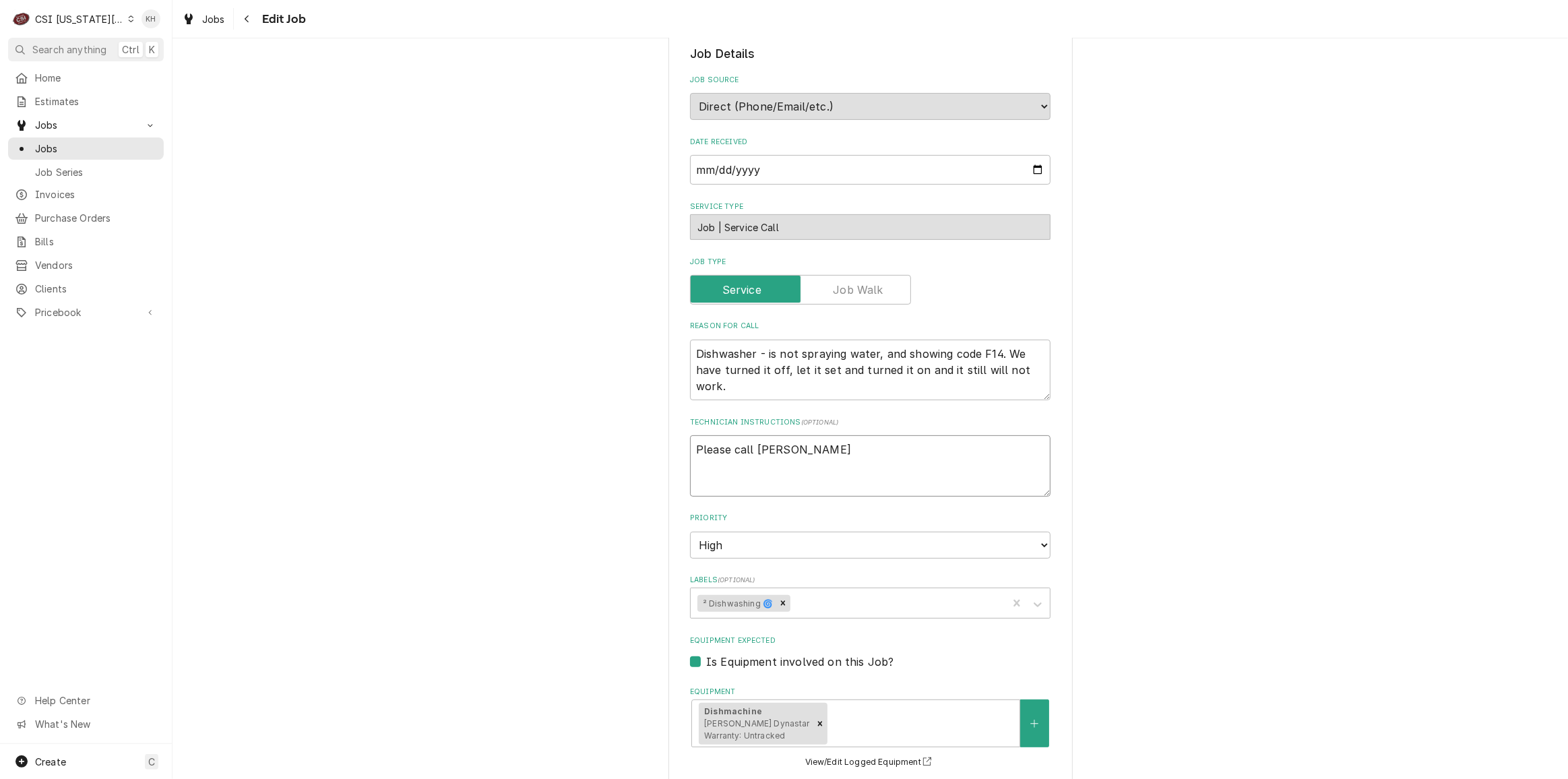
type textarea "Please call Jill whil"
type textarea "x"
type textarea "Please call Jill while"
type textarea "x"
type textarea "Please call Jill while o"
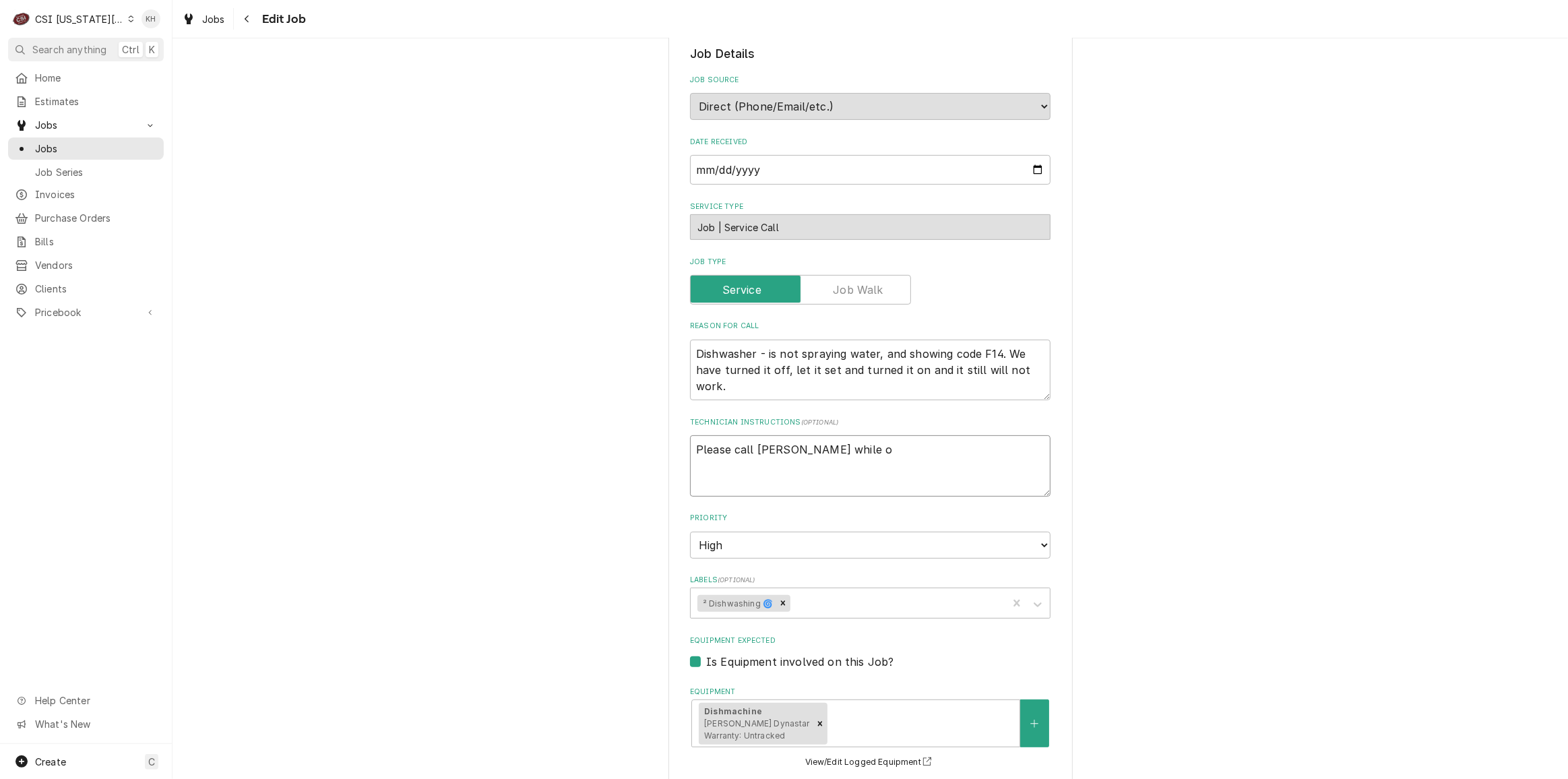
type textarea "x"
type textarea "Please call Jill while on"
type textarea "x"
type textarea "Please call Jill while ons"
type textarea "x"
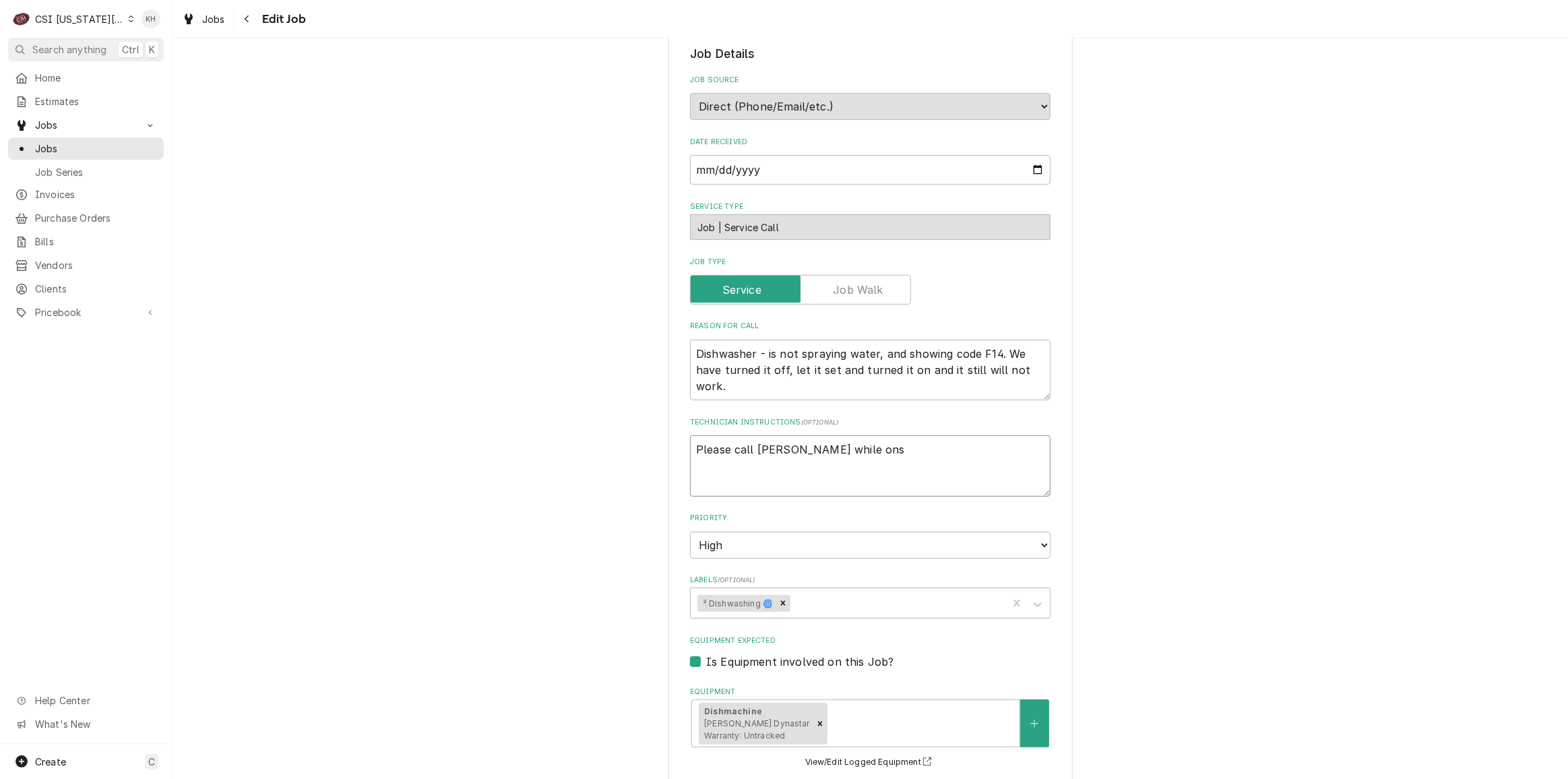
type textarea "Please call Jill while onsi"
type textarea "x"
type textarea "Please call Jill while onsit"
type textarea "x"
type textarea "Please call Jill while onsite"
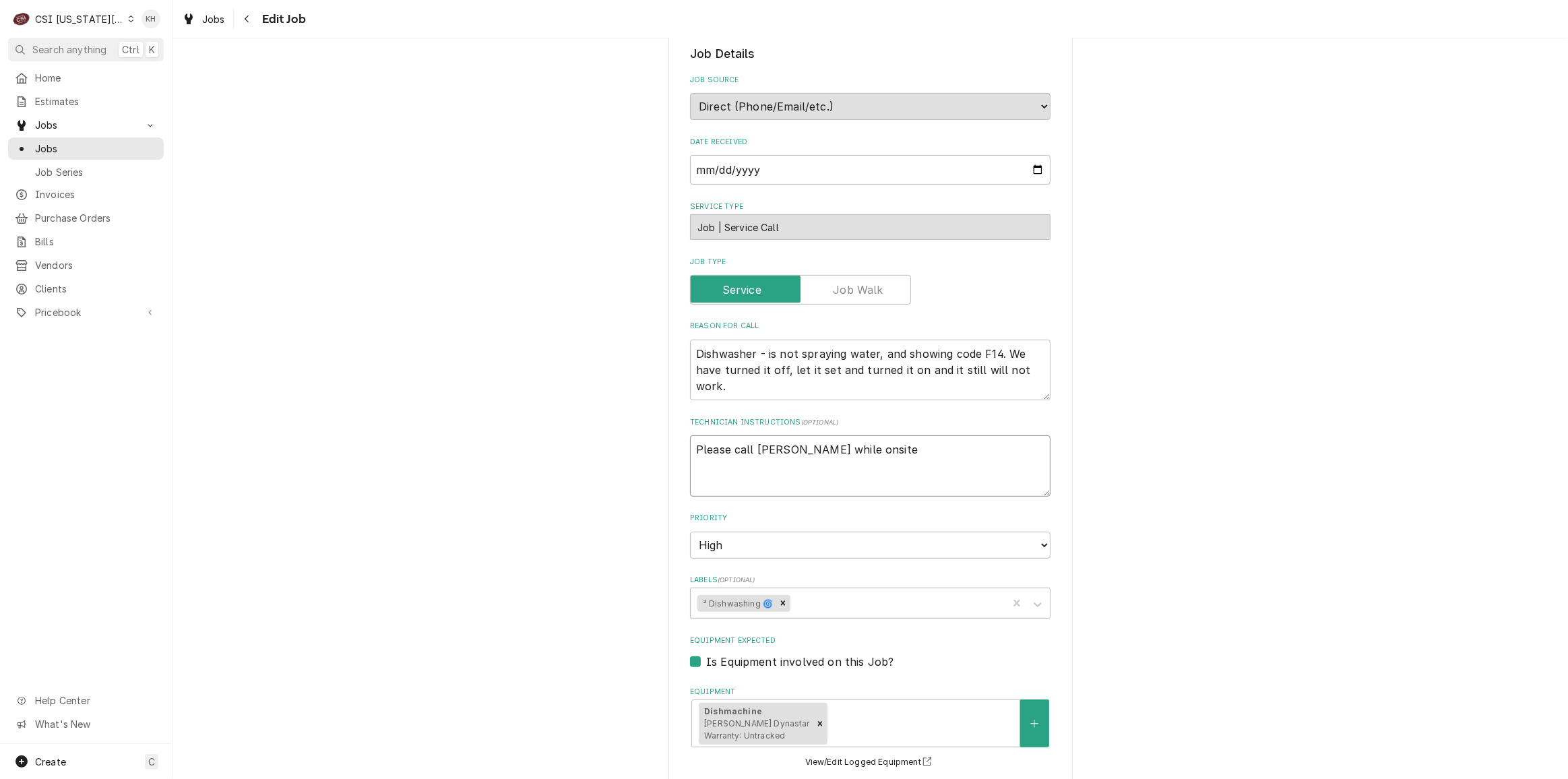
type textarea "x"
type textarea "Please call Jill while onsite"
type textarea "x"
type textarea "Please call Jill while onsite aty"
type textarea "x"
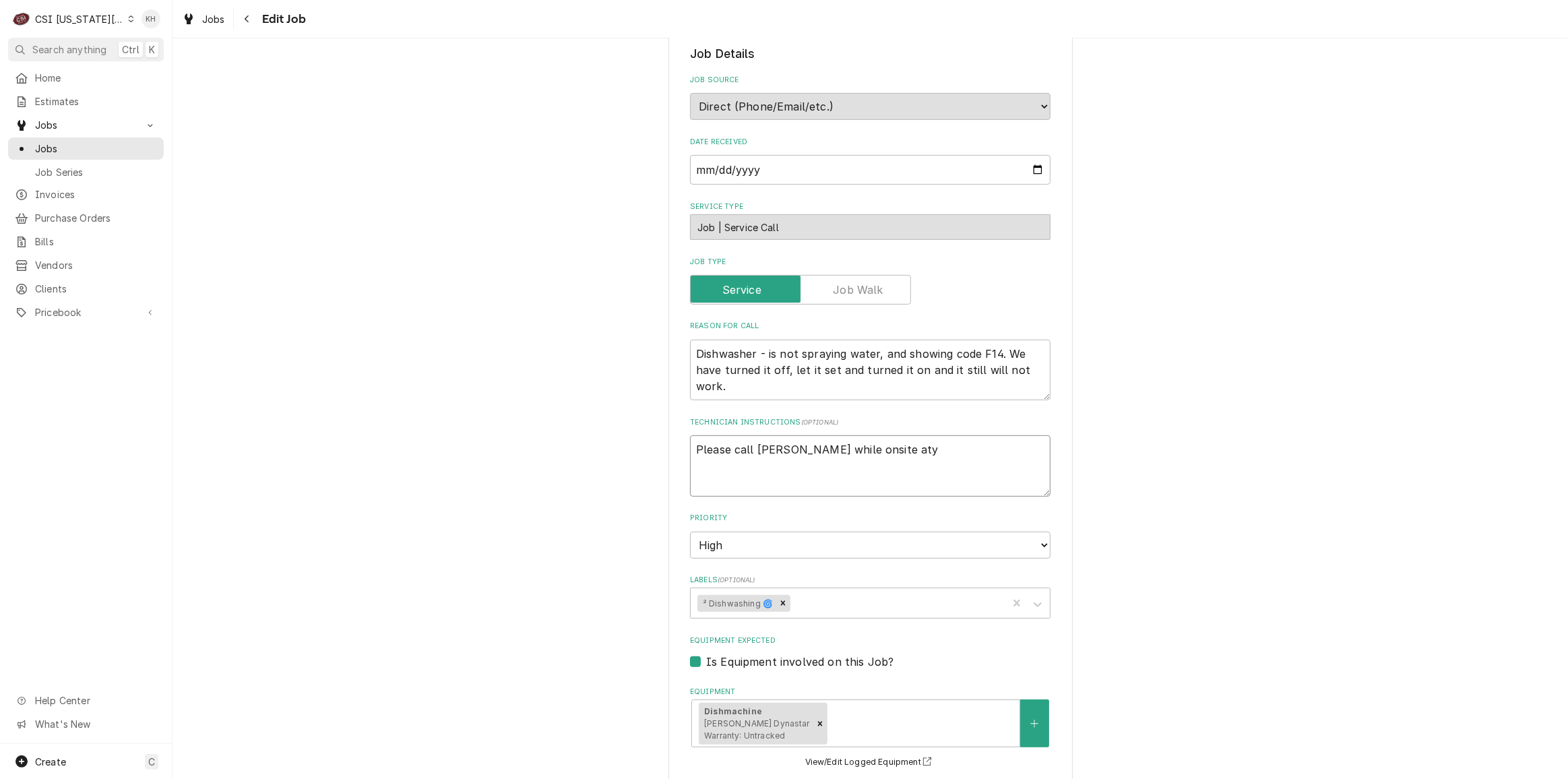
type textarea "Please call Jill while onsite aty"
type textarea "x"
type textarea "Please call Jill while onsite aty 8"
type textarea "x"
type textarea "Please call Jill while onsite aty 81"
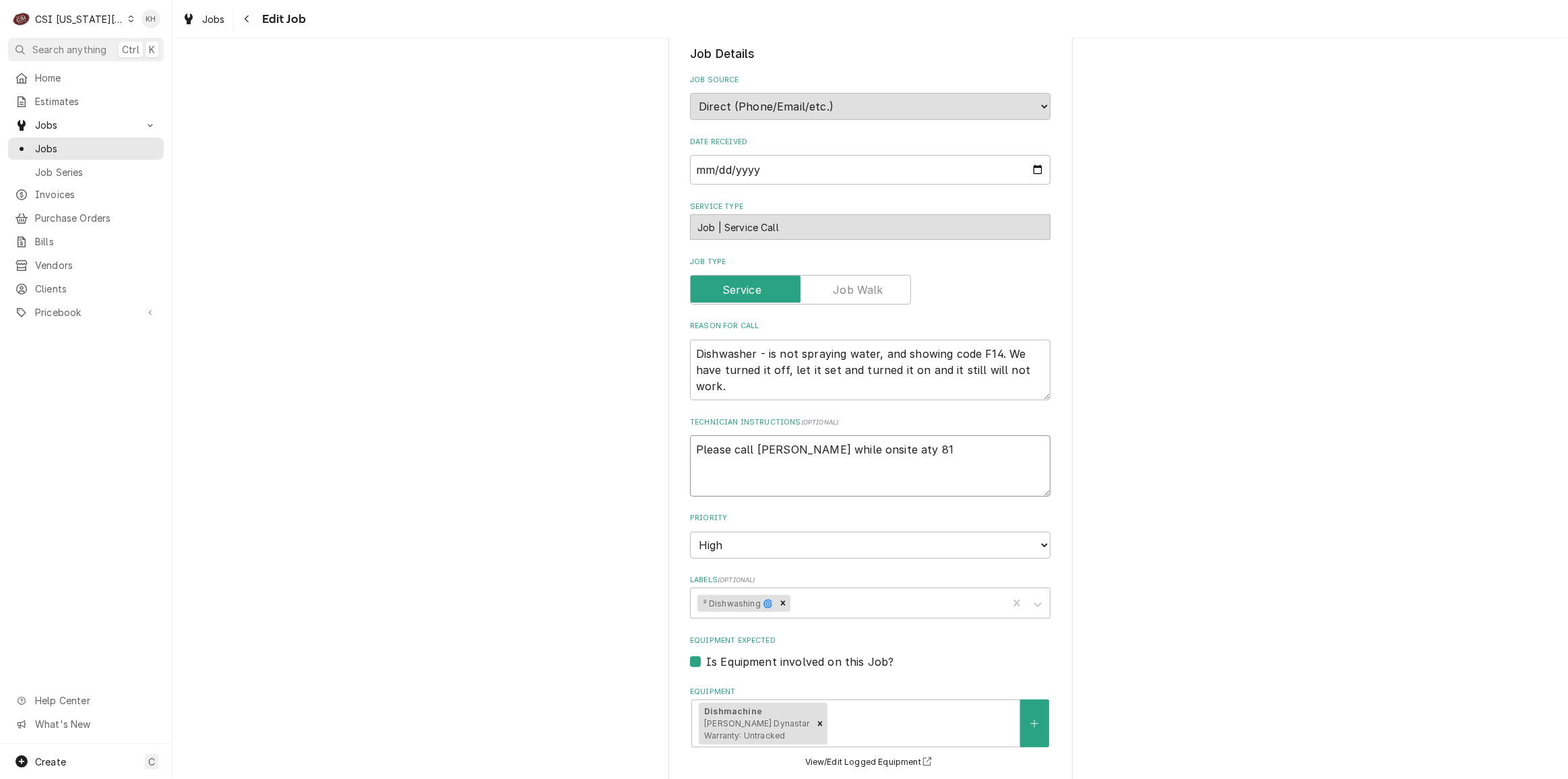
type textarea "x"
type textarea "Please call Jill while onsite aty 816"
type textarea "x"
type textarea "Please call Jill while onsite aty 816-"
type textarea "x"
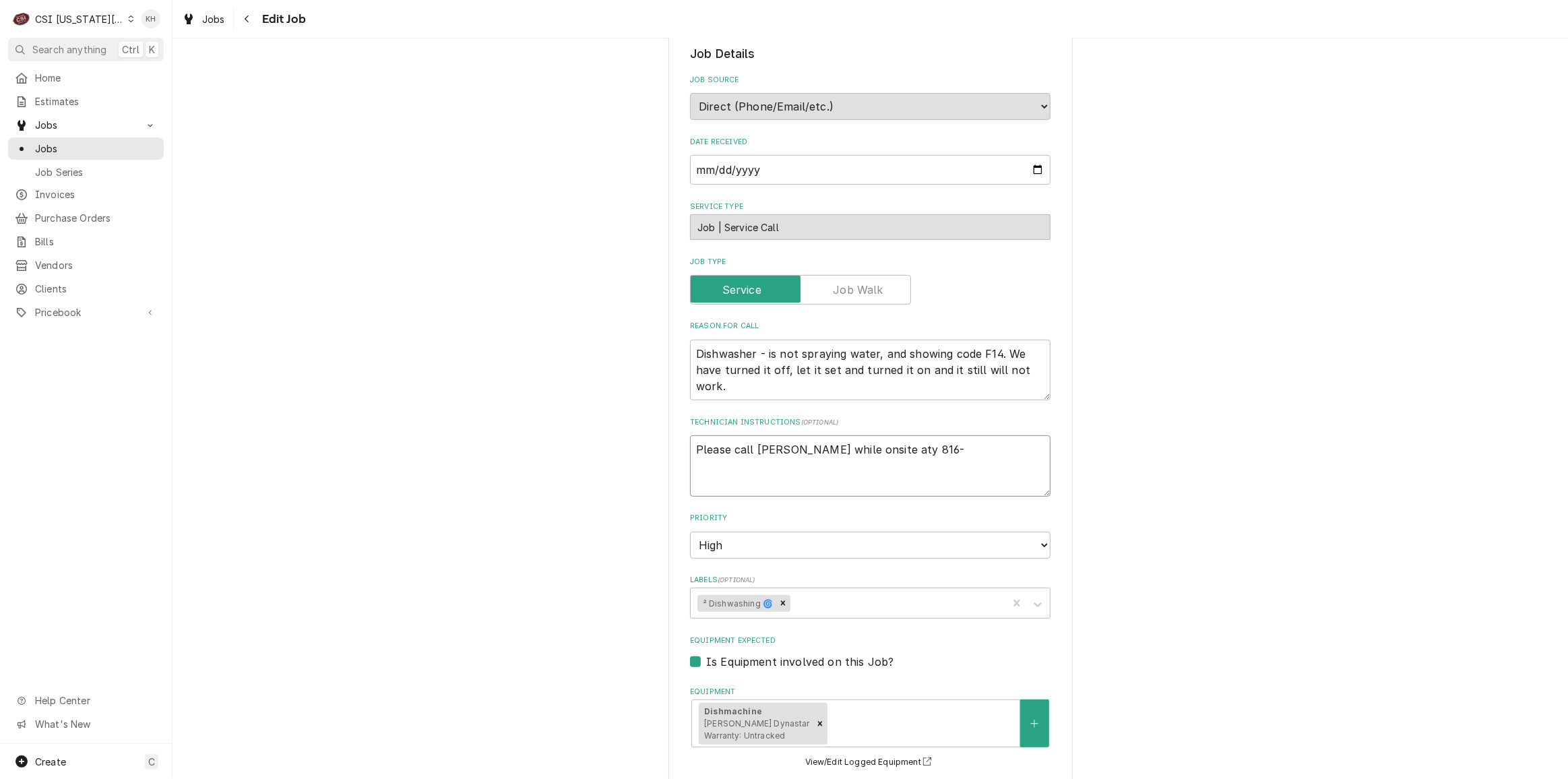
type textarea "Please call Jill while onsite aty 816-5"
type textarea "x"
type textarea "Please call Jill while onsite aty 816-52"
type textarea "x"
type textarea "Please call Jill while onsite aty 816-521"
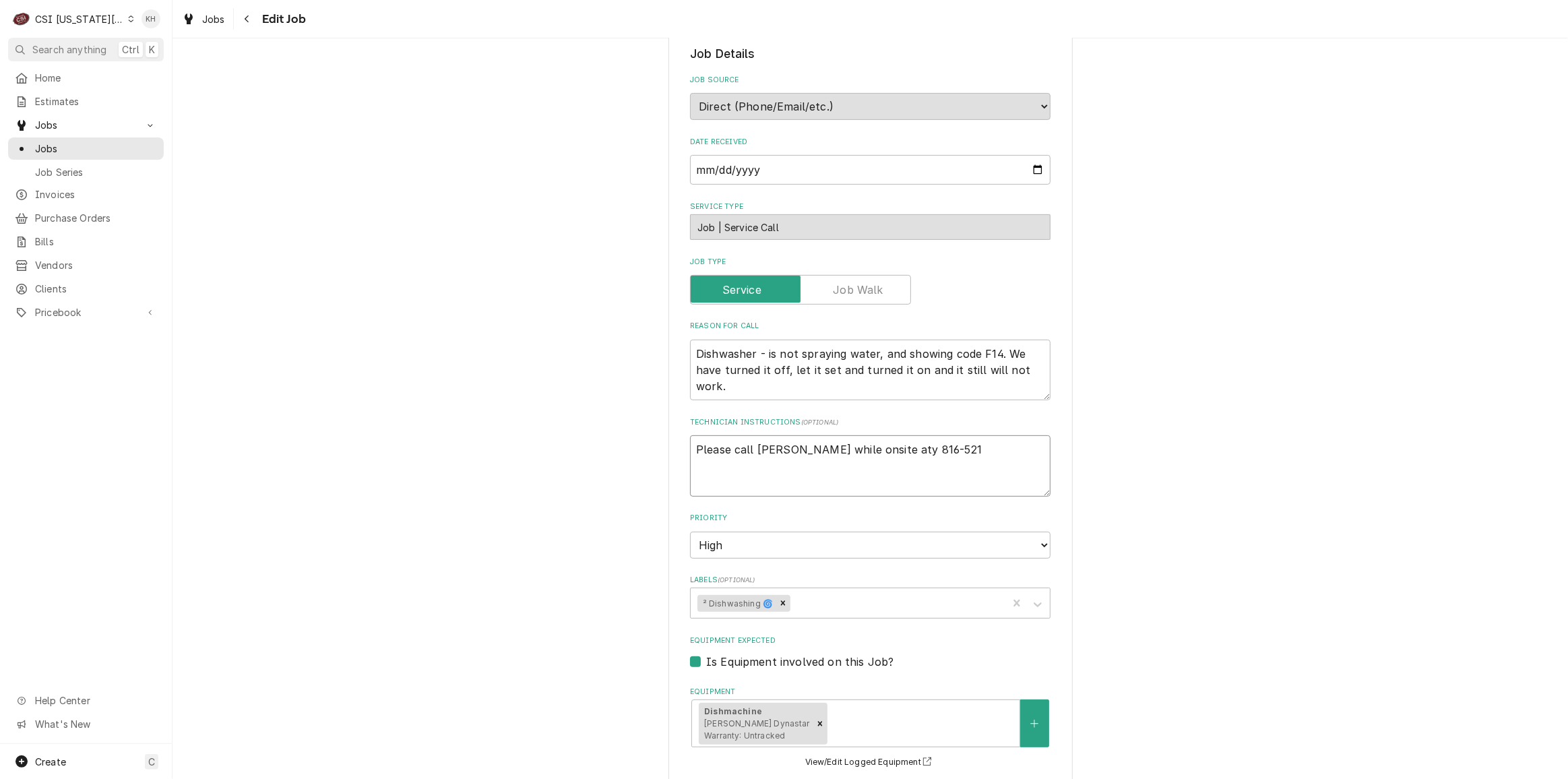
type textarea "x"
type textarea "Please call Jill while onsite aty 816-521-"
type textarea "x"
type textarea "Please call Jill while onsite aty 816-521-5"
type textarea "x"
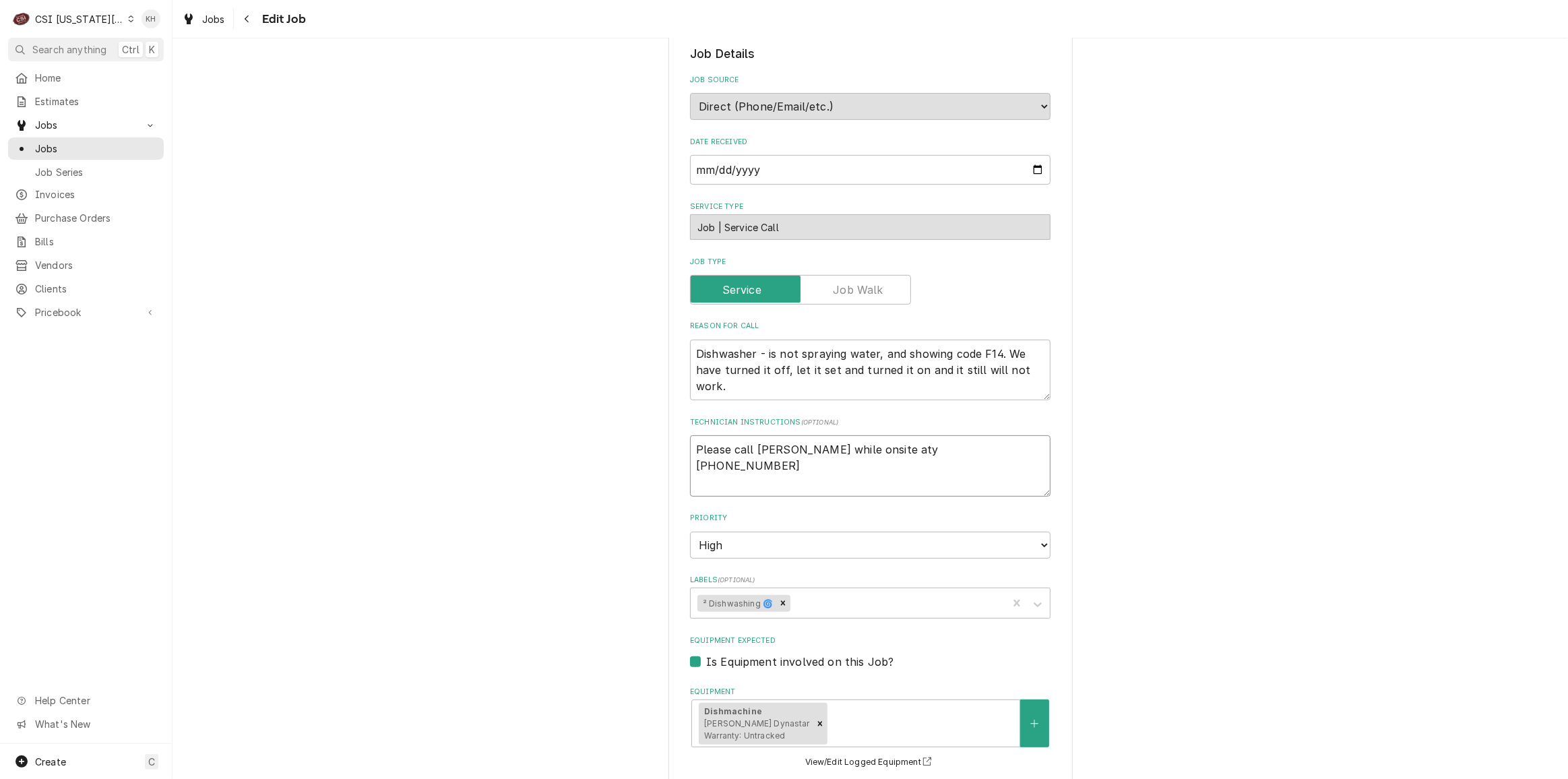
type textarea "Please call Jill while onsite aty 816-521-53"
type textarea "x"
type textarea "Please call Jill while onsite aty 816-521-537"
type textarea "x"
type textarea "Please call Jill while onsite aty 816-521-5371"
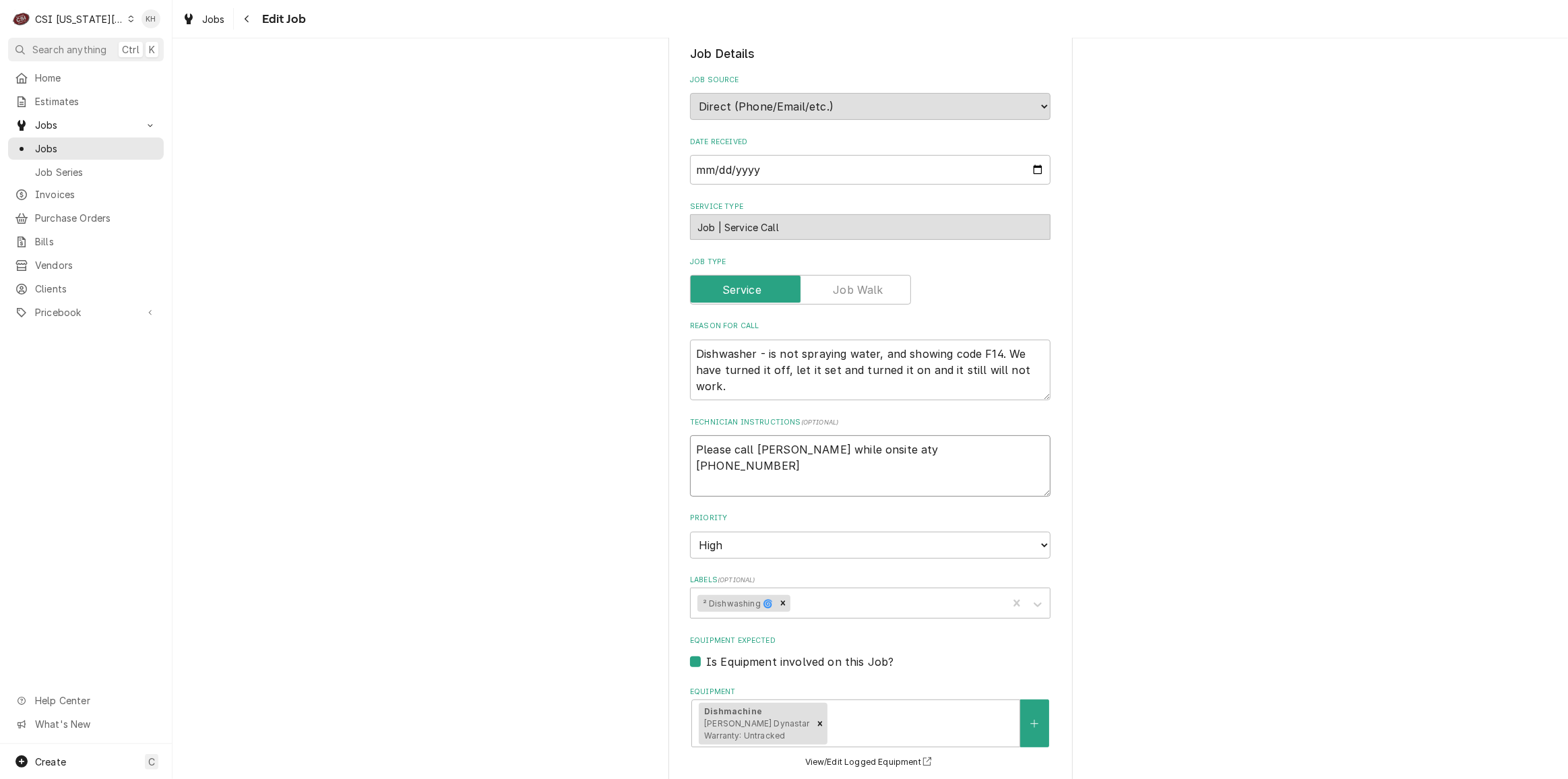
click at [846, 435] on textarea "Please call Jill while onsite aty 816-521-5371" at bounding box center [871, 466] width 361 height 61
type textarea "x"
type textarea "Please call [PERSON_NAME] while onsite at [PHONE_NUMBER]"
type textarea "x"
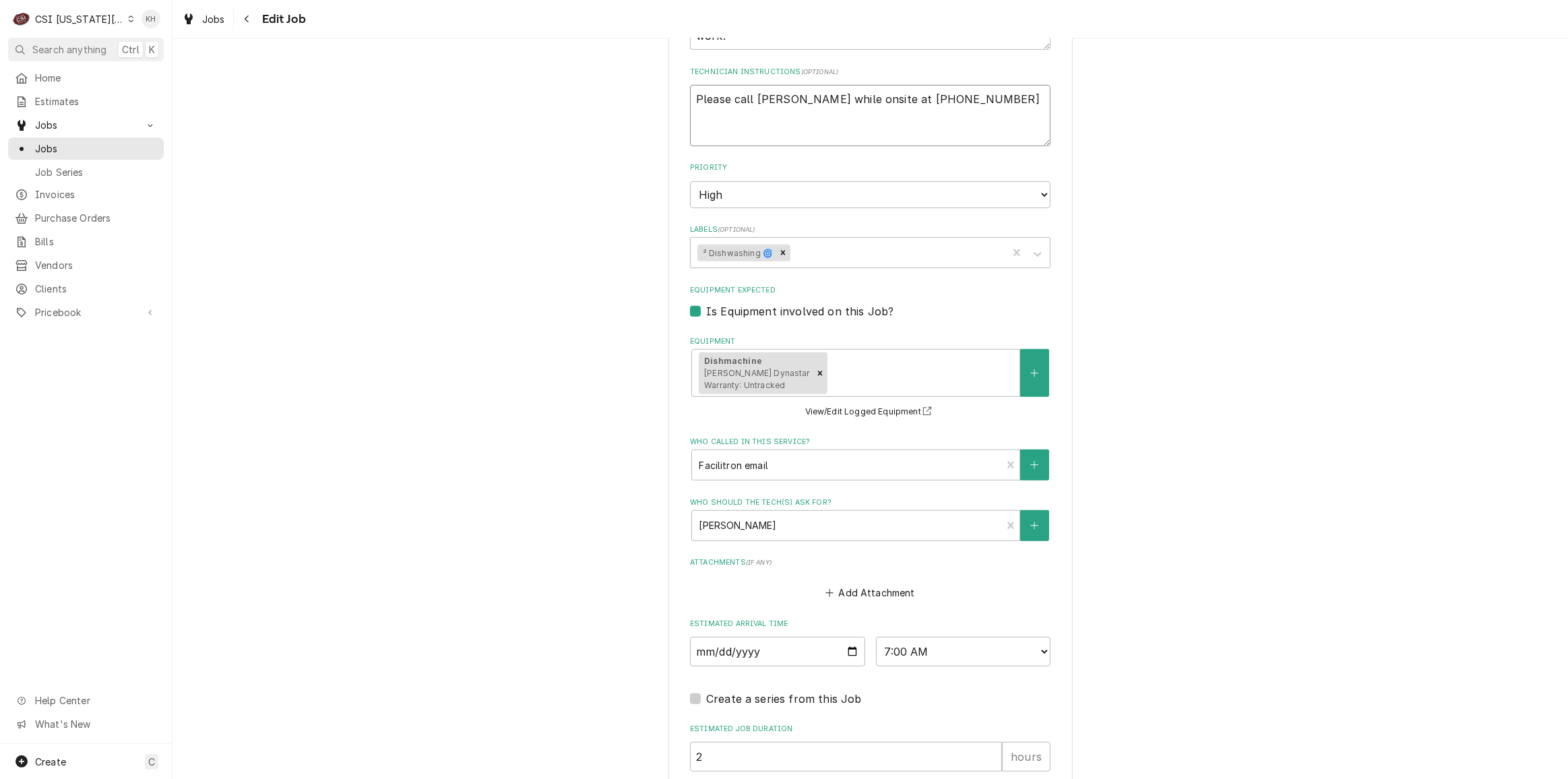
scroll to position [899, 0]
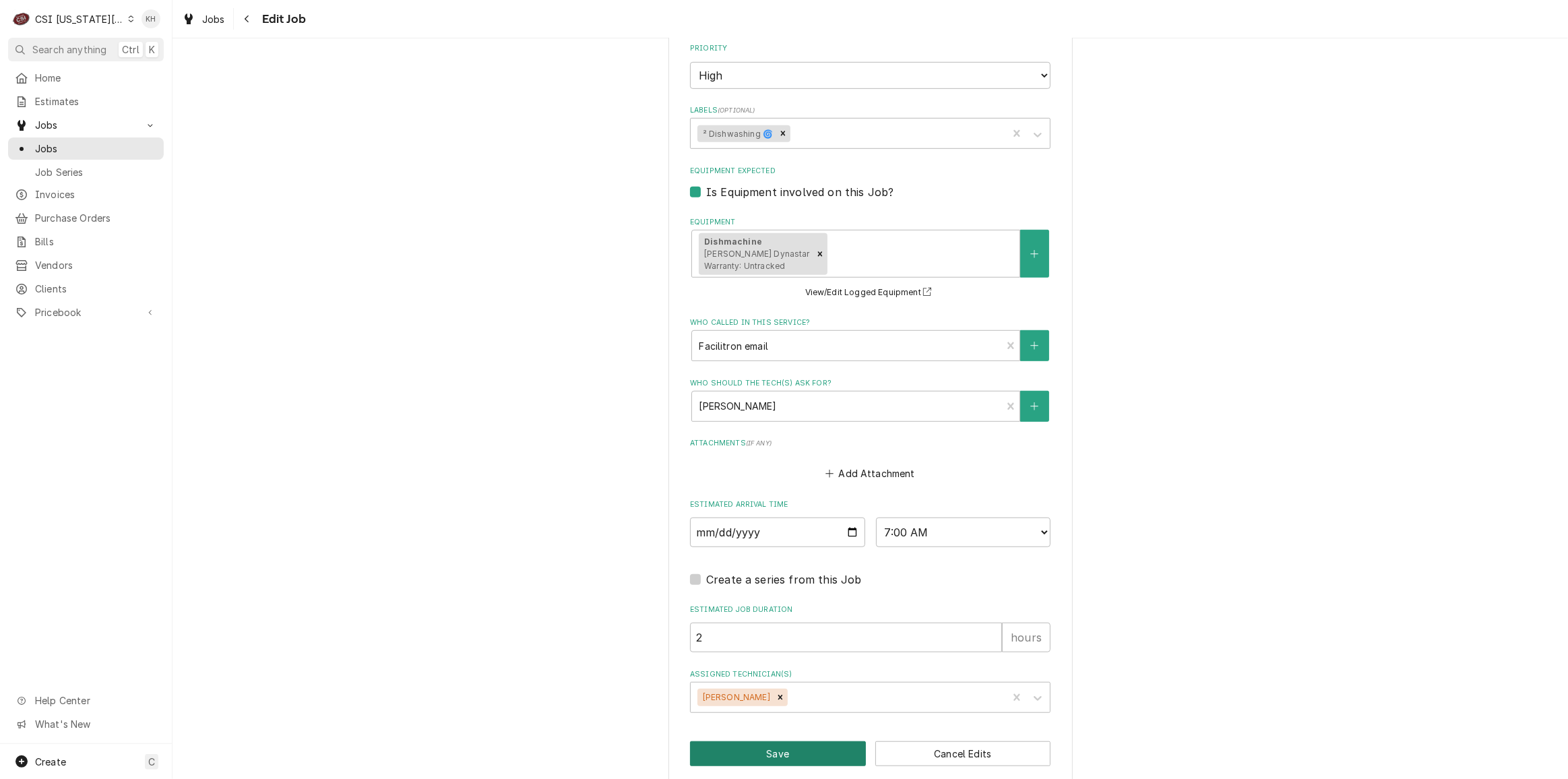
type textarea "Please call [PERSON_NAME] while onsite at [PHONE_NUMBER]"
click at [794, 743] on button "Save" at bounding box center [778, 754] width 176 height 25
type textarea "x"
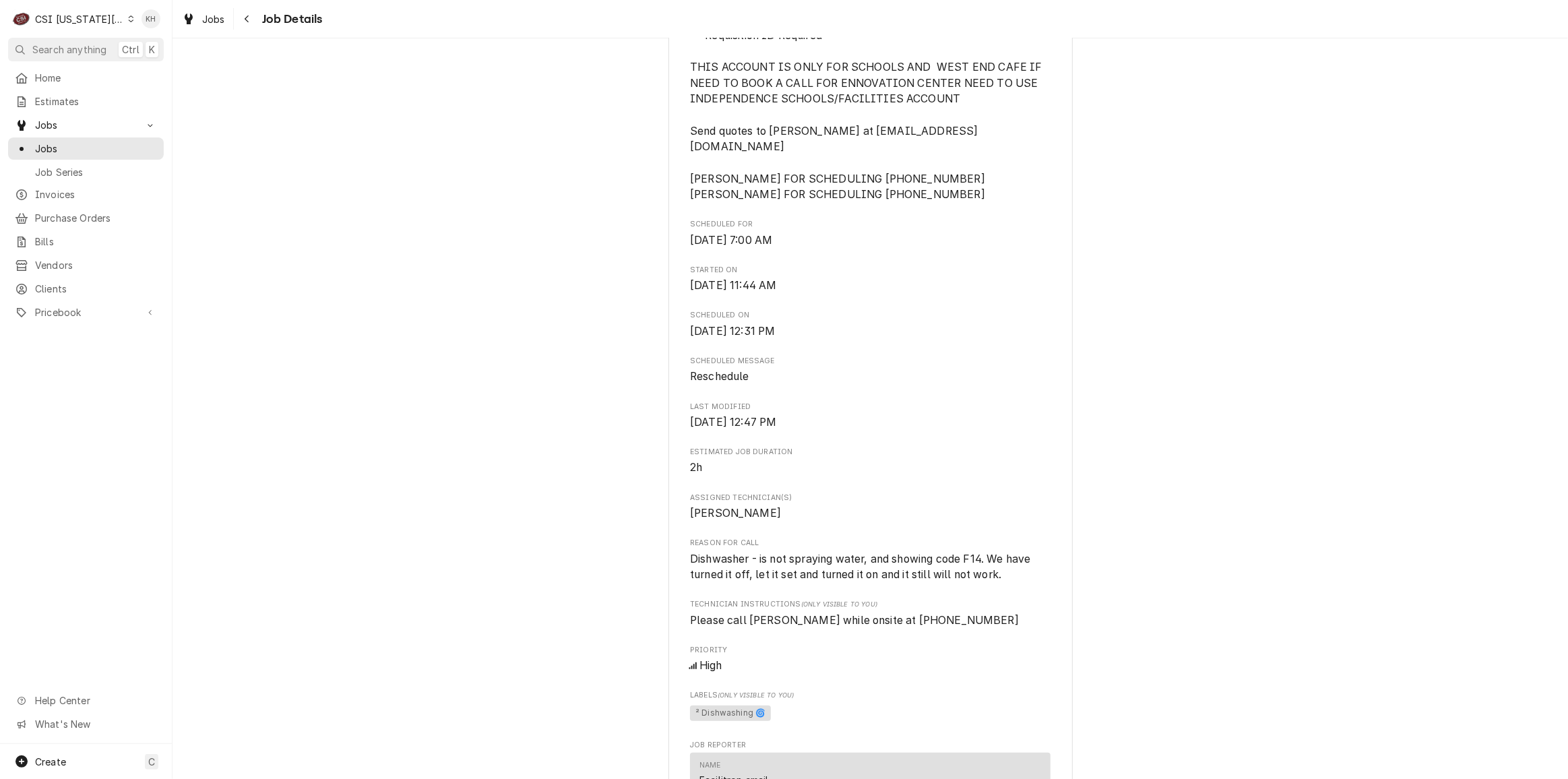
scroll to position [490, 0]
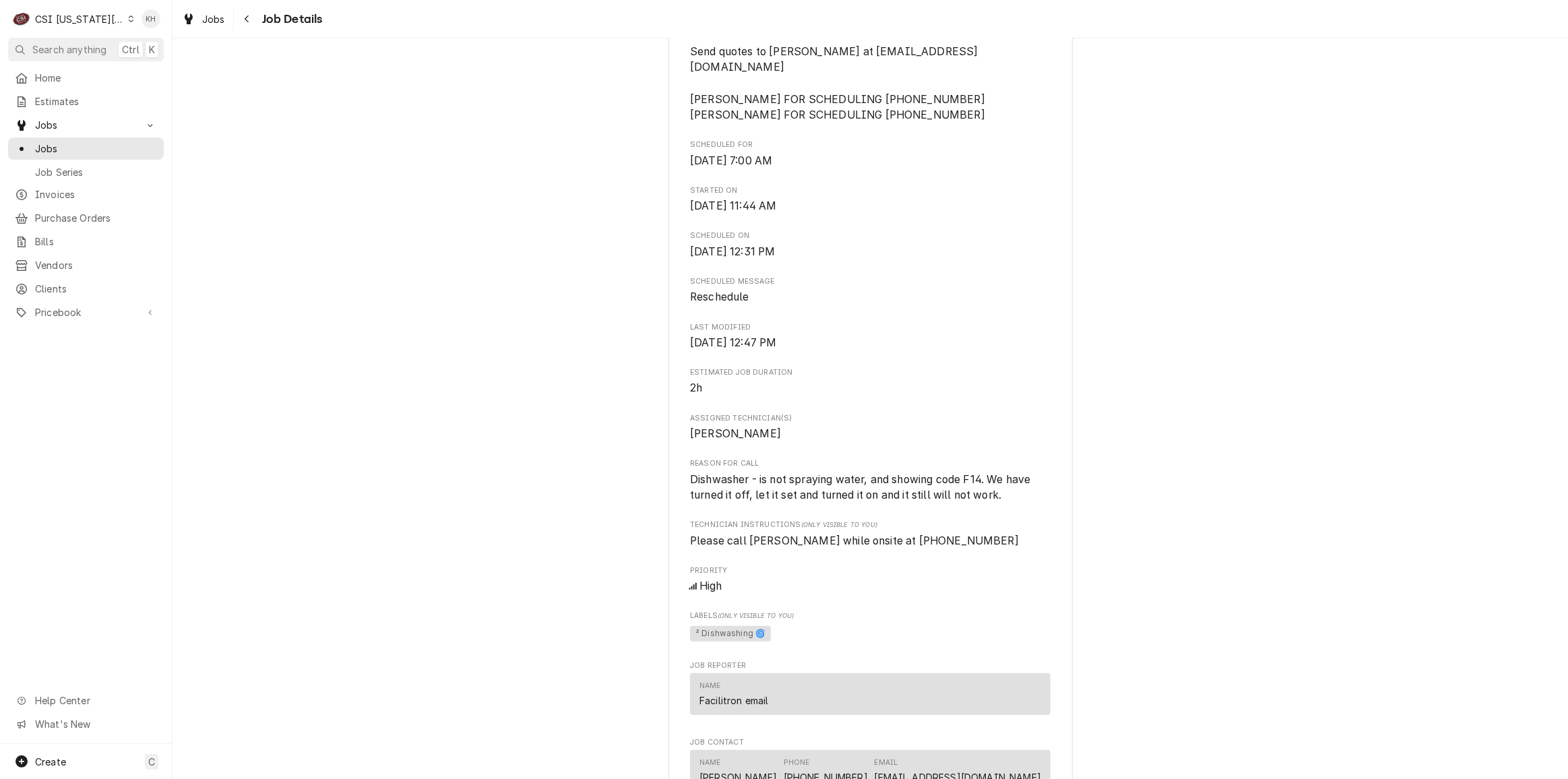
click at [276, 310] on div "Upcoming INDEPENDENCE SCHOOL DIST/NUTRITION [GEOGRAPHIC_DATA] / [STREET_ADDRESS…" at bounding box center [870, 435] width 1396 height 1746
click at [359, 333] on div "Upcoming INDEPENDENCE SCHOOL DIST/NUTRITION [GEOGRAPHIC_DATA] / [STREET_ADDRESS…" at bounding box center [870, 435] width 1396 height 1746
